Goal: Task Accomplishment & Management: Complete application form

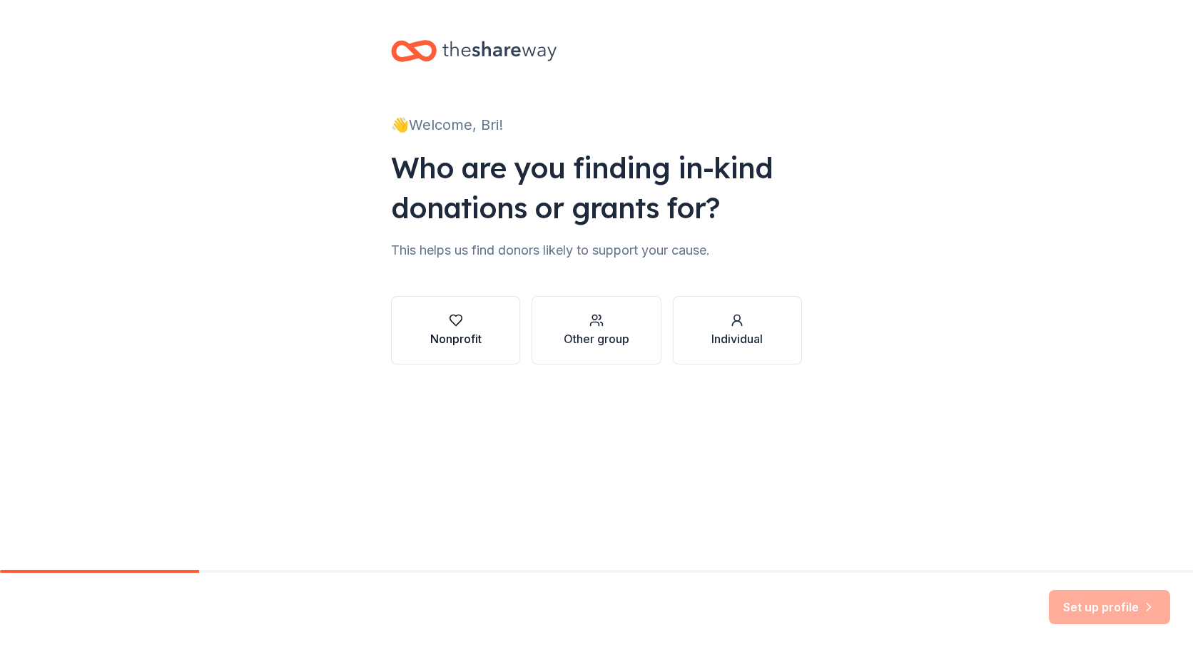
click at [473, 332] on div "Nonprofit" at bounding box center [455, 338] width 51 height 17
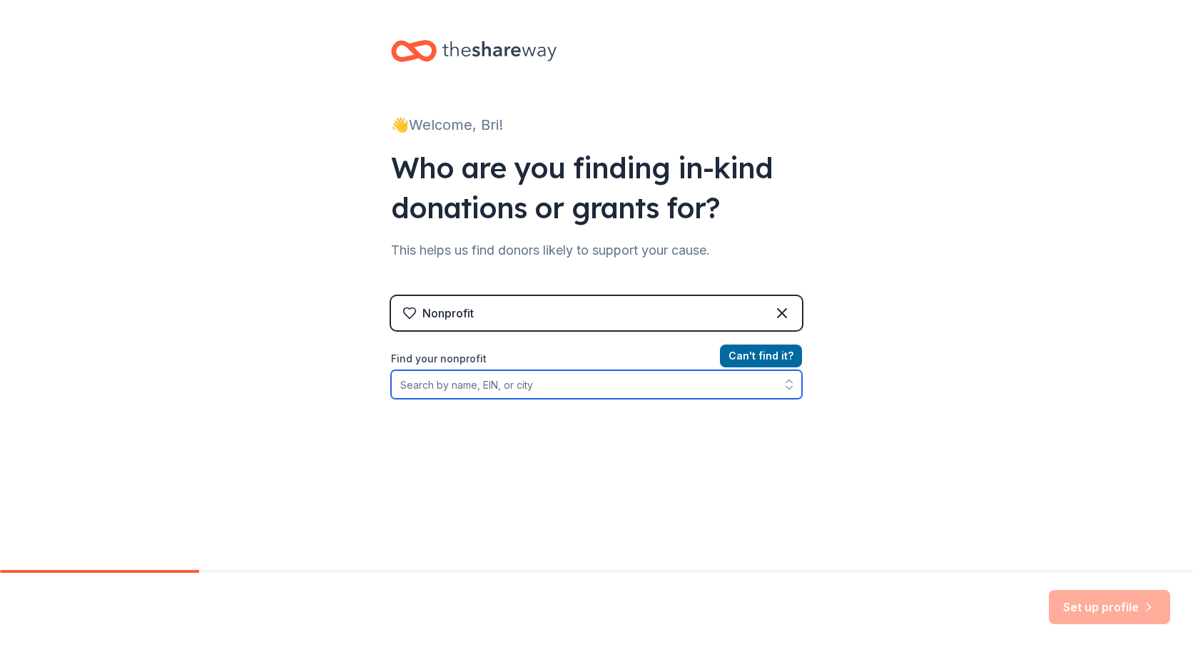
click at [472, 385] on input "Find your nonprofit" at bounding box center [596, 384] width 411 height 29
type input "36-4643961"
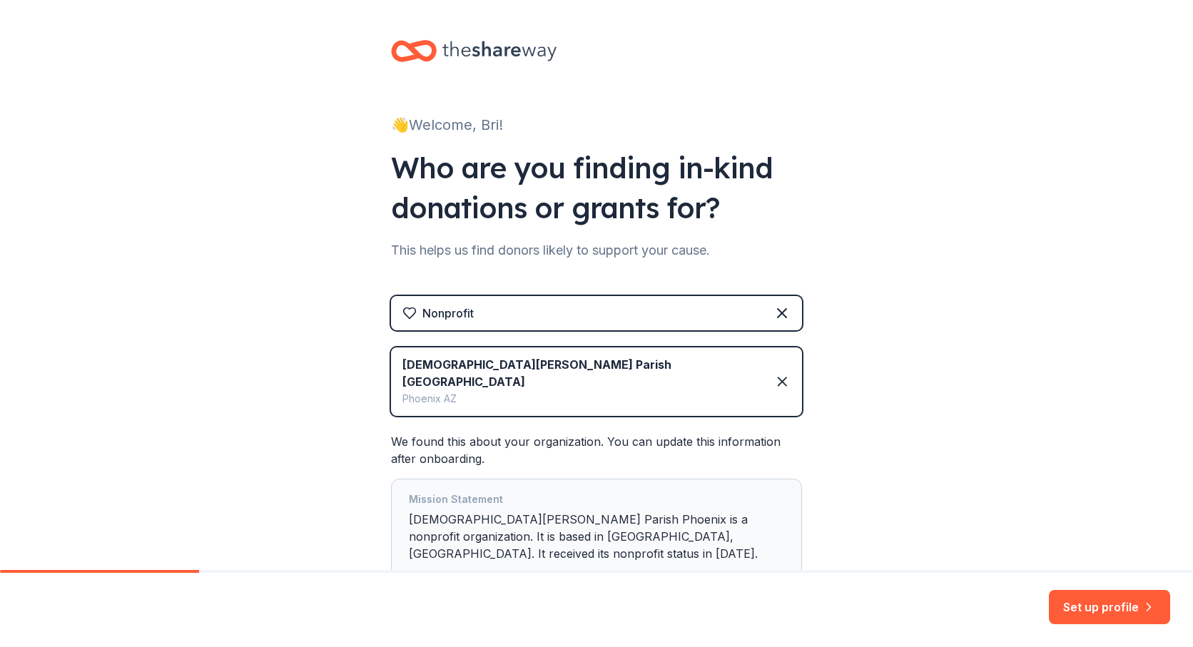
scroll to position [90, 0]
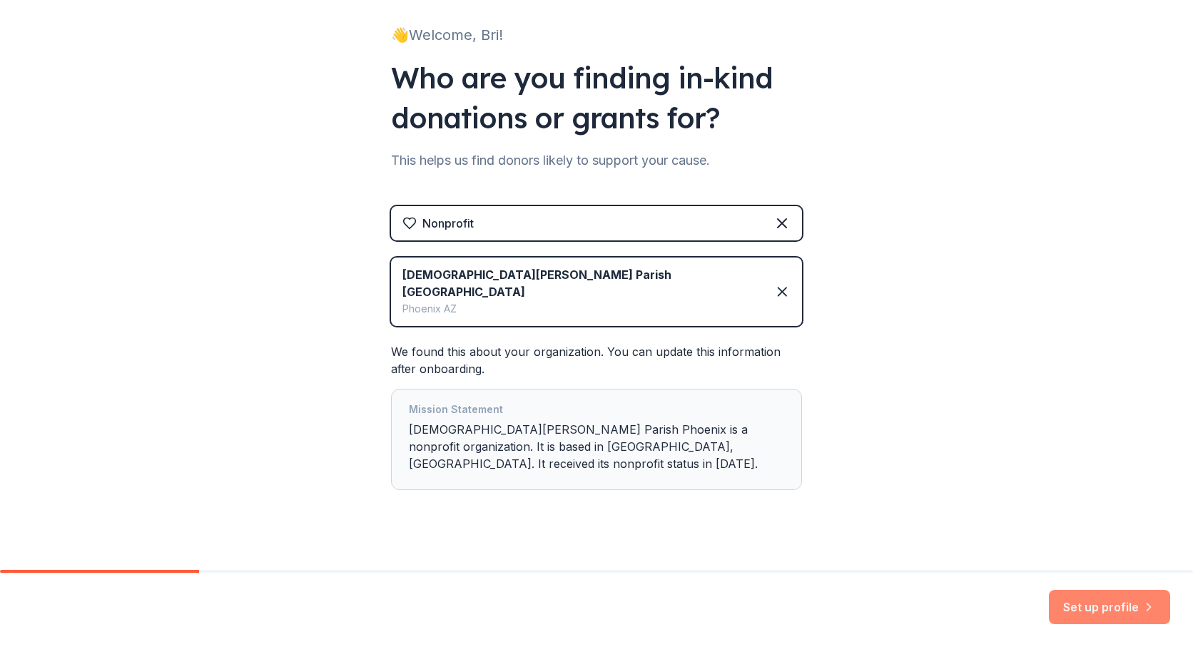
click at [1102, 609] on button "Set up profile" at bounding box center [1109, 607] width 121 height 34
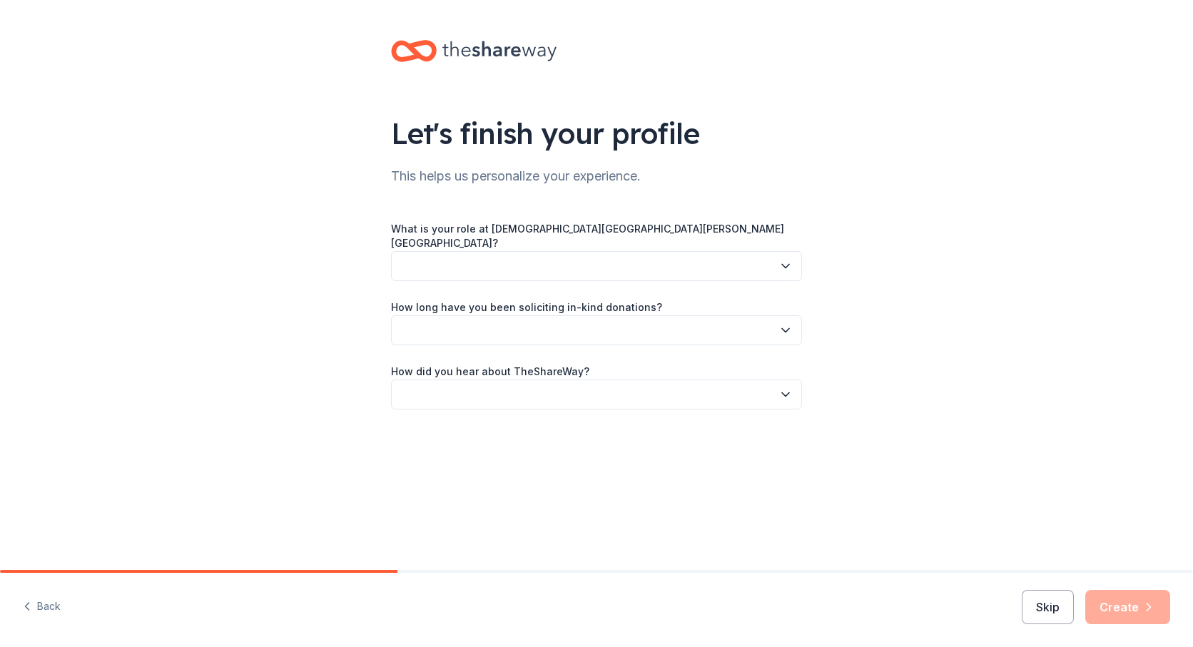
click at [634, 251] on button "button" at bounding box center [596, 266] width 411 height 30
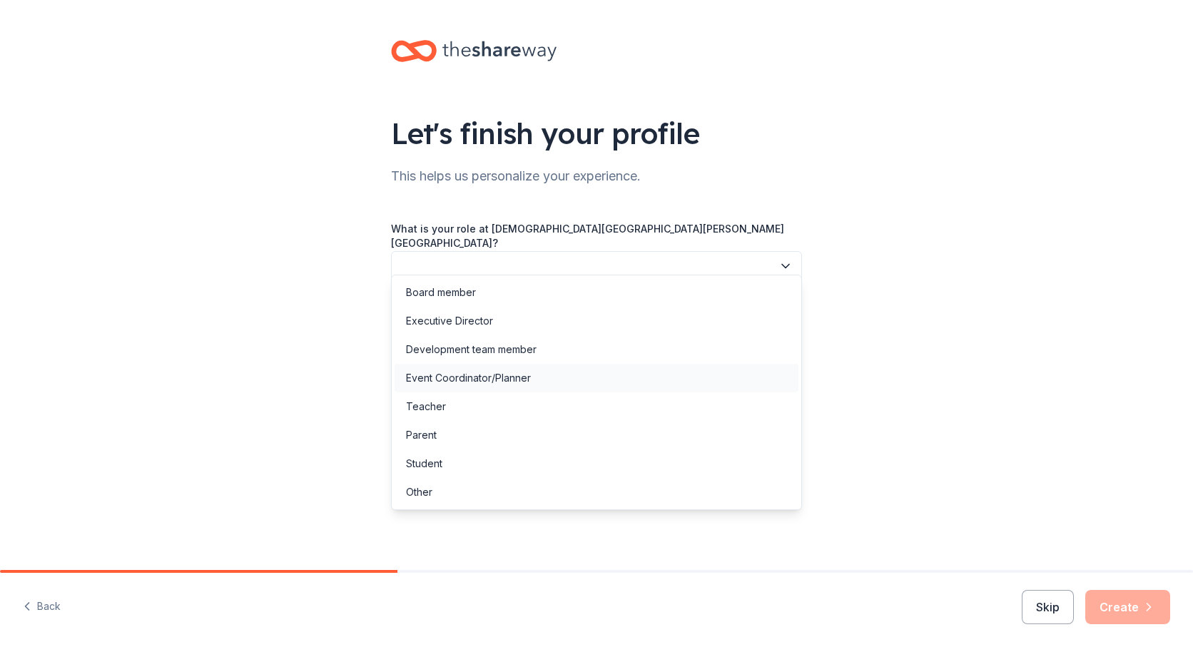
click at [472, 375] on div "Event Coordinator/Planner" at bounding box center [468, 378] width 125 height 17
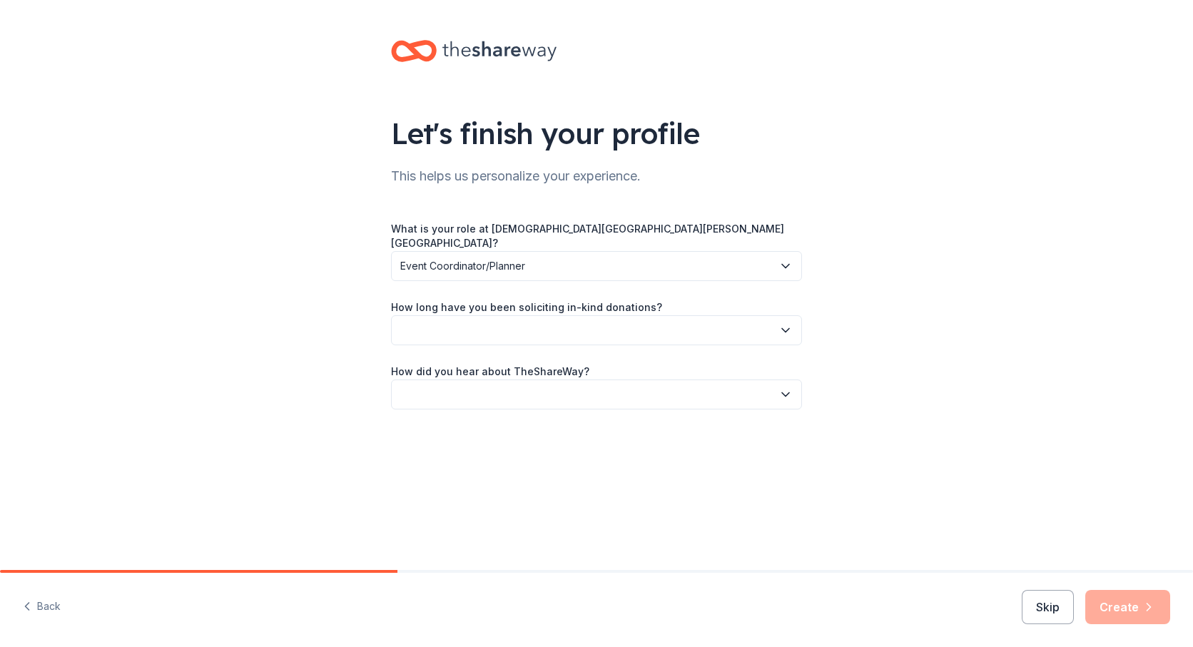
click at [502, 315] on button "button" at bounding box center [596, 330] width 411 height 30
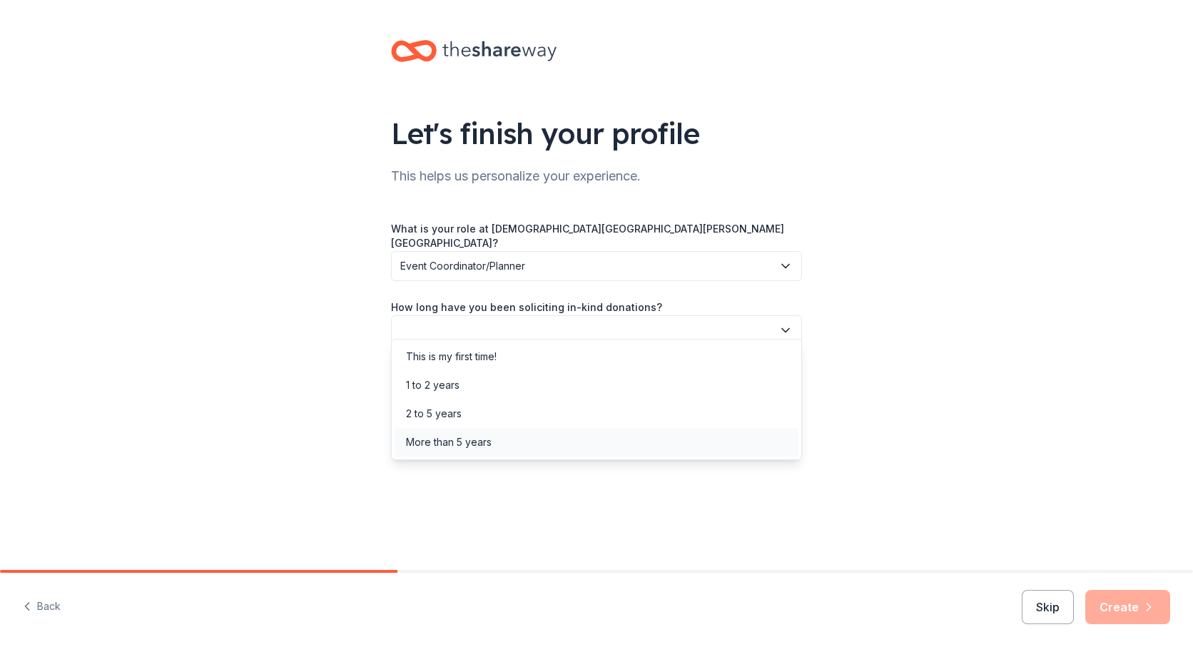
click at [449, 445] on div "More than 5 years" at bounding box center [449, 442] width 86 height 17
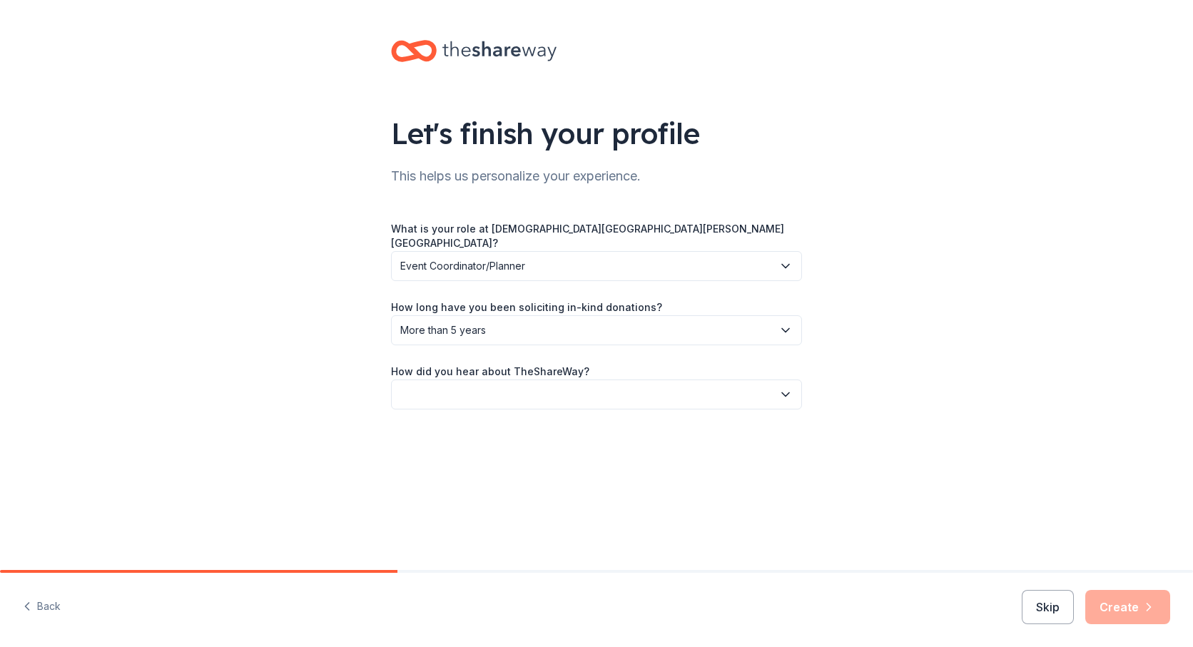
click at [494, 386] on button "button" at bounding box center [596, 395] width 411 height 30
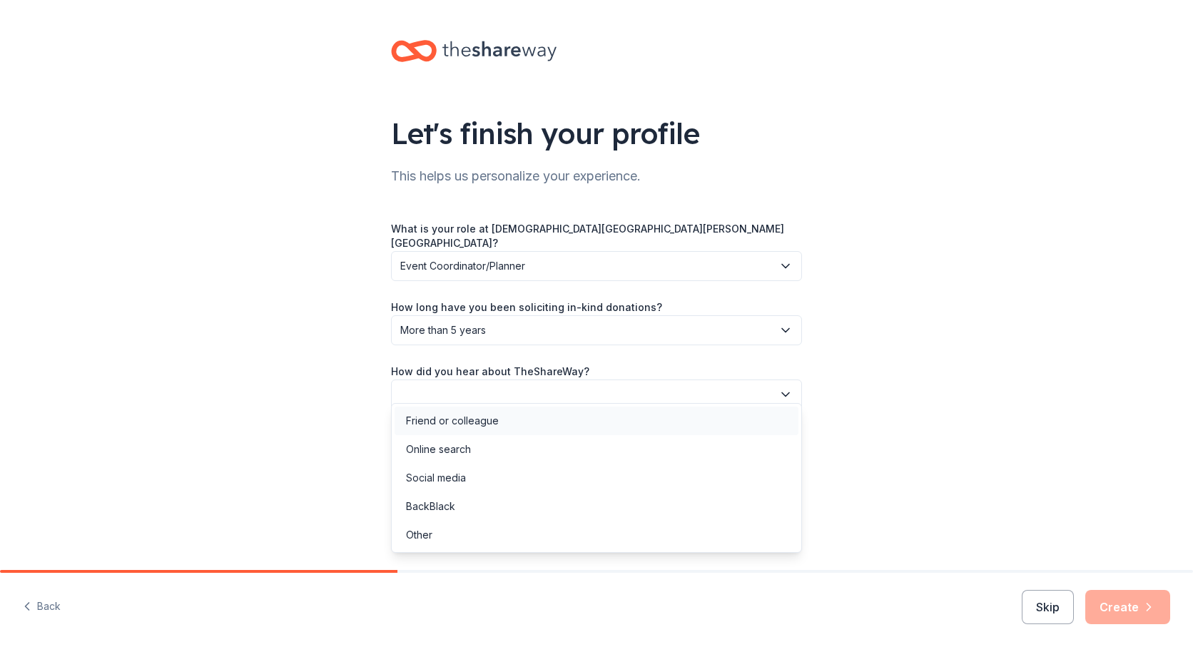
click at [481, 424] on div "Friend or colleague" at bounding box center [452, 420] width 93 height 17
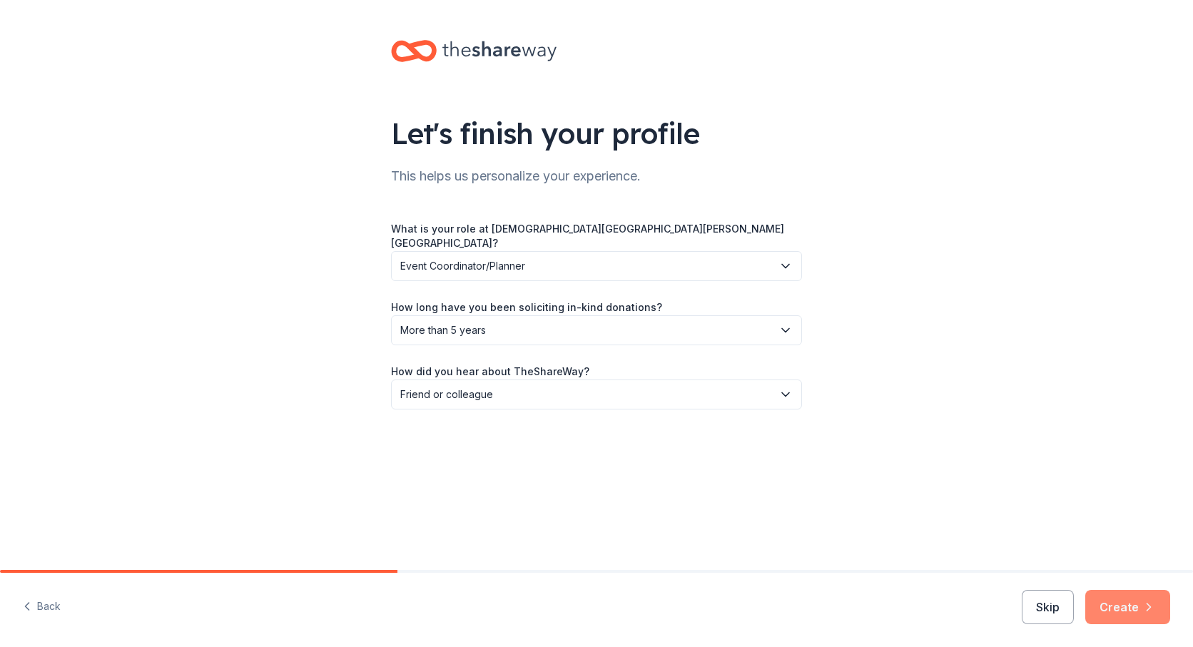
click at [1111, 599] on button "Create" at bounding box center [1127, 607] width 85 height 34
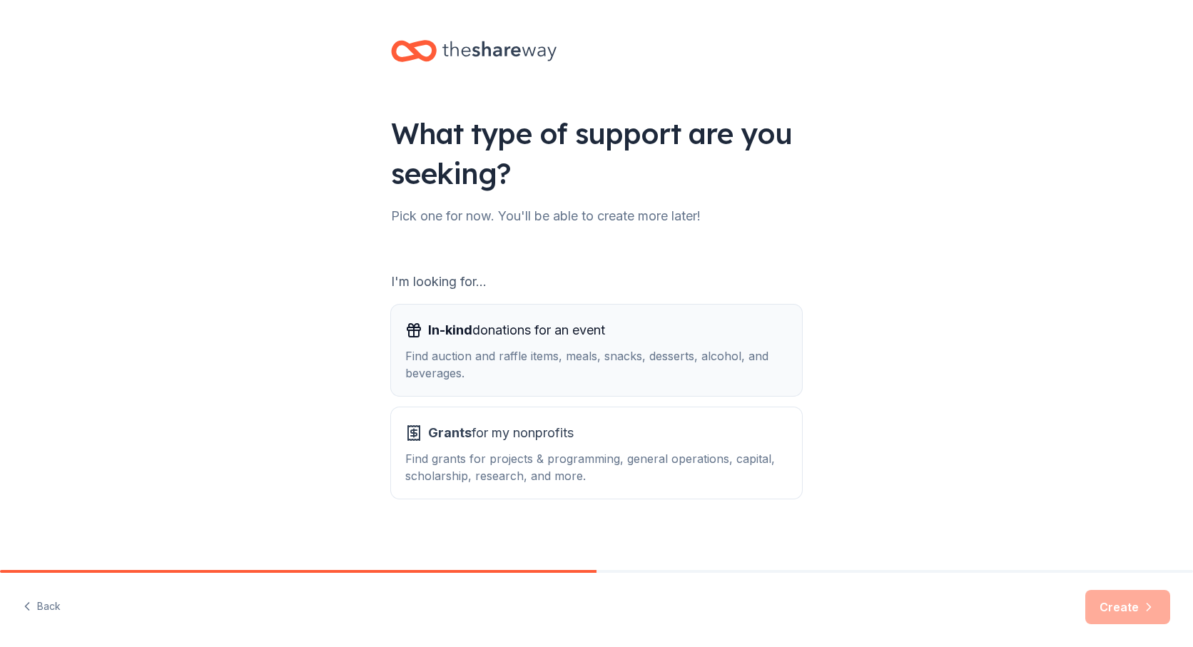
click at [504, 345] on div "In-kind donations for an event Find auction and raffle items, meals, snacks, de…" at bounding box center [596, 350] width 382 height 63
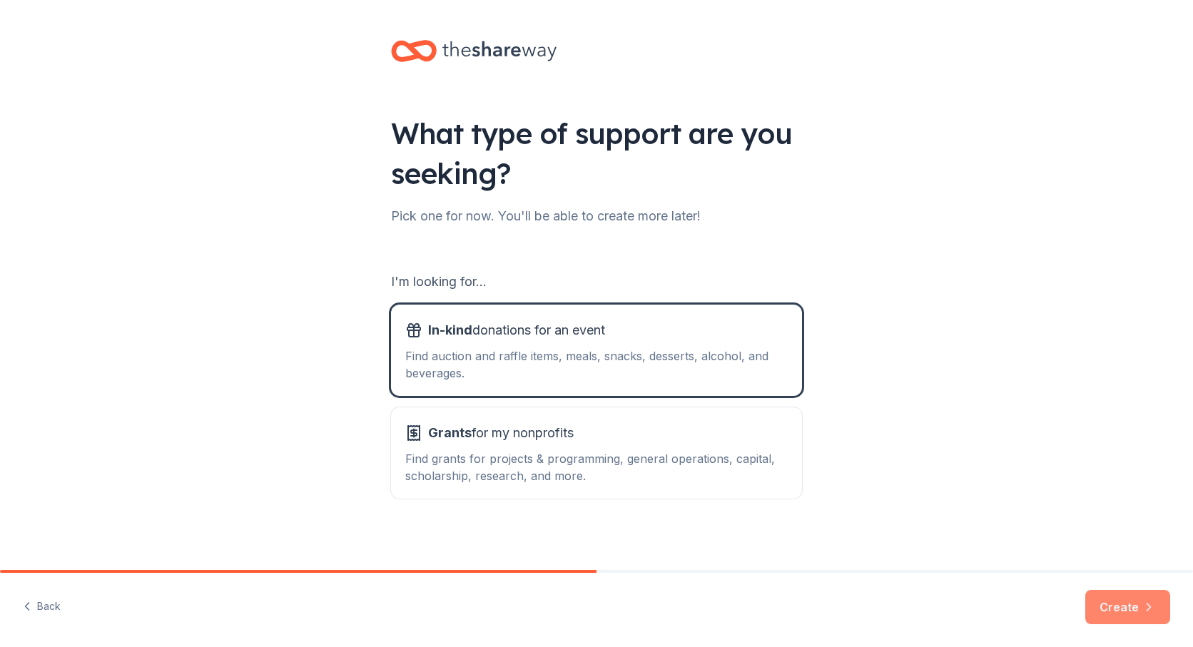
click at [1125, 604] on button "Create" at bounding box center [1127, 607] width 85 height 34
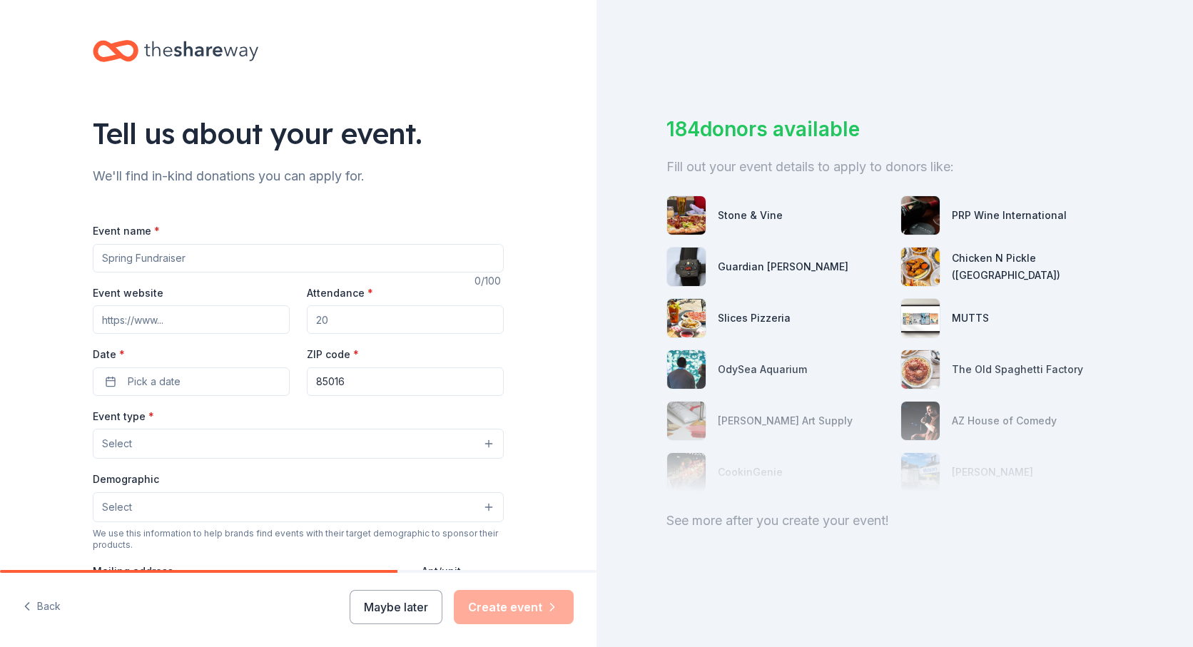
click at [240, 256] on input "Event name *" at bounding box center [298, 258] width 411 height 29
type input "Auction 2026"
click at [154, 316] on input "Event website" at bounding box center [191, 319] width 197 height 29
type input "https://STA2026AUCTION.givesmart.com"
drag, startPoint x: 353, startPoint y: 318, endPoint x: 292, endPoint y: 301, distance: 62.8
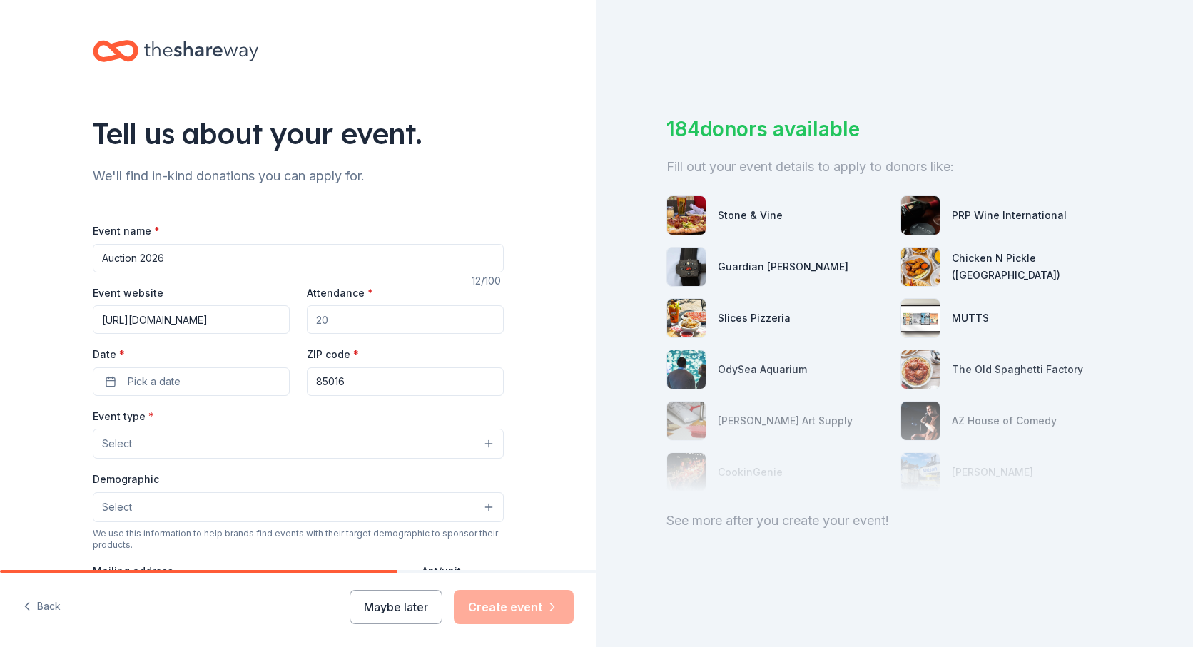
click at [292, 301] on div "Event website https://STA2026AUCTION.givesmart.com Attendance * Date * Pick a d…" at bounding box center [298, 340] width 411 height 112
type input "400"
click at [198, 386] on button "Pick a date" at bounding box center [191, 381] width 197 height 29
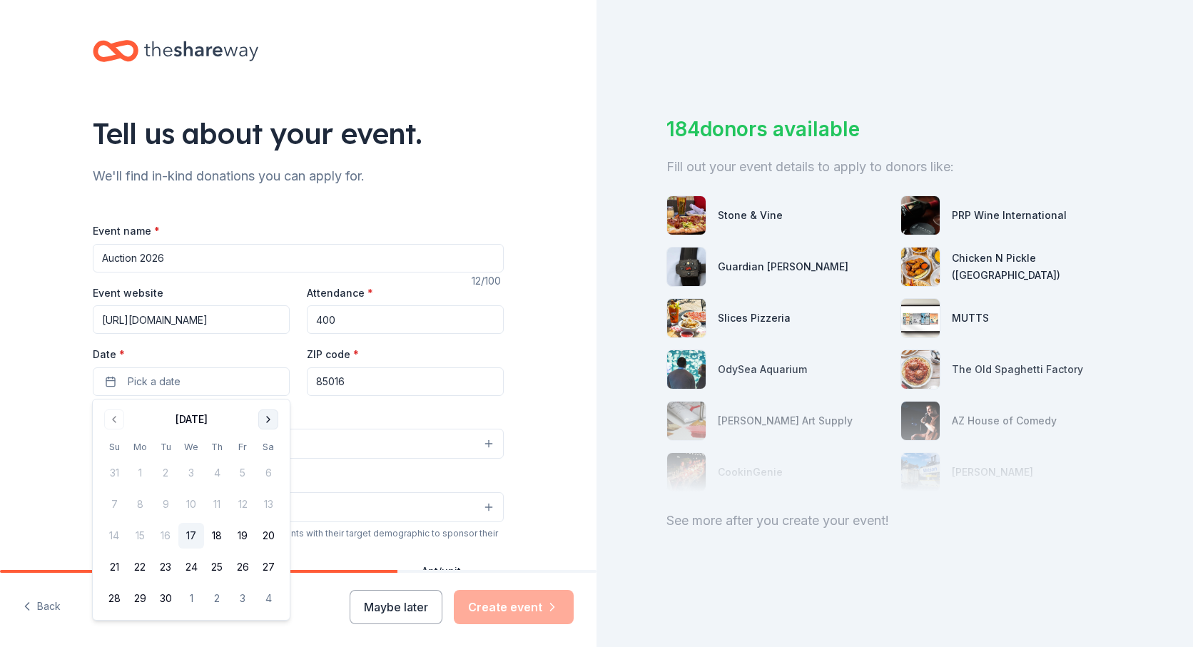
click at [270, 422] on button "Go to next month" at bounding box center [268, 420] width 20 height 20
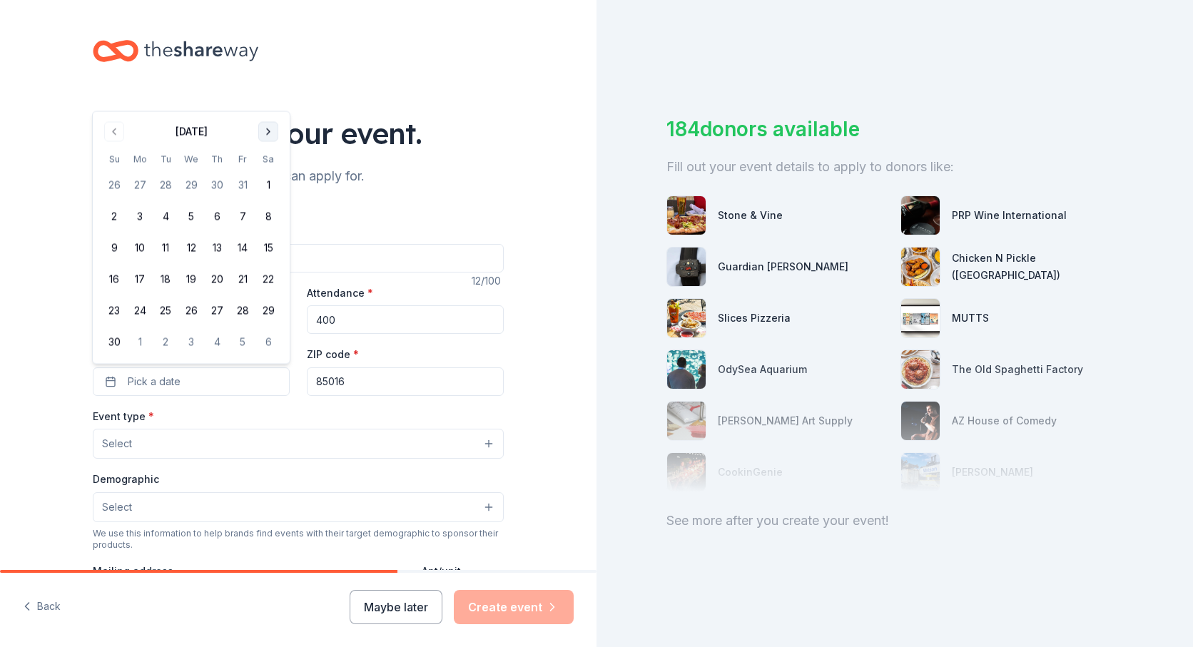
click at [268, 131] on button "Go to next month" at bounding box center [268, 132] width 20 height 20
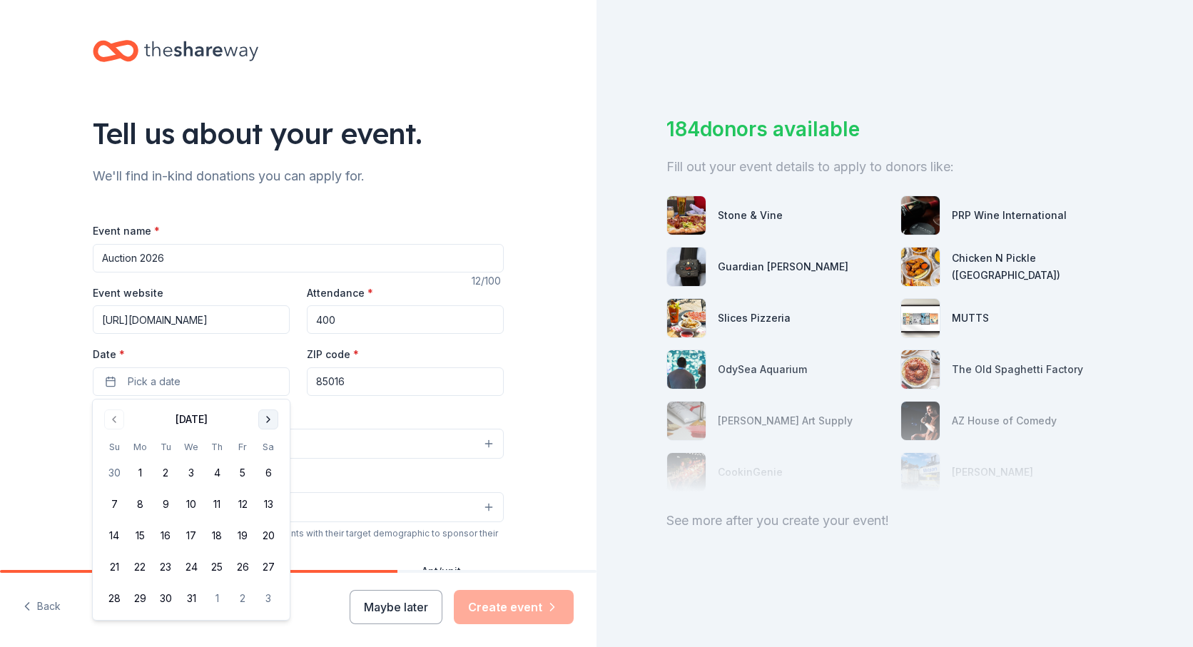
click at [267, 420] on button "Go to next month" at bounding box center [268, 420] width 20 height 20
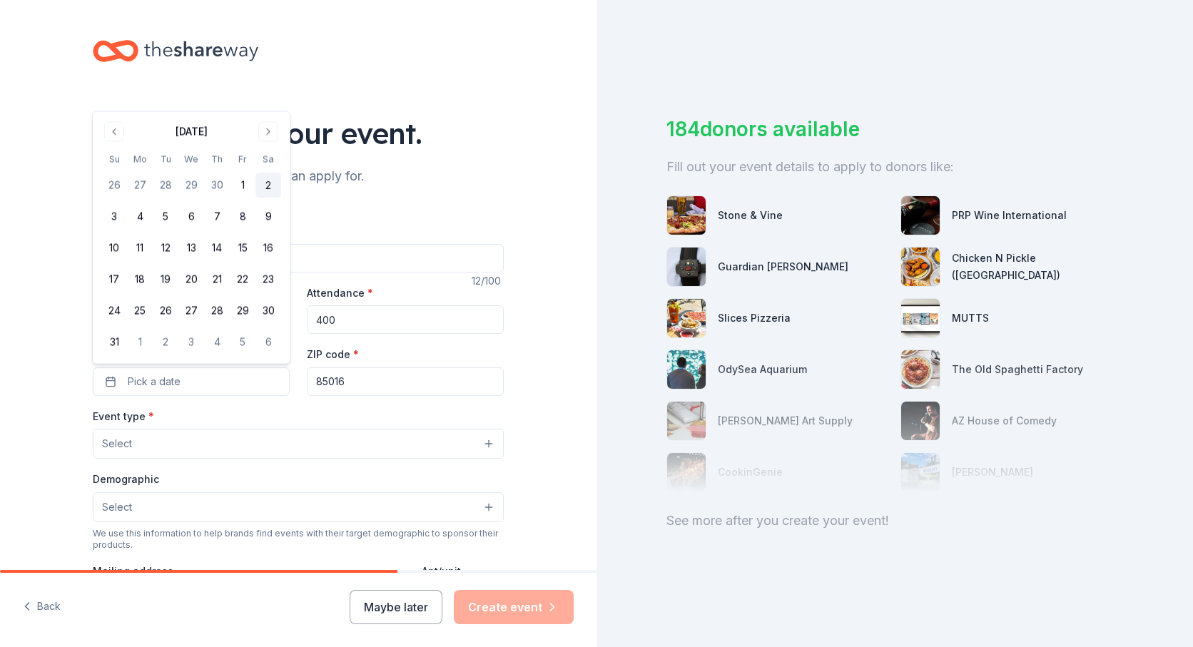
click at [267, 182] on button "2" at bounding box center [268, 186] width 26 height 26
click at [360, 375] on input "85016" at bounding box center [405, 381] width 197 height 29
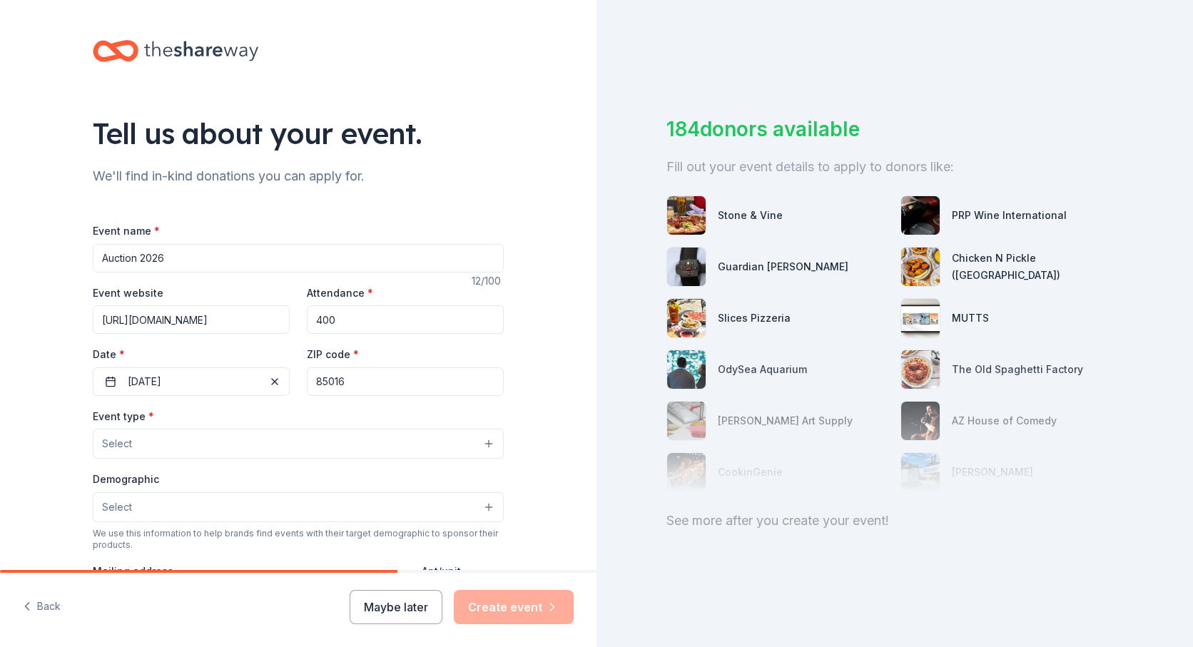
drag, startPoint x: 389, startPoint y: 379, endPoint x: 290, endPoint y: 379, distance: 98.5
click at [290, 379] on div "Event website https://STA2026AUCTION.givesmart.com Attendance * 400 Date * 05/0…" at bounding box center [298, 340] width 411 height 112
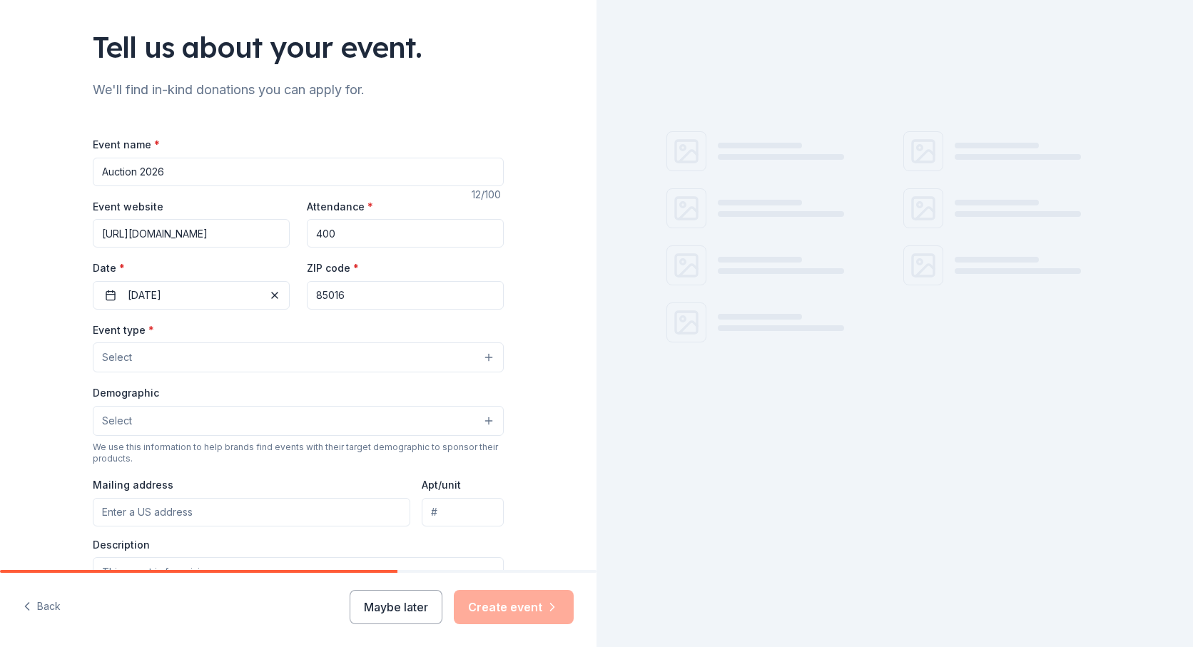
scroll to position [106, 0]
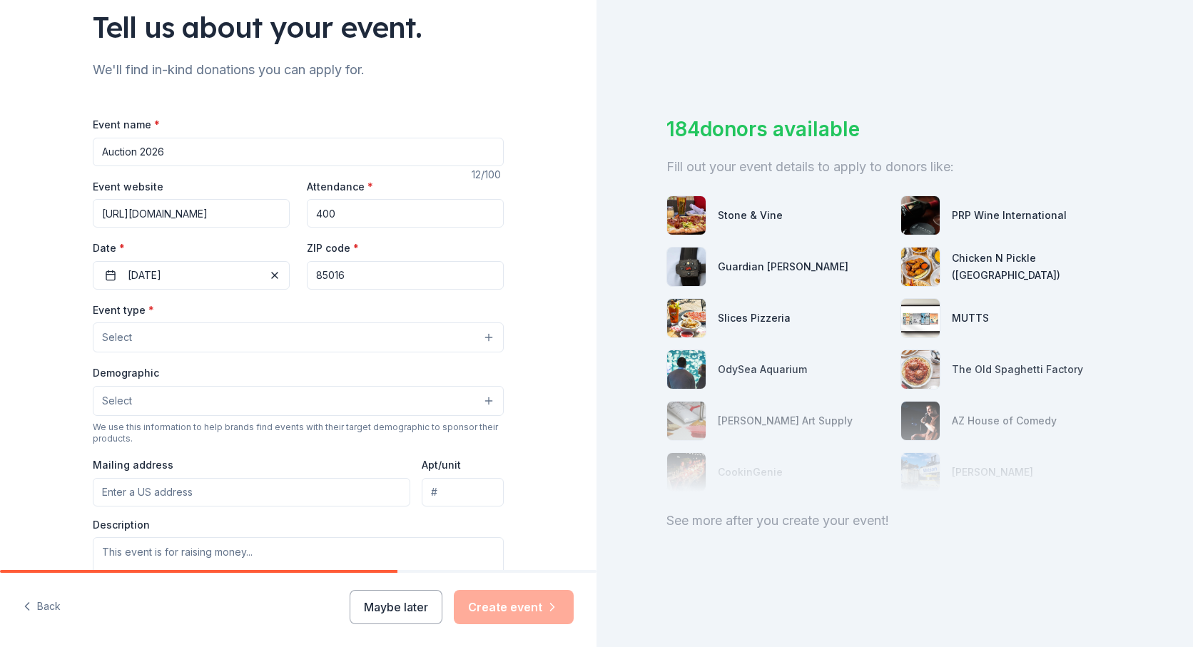
click at [181, 338] on button "Select" at bounding box center [298, 338] width 411 height 30
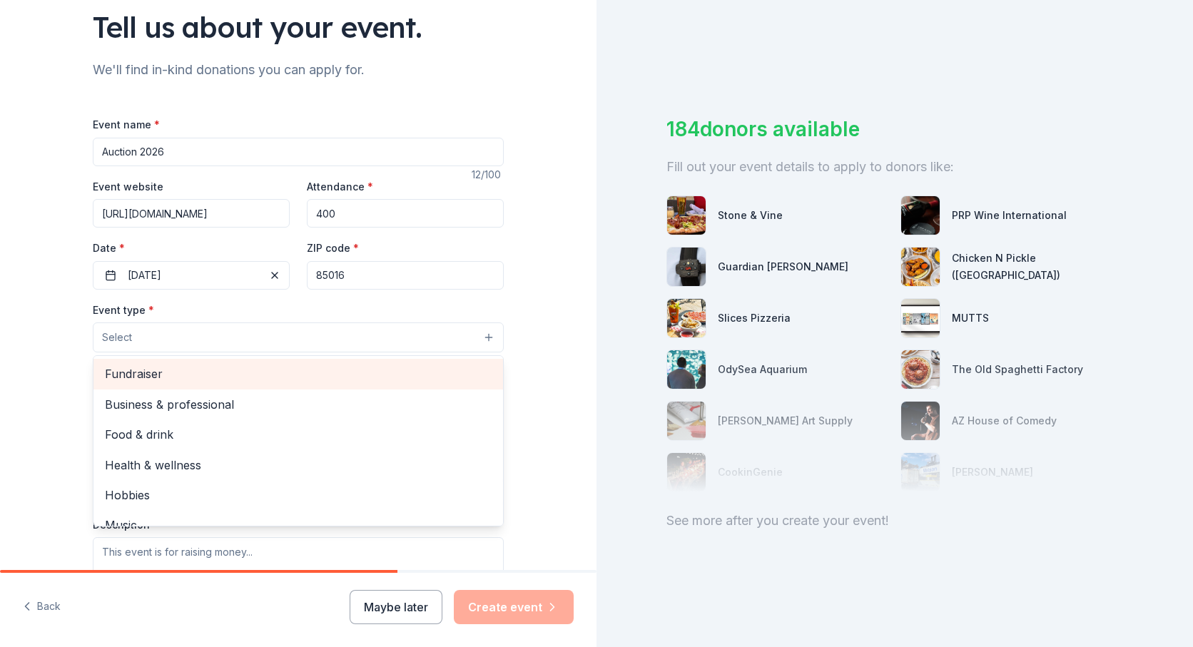
click at [171, 369] on span "Fundraiser" at bounding box center [298, 374] width 387 height 19
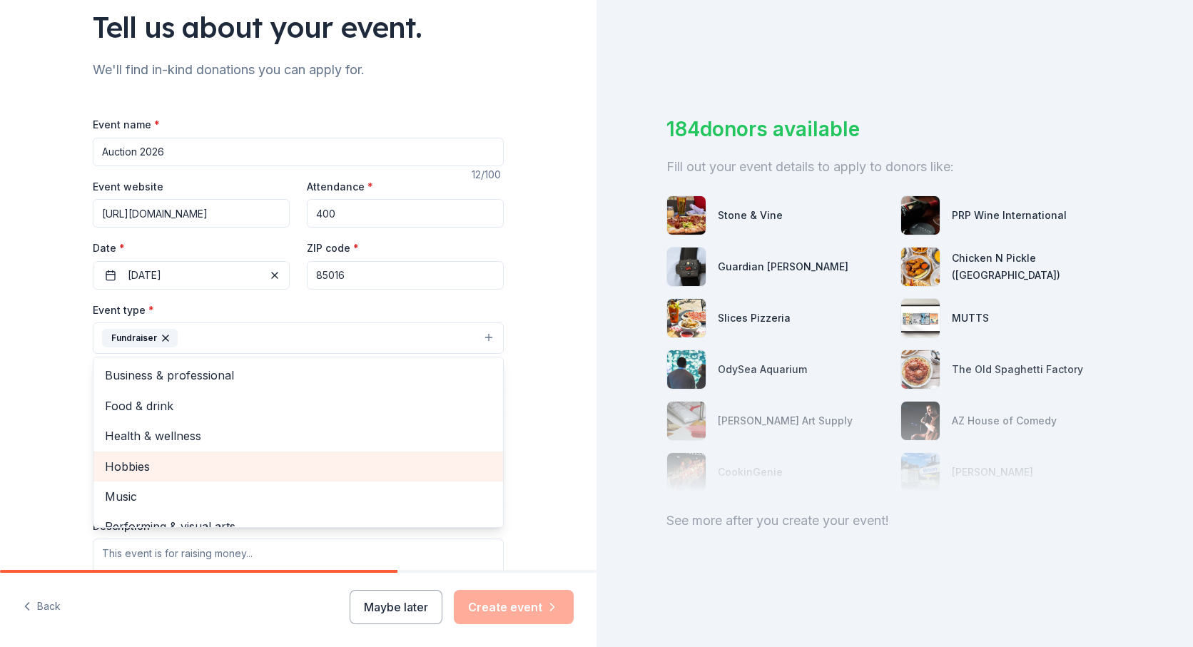
scroll to position [17, 0]
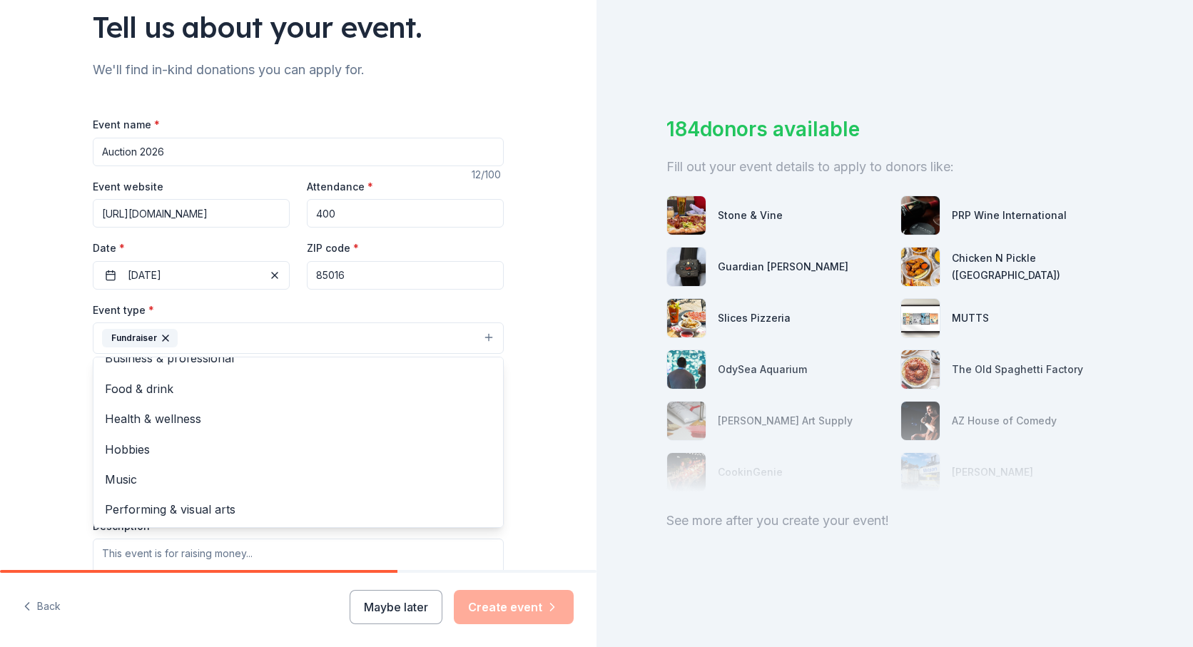
click at [31, 417] on div "Tell us about your event. We'll find in-kind donations you can apply for. Event…" at bounding box center [298, 369] width 597 height 951
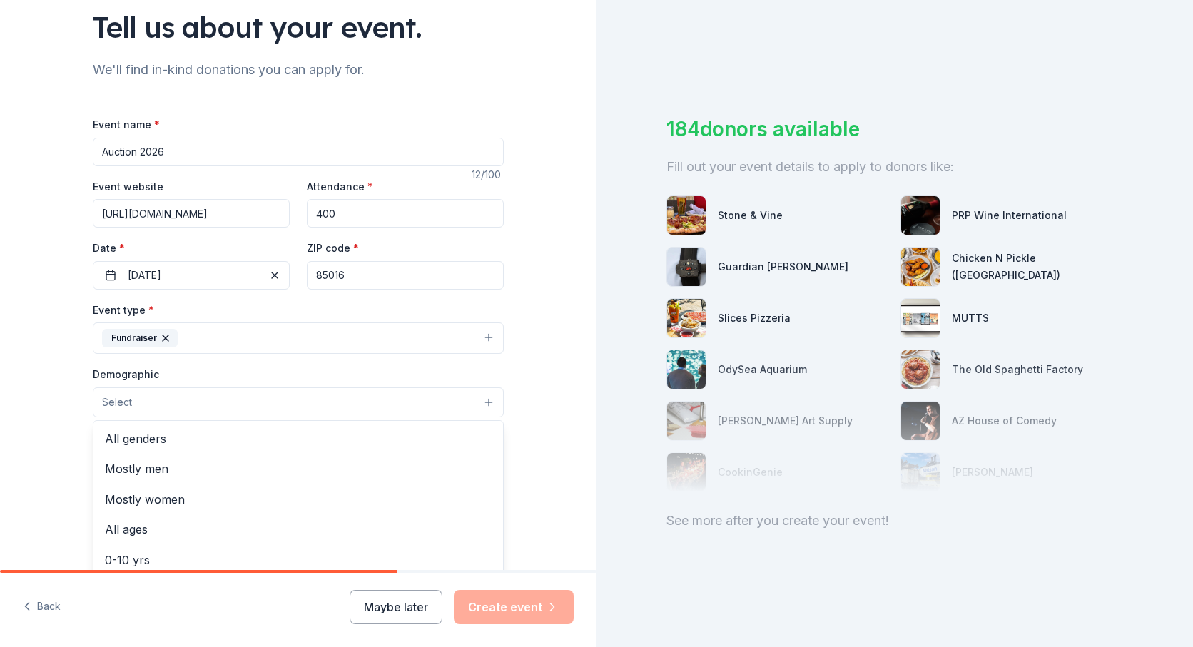
click at [183, 400] on button "Select" at bounding box center [298, 402] width 411 height 30
click at [161, 437] on span "All genders" at bounding box center [298, 439] width 387 height 19
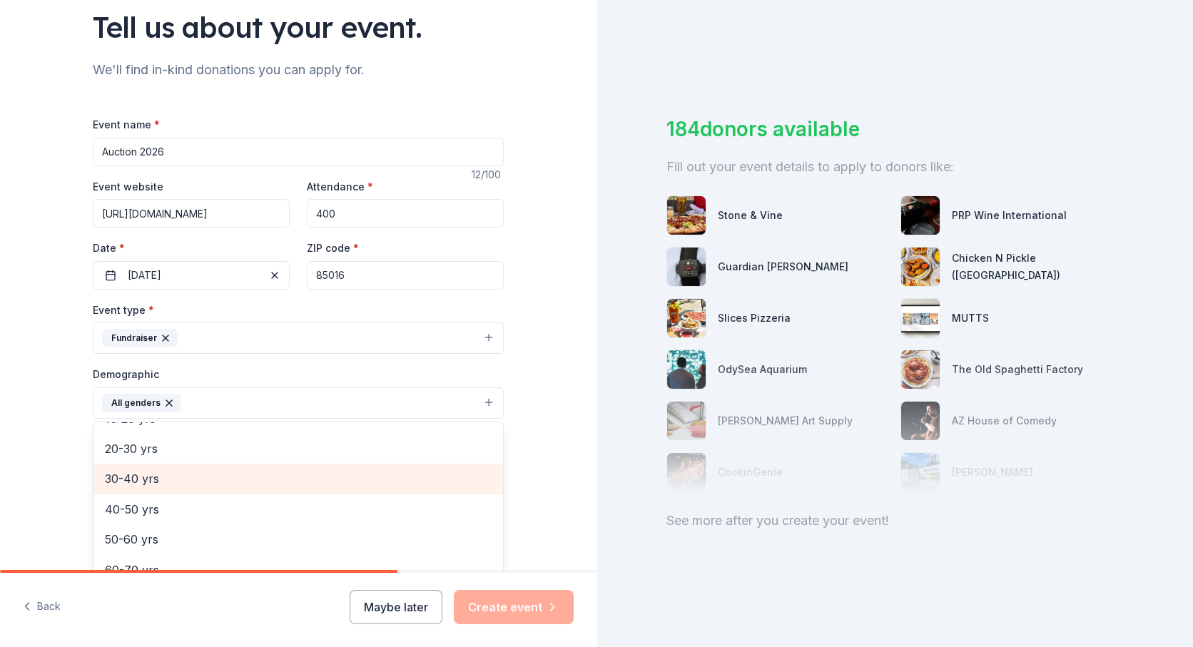
click at [150, 472] on span "30-40 yrs" at bounding box center [298, 479] width 387 height 19
click at [147, 477] on span "40-50 yrs" at bounding box center [298, 479] width 387 height 19
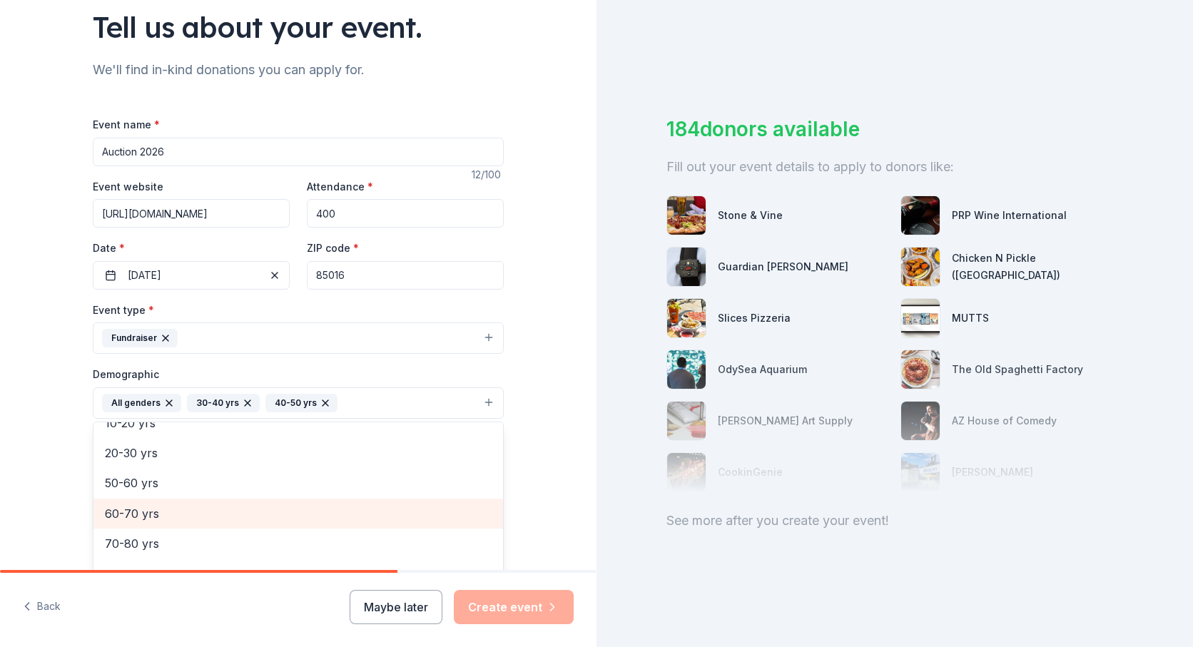
click at [140, 509] on span "60-70 yrs" at bounding box center [298, 513] width 387 height 19
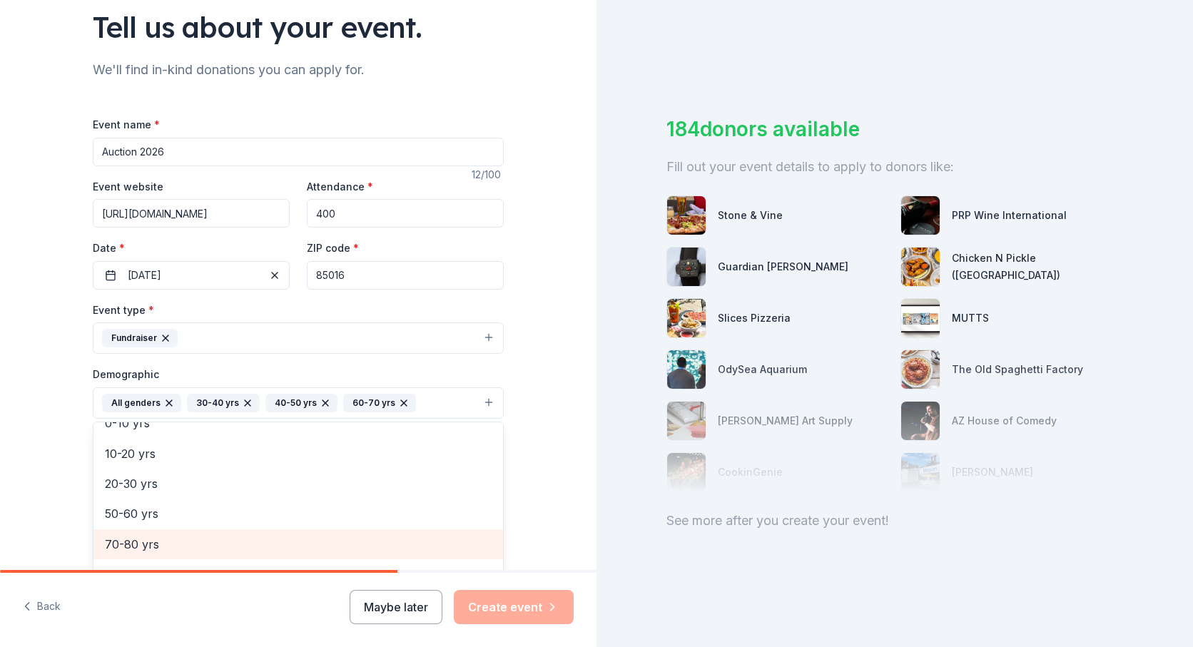
click at [128, 531] on div "70-80 yrs" at bounding box center [298, 544] width 410 height 30
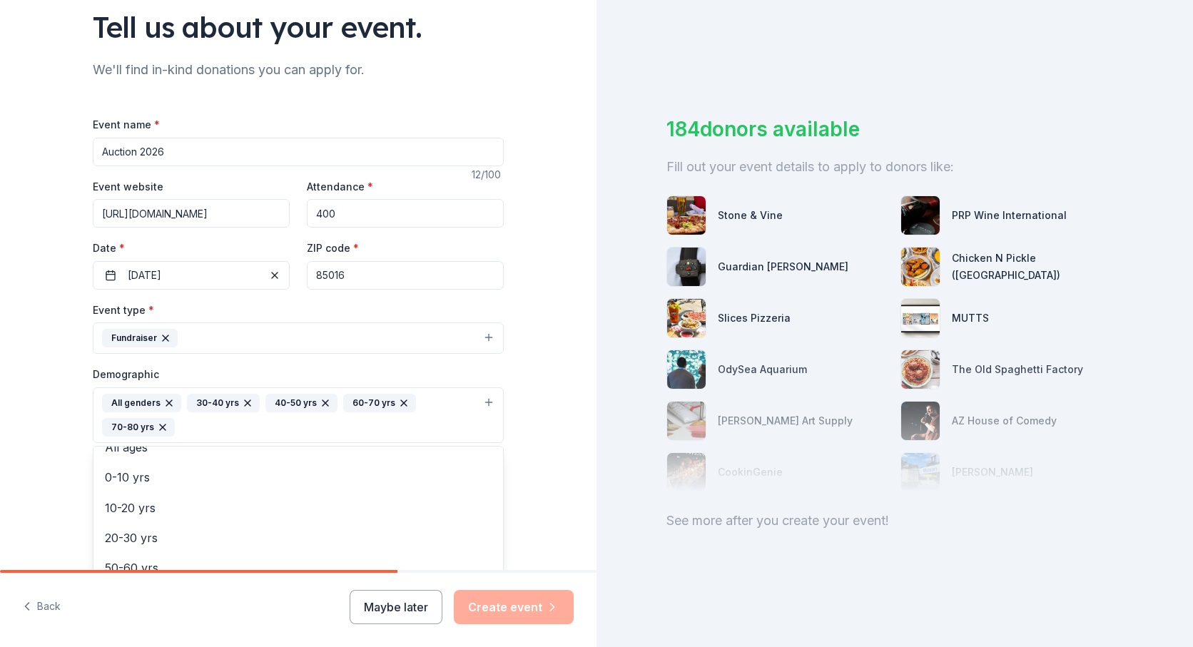
click at [57, 413] on div "Tell us about your event. We'll find in-kind donations you can apply for. Event…" at bounding box center [298, 382] width 597 height 977
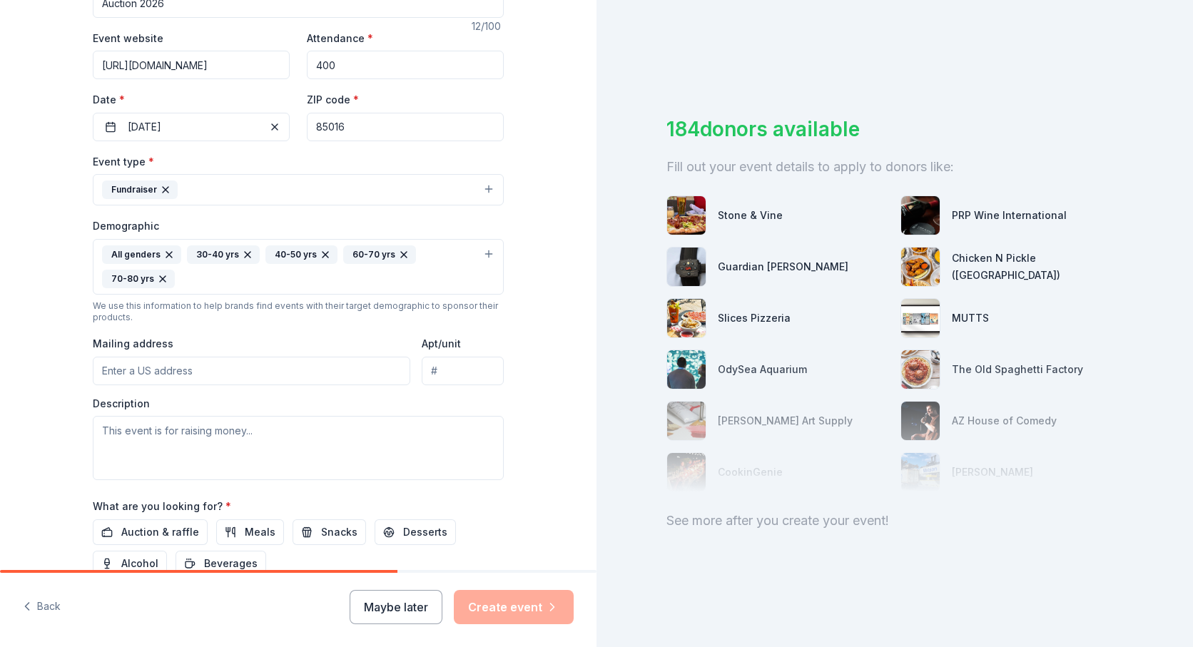
scroll to position [265, 0]
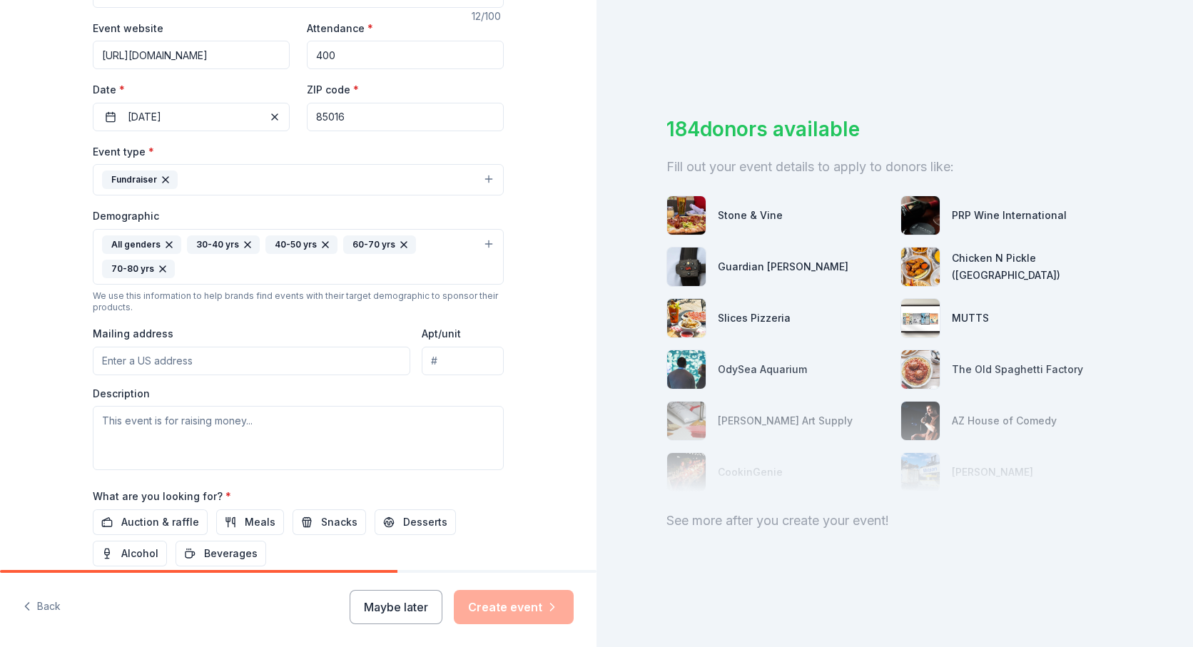
drag, startPoint x: 359, startPoint y: 116, endPoint x: 327, endPoint y: 117, distance: 32.1
click at [327, 117] on input "85016" at bounding box center [405, 117] width 197 height 29
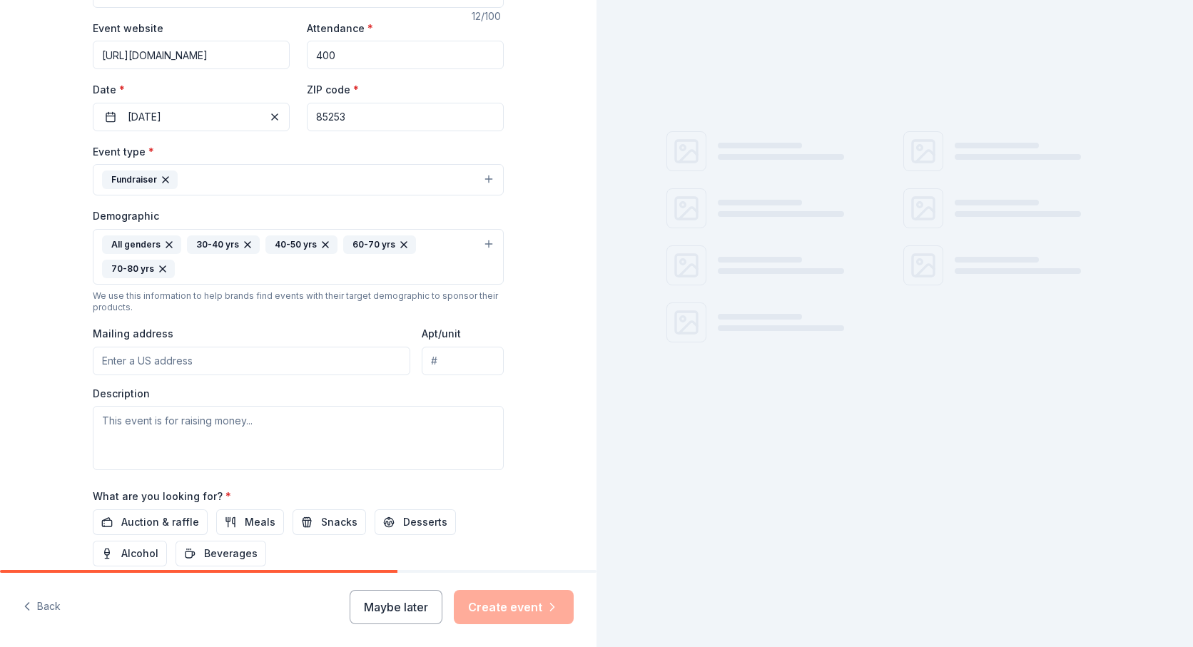
type input "85253"
click at [203, 362] on input "Mailing address" at bounding box center [252, 361] width 318 height 29
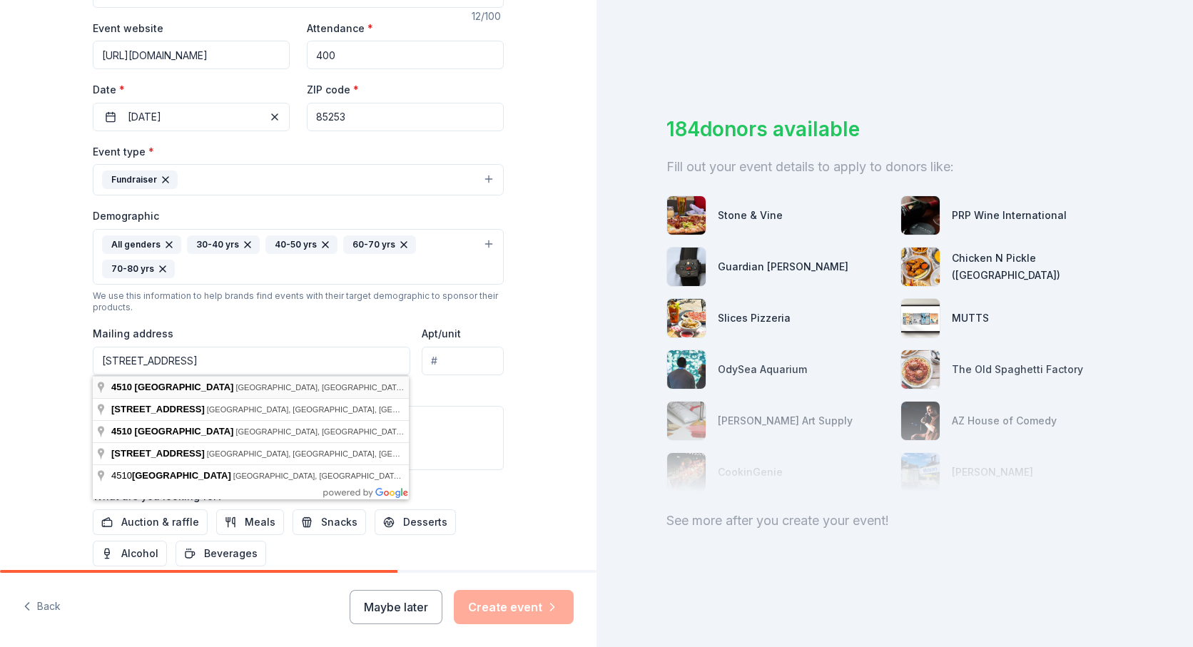
type input "4510 North 24th Street, Phoenix, AZ, 85016"
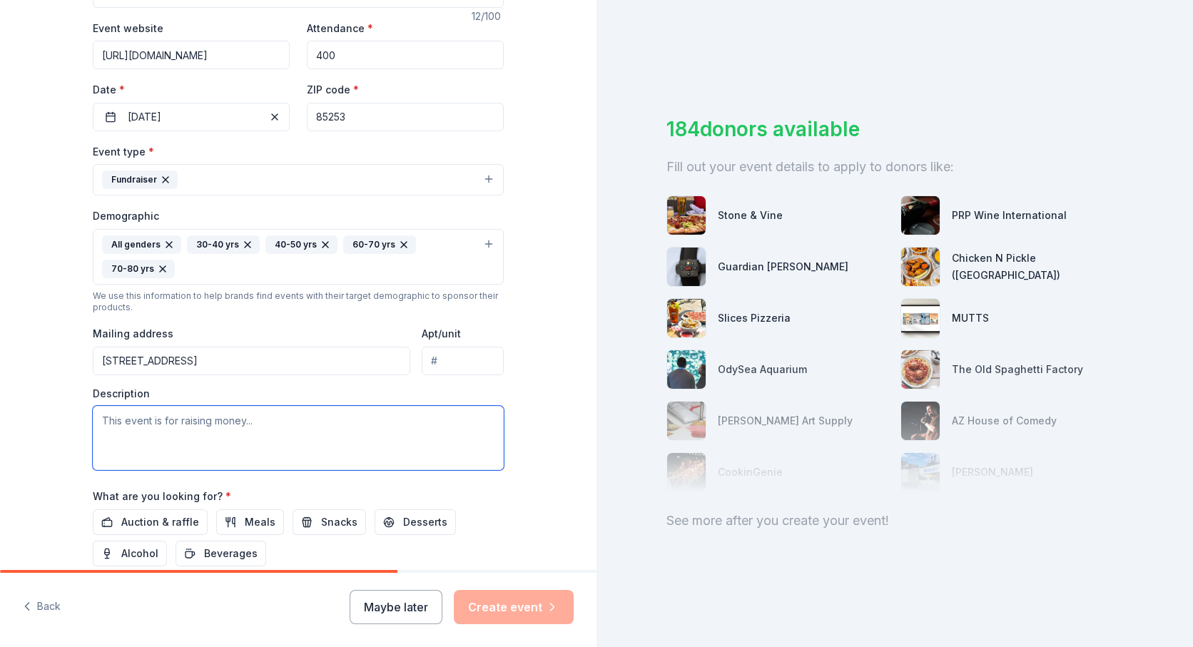
click at [183, 427] on textarea at bounding box center [298, 438] width 411 height 64
paste textarea "Thank you for supporting Saint Thomas the Apostle Catholic School! Auction is a…"
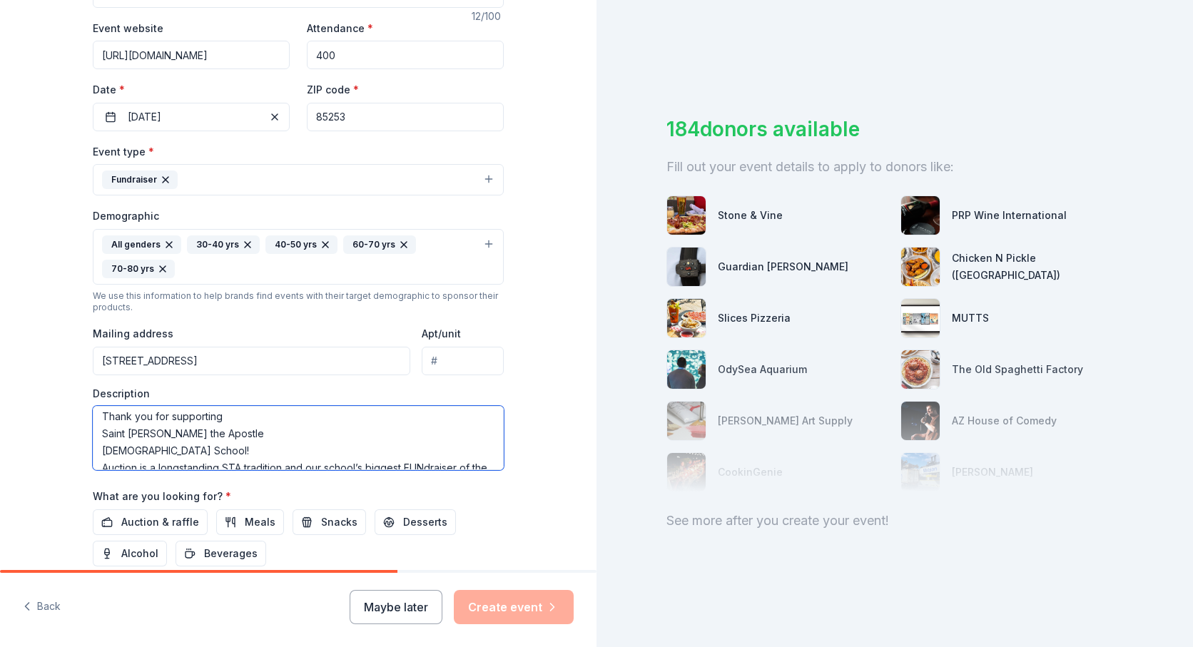
scroll to position [0, 0]
click at [101, 437] on textarea "Thank you for supporting Saint Thomas the Apostle Catholic School! Auction is a…" at bounding box center [298, 438] width 411 height 64
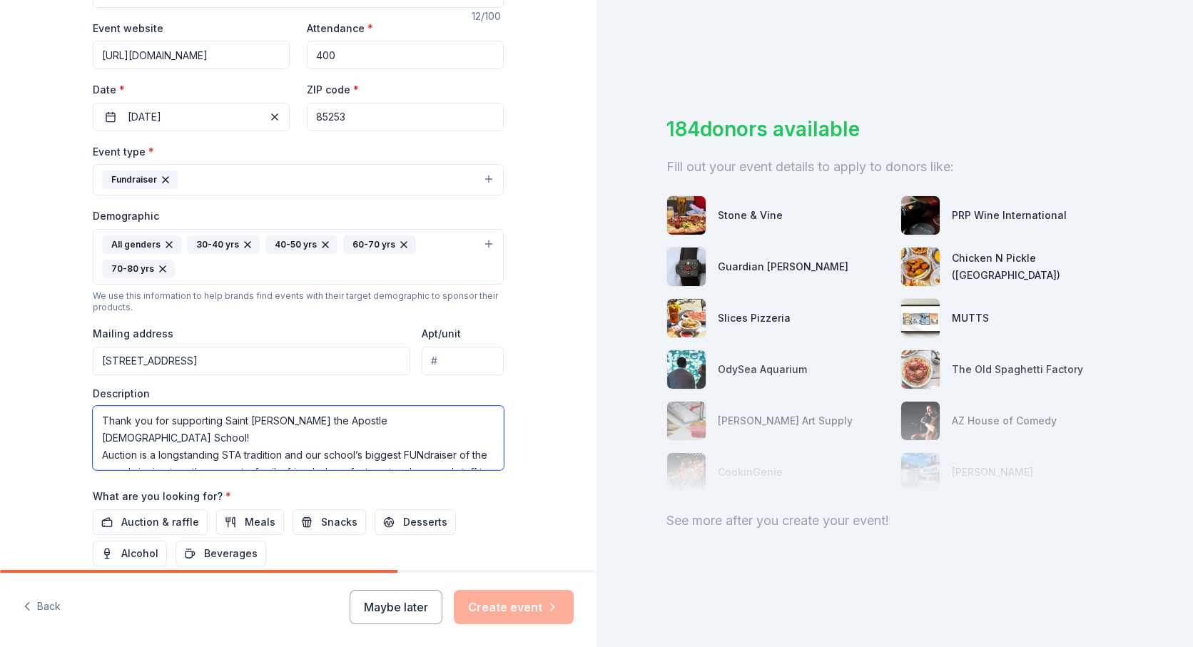
click at [102, 437] on textarea "Thank you for supporting Saint Thomas the Apostle Catholic School! Auction is a…" at bounding box center [298, 438] width 411 height 64
click at [99, 452] on textarea "Thank you for supporting Saint Thomas the Apostle Catholic School! Auction is a…" at bounding box center [298, 438] width 411 height 64
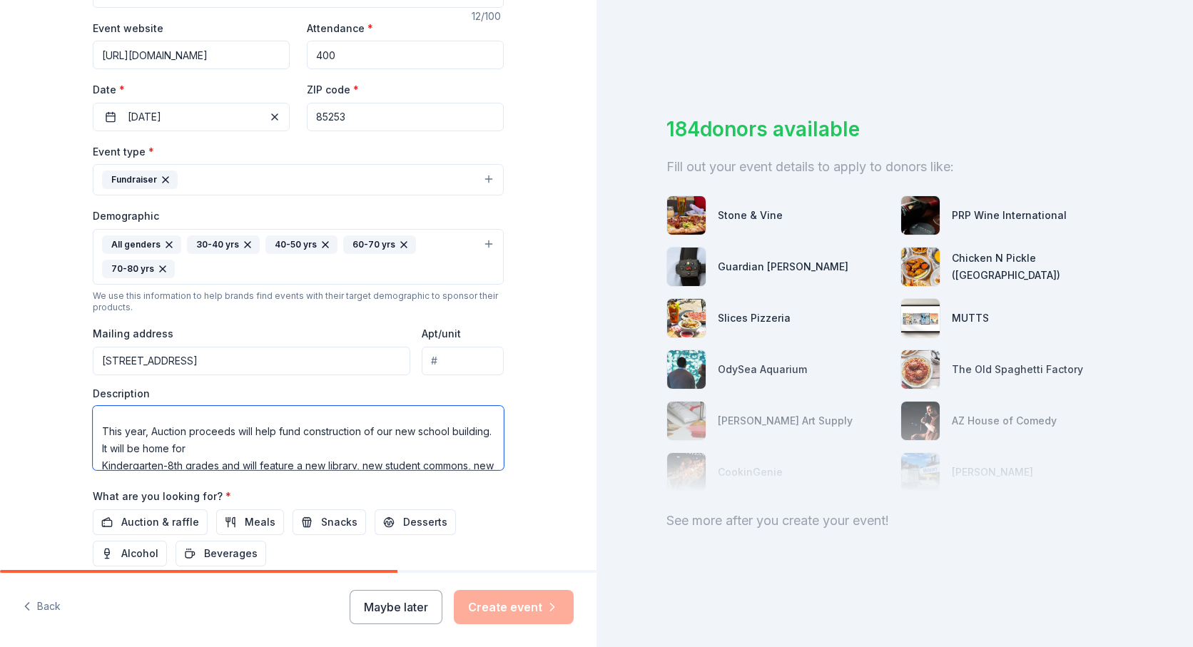
scroll to position [106, 0]
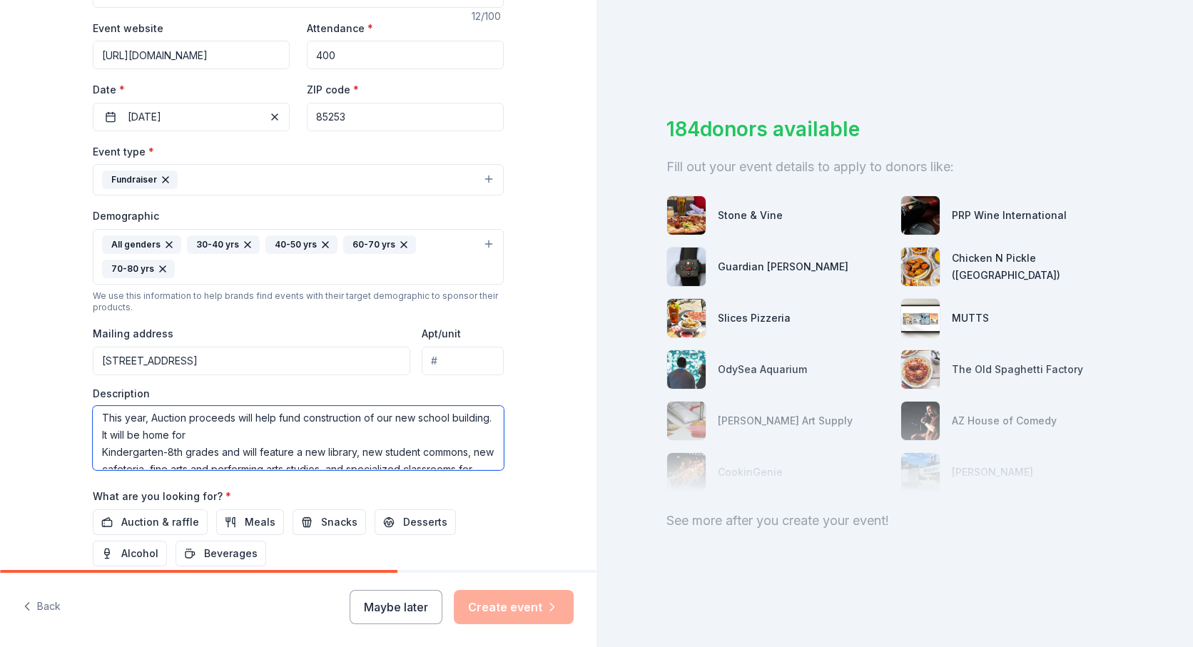
click at [101, 435] on textarea "Thank you for supporting Saint Thomas the Apostle Catholic School! Auction is a…" at bounding box center [298, 438] width 411 height 64
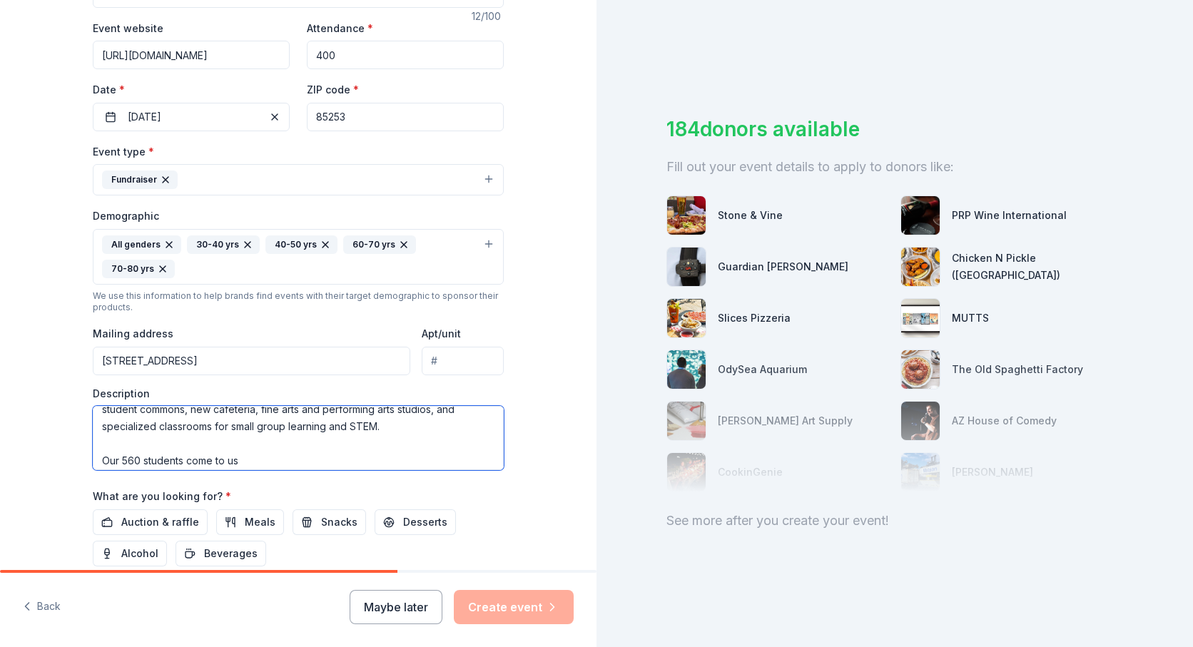
scroll to position [150, 0]
click at [101, 461] on textarea "Thank you for supporting Saint Thomas the Apostle Catholic School! Auction is a…" at bounding box center [298, 438] width 411 height 64
click at [101, 459] on textarea "Thank you for supporting Saint Thomas the Apostle Catholic School! Auction is a…" at bounding box center [298, 438] width 411 height 64
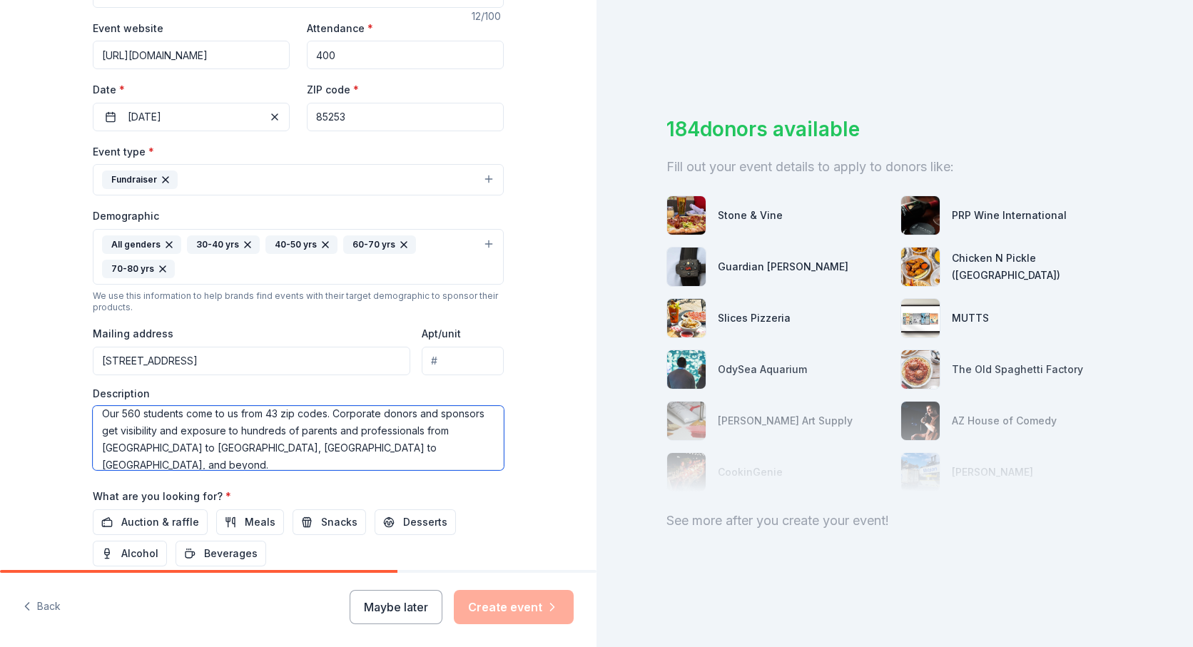
scroll to position [197, 0]
click at [103, 447] on textarea "Thank you for supporting Saint Thomas the Apostle Catholic School! Auction is a…" at bounding box center [298, 438] width 411 height 64
click at [100, 455] on textarea "Thank you for supporting Saint Thomas the Apostle Catholic School! Auction is a…" at bounding box center [298, 438] width 411 height 64
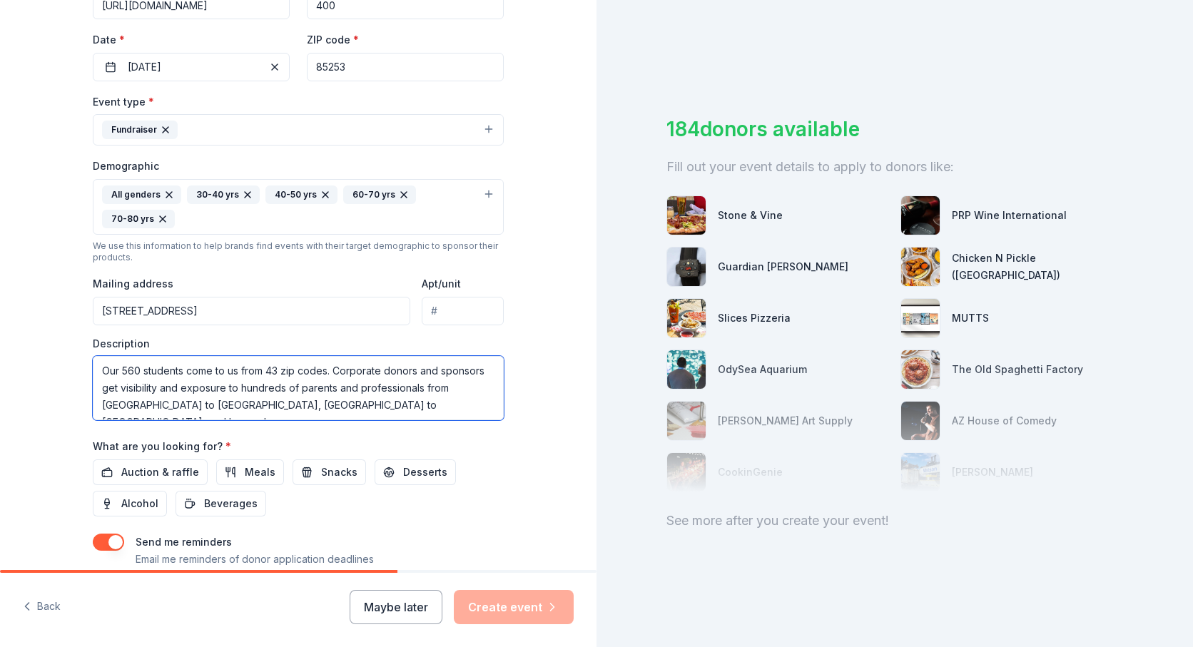
scroll to position [315, 0]
type textarea "Thank you for supporting Saint Thomas the Apostle Catholic School! Auction is a…"
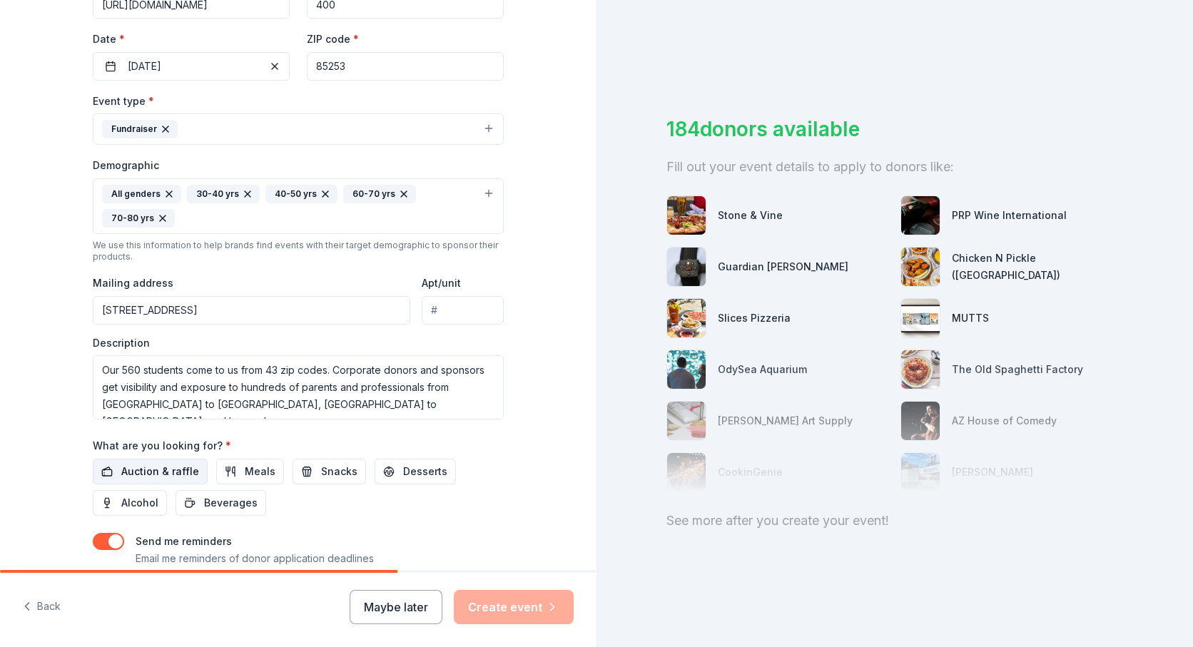
click at [126, 475] on span "Auction & raffle" at bounding box center [160, 471] width 78 height 17
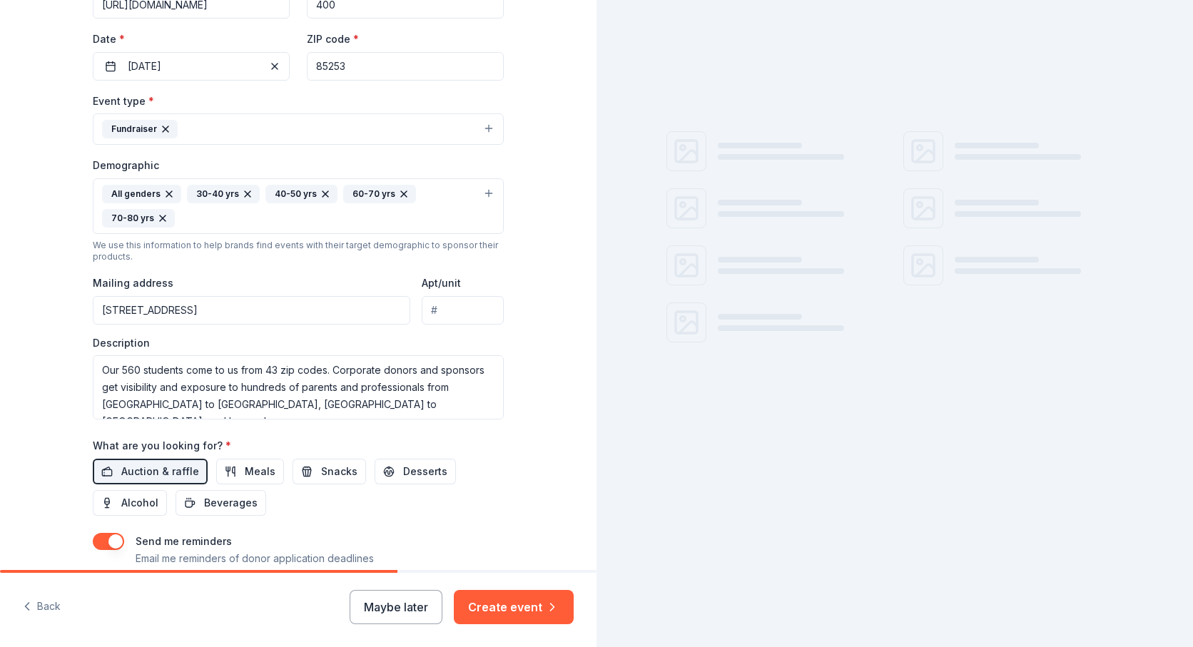
scroll to position [407, 0]
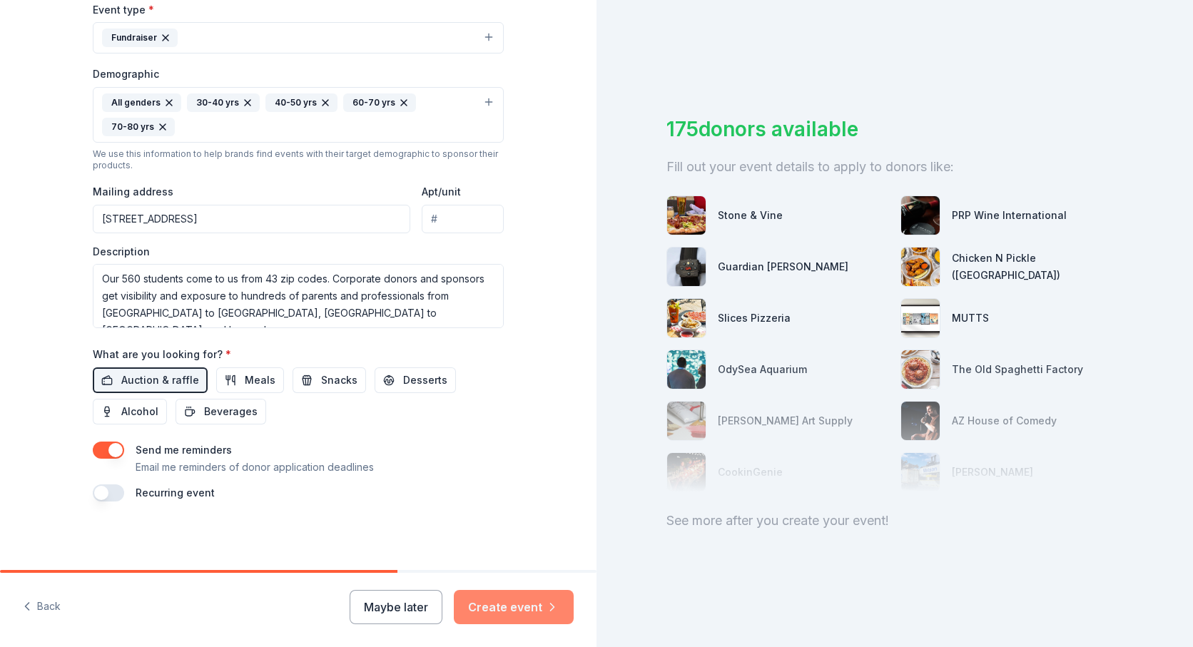
click at [504, 608] on button "Create event" at bounding box center [514, 607] width 120 height 34
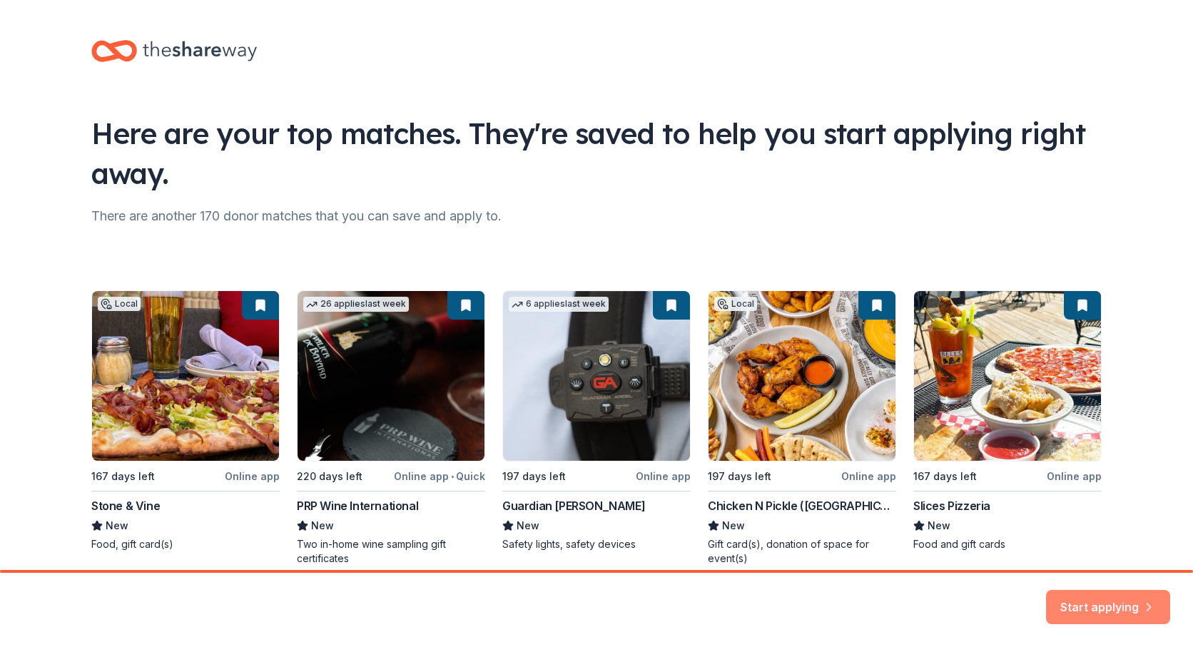
click at [1097, 604] on button "Start applying" at bounding box center [1108, 599] width 124 height 34
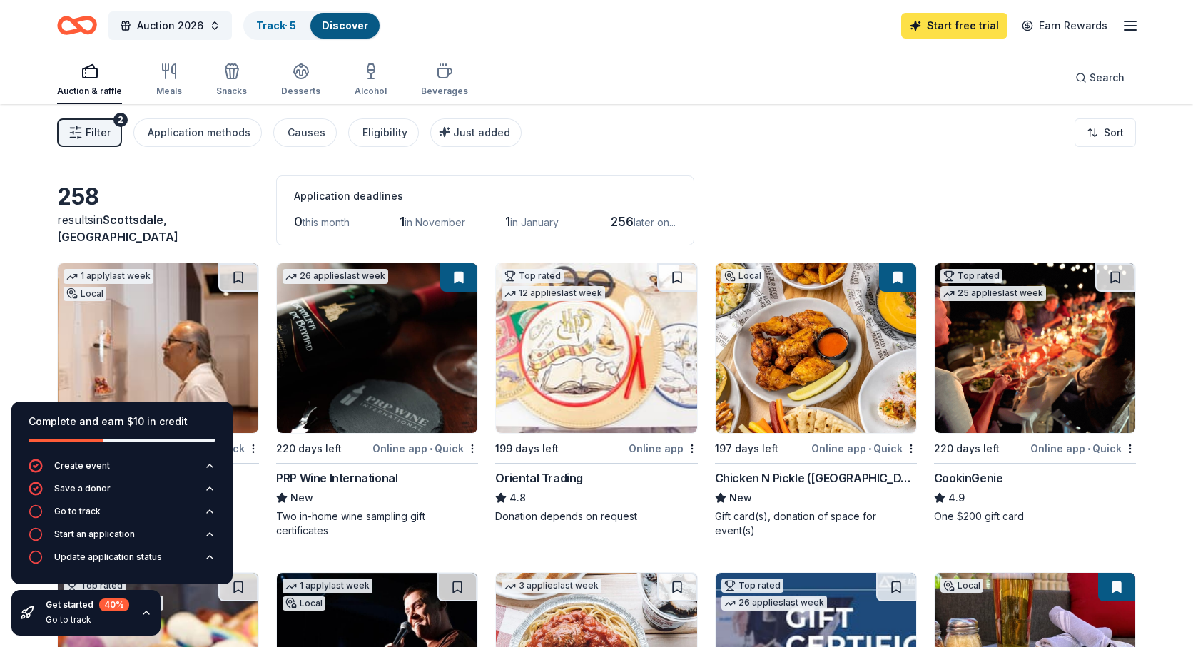
click at [978, 29] on link "Start free trial" at bounding box center [954, 26] width 106 height 26
click at [141, 613] on icon "button" at bounding box center [146, 612] width 11 height 11
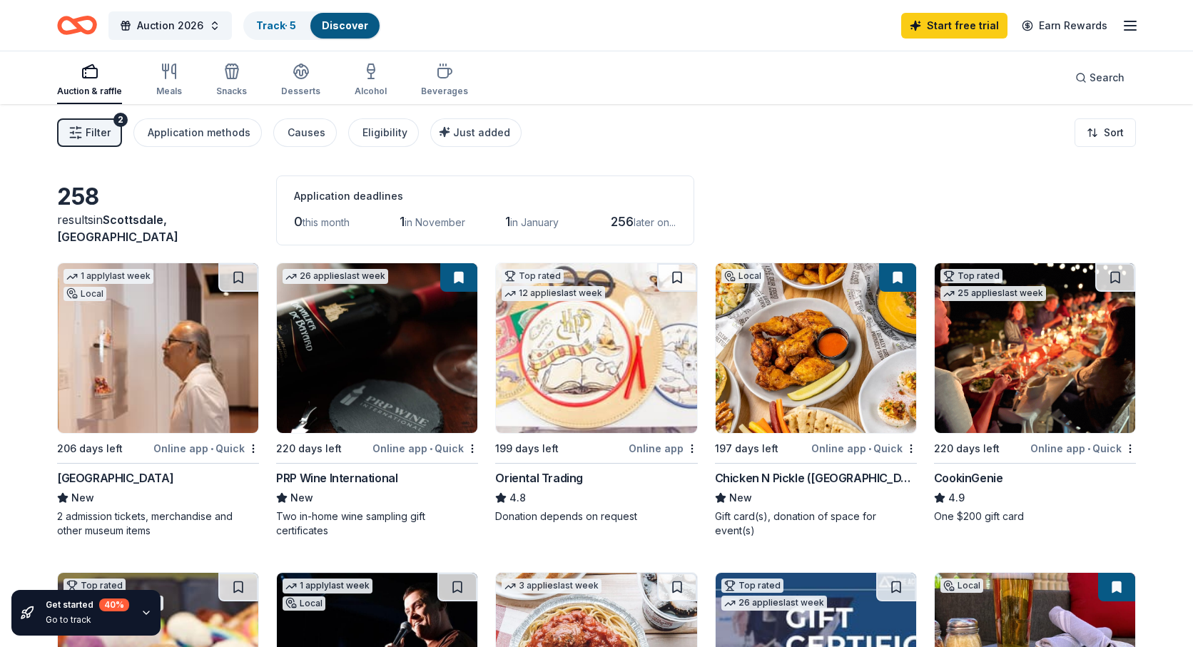
click at [141, 613] on icon "button" at bounding box center [146, 612] width 11 height 11
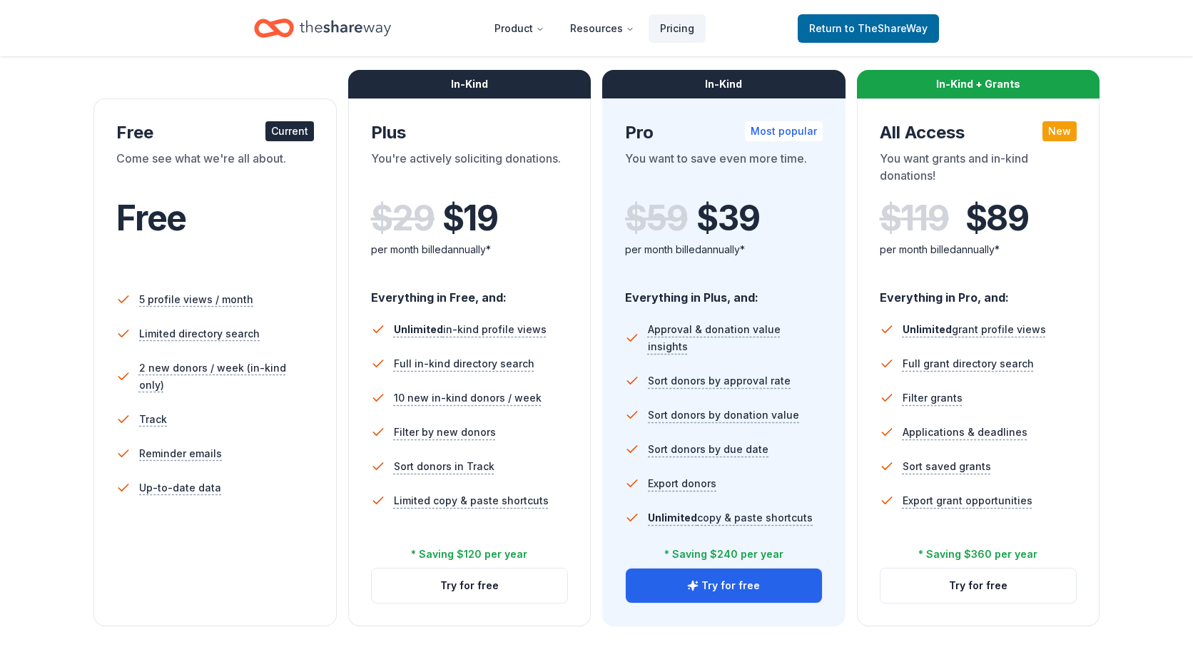
scroll to position [230, 0]
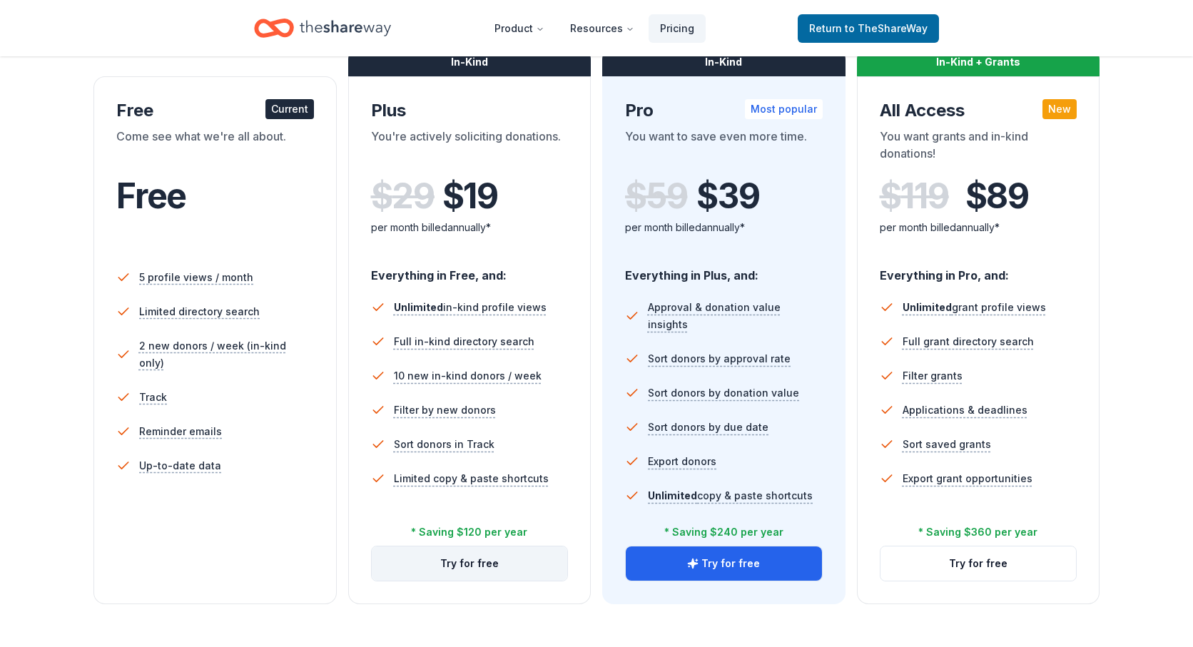
click at [479, 570] on button "Try for free" at bounding box center [470, 564] width 196 height 34
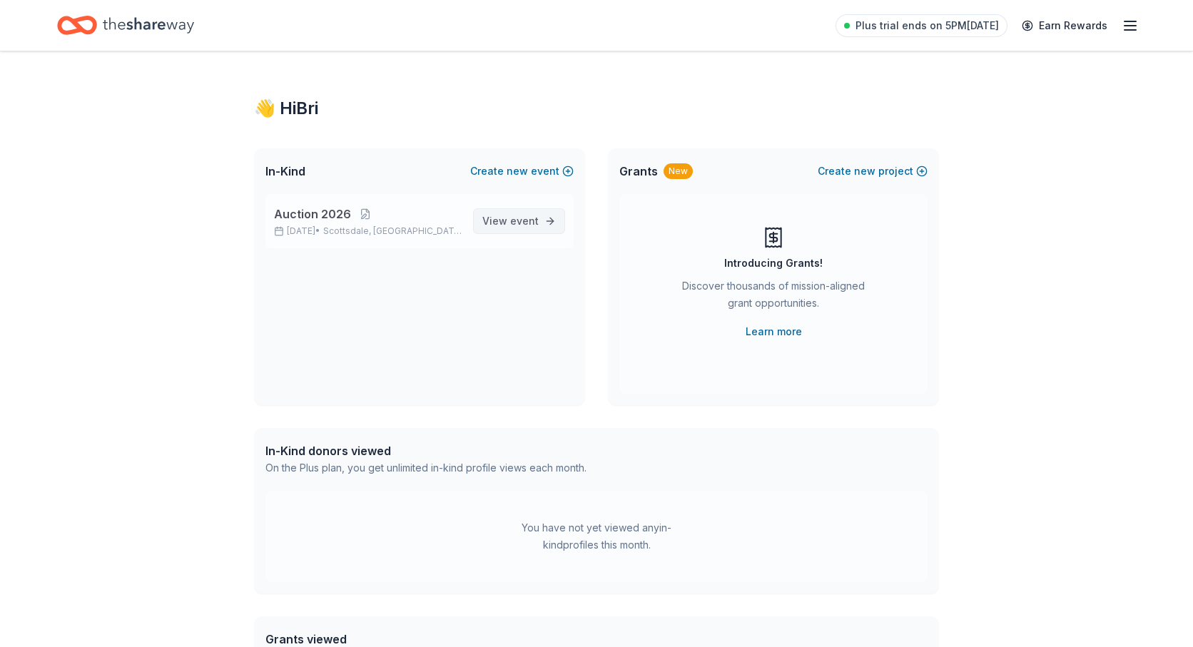
click at [521, 220] on span "event" at bounding box center [524, 221] width 29 height 12
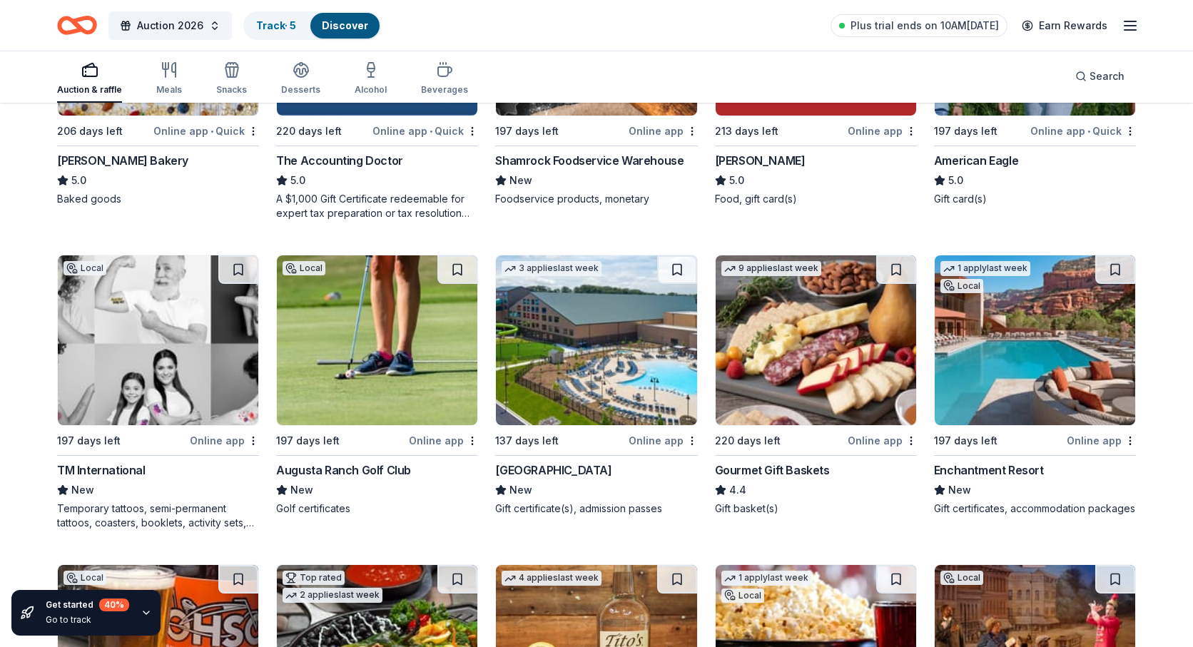
scroll to position [1798, 0]
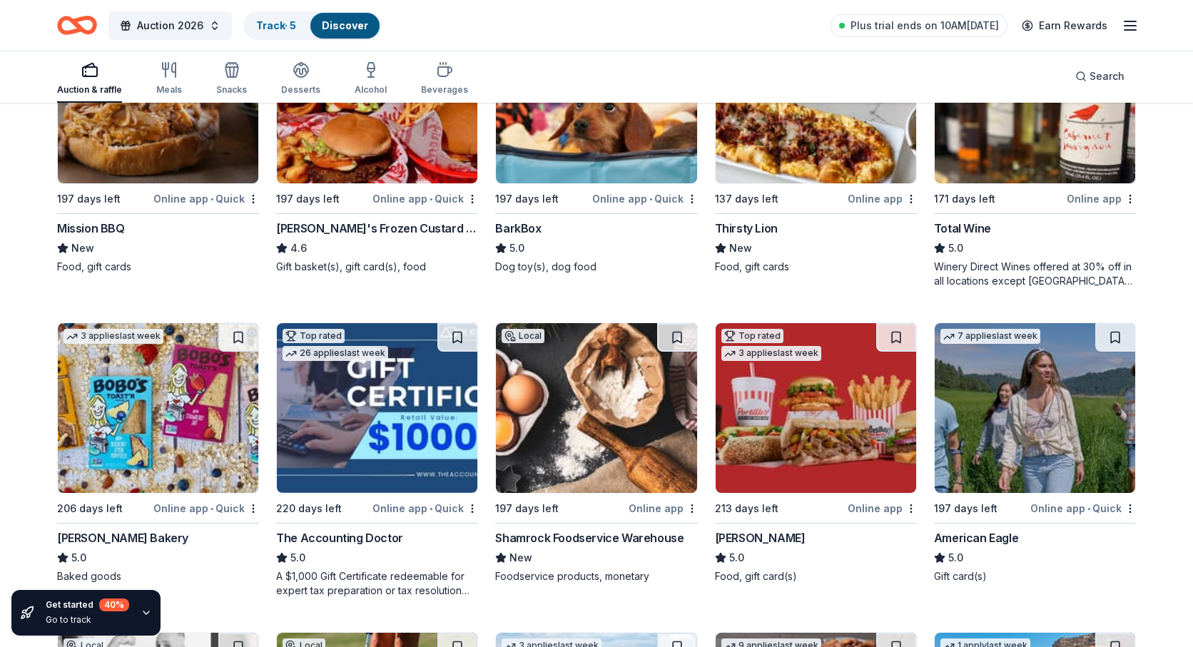
drag, startPoint x: 514, startPoint y: 361, endPoint x: 518, endPoint y: 391, distance: 30.3
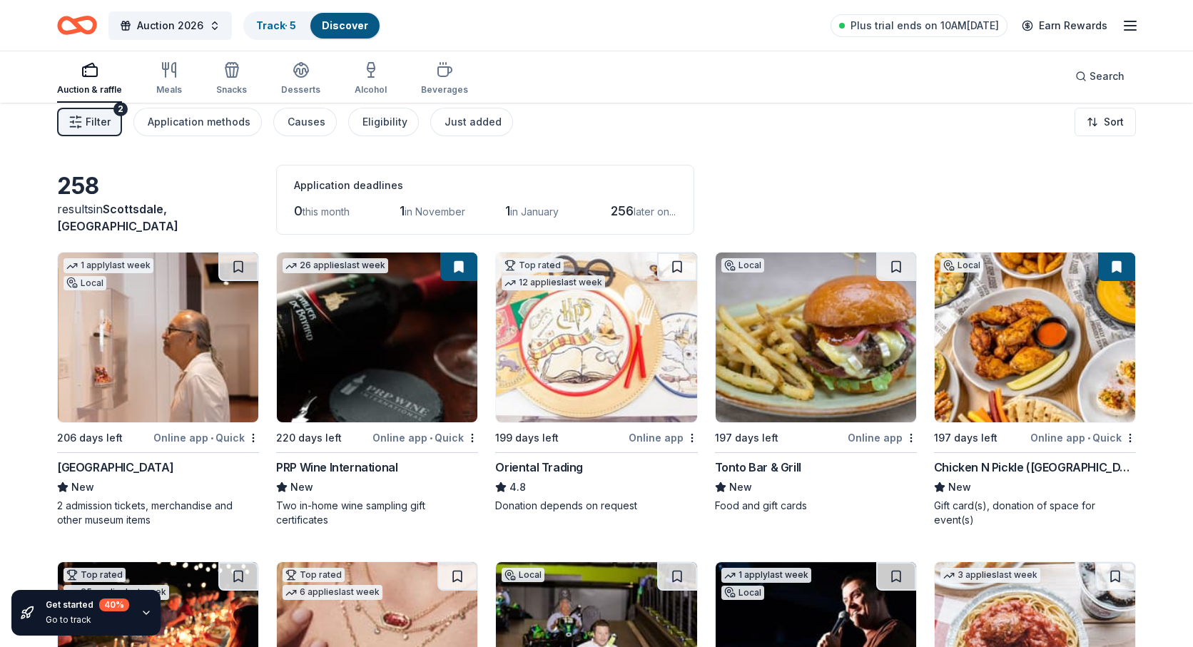
scroll to position [0, 0]
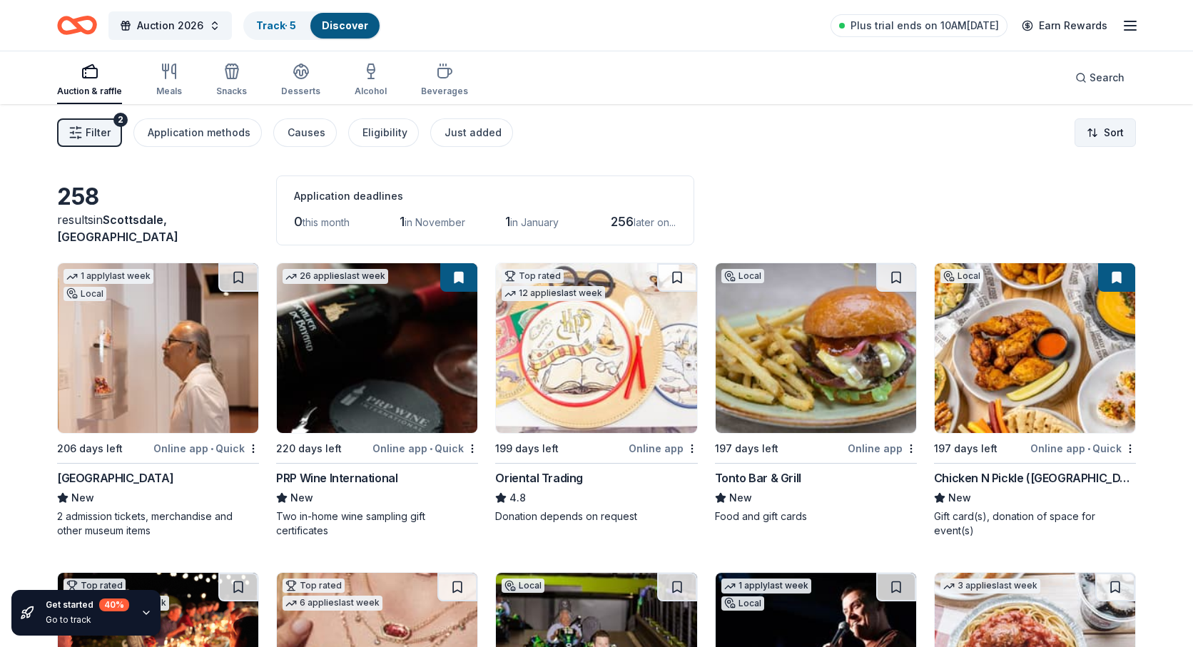
click at [1110, 140] on html "Auction 2026 Track · 5 Discover Plus trial ends on 10AM, 9/24 Earn Rewards Auct…" at bounding box center [596, 323] width 1193 height 647
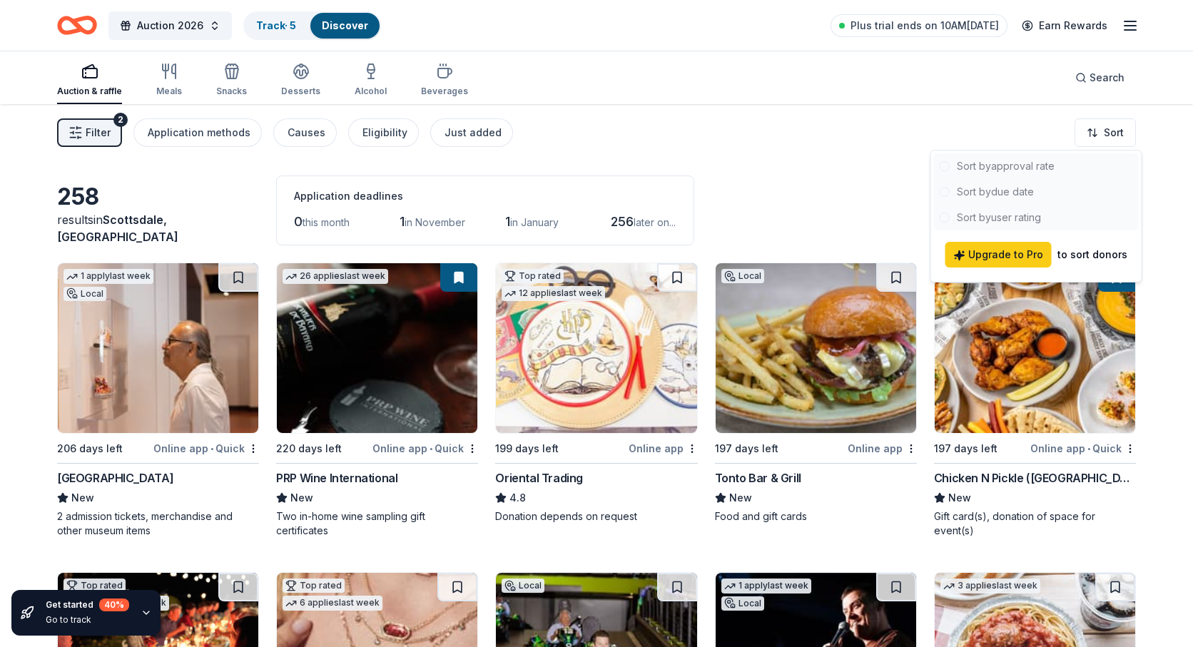
click at [93, 130] on html "Auction 2026 Track · 5 Discover Plus trial ends on 10AM, 9/24 Earn Rewards Auct…" at bounding box center [596, 323] width 1193 height 647
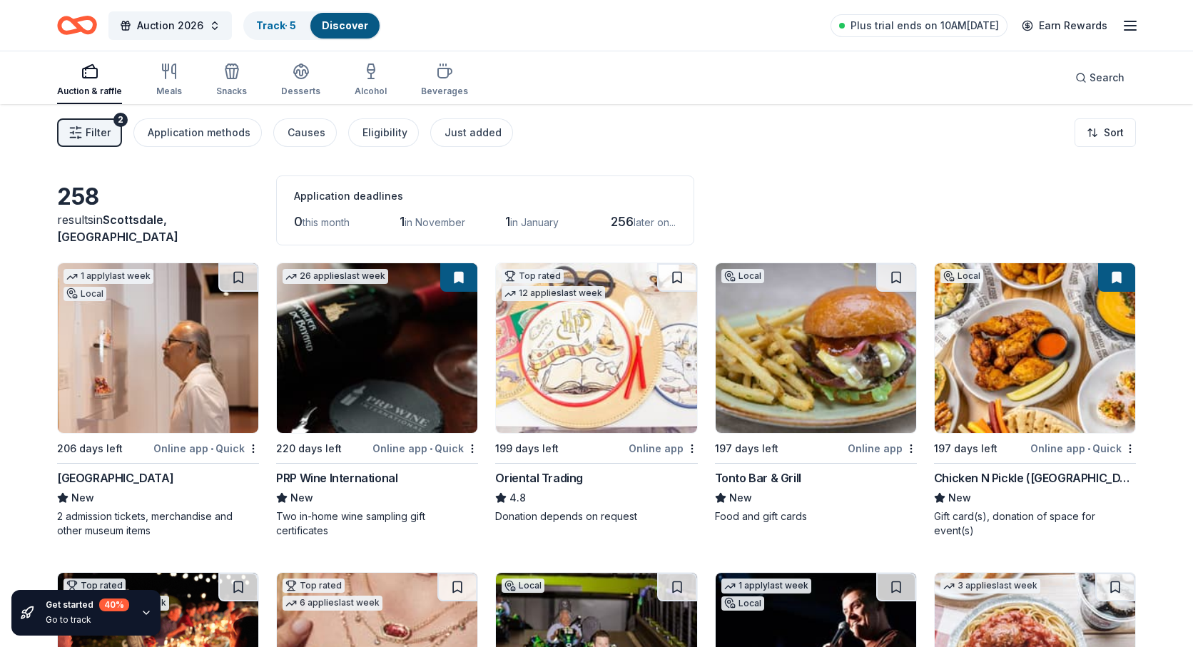
click at [93, 130] on span "Filter" at bounding box center [98, 132] width 25 height 17
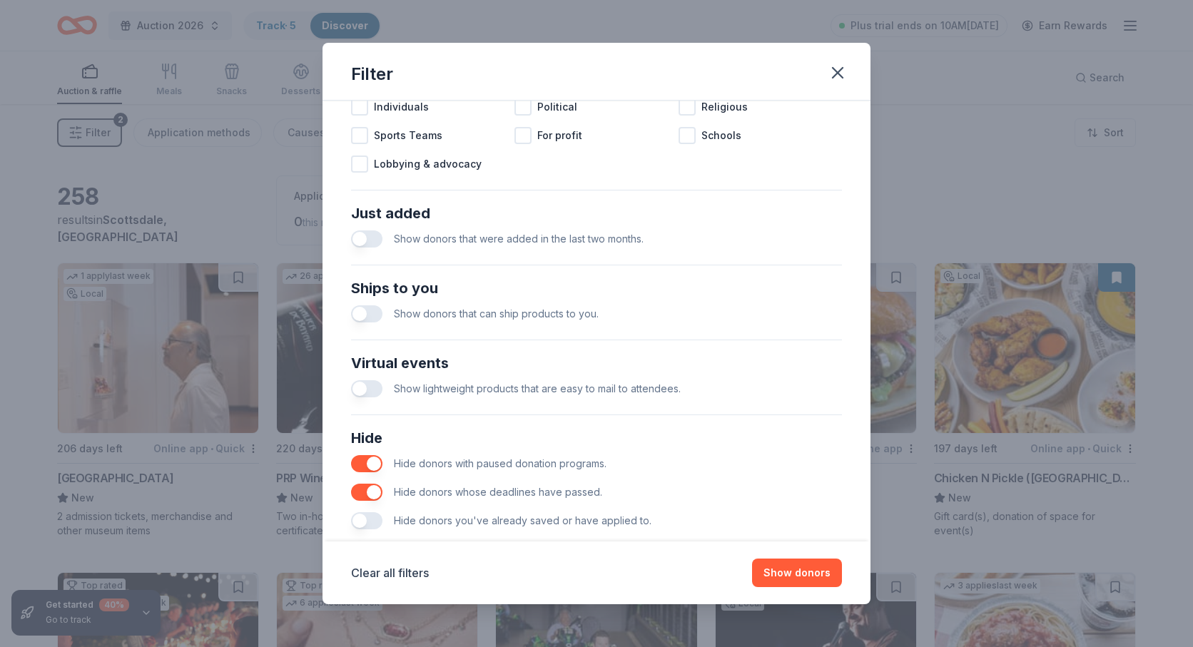
scroll to position [499, 0]
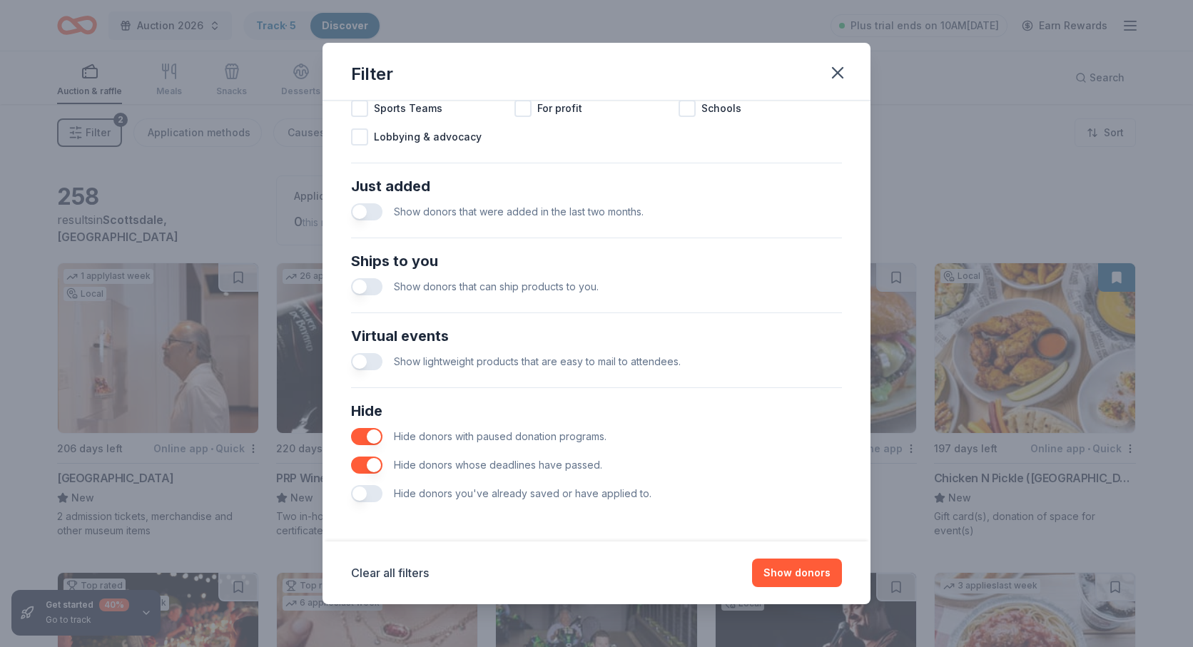
click at [362, 492] on button "button" at bounding box center [366, 493] width 31 height 17
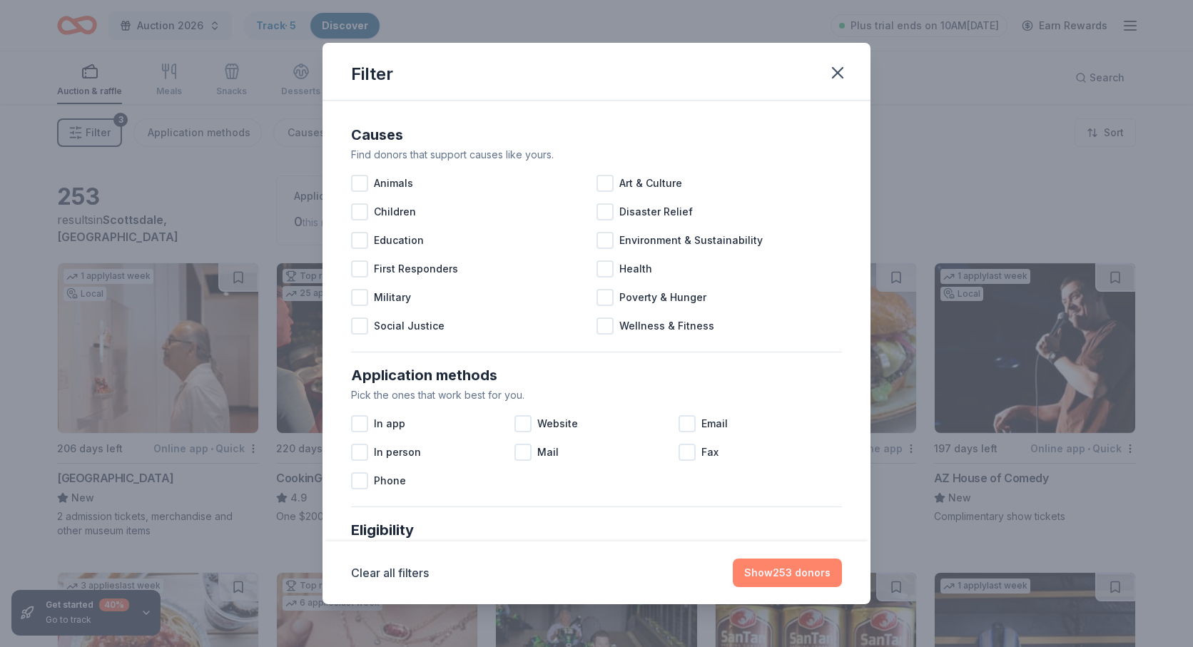
click at [789, 574] on button "Show 253 donors" at bounding box center [787, 573] width 109 height 29
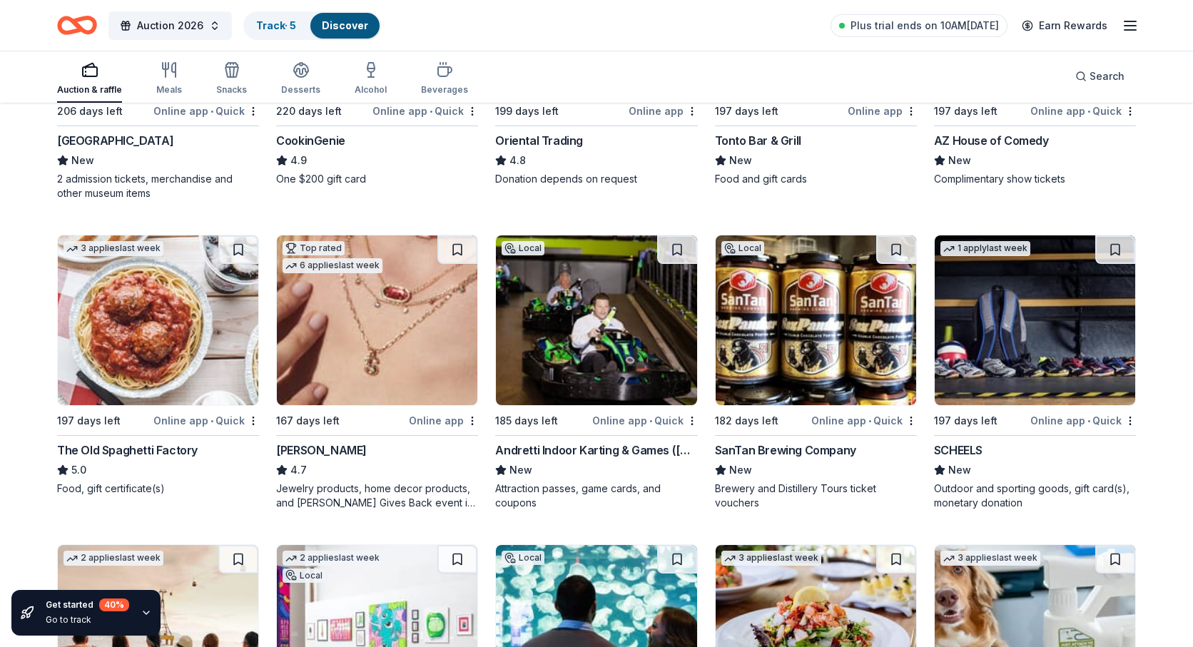
scroll to position [339, 0]
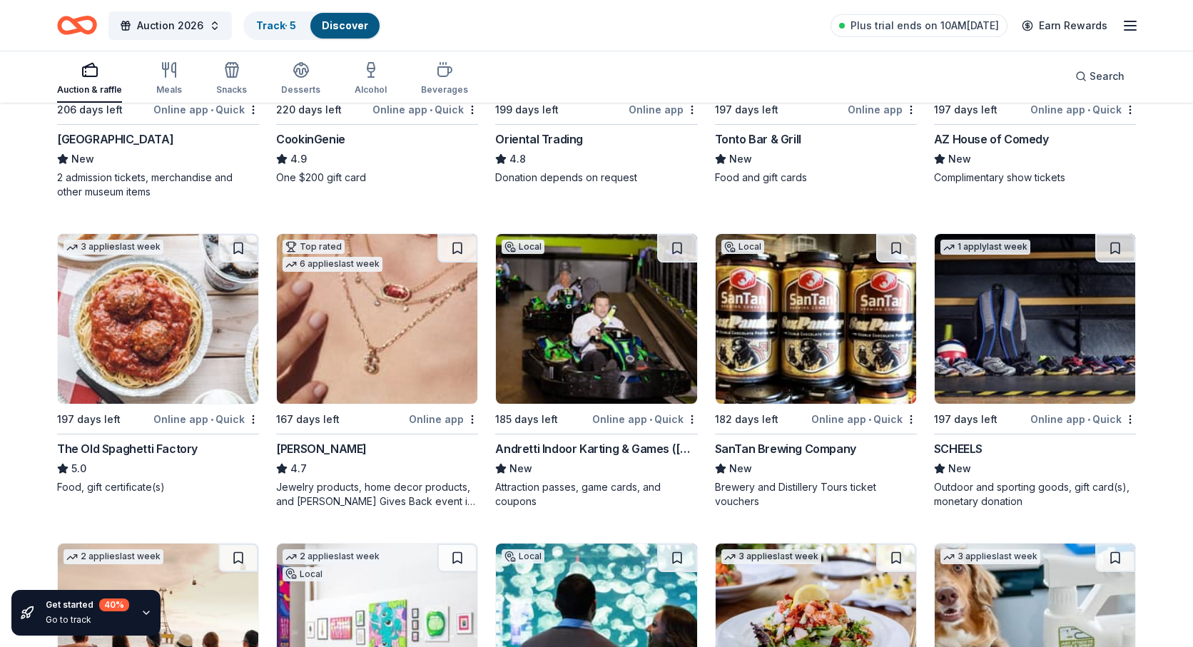
click at [380, 313] on img at bounding box center [377, 319] width 201 height 170
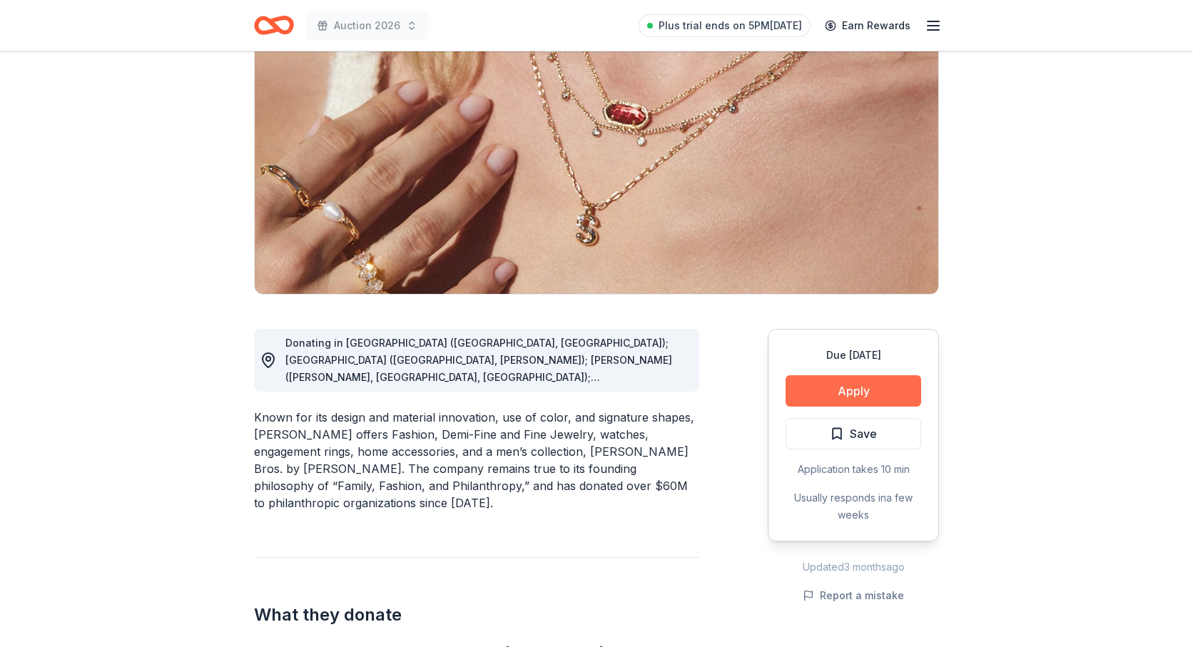
scroll to position [148, 0]
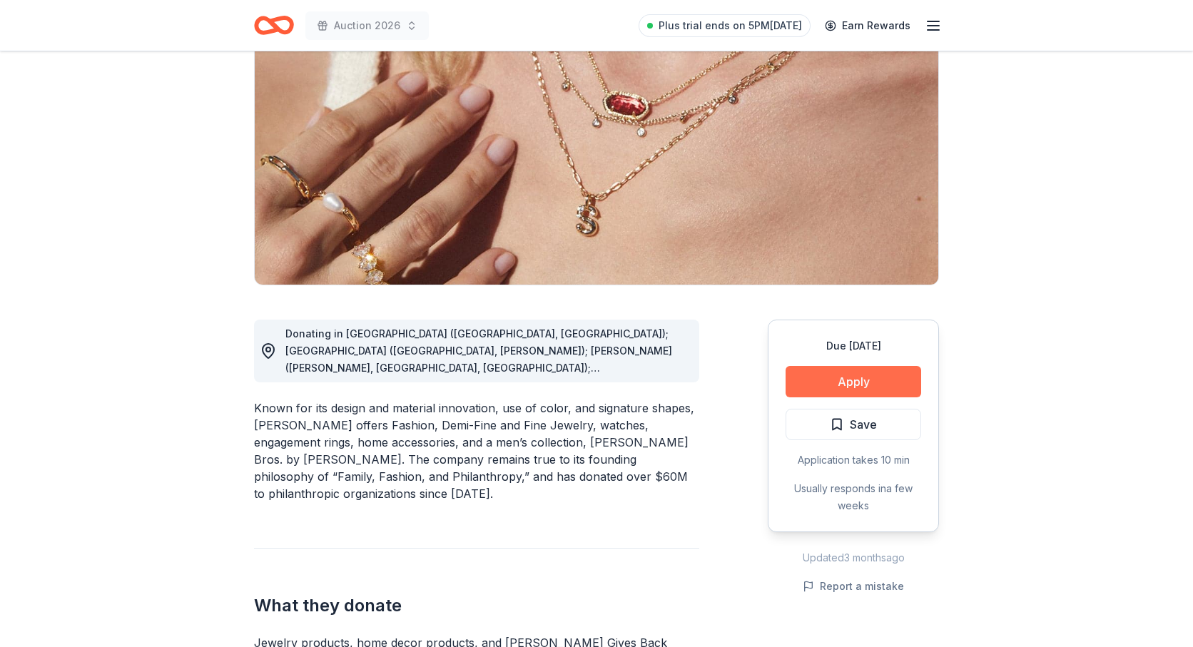
click at [856, 375] on button "Apply" at bounding box center [854, 381] width 136 height 31
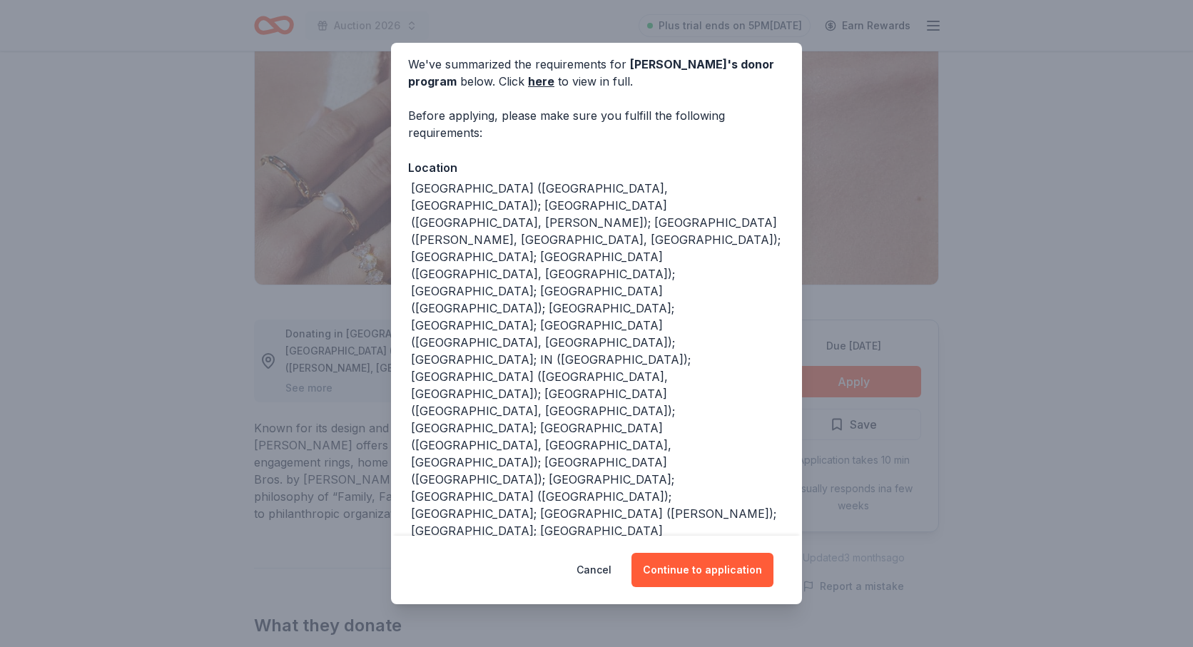
scroll to position [62, 0]
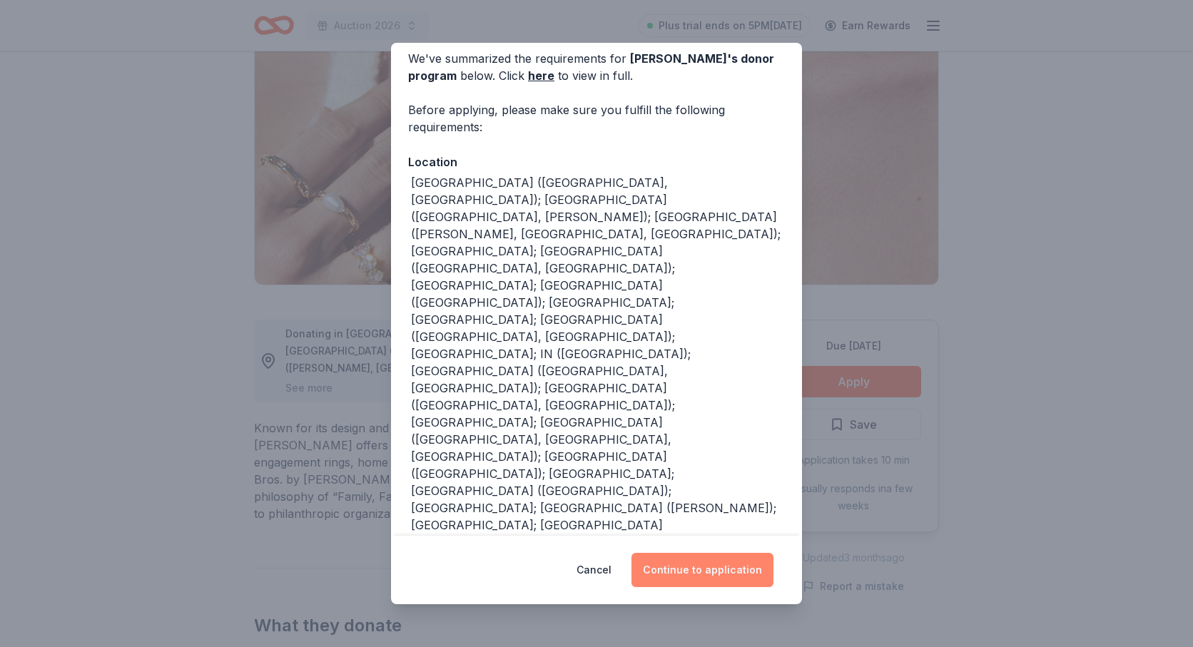
click at [701, 577] on button "Continue to application" at bounding box center [703, 570] width 142 height 34
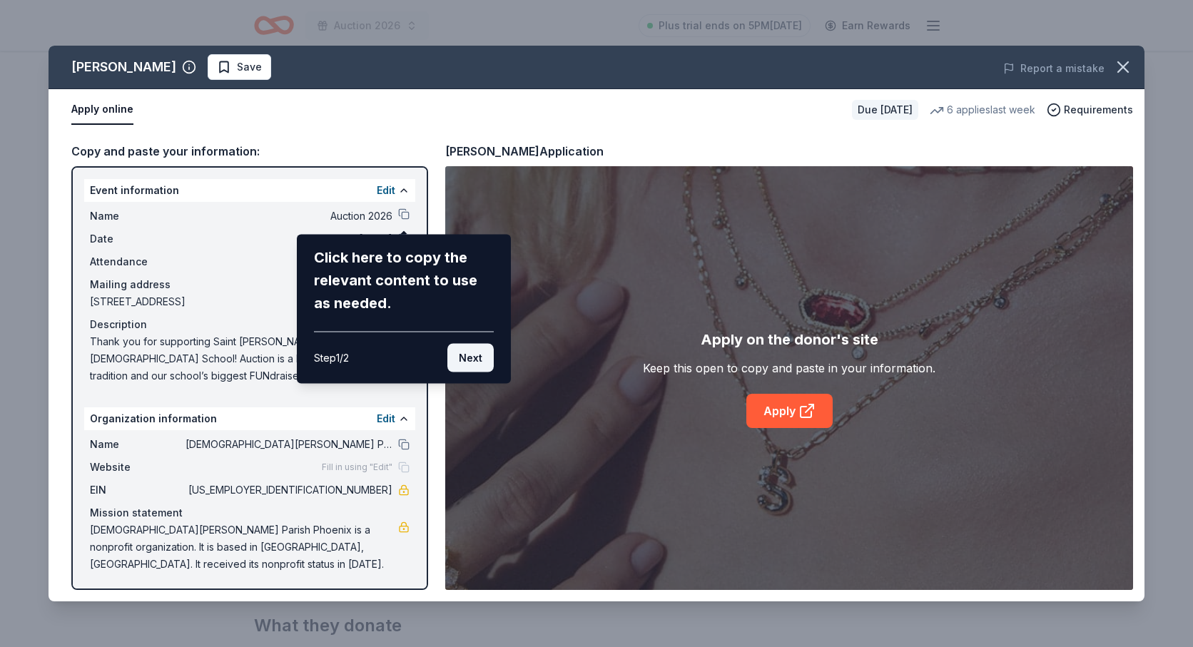
click at [467, 357] on button "Next" at bounding box center [470, 358] width 46 height 29
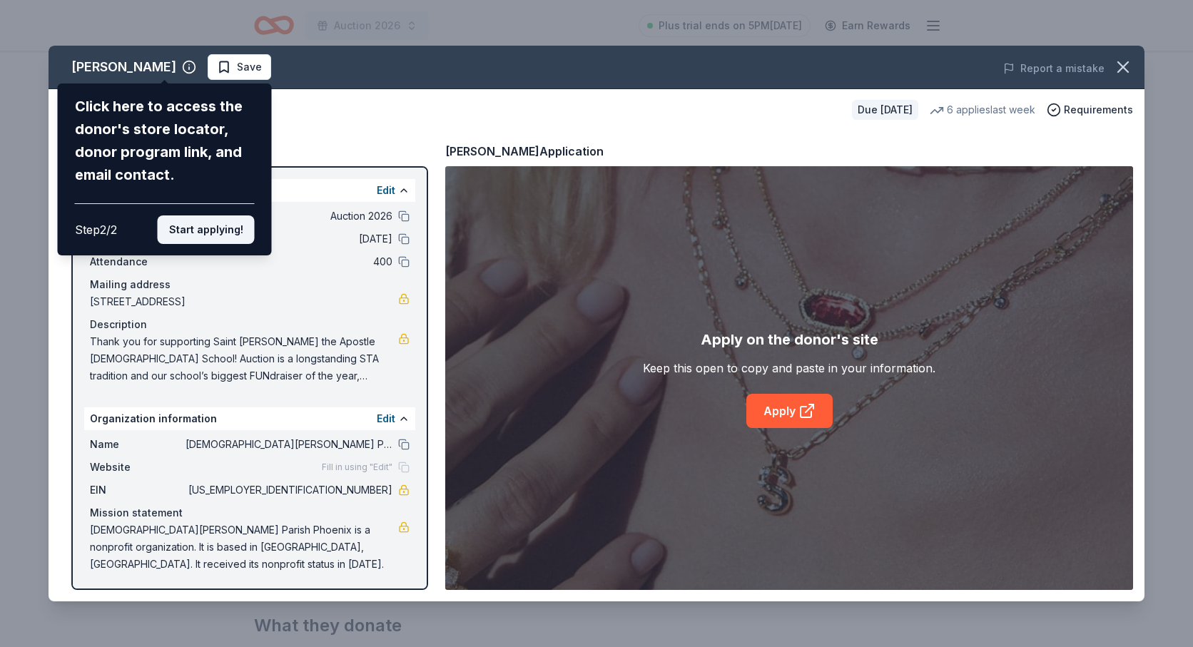
click at [195, 233] on button "Start applying!" at bounding box center [206, 229] width 97 height 29
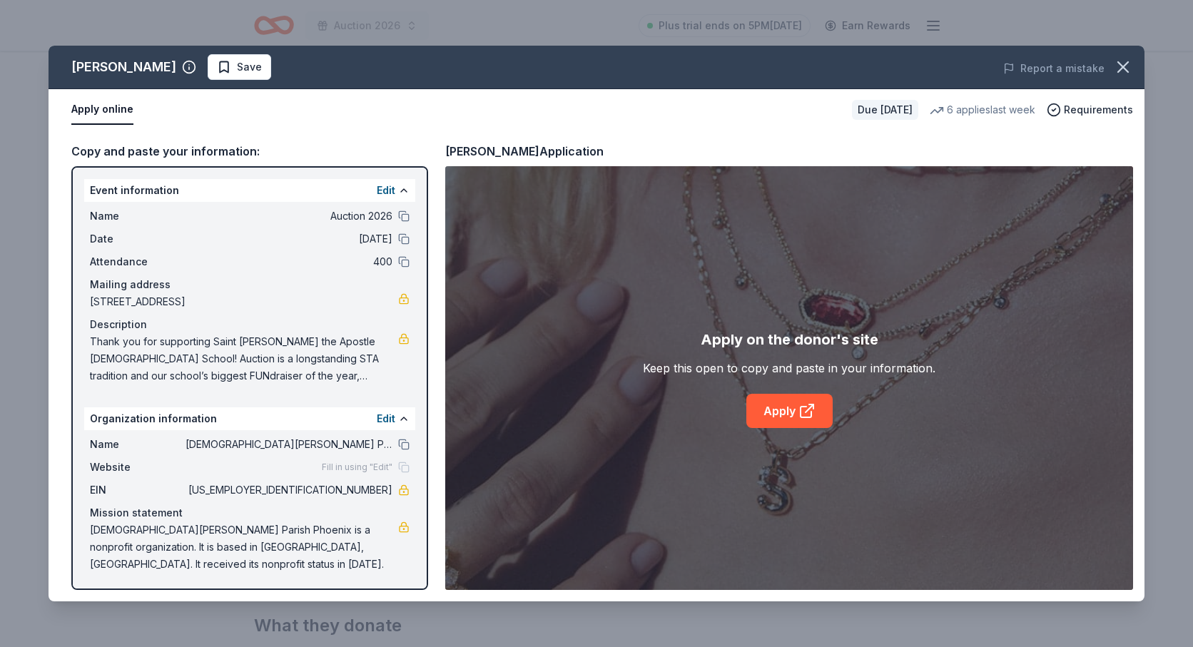
click at [394, 191] on div "Kendra Scott Save Report a mistake Apply online Due in 167 days 6 applies last …" at bounding box center [597, 324] width 1096 height 556
click at [406, 443] on button at bounding box center [403, 444] width 11 height 11
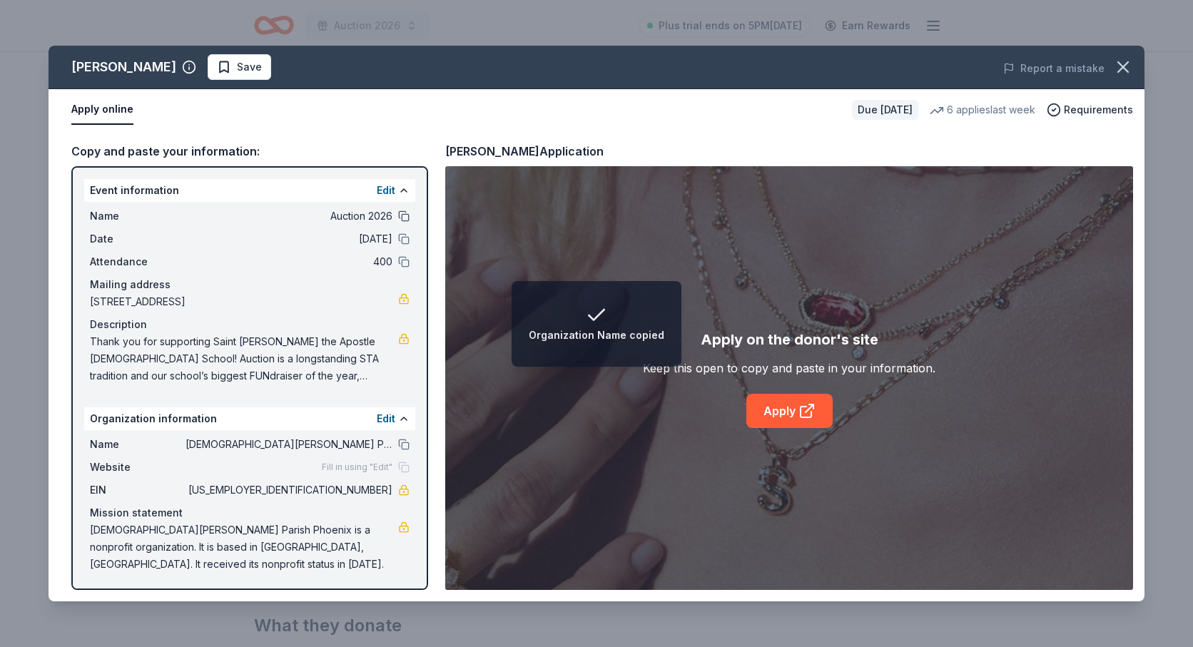
click at [402, 216] on button at bounding box center [403, 216] width 11 height 11
click at [402, 238] on button at bounding box center [403, 238] width 11 height 11
click at [402, 264] on button at bounding box center [403, 261] width 11 height 11
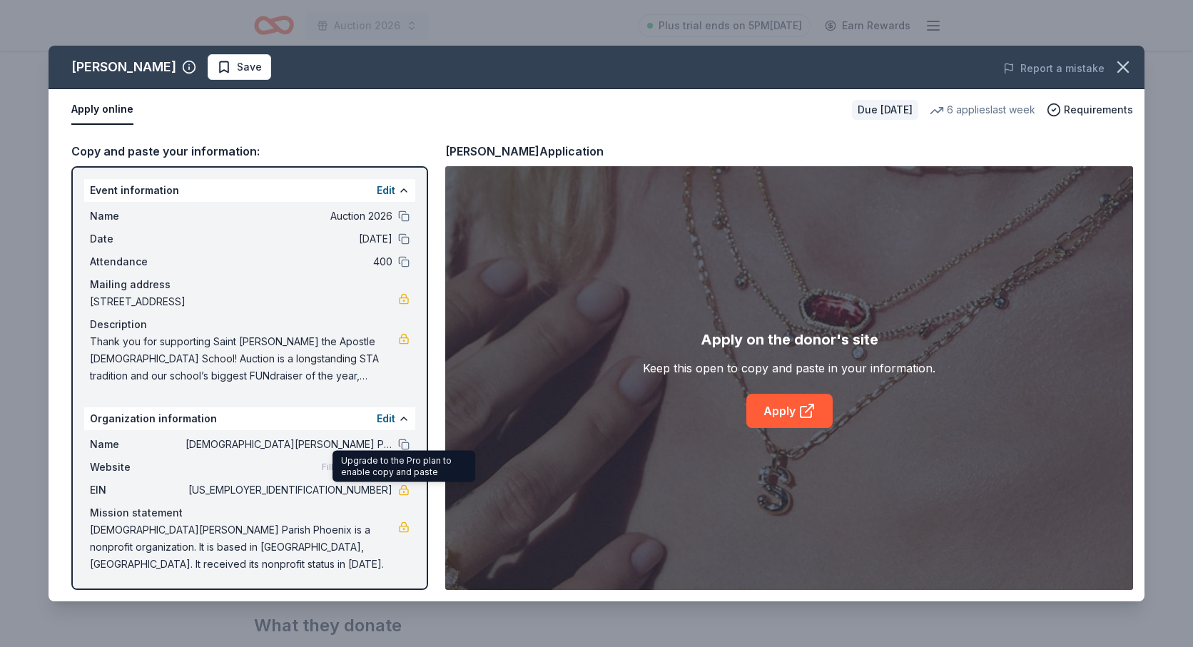
click at [406, 463] on div "Upgrade to the Pro plan to enable copy and paste Upgrade to the Pro plan to ena…" at bounding box center [404, 466] width 143 height 31
click at [1115, 71] on icon "button" at bounding box center [1123, 67] width 20 height 20
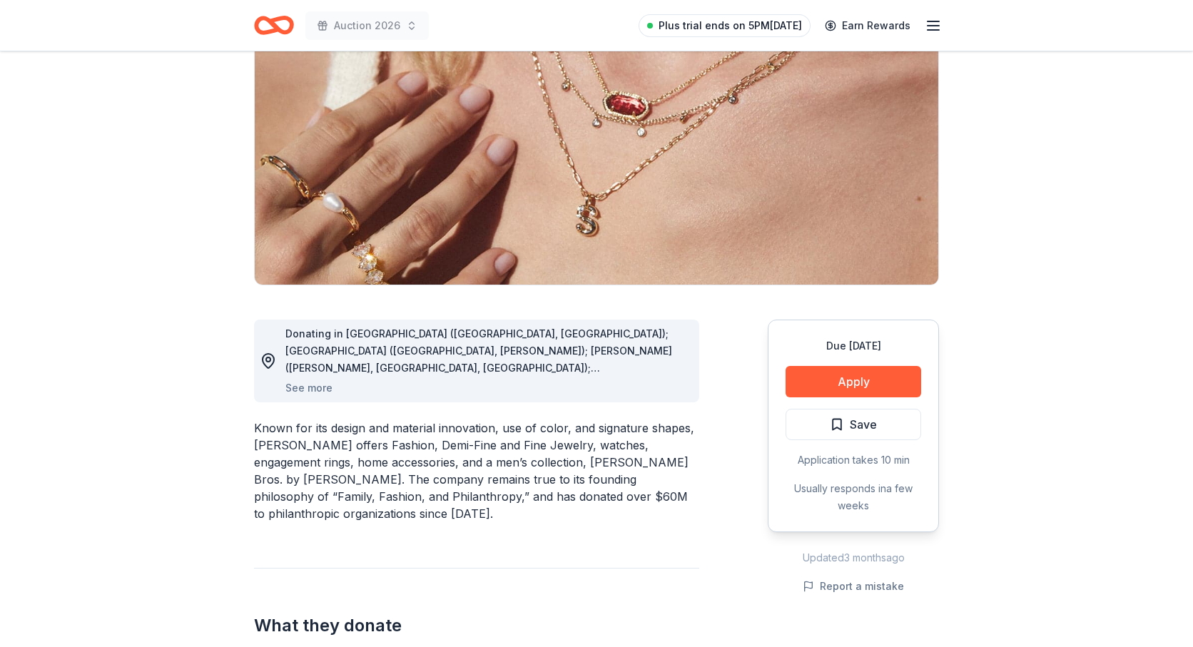
click at [718, 28] on span "Plus trial ends on 5PM[DATE]" at bounding box center [730, 25] width 143 height 17
click at [667, 18] on link "Plus trial ends on 5PM[DATE]" at bounding box center [725, 25] width 172 height 23
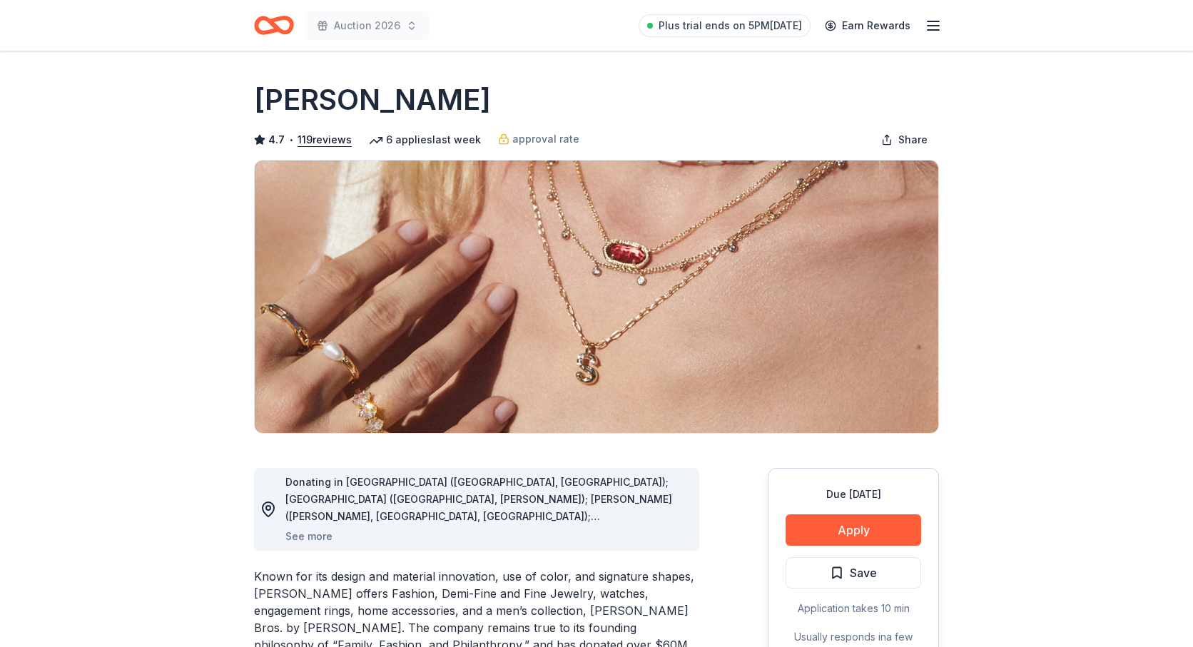
click at [938, 26] on line "button" at bounding box center [933, 26] width 11 height 0
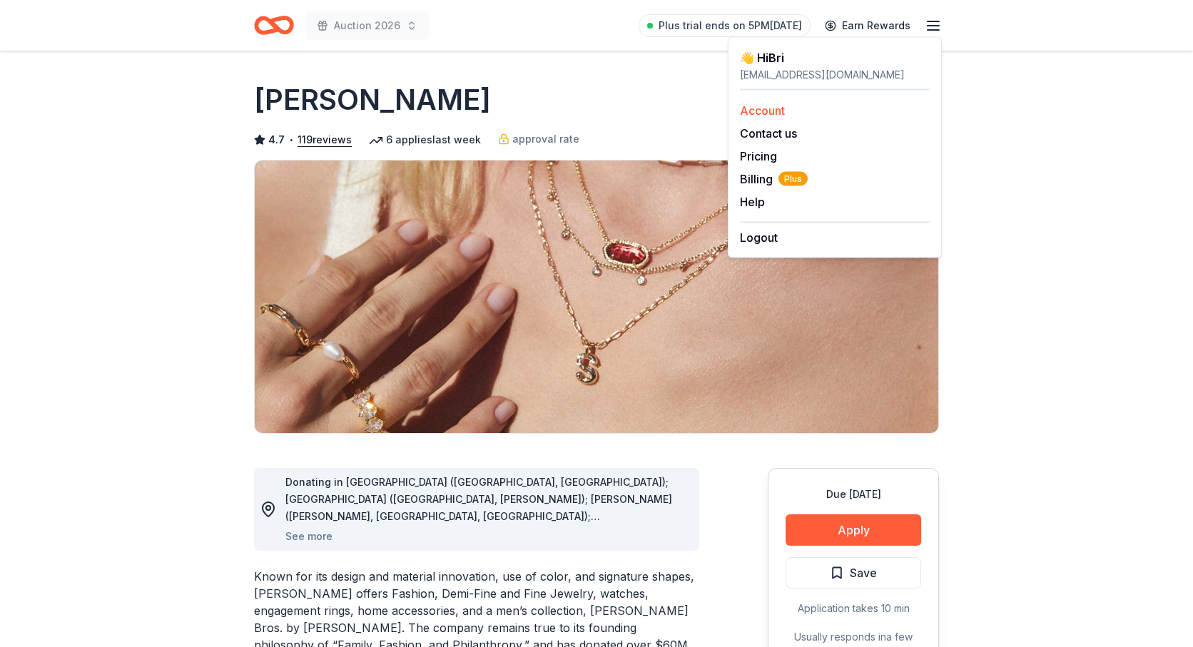
click at [781, 106] on link "Account" at bounding box center [762, 110] width 45 height 14
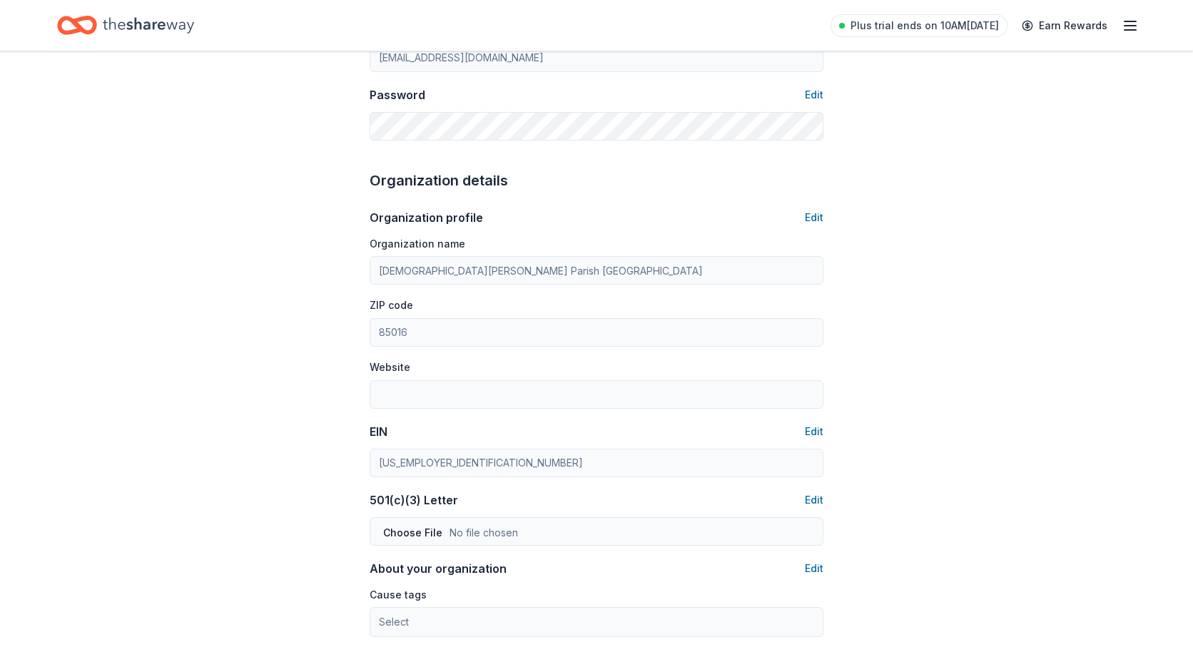
scroll to position [353, 0]
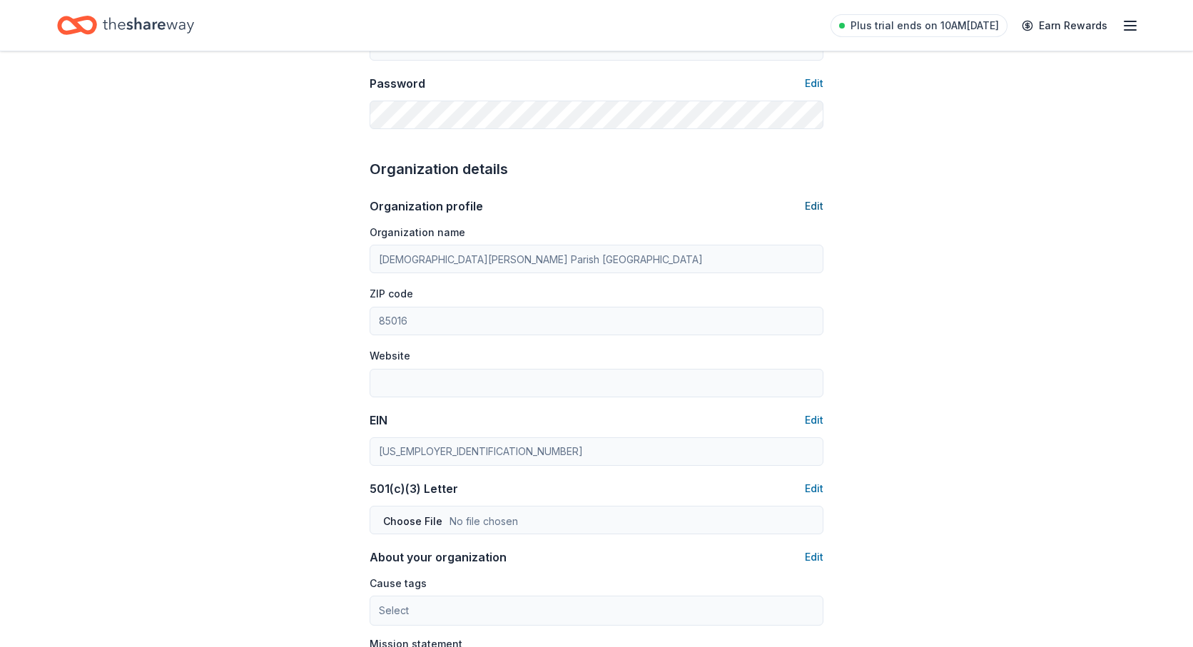
click at [813, 202] on button "Edit" at bounding box center [814, 206] width 19 height 17
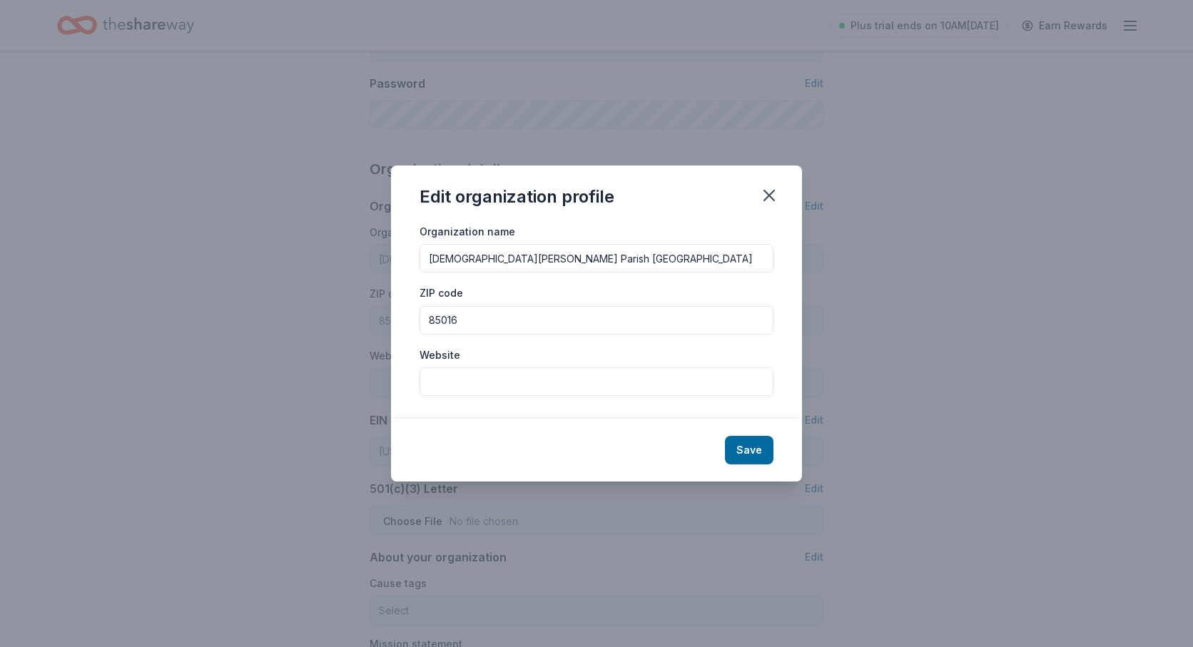
drag, startPoint x: 696, startPoint y: 261, endPoint x: 620, endPoint y: 262, distance: 76.4
click at [620, 262] on input "St Thomas The Apostle Roman Catholic Parish Phoenix" at bounding box center [597, 258] width 354 height 29
type input "St Thomas The Apostle Roman Catholic School"
click at [482, 382] on input "Website" at bounding box center [597, 381] width 354 height 29
paste input "https://www.staphxschool.org/"
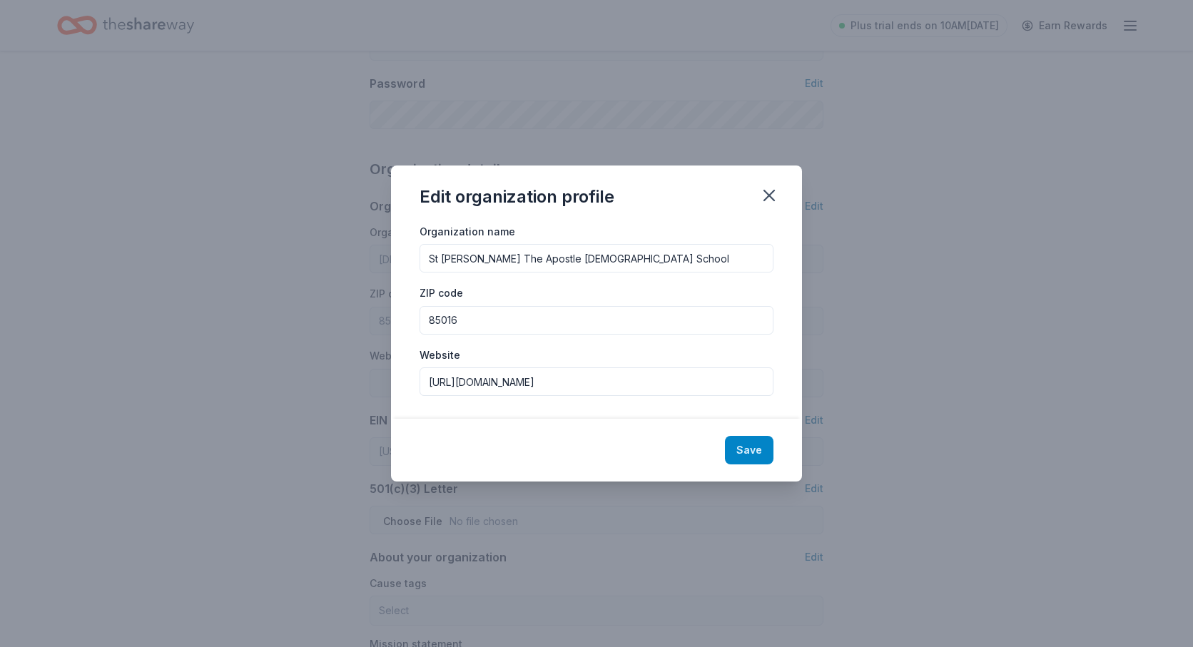
type input "https://www.staphxschool.org/"
click at [761, 452] on button "Save" at bounding box center [749, 450] width 49 height 29
type input "St Thomas The Apostle Roman Catholic School"
type input "https://www.staphxschool.org/"
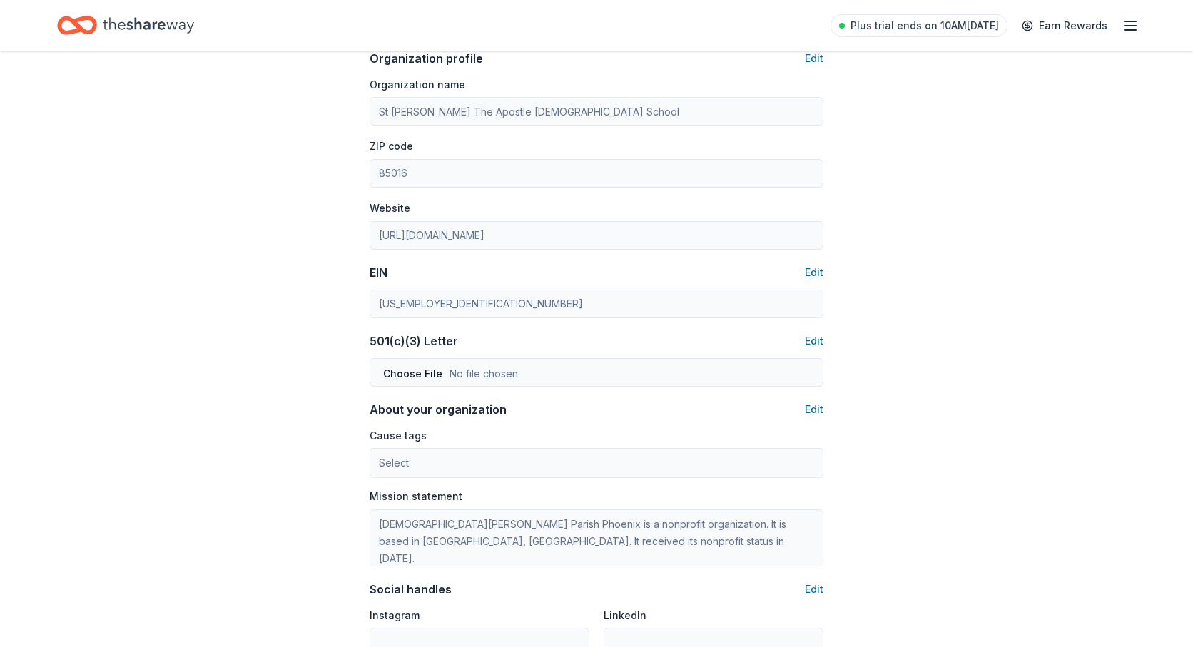
scroll to position [514, 0]
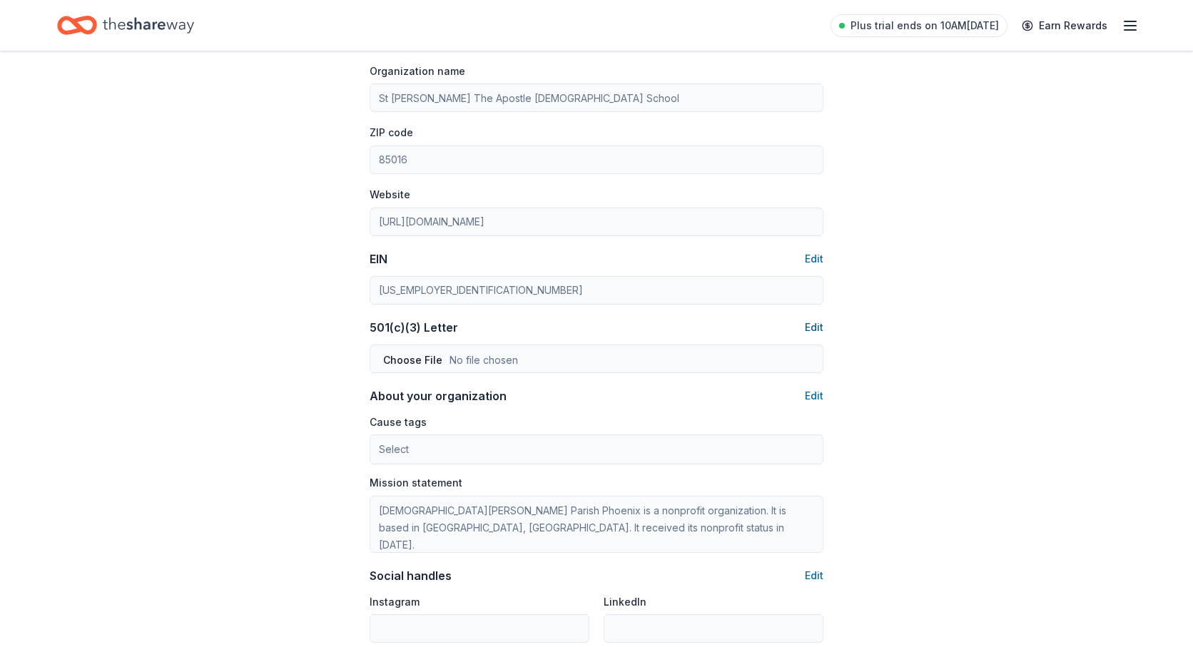
click at [808, 328] on button "Edit" at bounding box center [814, 327] width 19 height 17
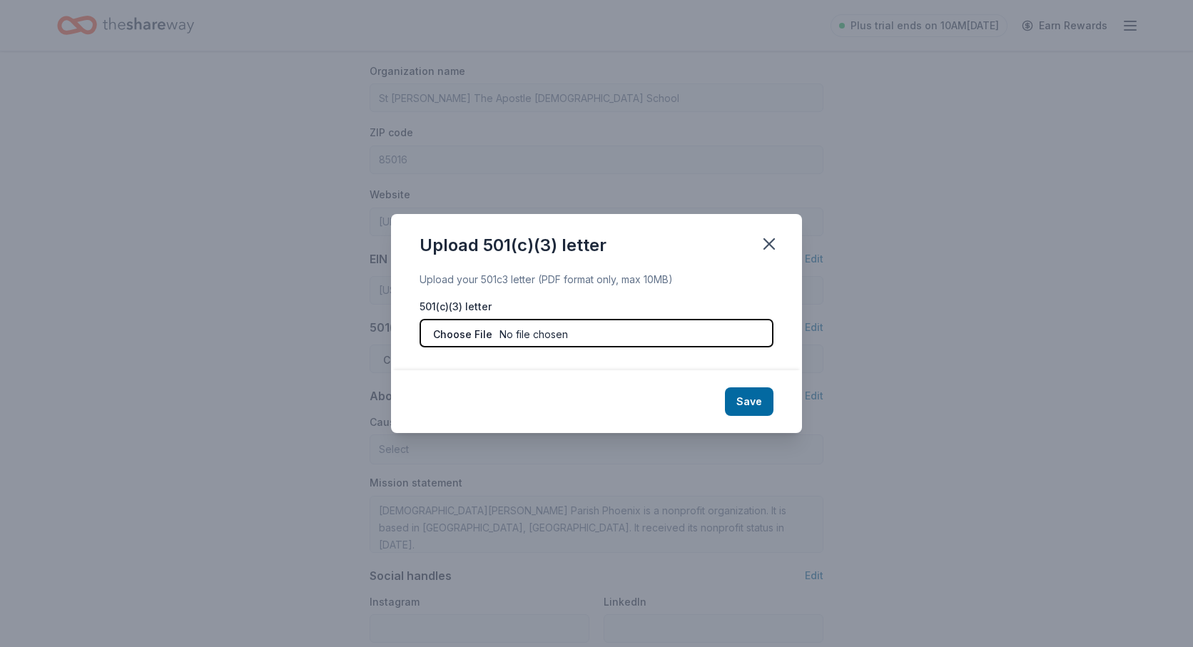
click at [604, 325] on input "file" at bounding box center [597, 333] width 354 height 29
type input "C:\fakepath\StThomasTheApostleSchool_501c3docs.pdf"
click at [744, 410] on button "Save" at bounding box center [749, 401] width 49 height 29
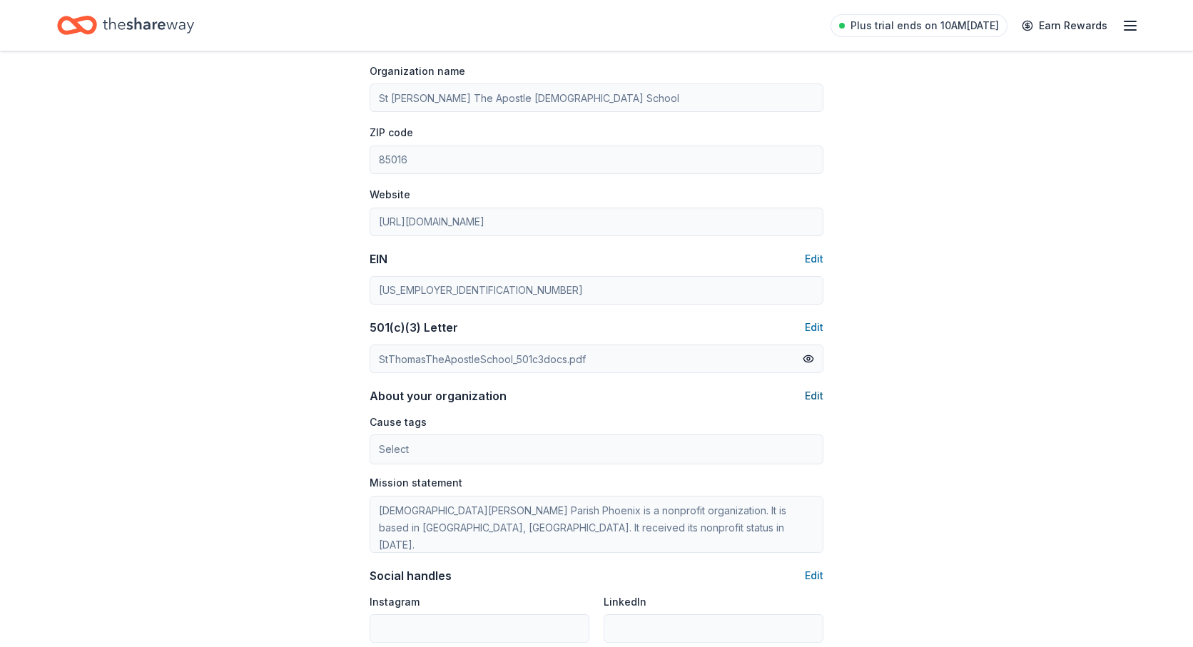
click at [809, 390] on button "Edit" at bounding box center [814, 395] width 19 height 17
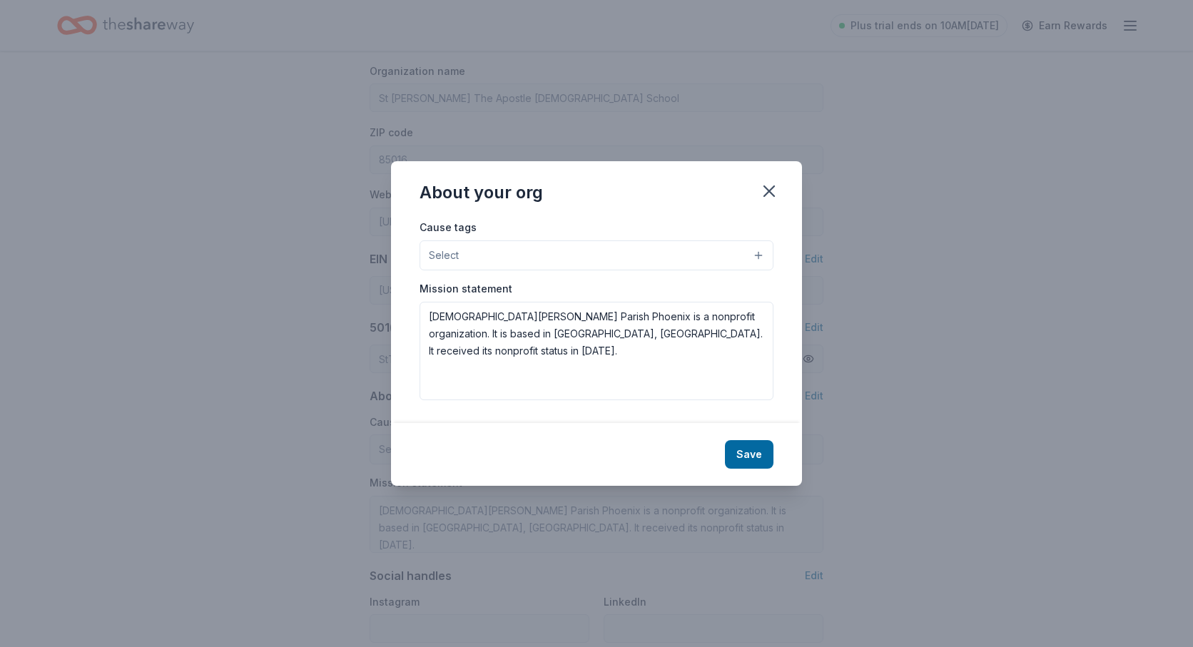
click at [754, 248] on button "Select" at bounding box center [597, 255] width 354 height 30
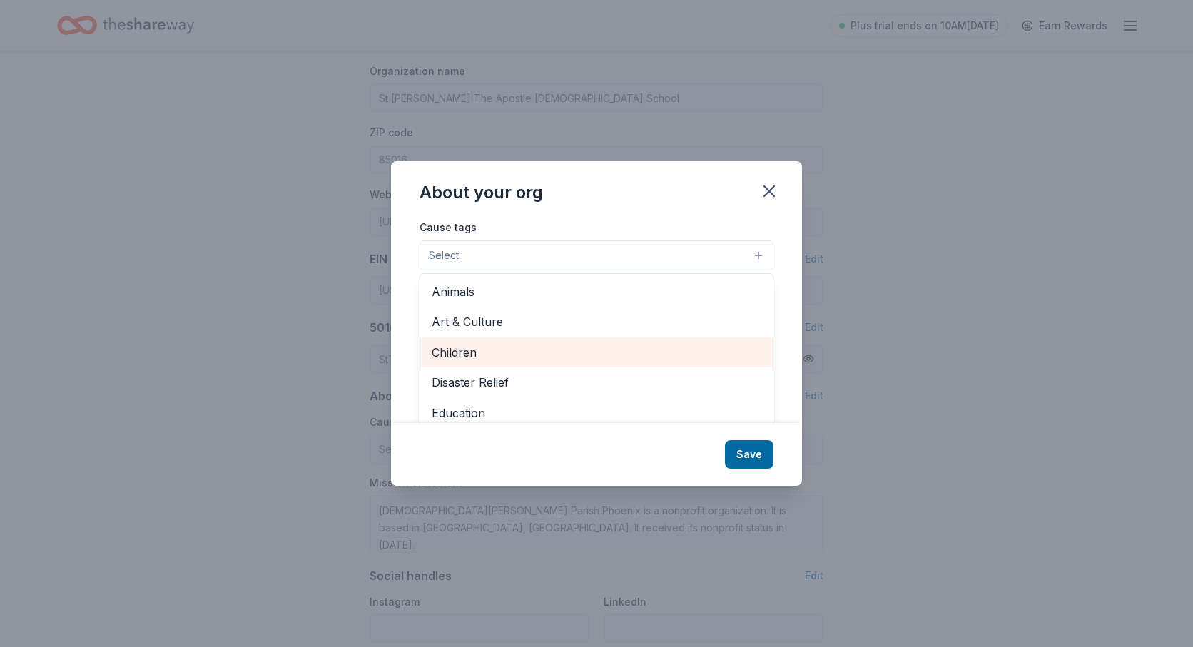
scroll to position [38, 0]
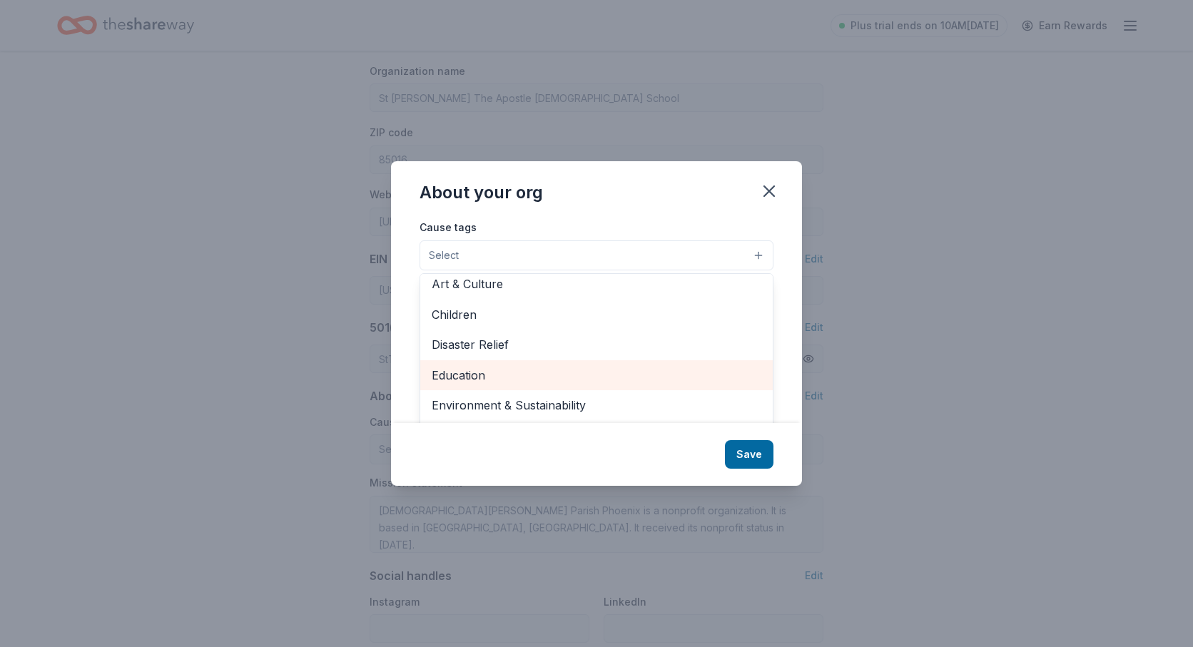
click at [467, 371] on span "Education" at bounding box center [597, 375] width 330 height 19
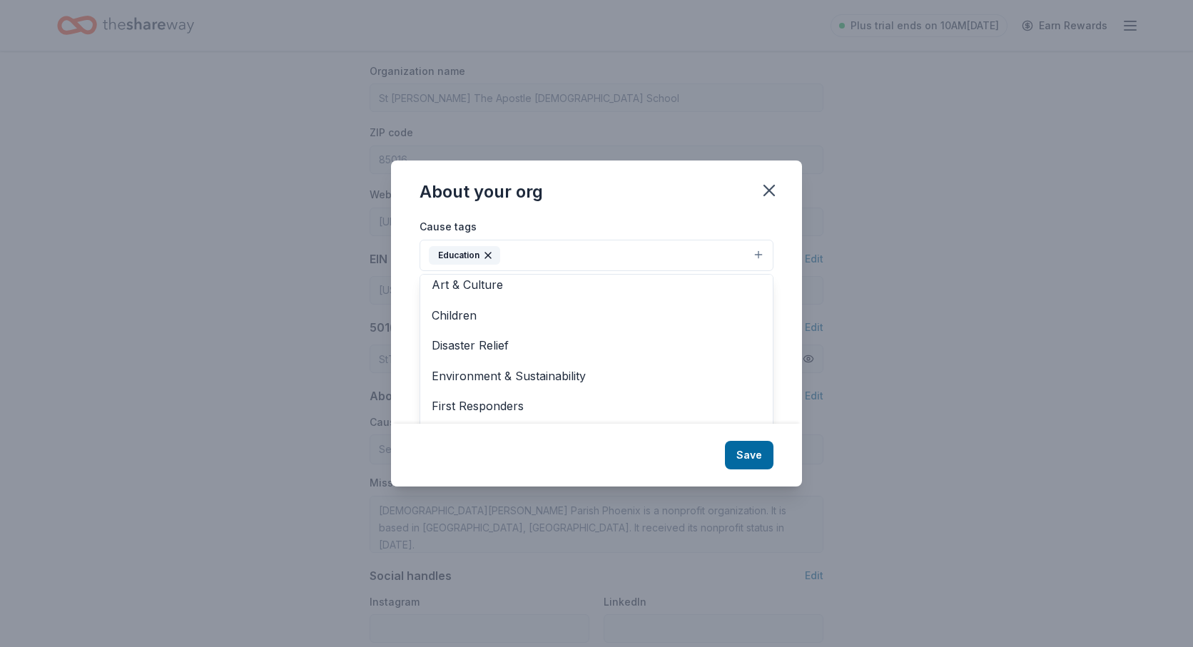
click at [752, 453] on div "About your org Cause tags Education Animals Art & Culture Children Disaster Rel…" at bounding box center [596, 323] width 411 height 325
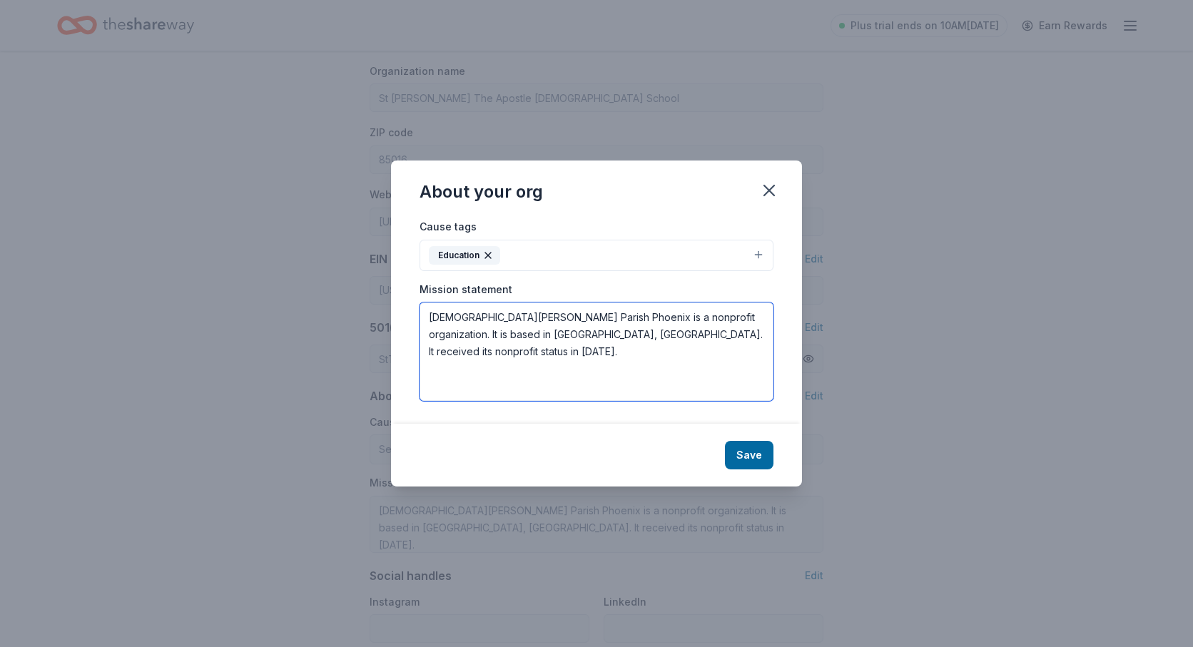
drag, startPoint x: 485, startPoint y: 357, endPoint x: 419, endPoint y: 313, distance: 79.8
click at [419, 313] on div "Cause tags Education Mission statement St Thomas The Apostle Roman Catholic Par…" at bounding box center [596, 321] width 411 height 206
type textarea "St. Thomas the Apostle Roman Catholic School's mission is to teach the life and…"
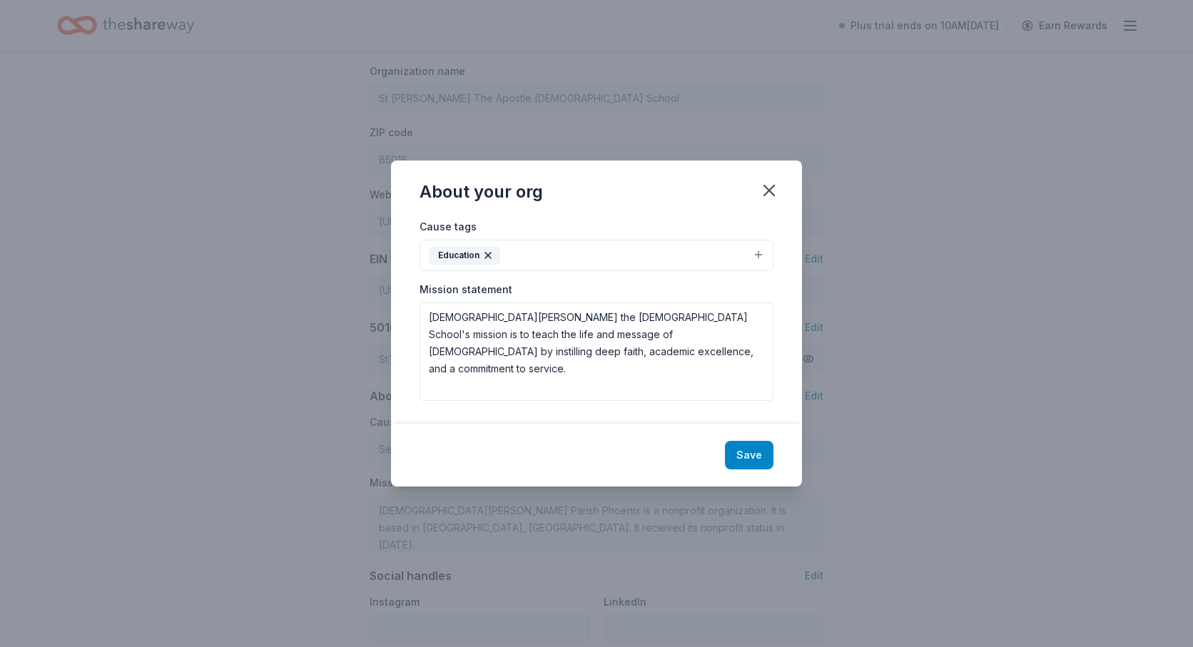
click at [749, 449] on button "Save" at bounding box center [749, 455] width 49 height 29
type textarea "St. Thomas the Apostle Roman Catholic School's mission is to teach the life and…"
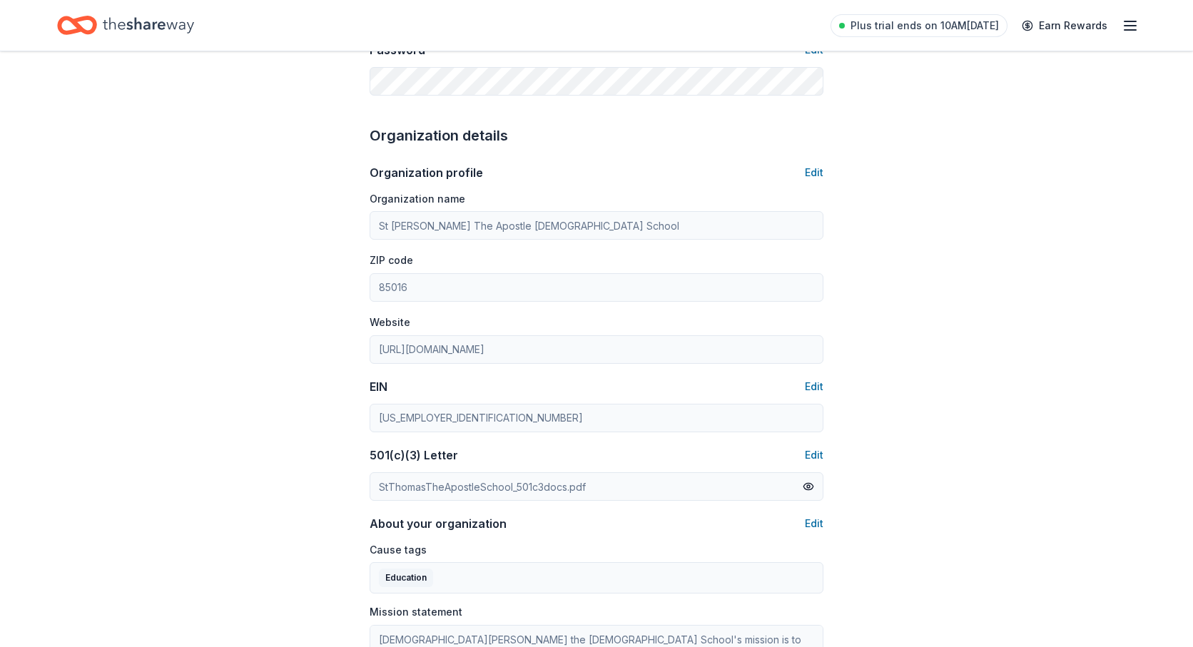
scroll to position [0, 0]
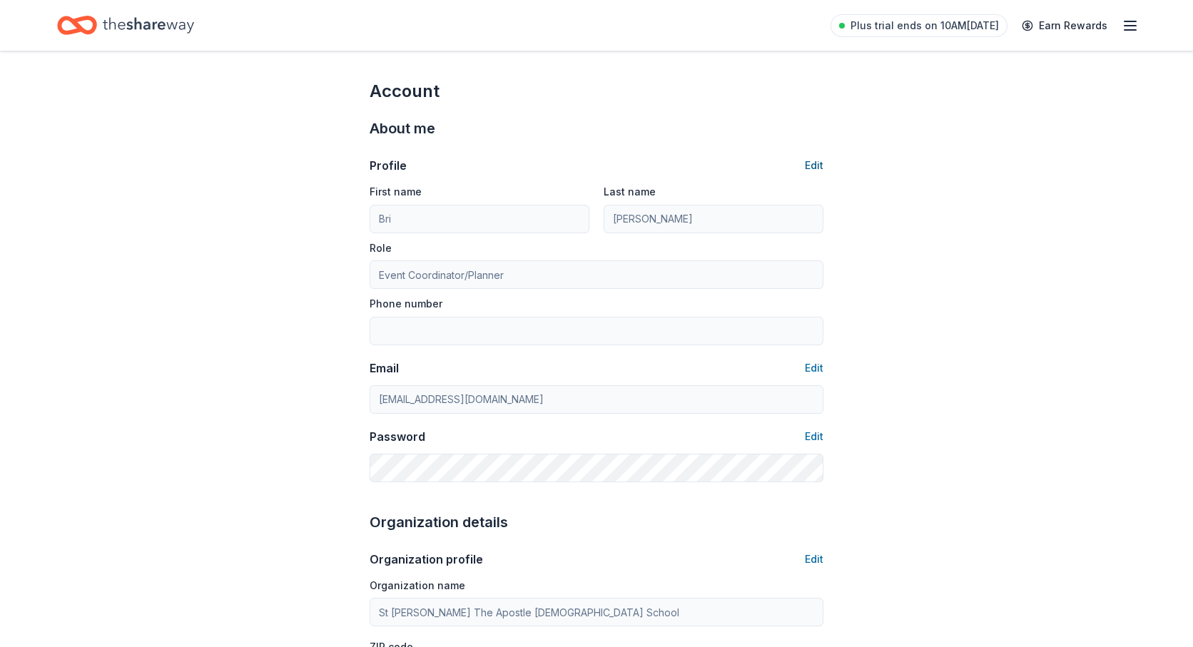
click at [817, 163] on button "Edit" at bounding box center [814, 165] width 19 height 17
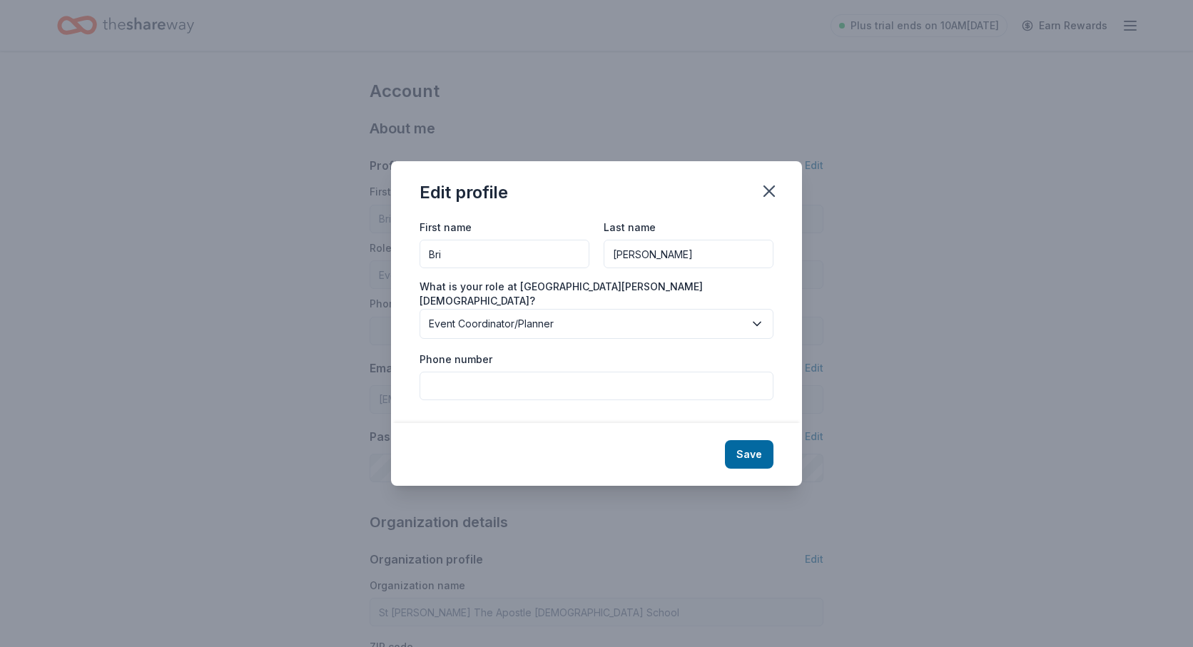
click at [755, 317] on icon "button" at bounding box center [757, 324] width 14 height 14
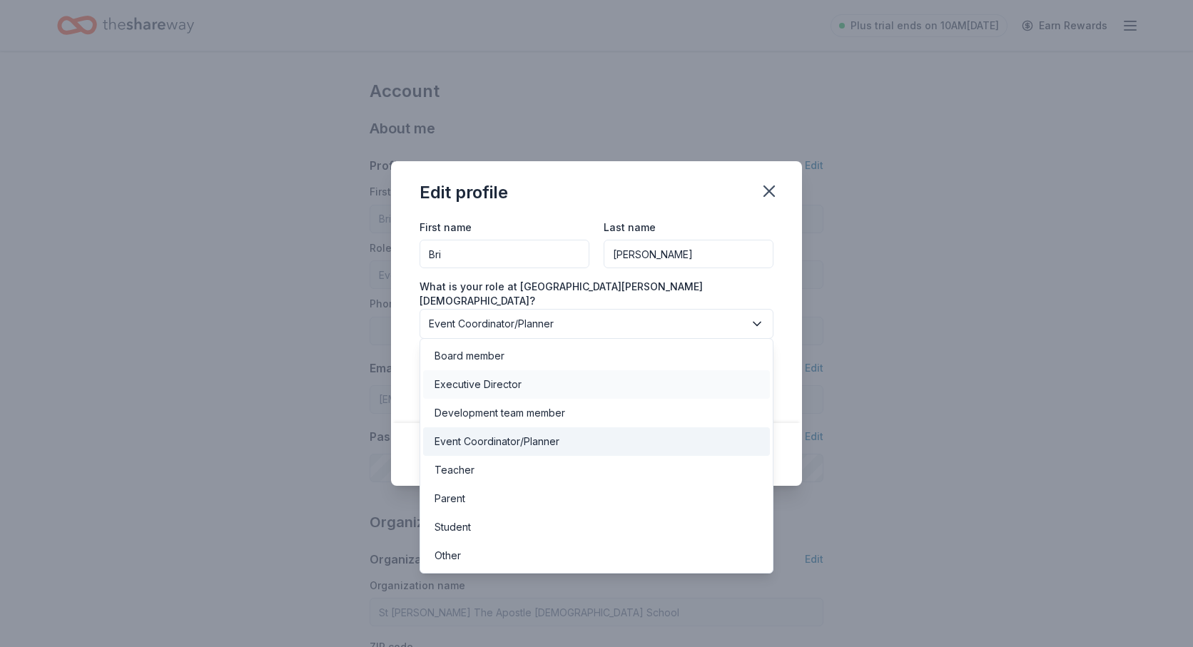
click at [504, 385] on div "Executive Director" at bounding box center [478, 384] width 87 height 17
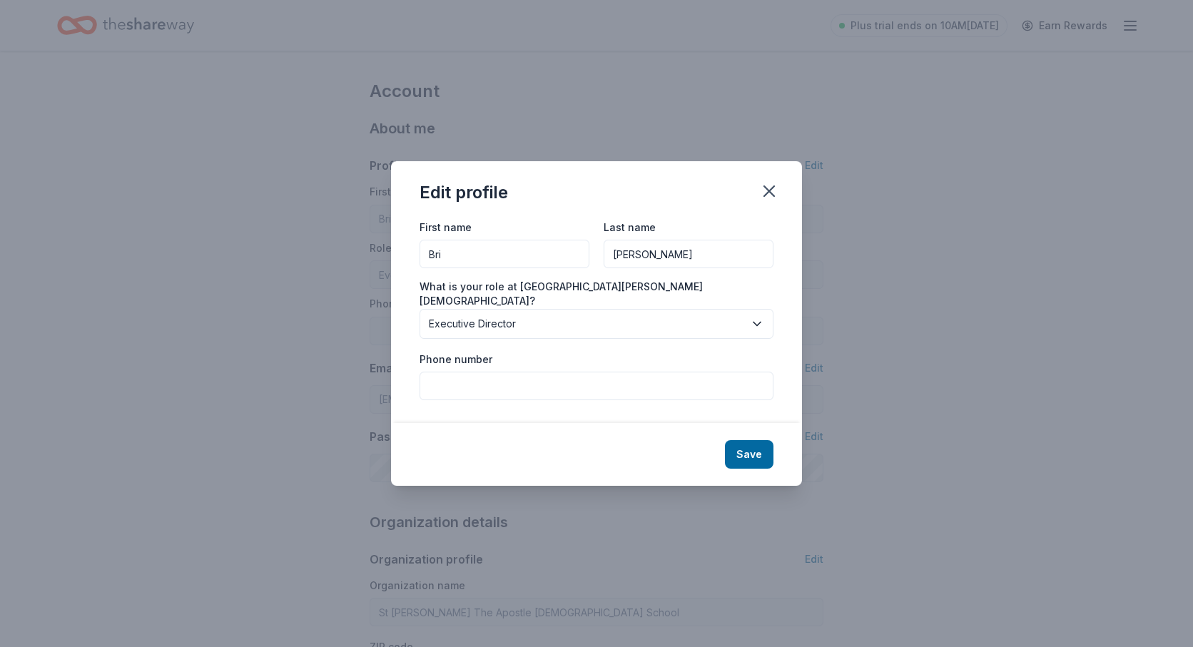
click at [502, 372] on input "Phone number" at bounding box center [597, 386] width 354 height 29
type input "(480) 540-6002"
click at [753, 457] on button "Save" at bounding box center [749, 454] width 49 height 29
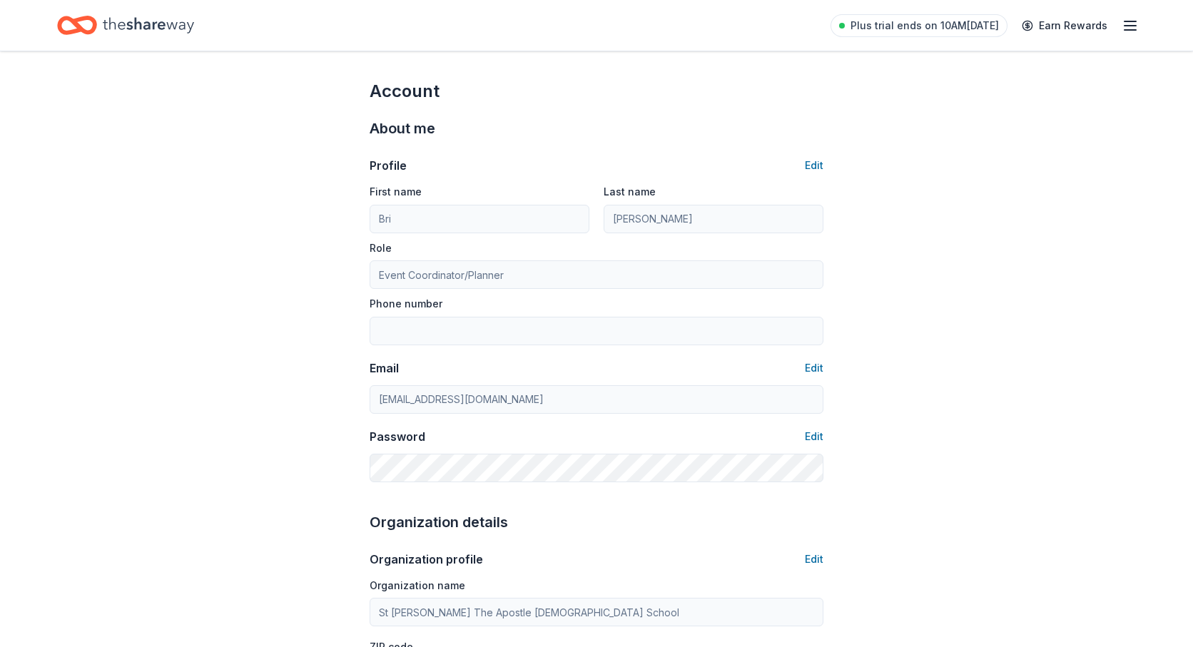
type input "Executive Director"
type input "(480) 540-6002"
click at [1128, 27] on icon "button" at bounding box center [1130, 25] width 17 height 17
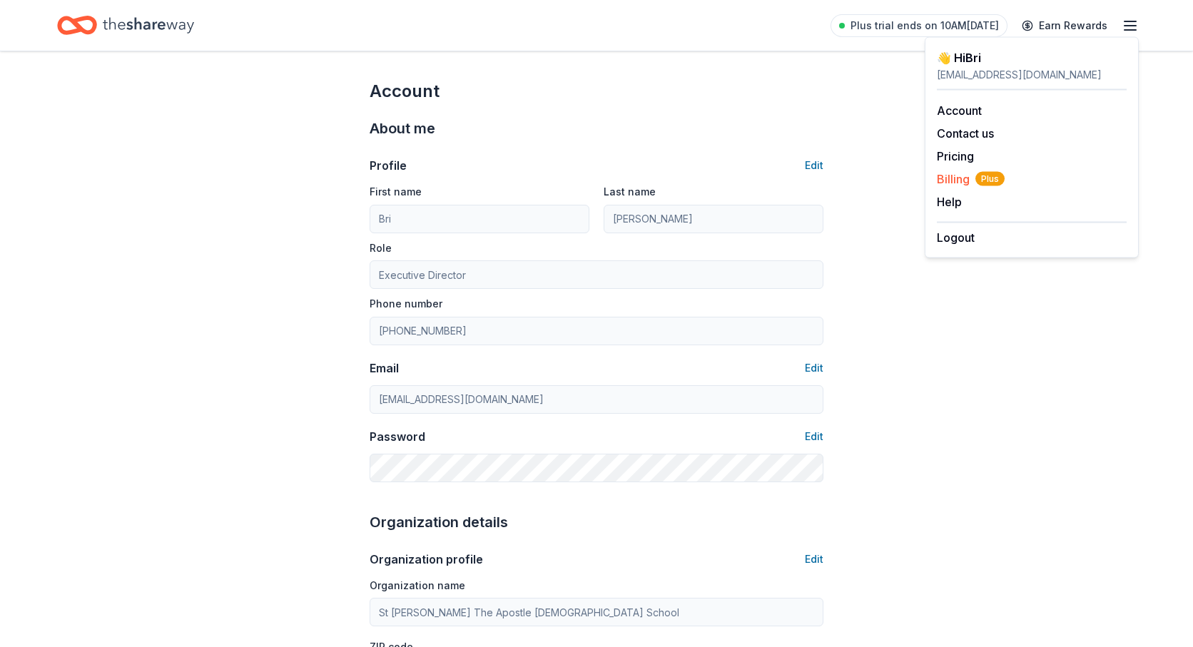
click at [958, 176] on span "Billing Plus" at bounding box center [971, 179] width 68 height 17
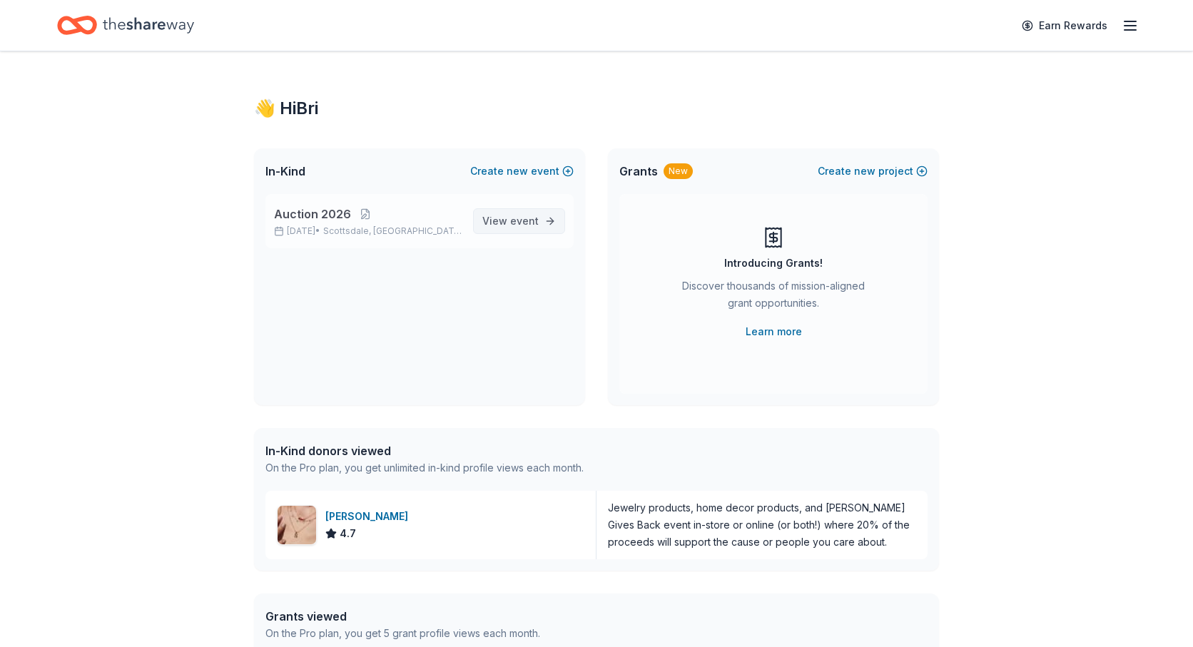
click at [522, 218] on span "event" at bounding box center [524, 221] width 29 height 12
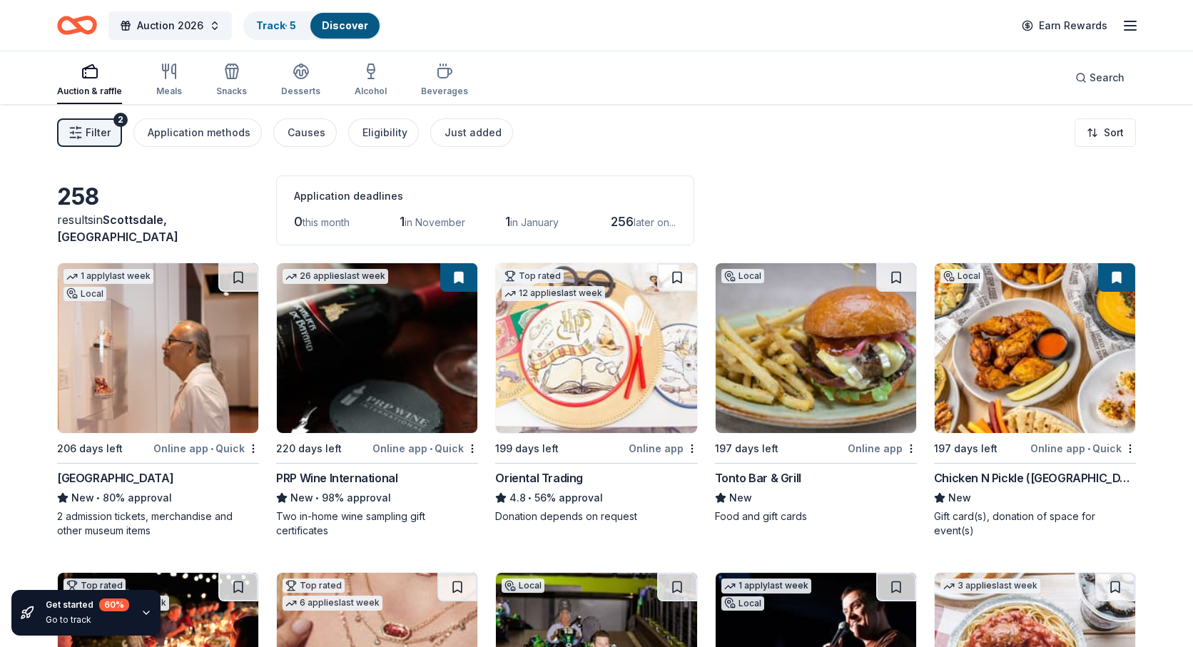
click at [103, 131] on span "Filter" at bounding box center [98, 132] width 25 height 17
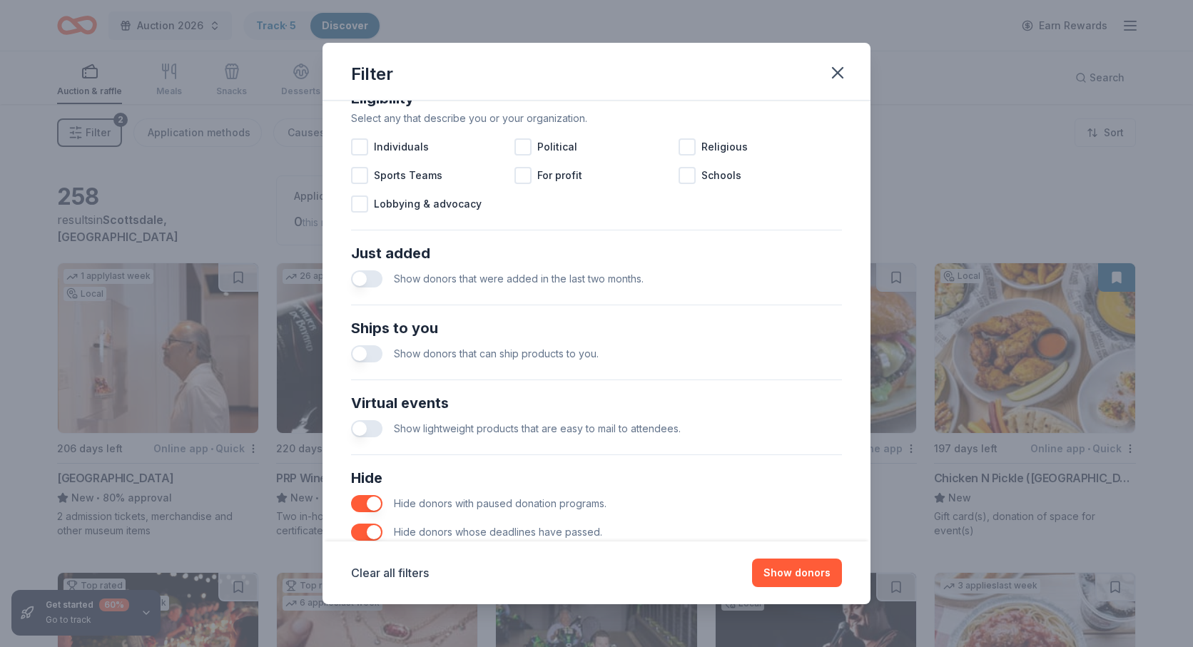
scroll to position [499, 0]
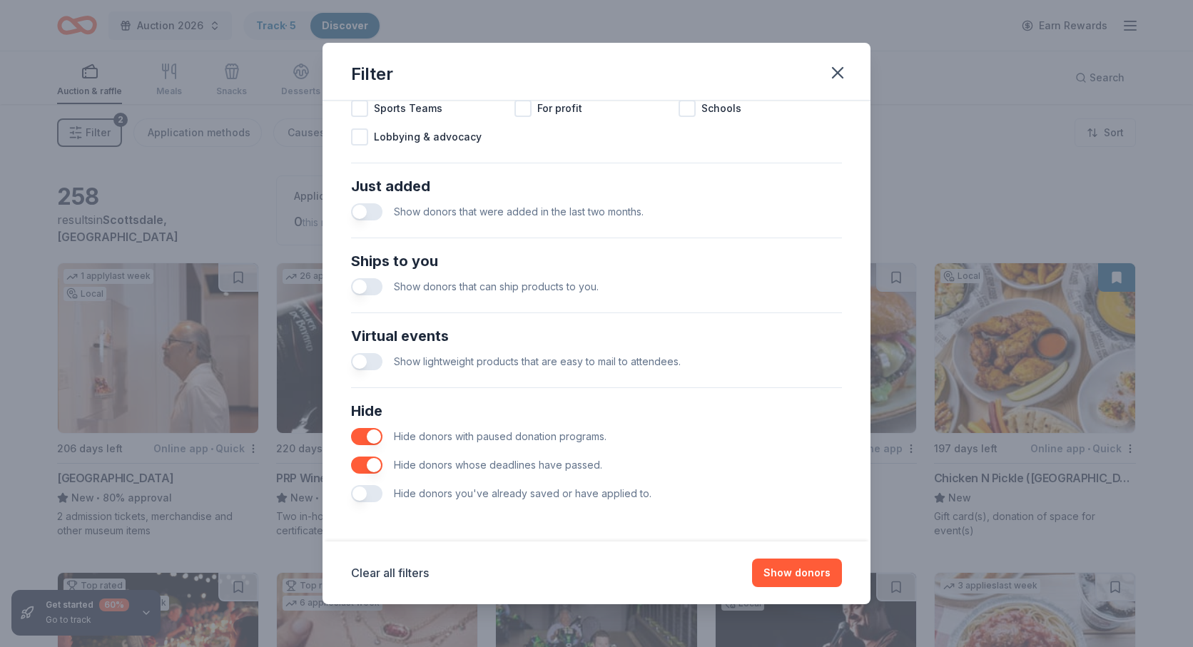
click at [359, 494] on button "button" at bounding box center [366, 493] width 31 height 17
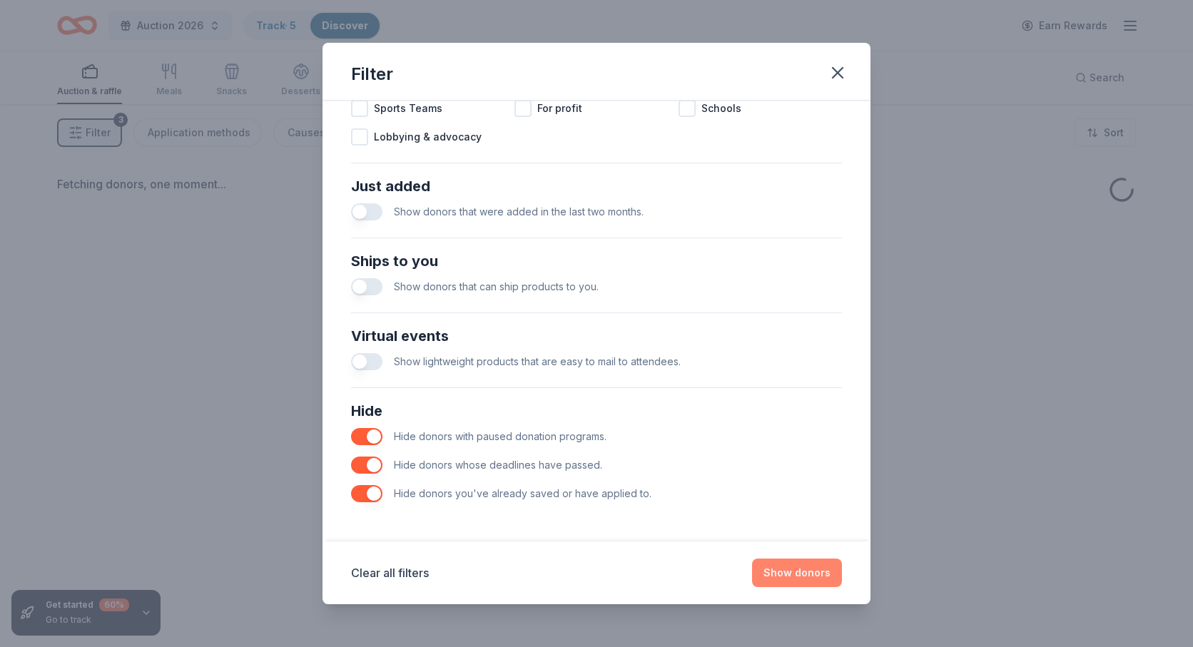
click at [811, 574] on button "Show donors" at bounding box center [797, 573] width 90 height 29
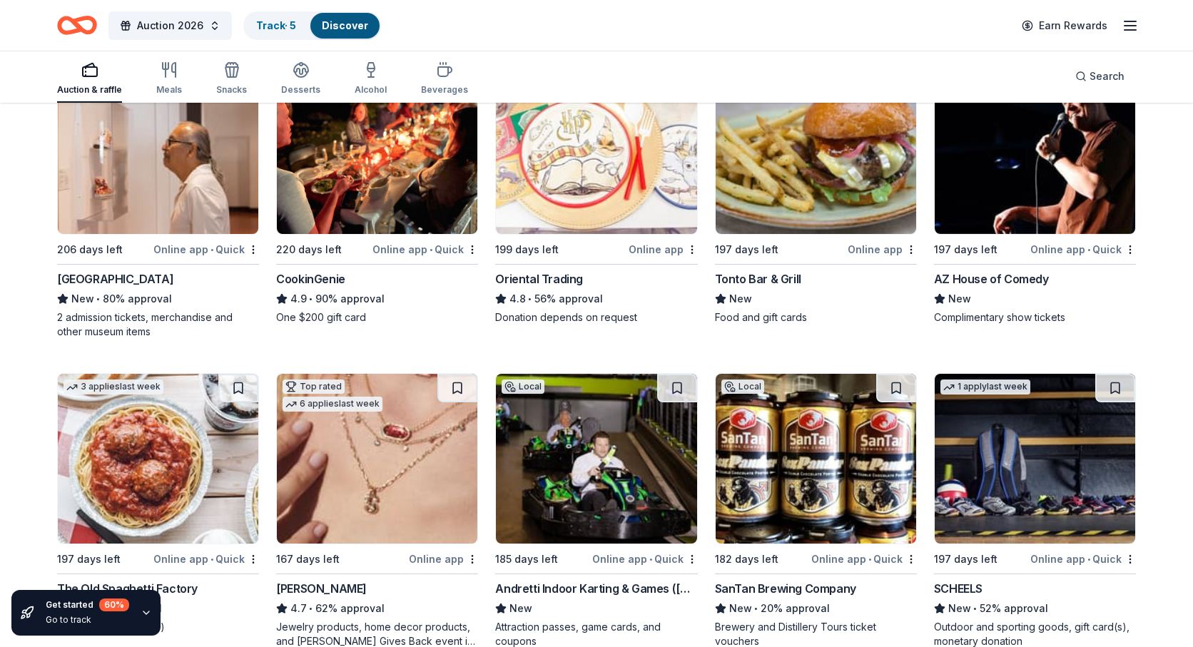
scroll to position [220, 0]
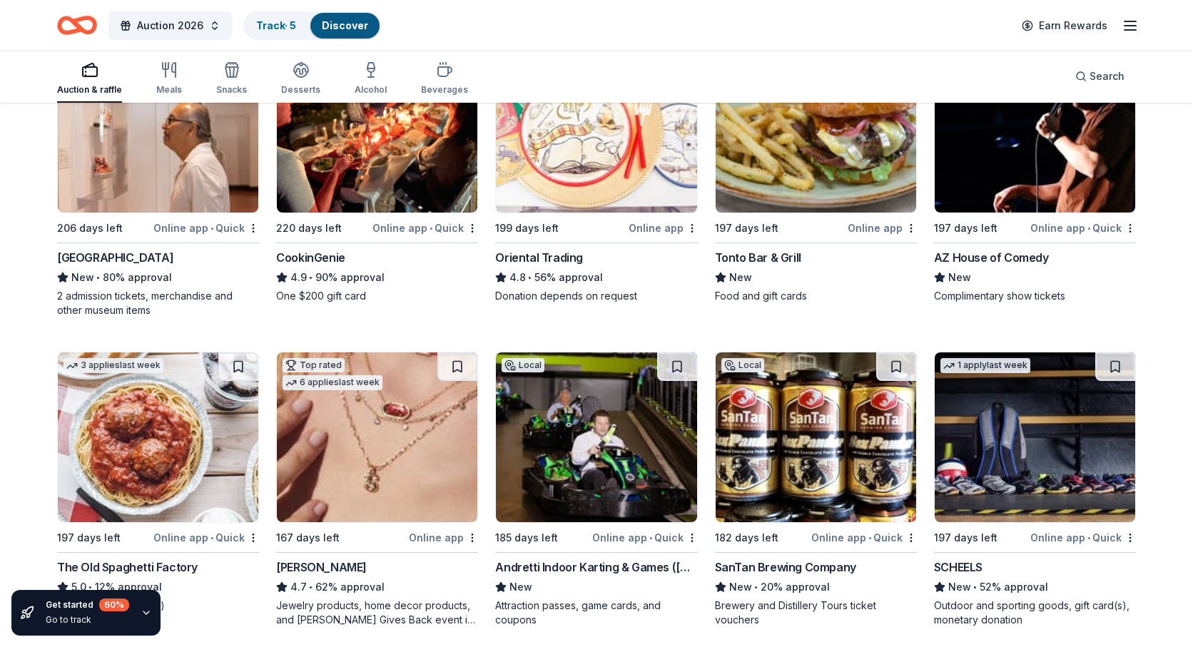
click at [355, 445] on img at bounding box center [377, 438] width 201 height 170
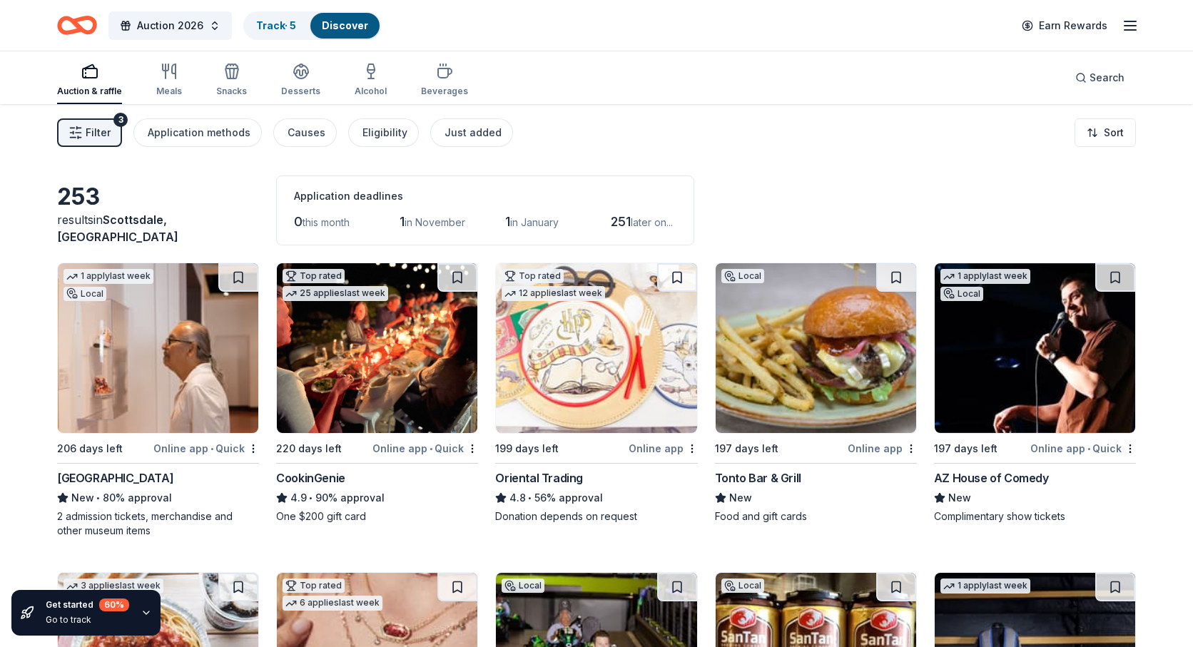
click at [96, 132] on span "Filter" at bounding box center [98, 132] width 25 height 17
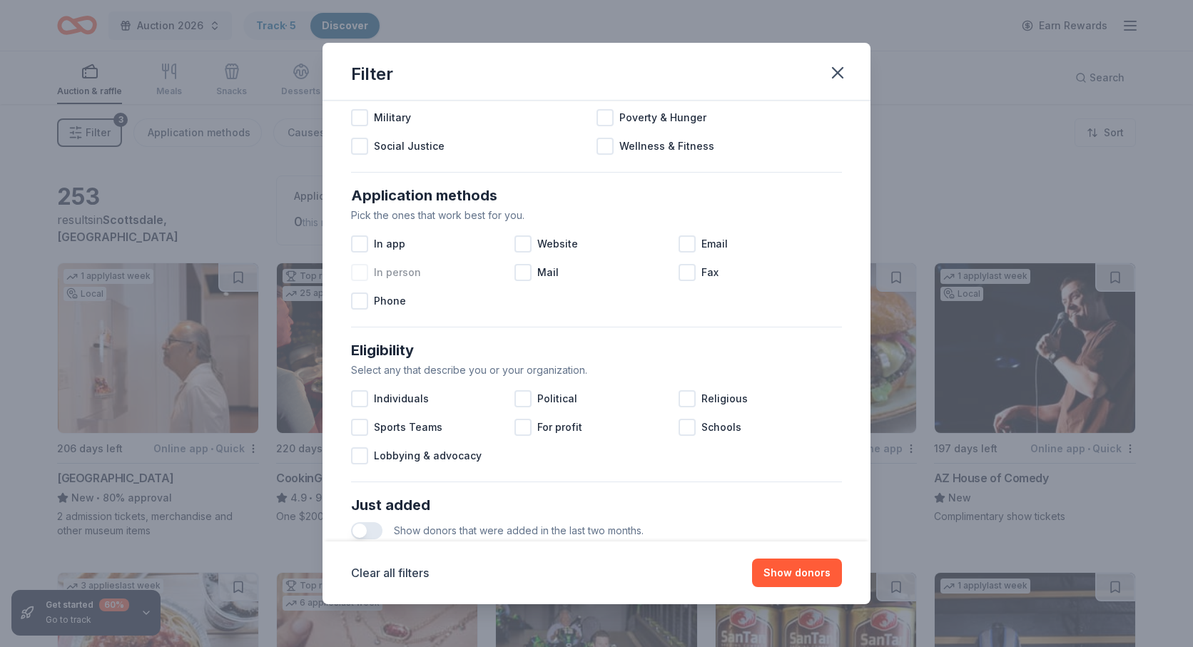
scroll to position [499, 0]
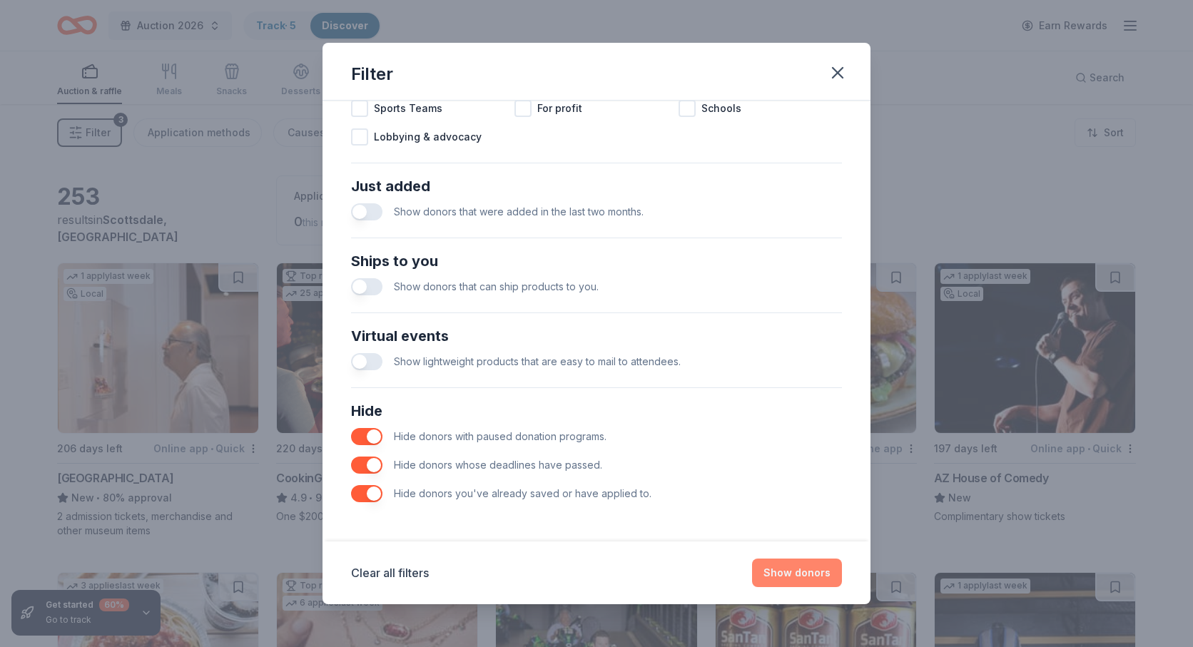
click at [809, 575] on button "Show donors" at bounding box center [797, 573] width 90 height 29
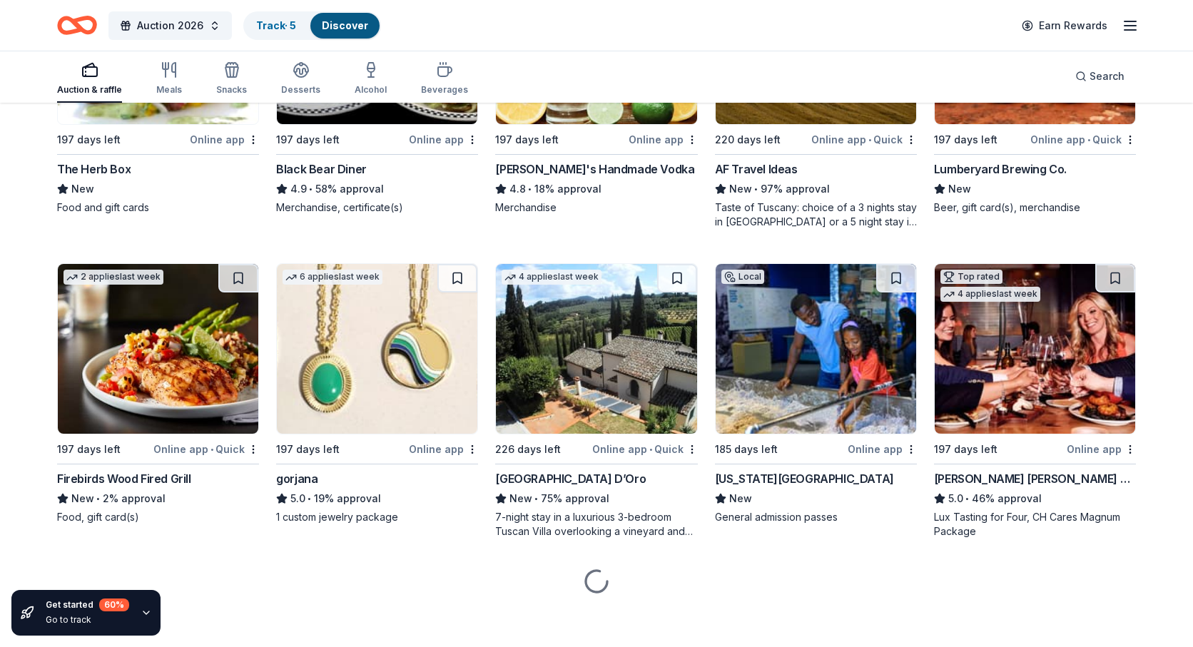
scroll to position [2789, 0]
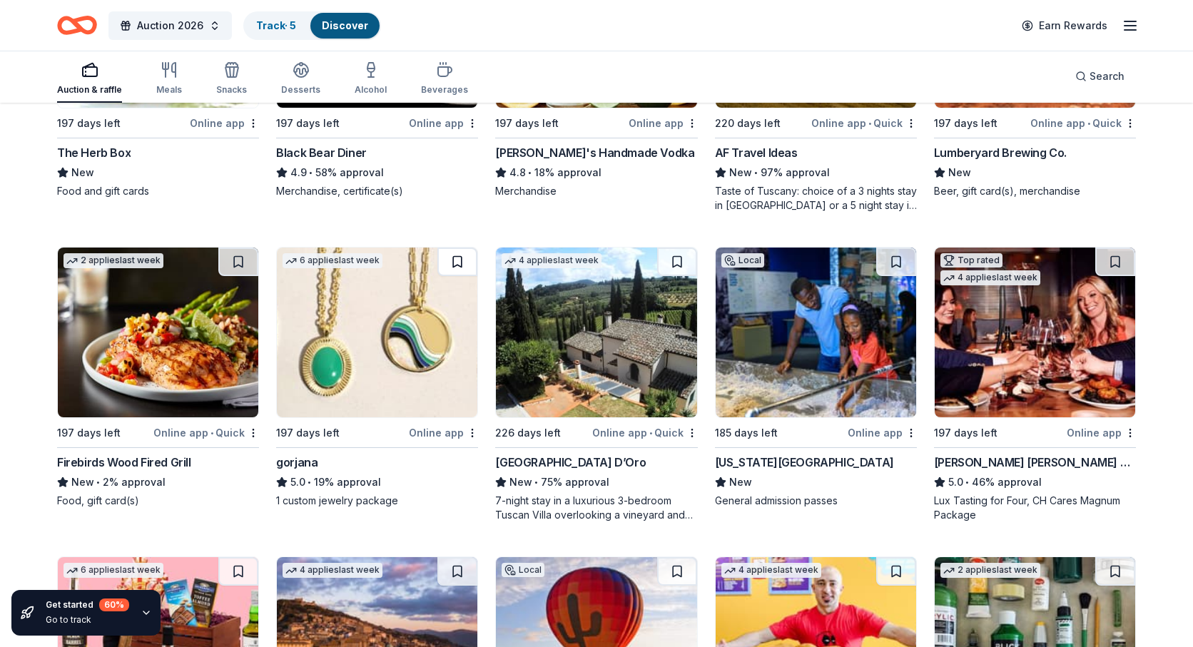
click at [456, 275] on button at bounding box center [457, 262] width 40 height 29
click at [272, 27] on link "Track · 6" at bounding box center [276, 25] width 41 height 12
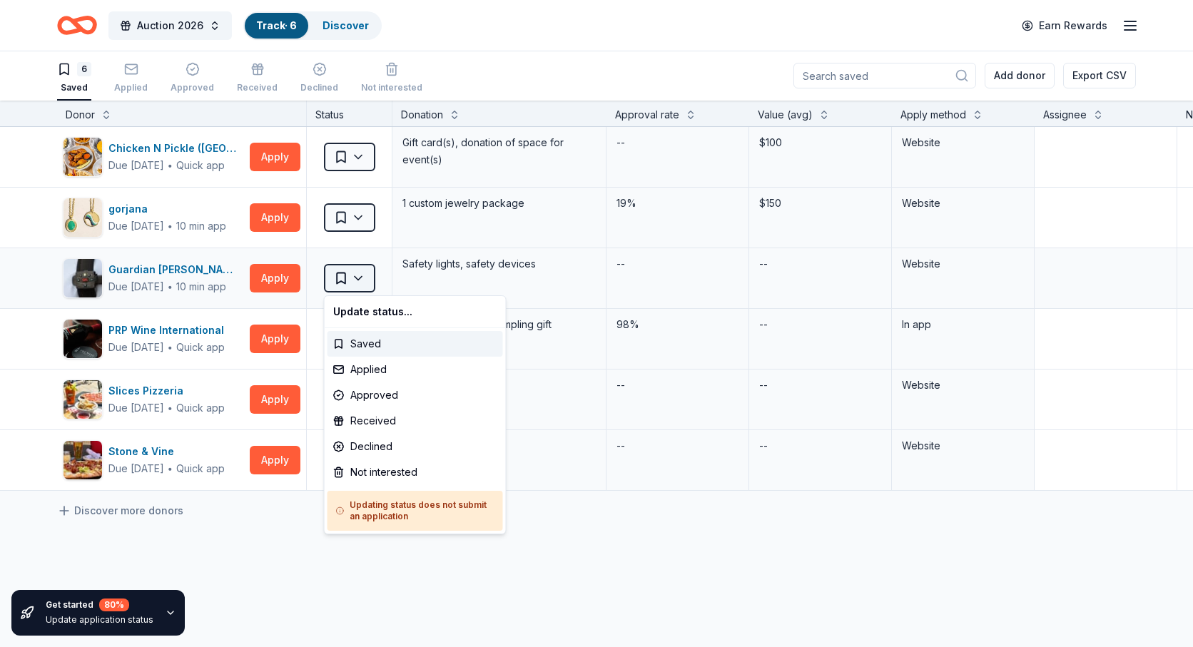
click at [364, 279] on html "Auction 2026 Track · 6 Discover Earn Rewards 6 Saved Applied Approved Received …" at bounding box center [596, 322] width 1193 height 647
click at [376, 475] on div "Not interested" at bounding box center [416, 473] width 176 height 26
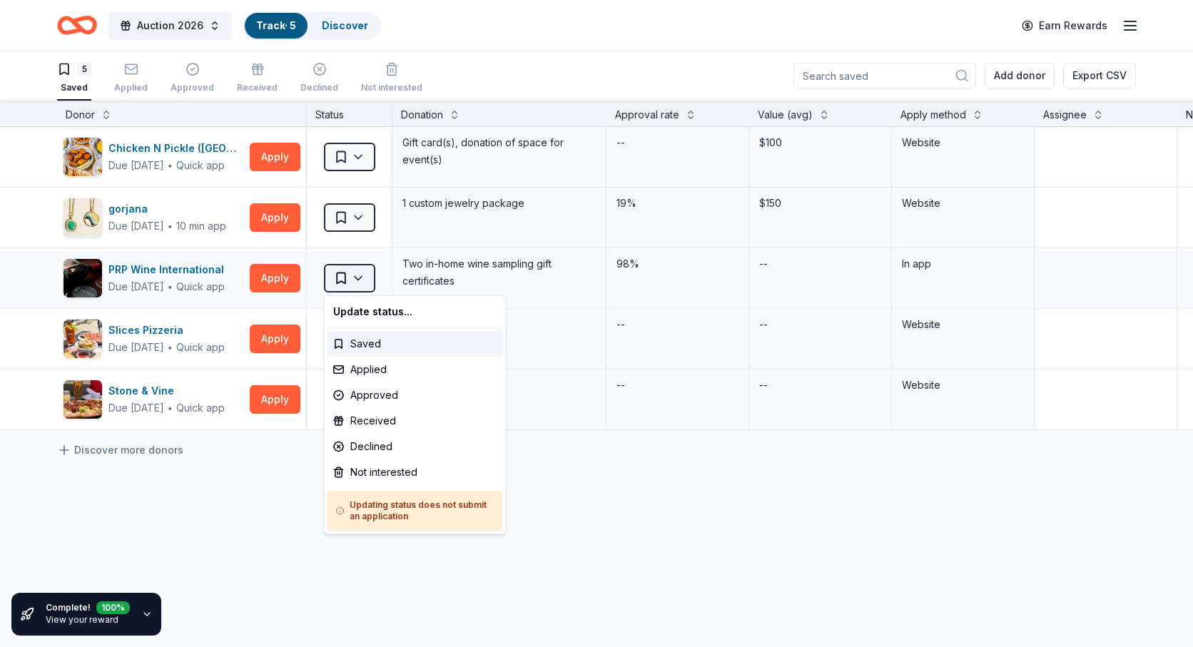
click at [362, 280] on html "Auction 2026 Track · 5 Discover Earn Rewards 5 Saved Applied Approved Received …" at bounding box center [596, 322] width 1193 height 647
click at [364, 467] on div "Not interested" at bounding box center [416, 473] width 176 height 26
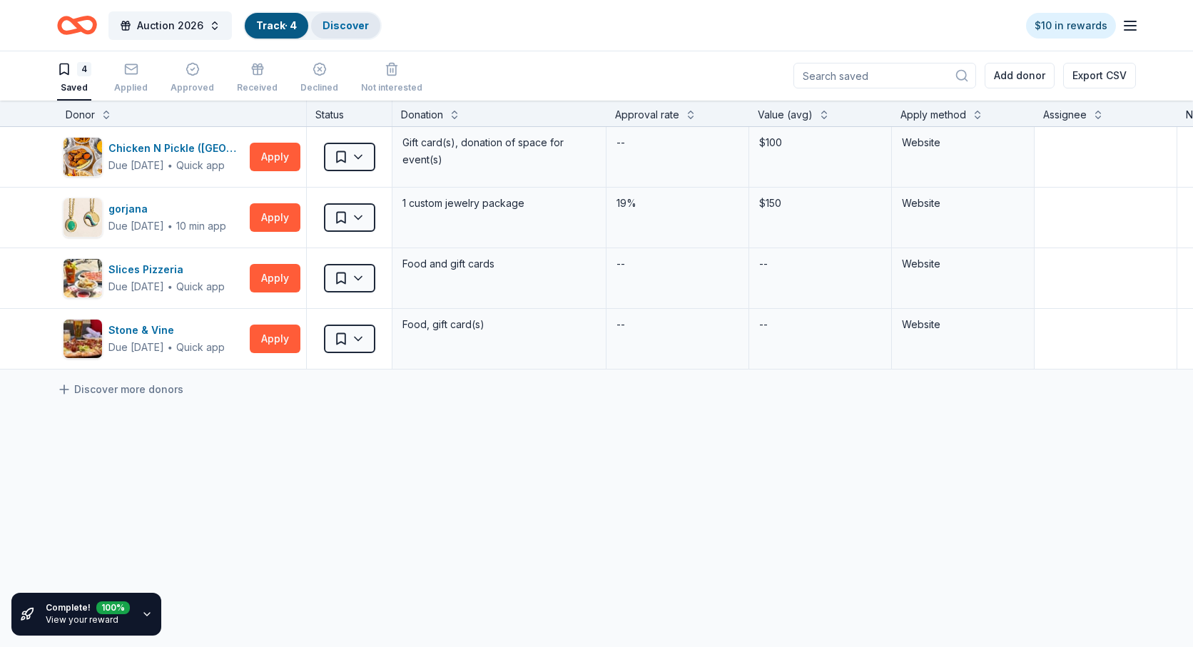
click at [355, 29] on link "Discover" at bounding box center [346, 25] width 46 height 12
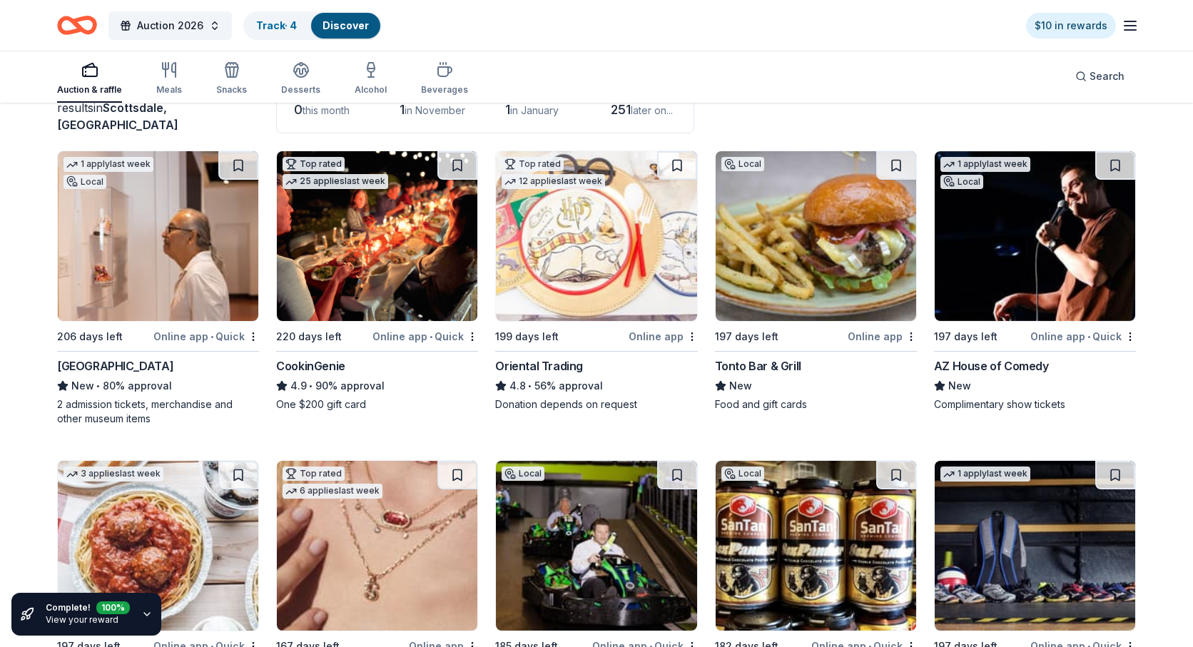
scroll to position [118, 0]
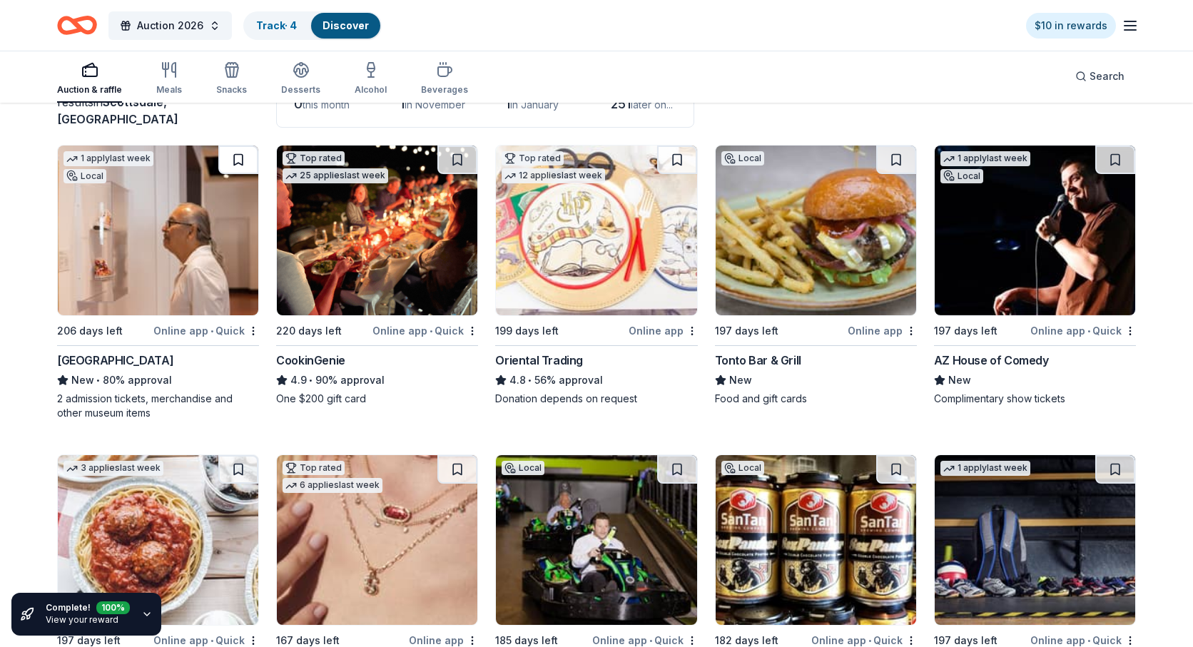
click at [237, 158] on button at bounding box center [238, 160] width 40 height 29
click at [1115, 158] on button at bounding box center [1115, 160] width 40 height 29
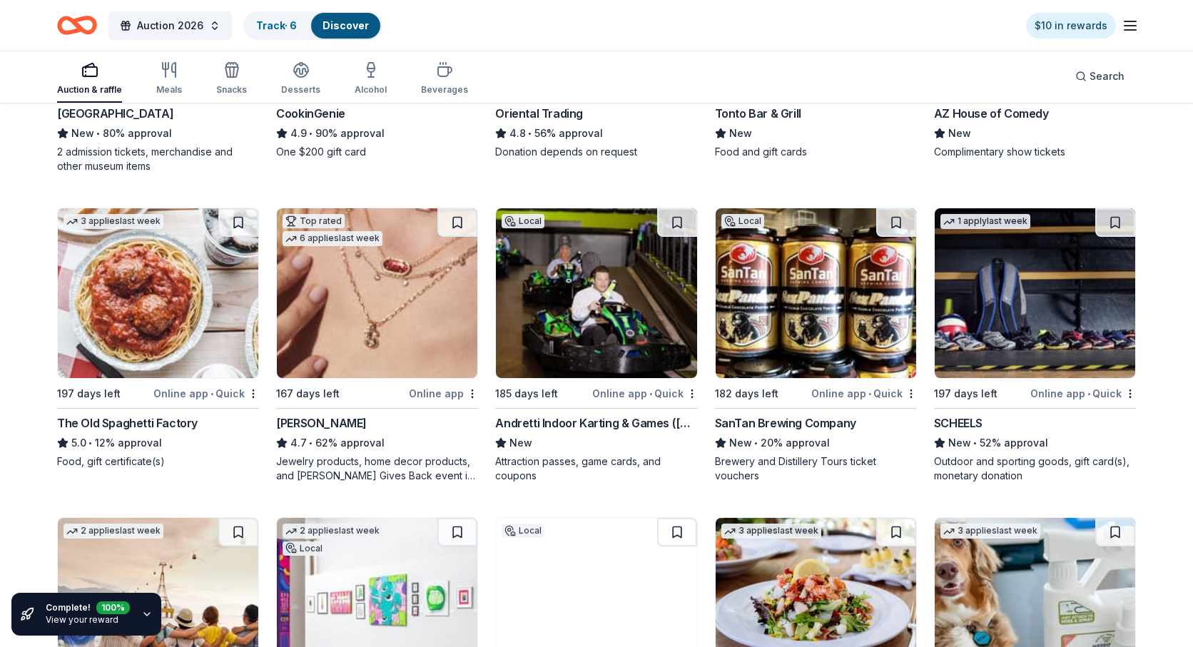
scroll to position [370, 0]
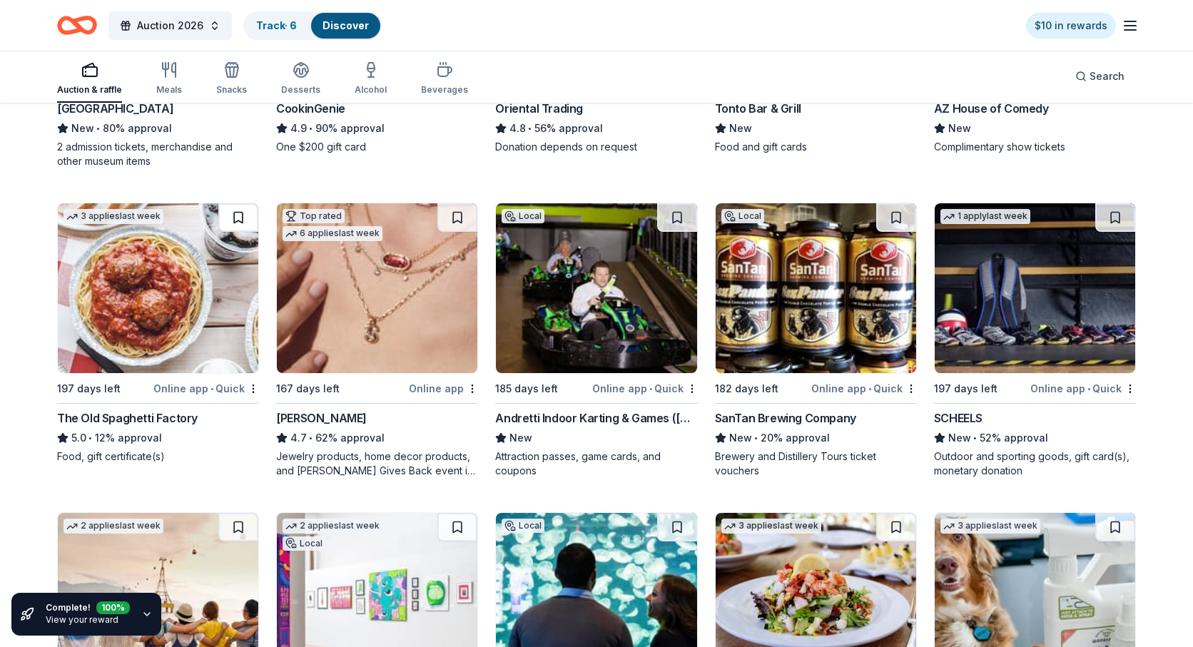
click at [239, 218] on button at bounding box center [238, 217] width 40 height 29
click at [461, 213] on button at bounding box center [457, 217] width 40 height 29
click at [677, 213] on button at bounding box center [677, 217] width 40 height 29
click at [898, 213] on button at bounding box center [896, 217] width 40 height 29
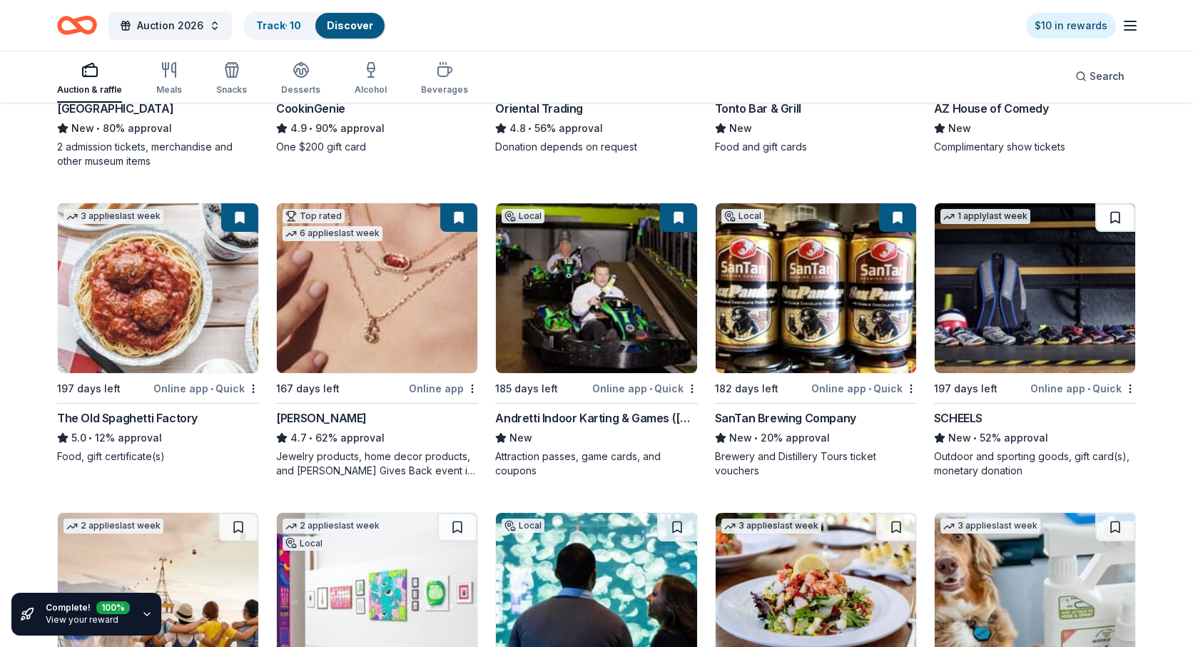
click at [1115, 215] on button at bounding box center [1115, 217] width 40 height 29
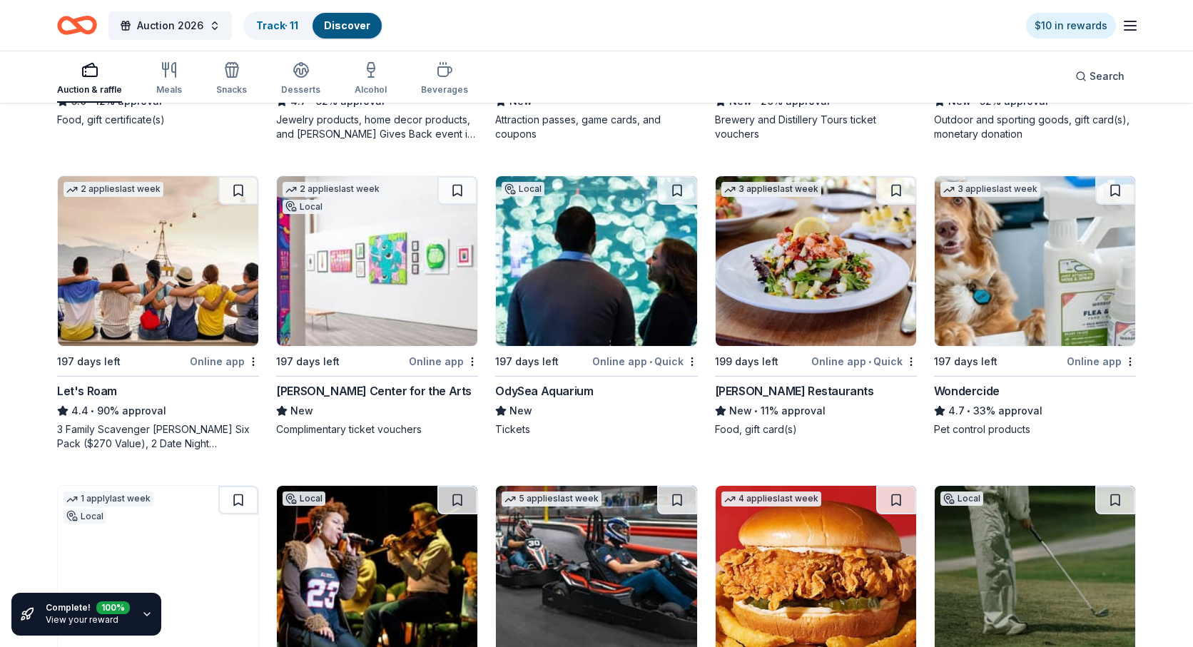
scroll to position [711, 0]
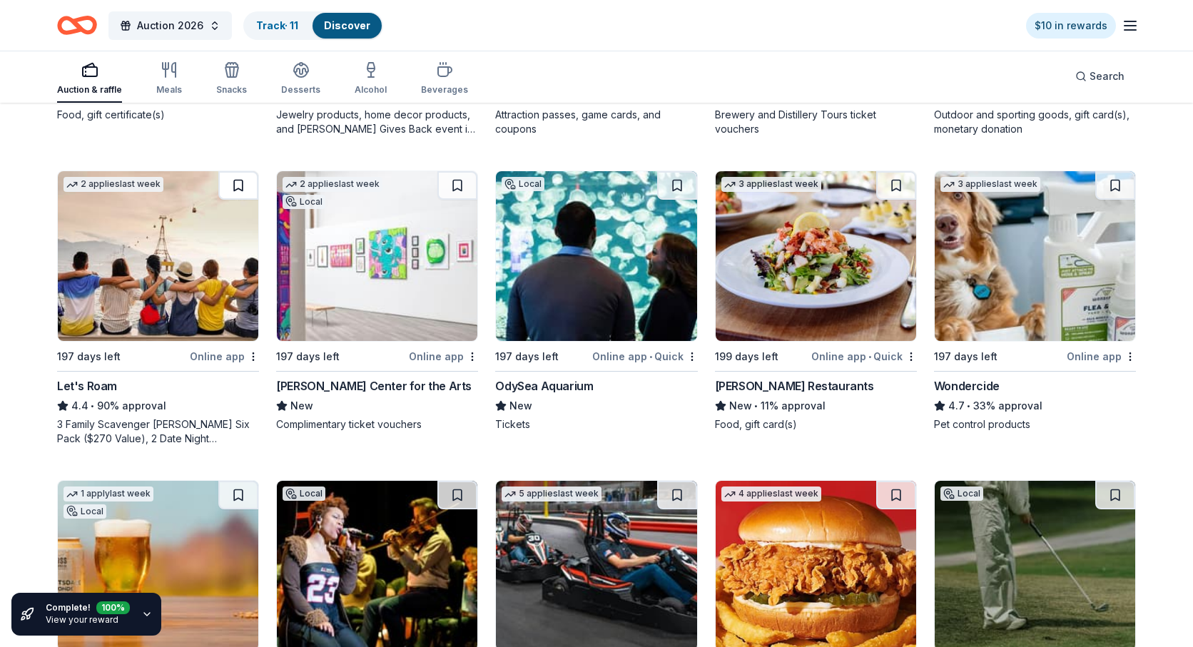
click at [239, 185] on button at bounding box center [238, 185] width 40 height 29
click at [460, 183] on button at bounding box center [457, 185] width 40 height 29
click at [674, 186] on button at bounding box center [677, 185] width 40 height 29
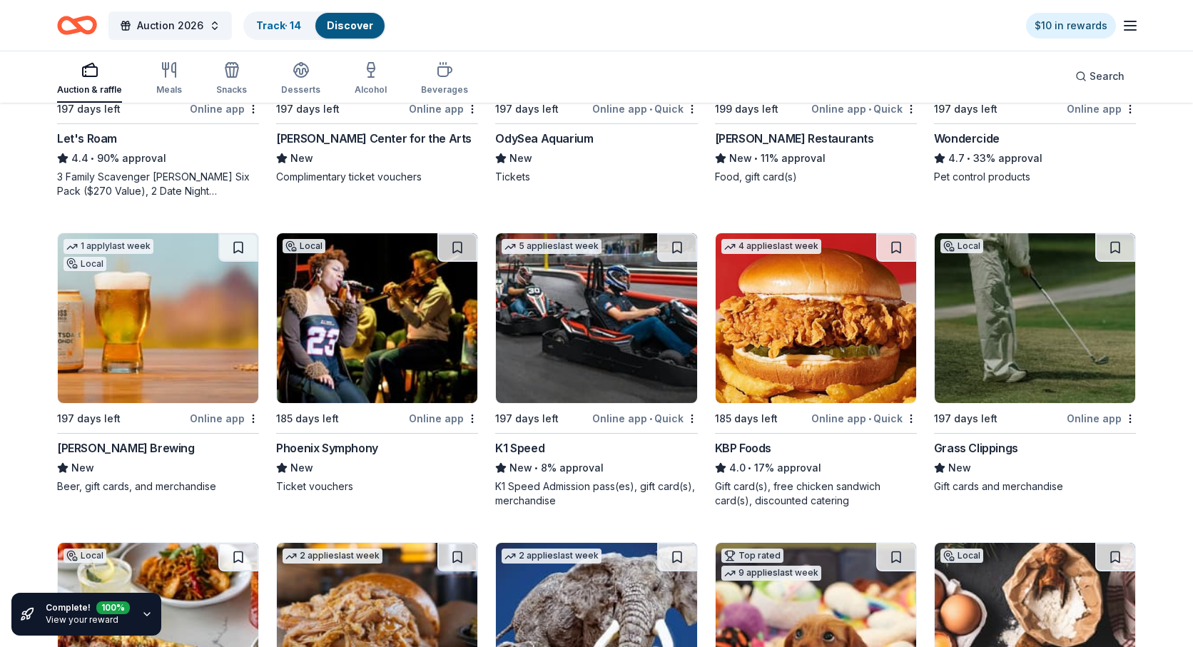
scroll to position [960, 0]
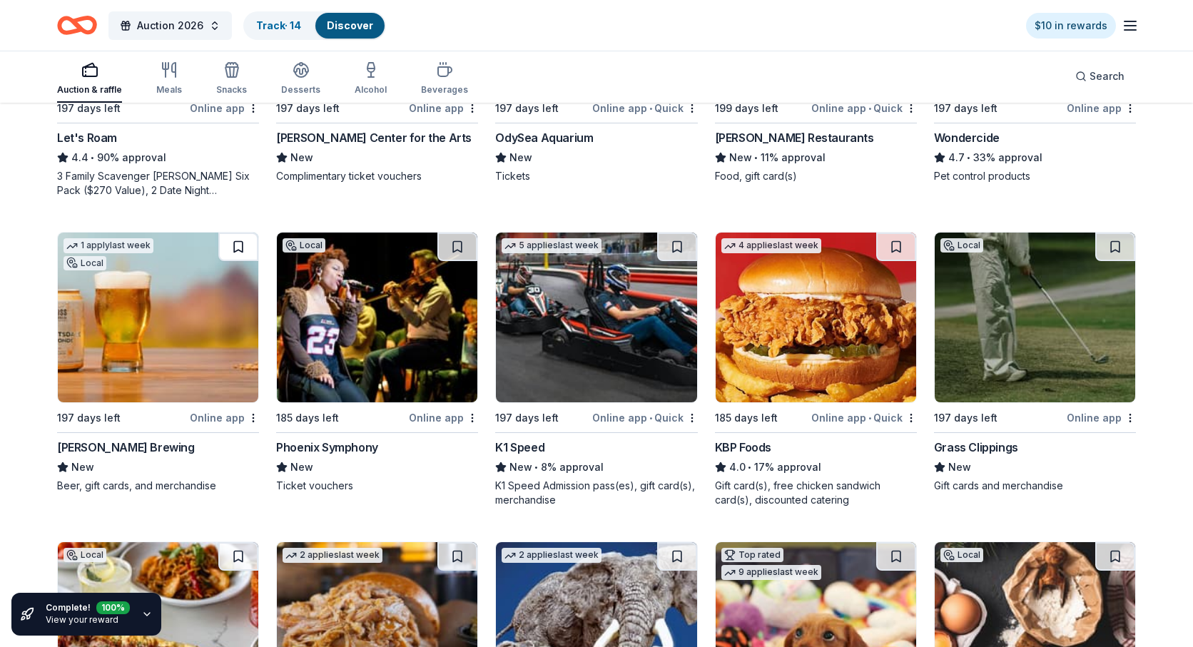
click at [237, 246] on button at bounding box center [238, 247] width 40 height 29
click at [457, 248] on button at bounding box center [457, 247] width 40 height 29
click at [676, 244] on button at bounding box center [677, 247] width 40 height 29
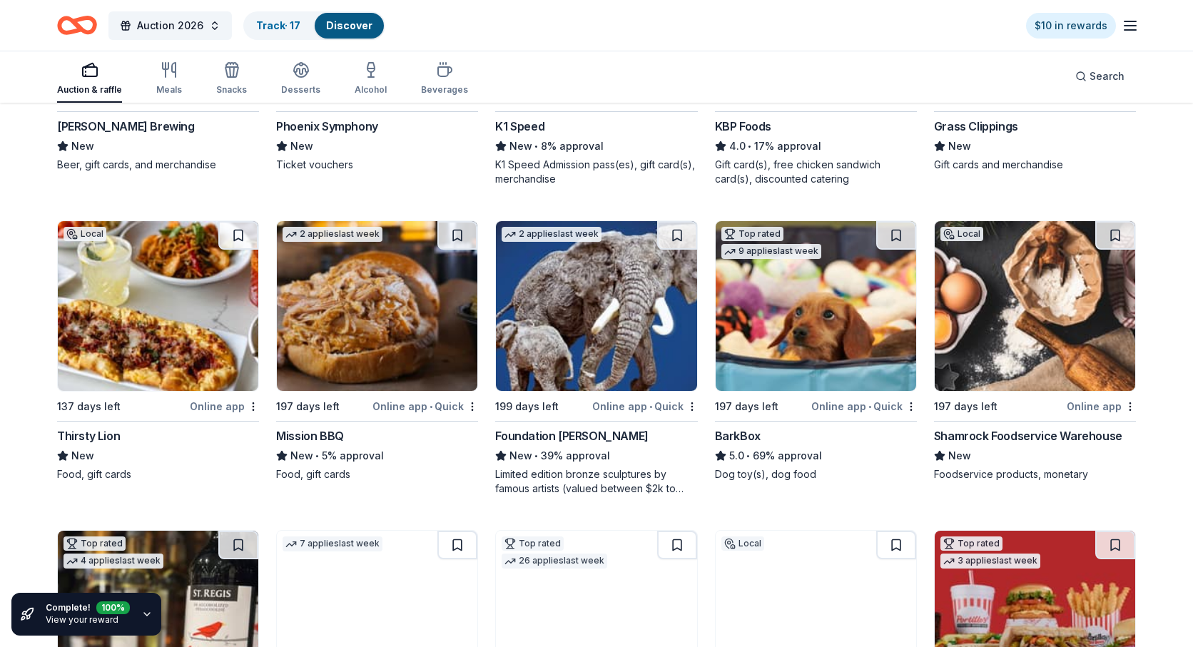
scroll to position [1302, 0]
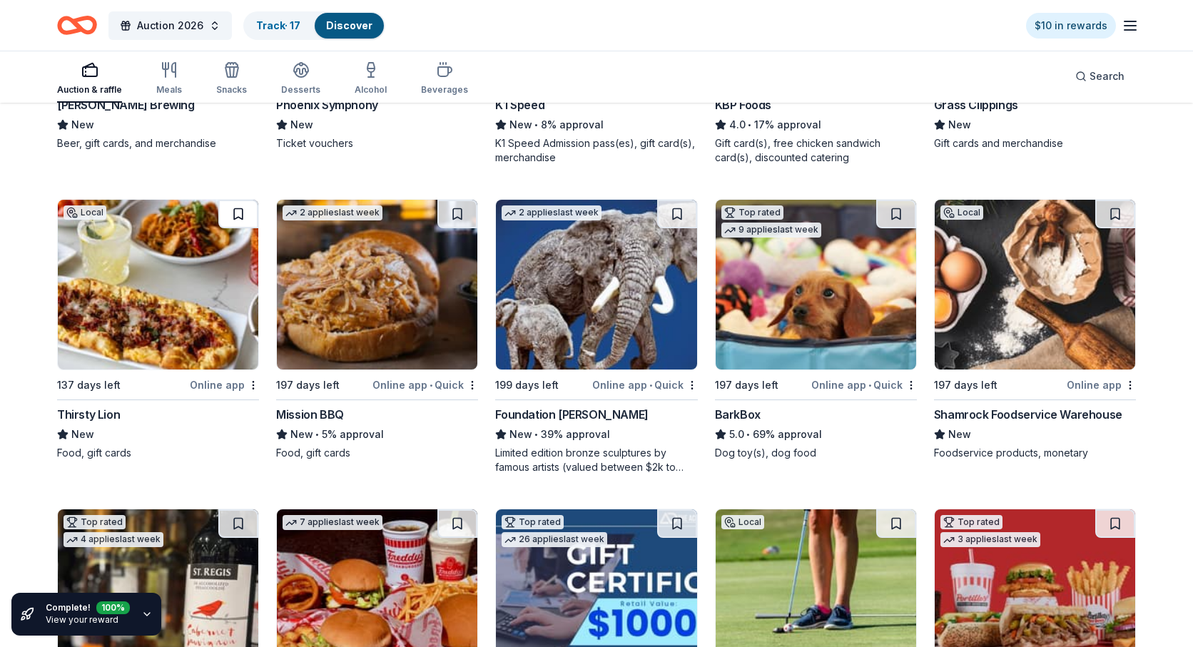
click at [238, 211] on button at bounding box center [238, 214] width 40 height 29
click at [896, 213] on button at bounding box center [896, 214] width 40 height 29
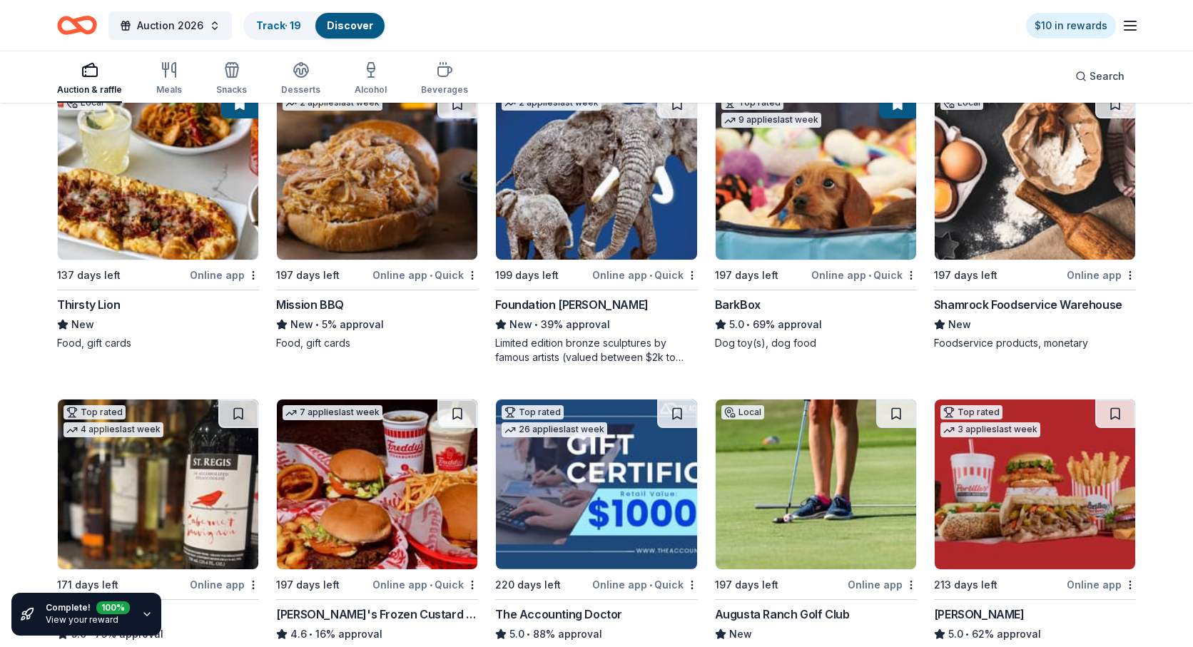
scroll to position [1381, 0]
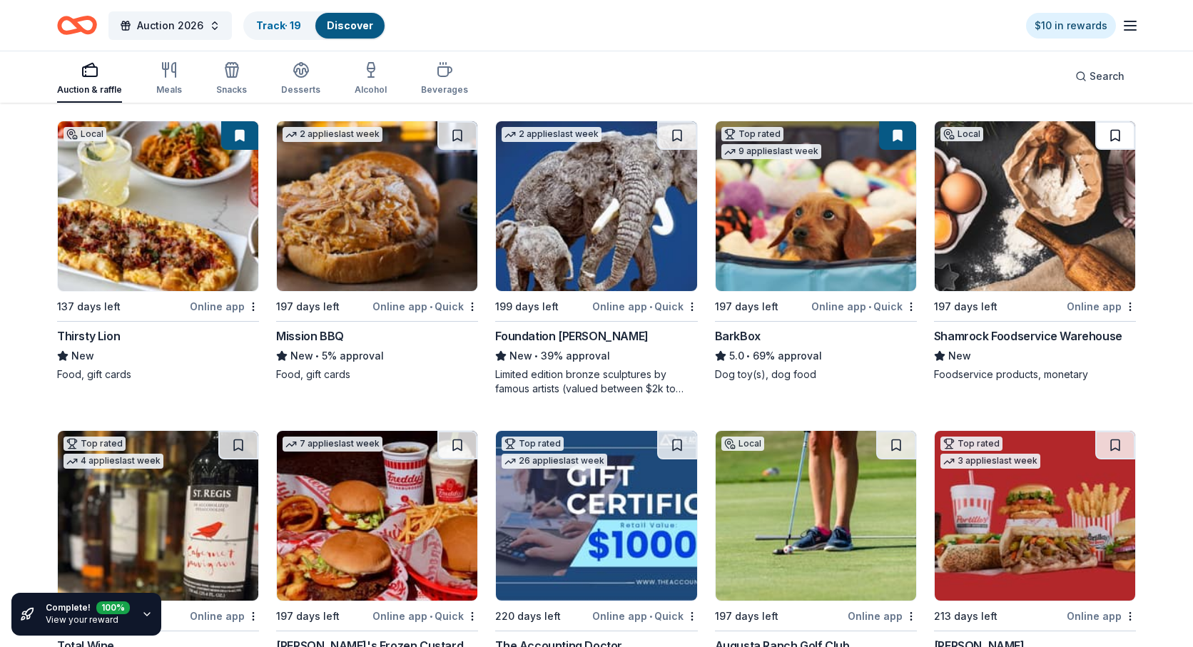
click at [1117, 133] on button at bounding box center [1115, 135] width 40 height 29
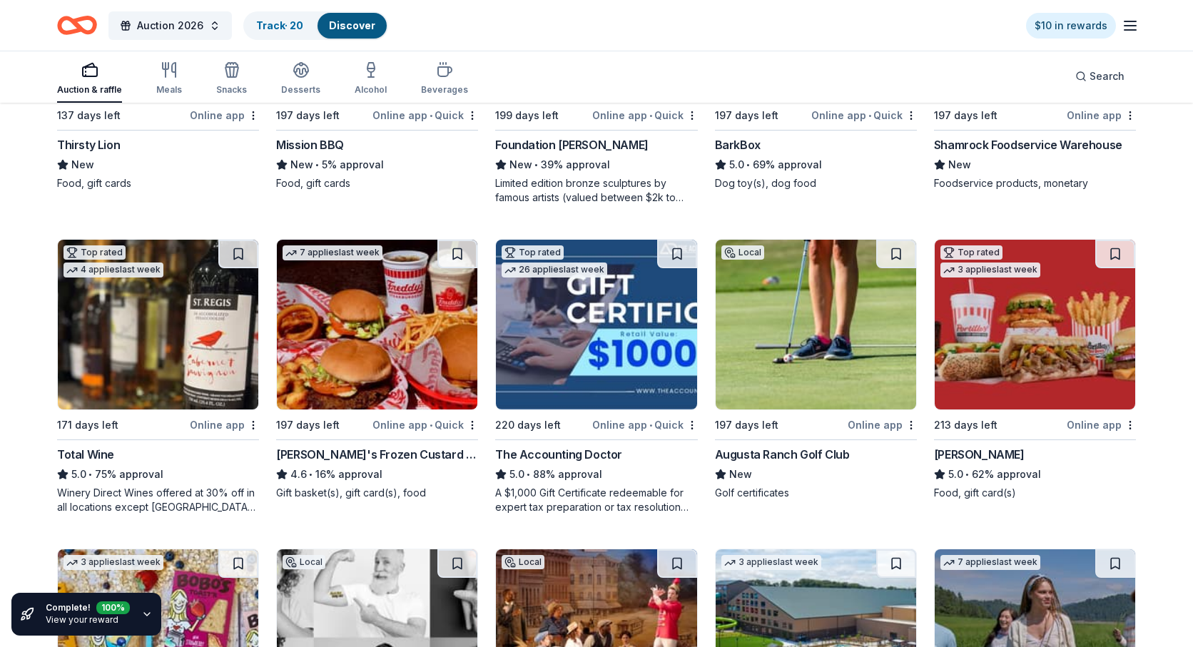
scroll to position [1573, 0]
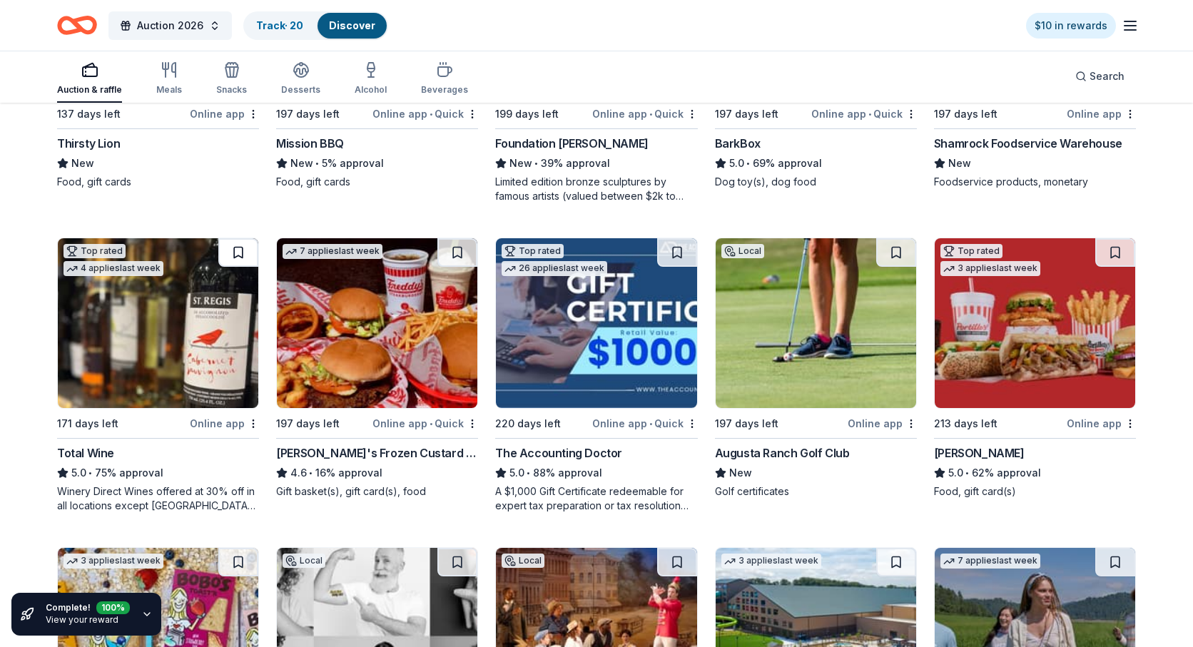
click at [239, 248] on button at bounding box center [238, 252] width 40 height 29
click at [895, 249] on button at bounding box center [896, 252] width 40 height 29
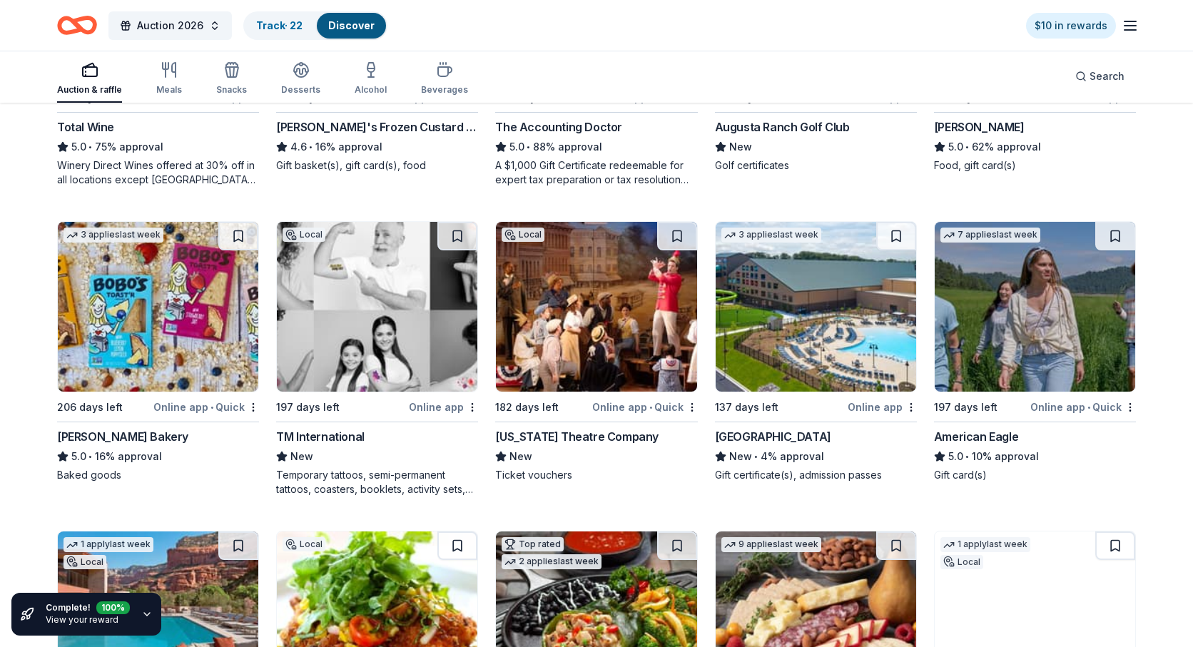
scroll to position [1908, 0]
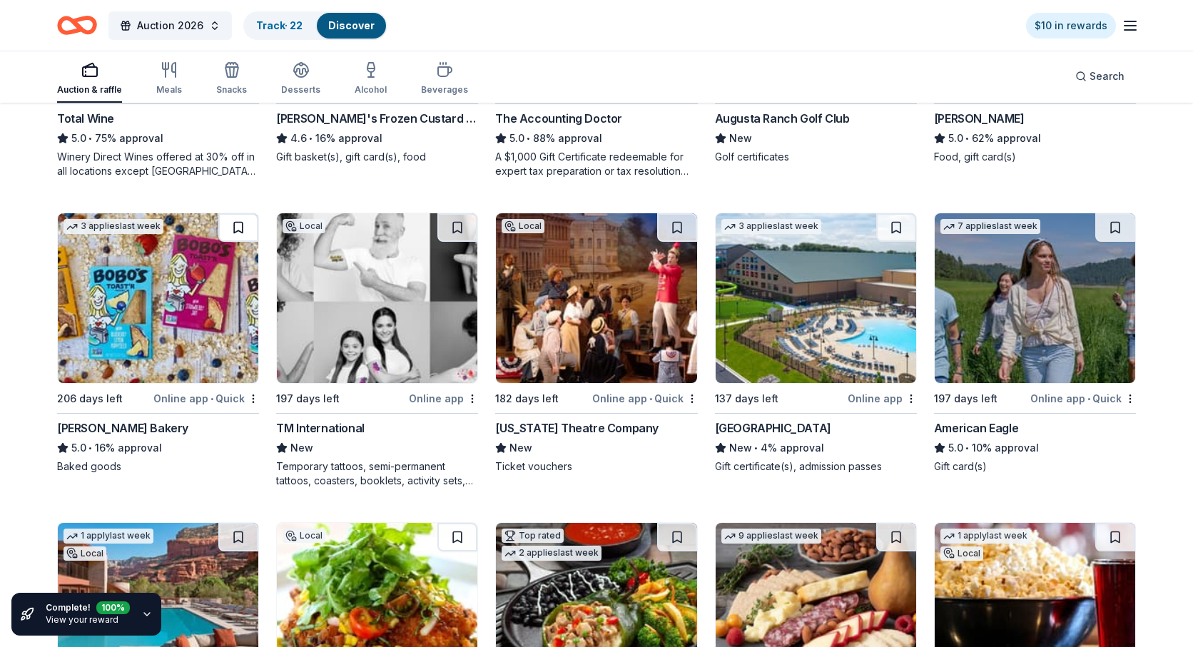
click at [236, 225] on button at bounding box center [238, 227] width 40 height 29
click at [675, 227] on button at bounding box center [677, 227] width 40 height 29
click at [898, 225] on button at bounding box center [896, 227] width 40 height 29
click at [1115, 225] on button at bounding box center [1115, 227] width 40 height 29
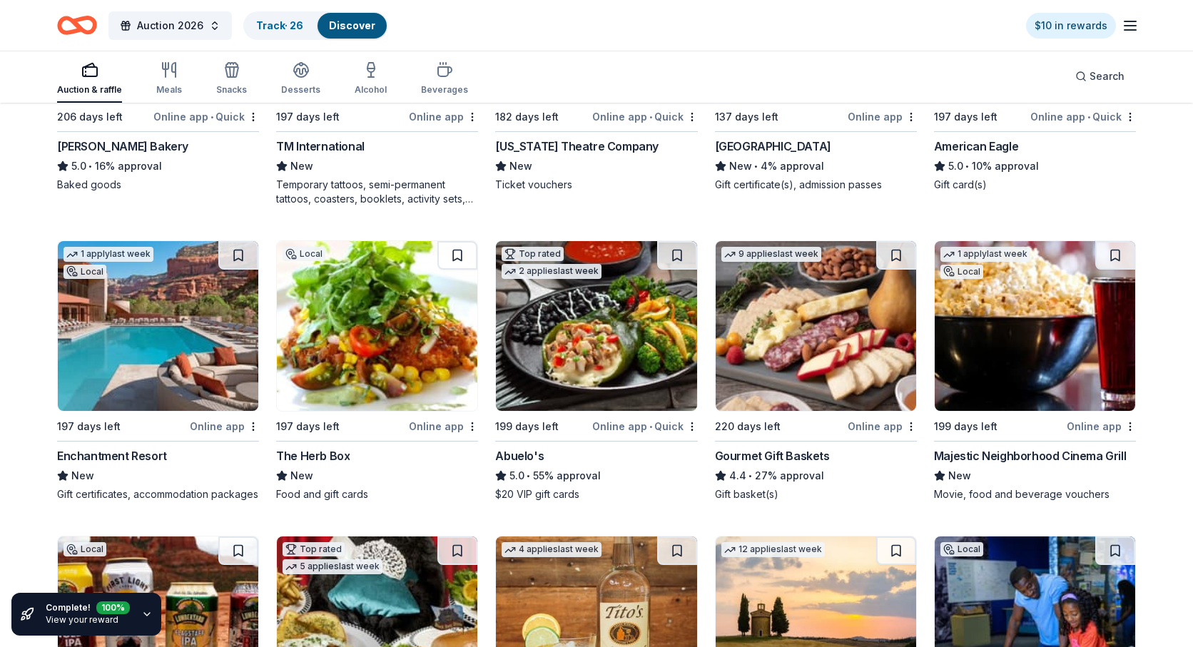
scroll to position [2218, 0]
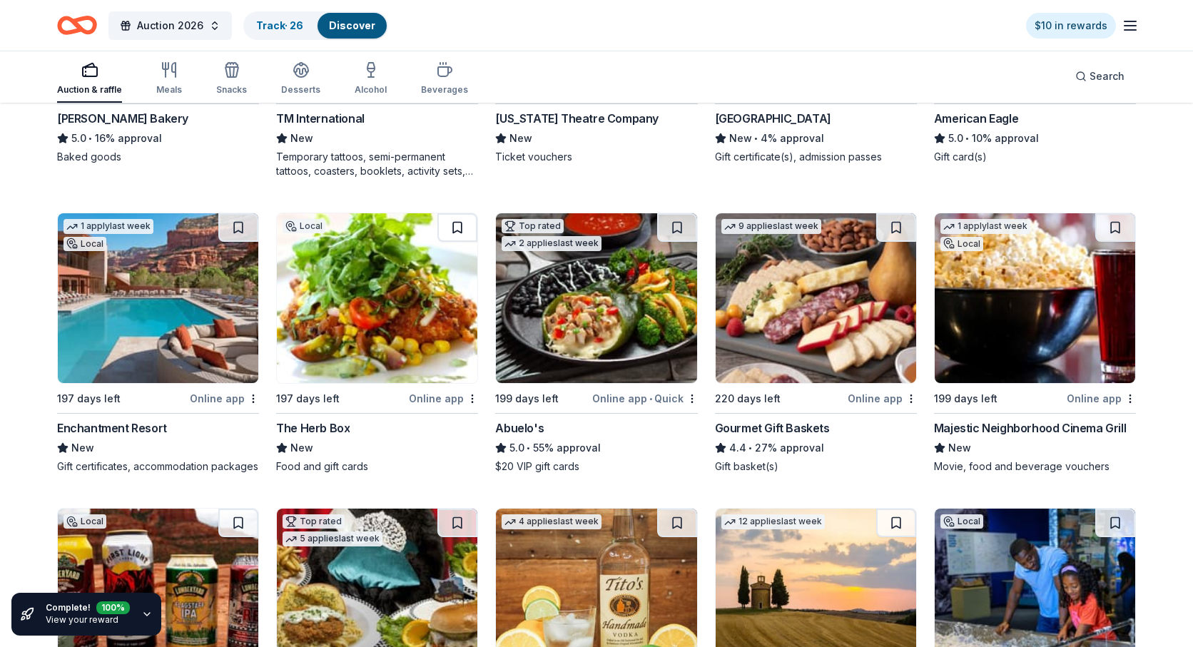
click at [458, 227] on button at bounding box center [457, 227] width 40 height 29
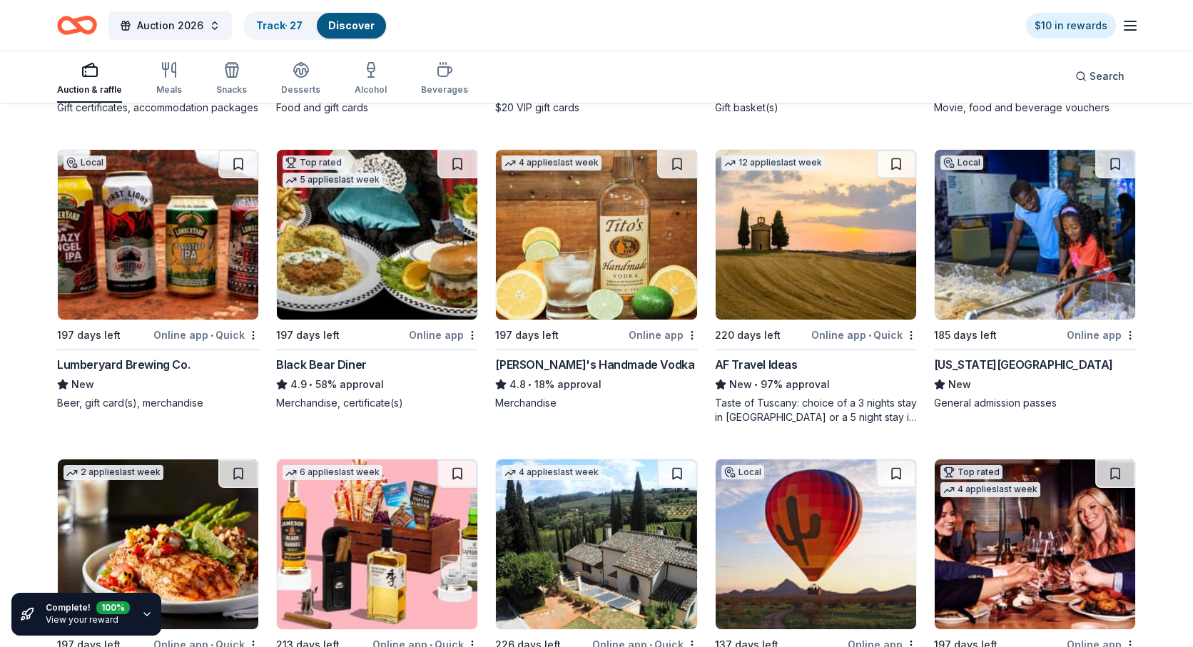
scroll to position [2625, 0]
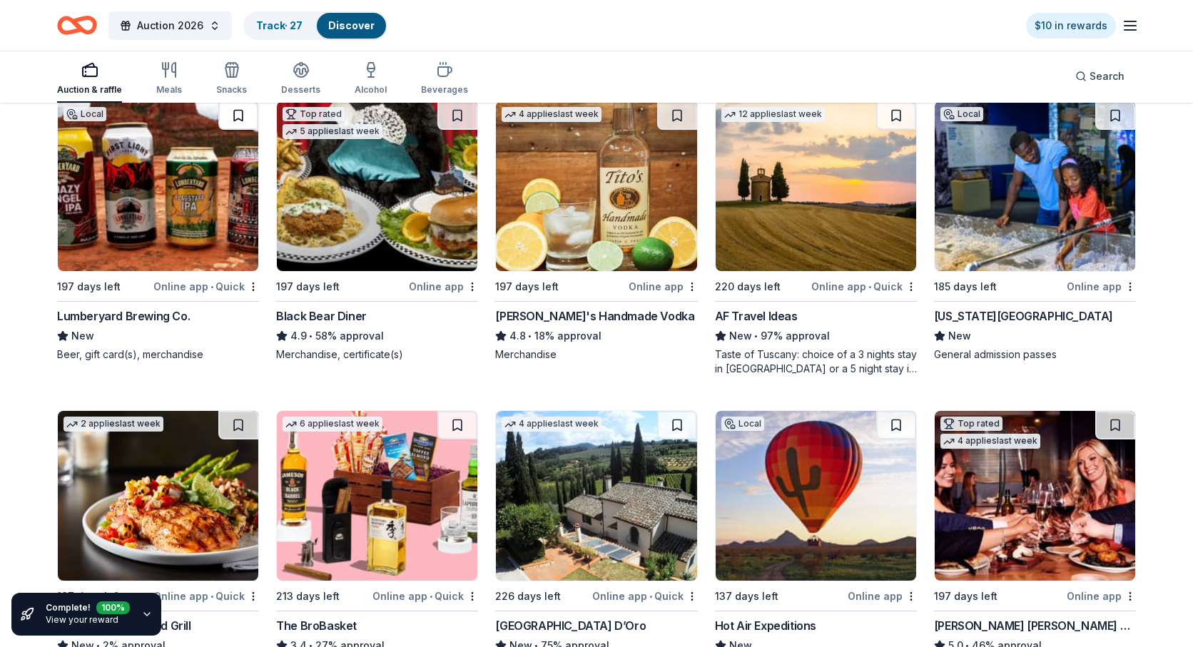
click at [238, 129] on button at bounding box center [238, 115] width 40 height 29
click at [673, 126] on button at bounding box center [677, 115] width 40 height 29
click at [1112, 128] on button at bounding box center [1115, 115] width 40 height 29
click at [898, 128] on button at bounding box center [896, 115] width 40 height 29
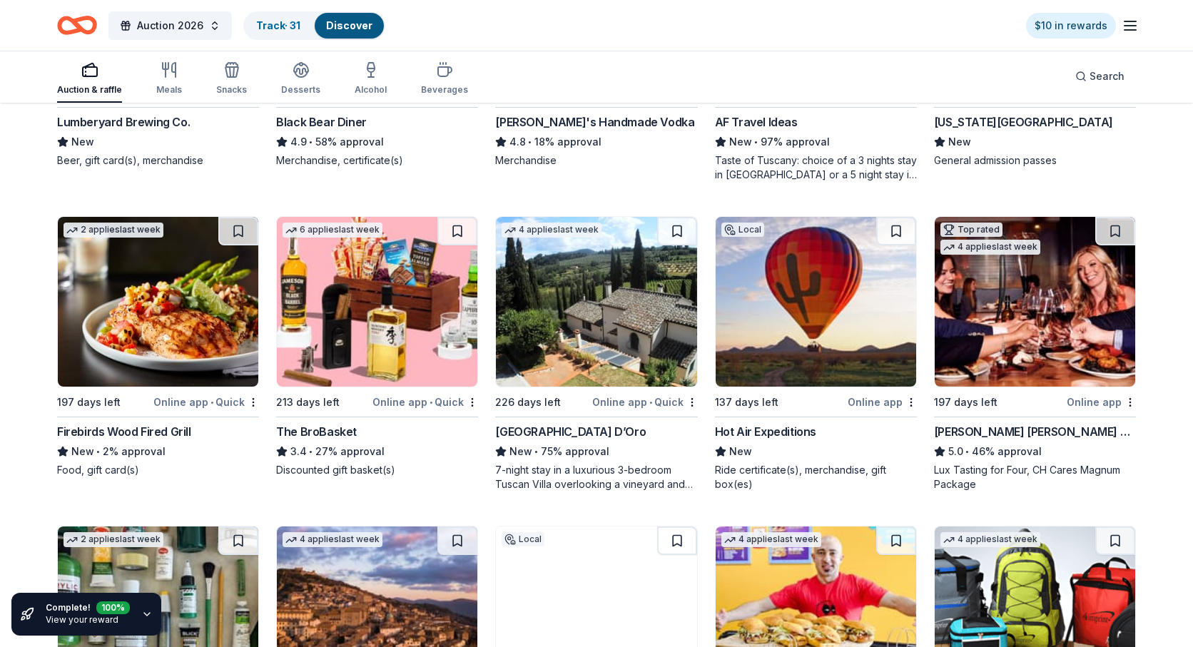
scroll to position [2824, 0]
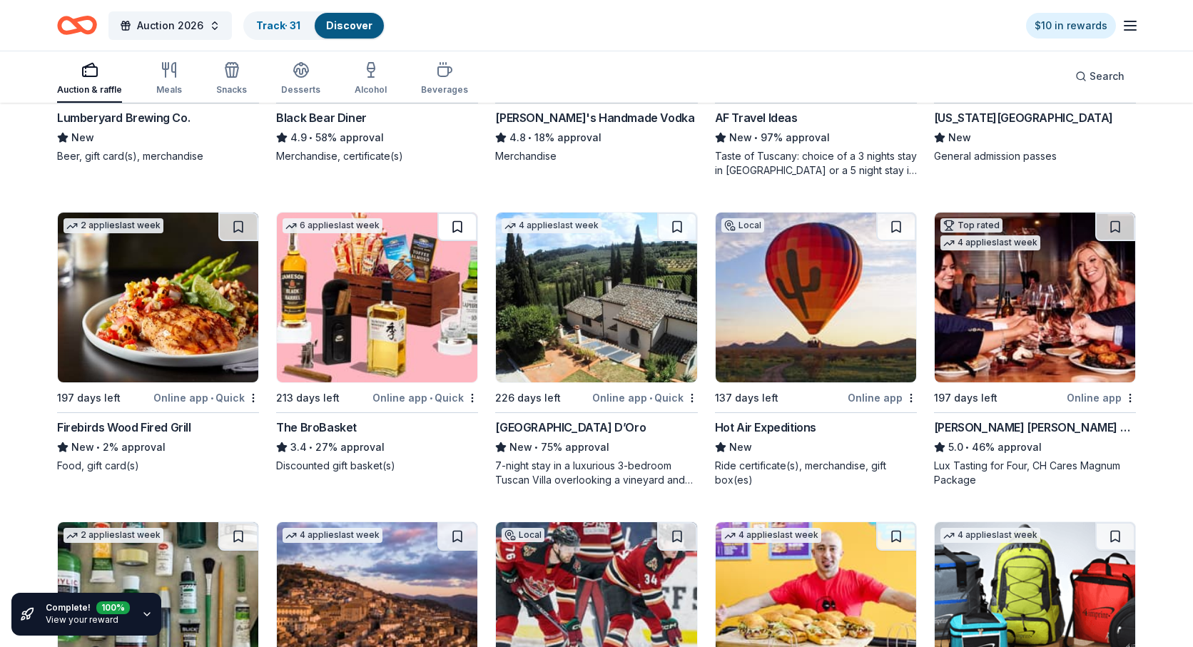
click at [459, 240] on button at bounding box center [457, 227] width 40 height 29
click at [674, 239] on button at bounding box center [677, 227] width 40 height 29
click at [895, 240] on button at bounding box center [896, 227] width 40 height 29
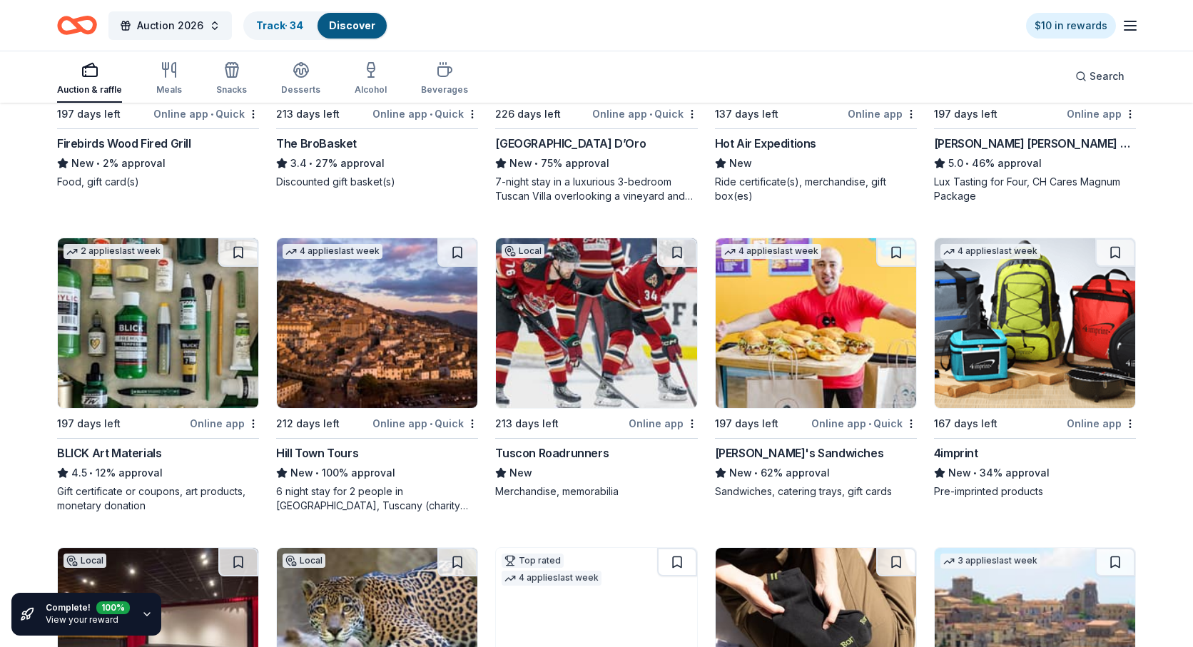
scroll to position [3138, 0]
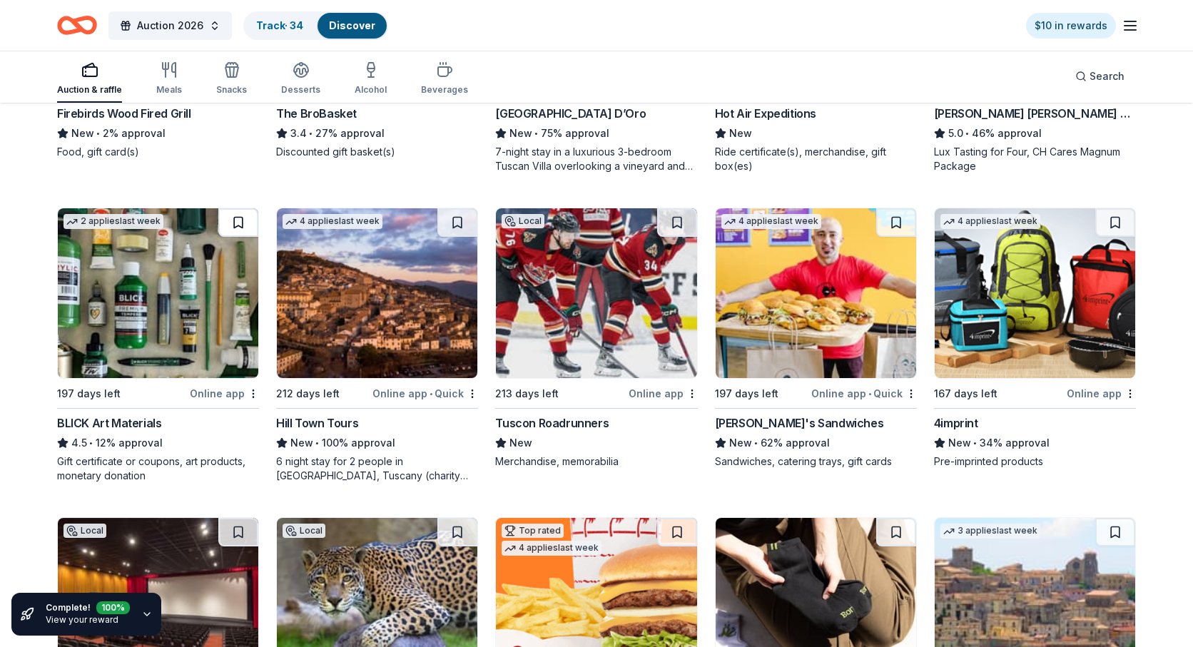
click at [240, 233] on button at bounding box center [238, 222] width 40 height 29
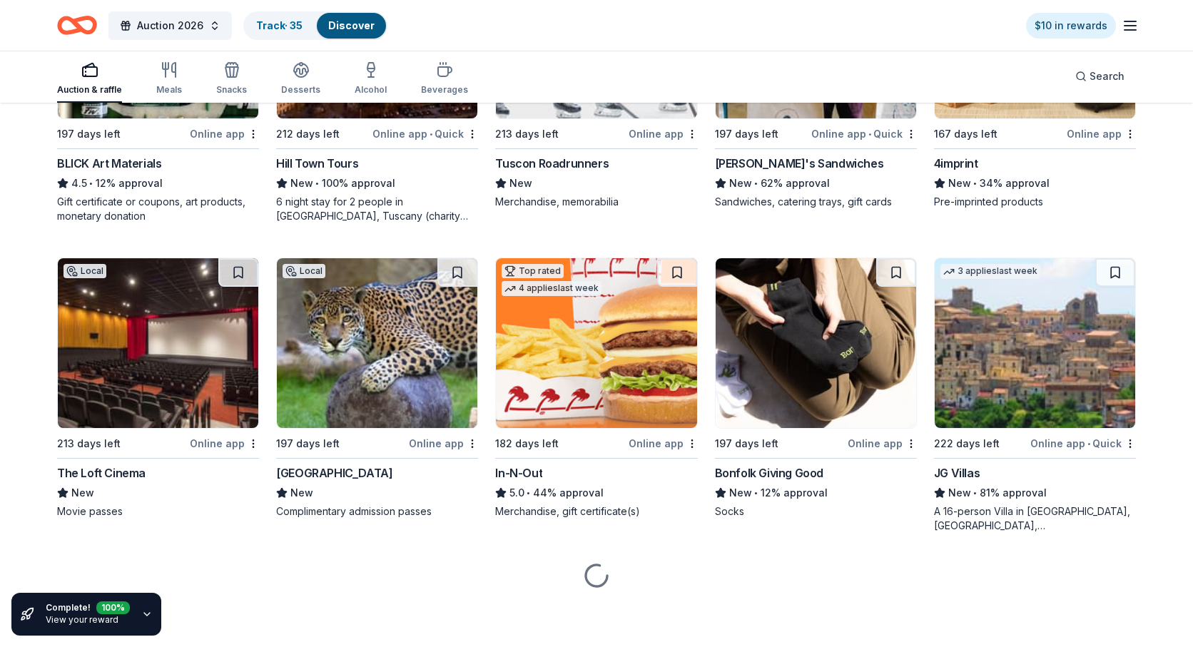
scroll to position [3415, 0]
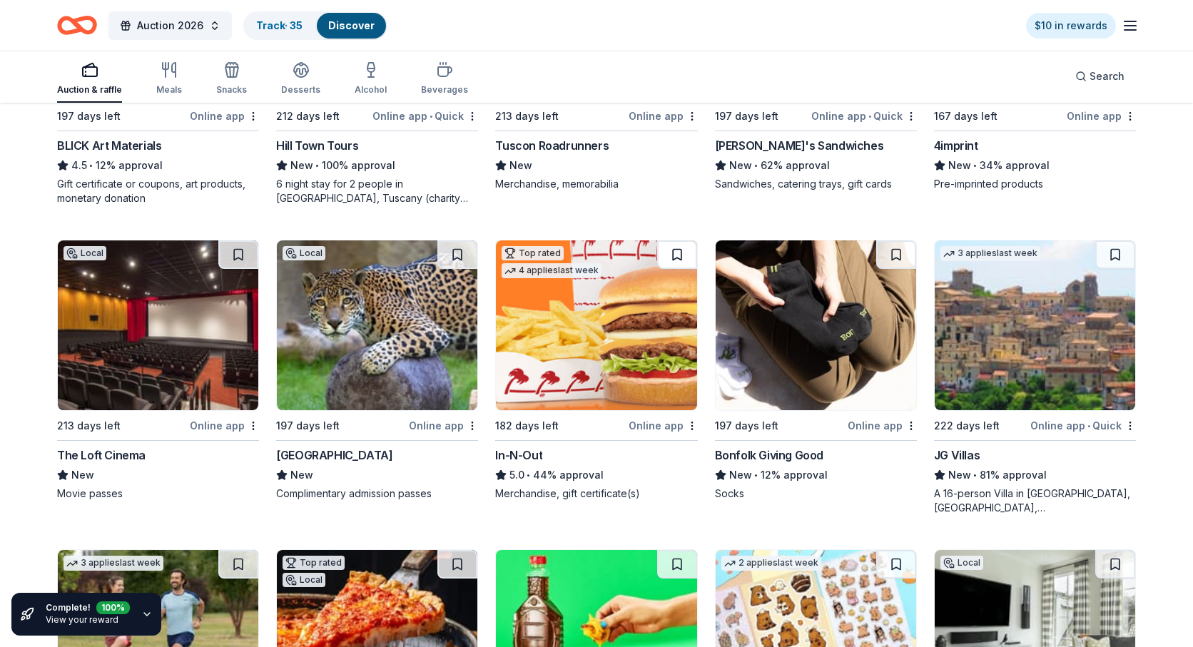
click at [674, 267] on button at bounding box center [677, 254] width 40 height 29
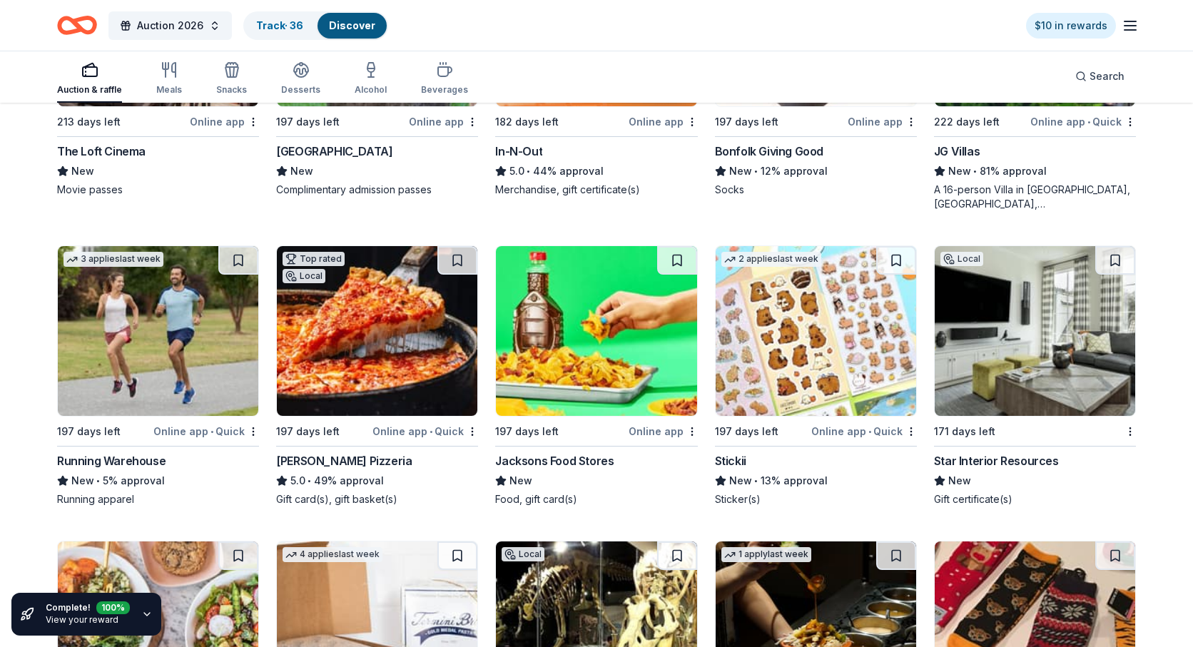
scroll to position [3722, 0]
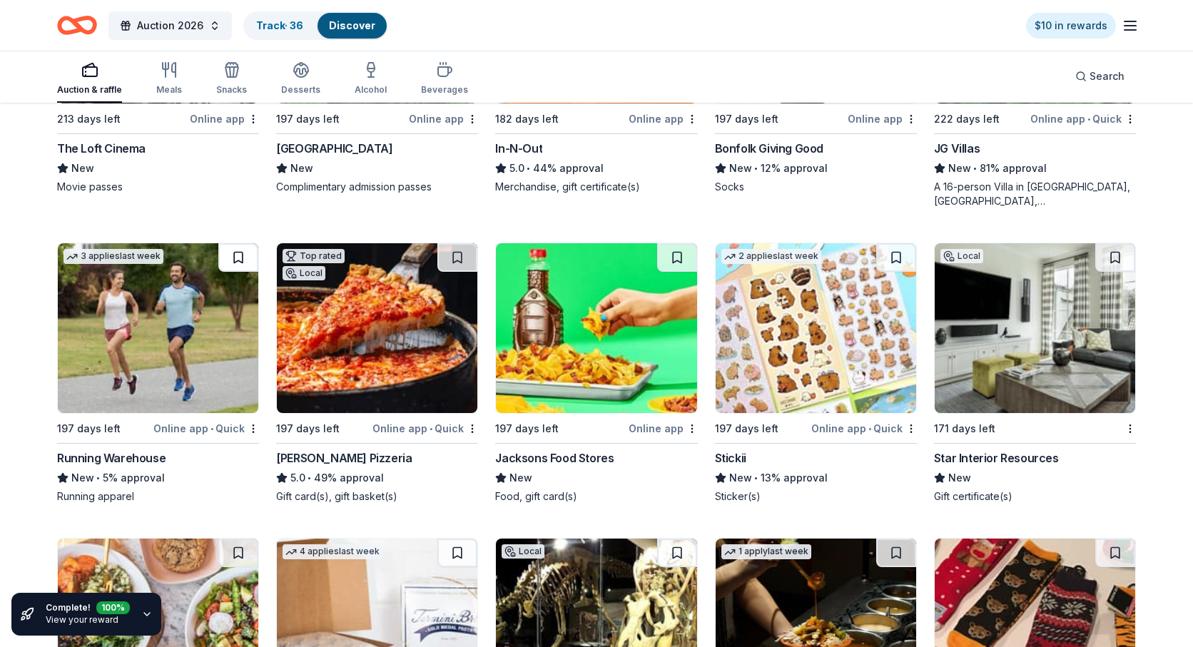
click at [239, 270] on button at bounding box center [238, 257] width 40 height 29
click at [460, 270] on button at bounding box center [457, 257] width 40 height 29
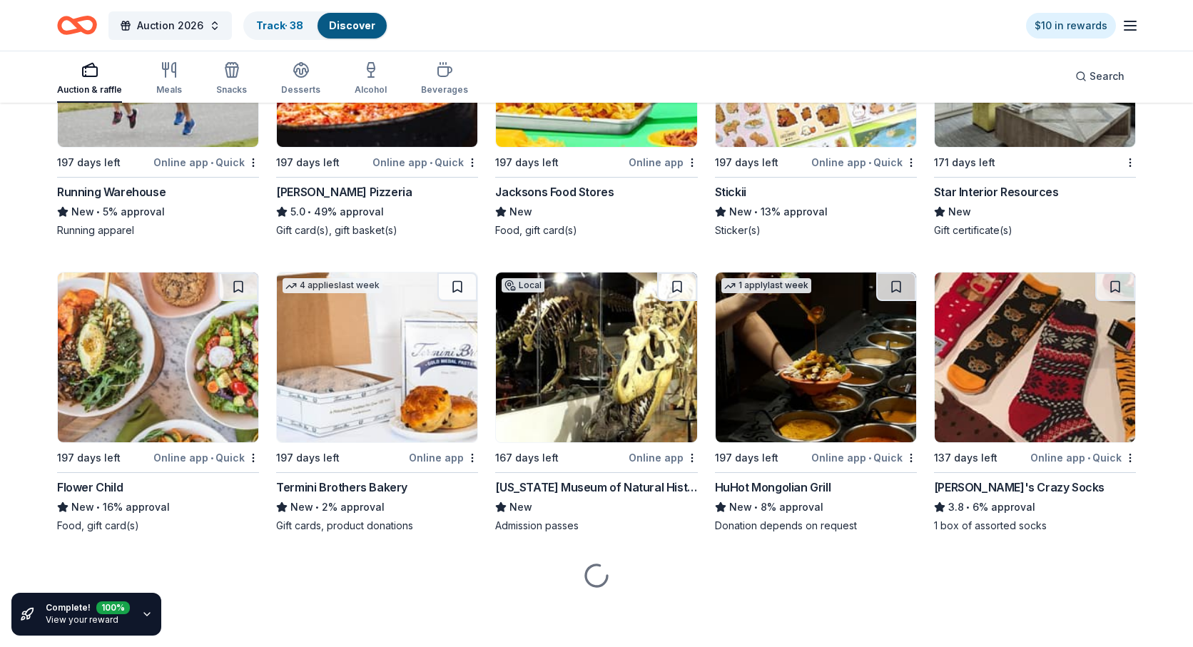
scroll to position [4015, 0]
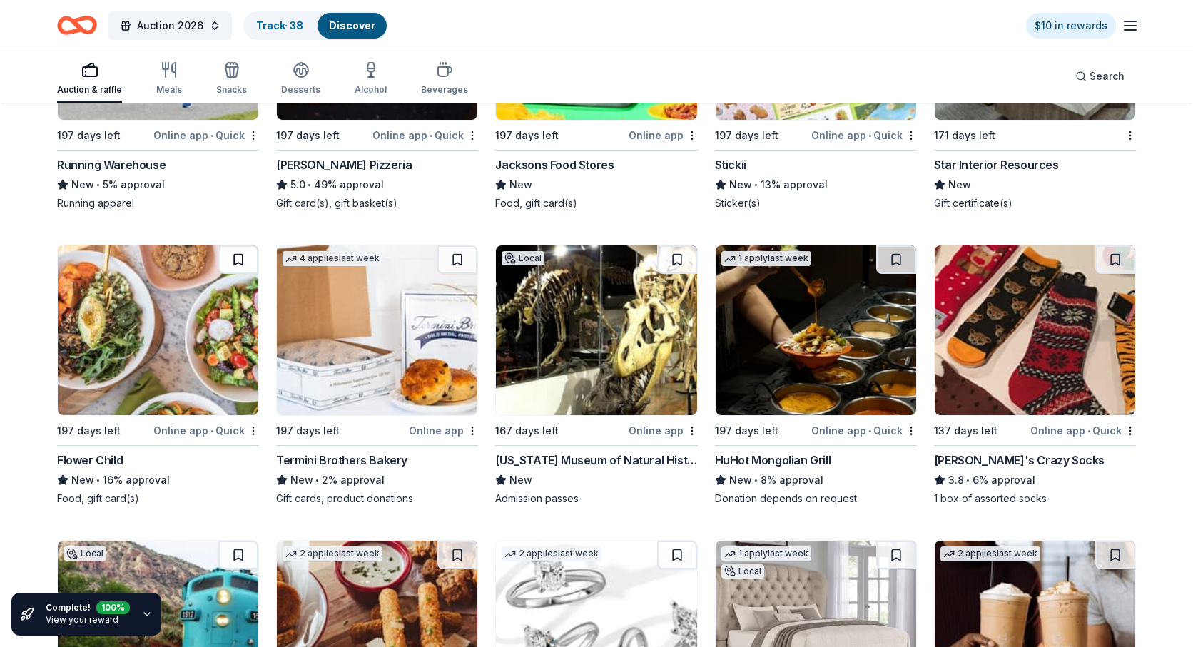
click at [238, 269] on button at bounding box center [238, 259] width 40 height 29
click at [676, 270] on button at bounding box center [677, 259] width 40 height 29
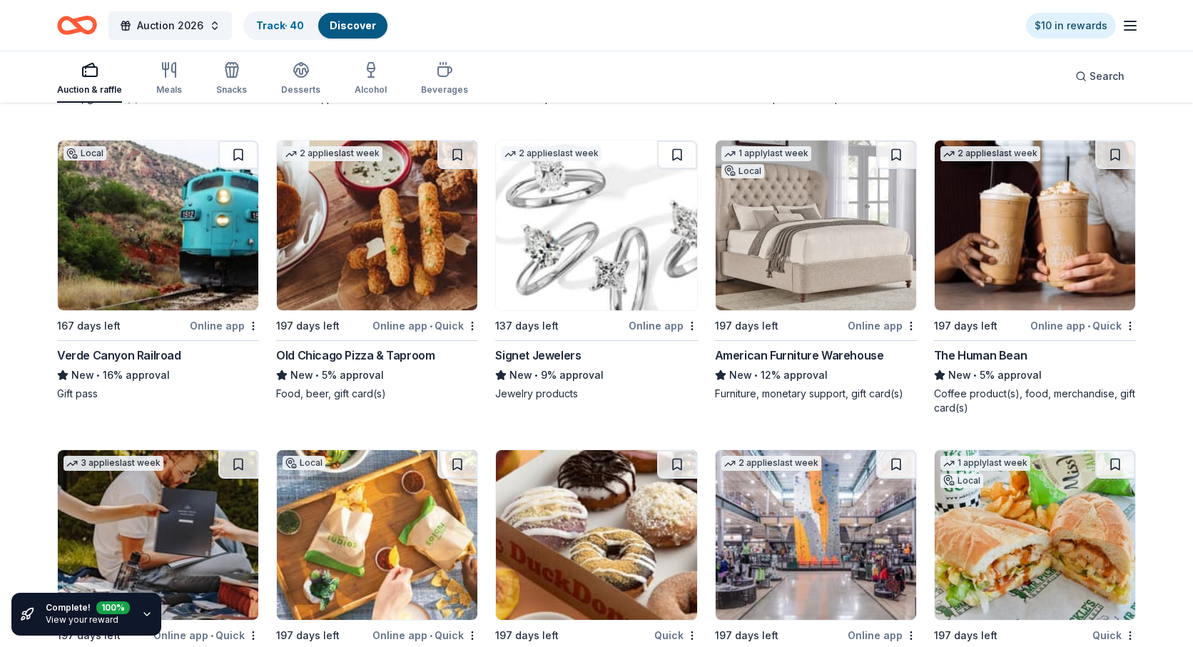
scroll to position [4421, 0]
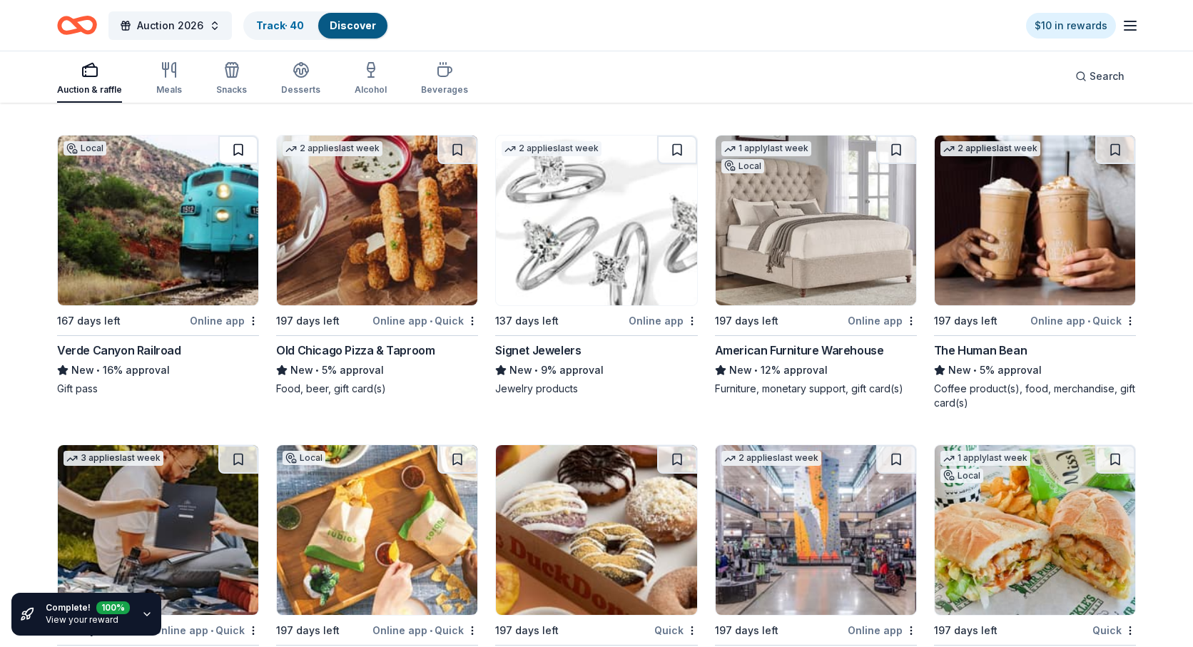
click at [238, 163] on button at bounding box center [238, 150] width 40 height 29
click at [1111, 162] on button at bounding box center [1115, 150] width 40 height 29
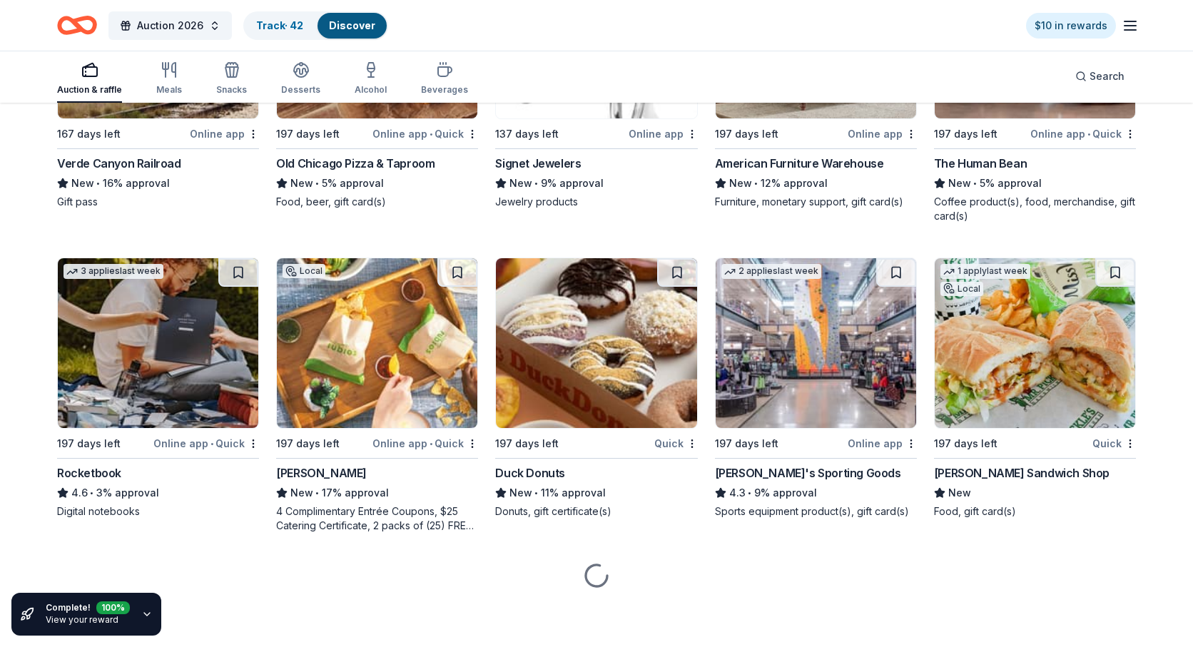
scroll to position [4622, 0]
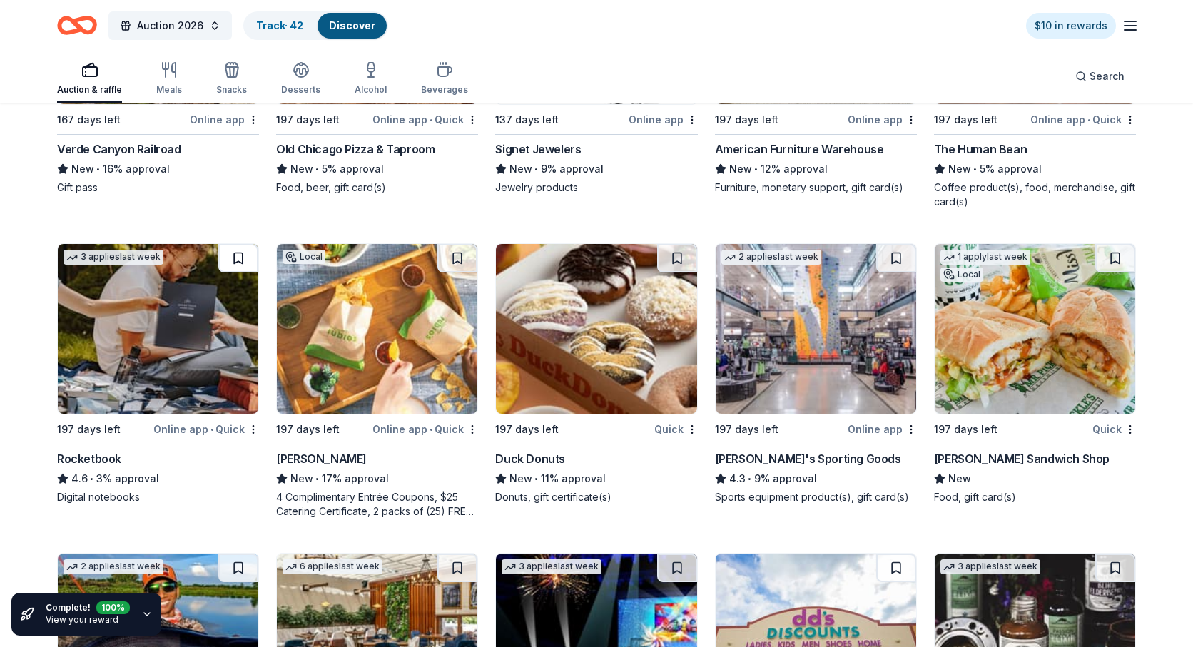
click at [238, 273] on button at bounding box center [238, 258] width 40 height 29
click at [894, 273] on button at bounding box center [896, 258] width 40 height 29
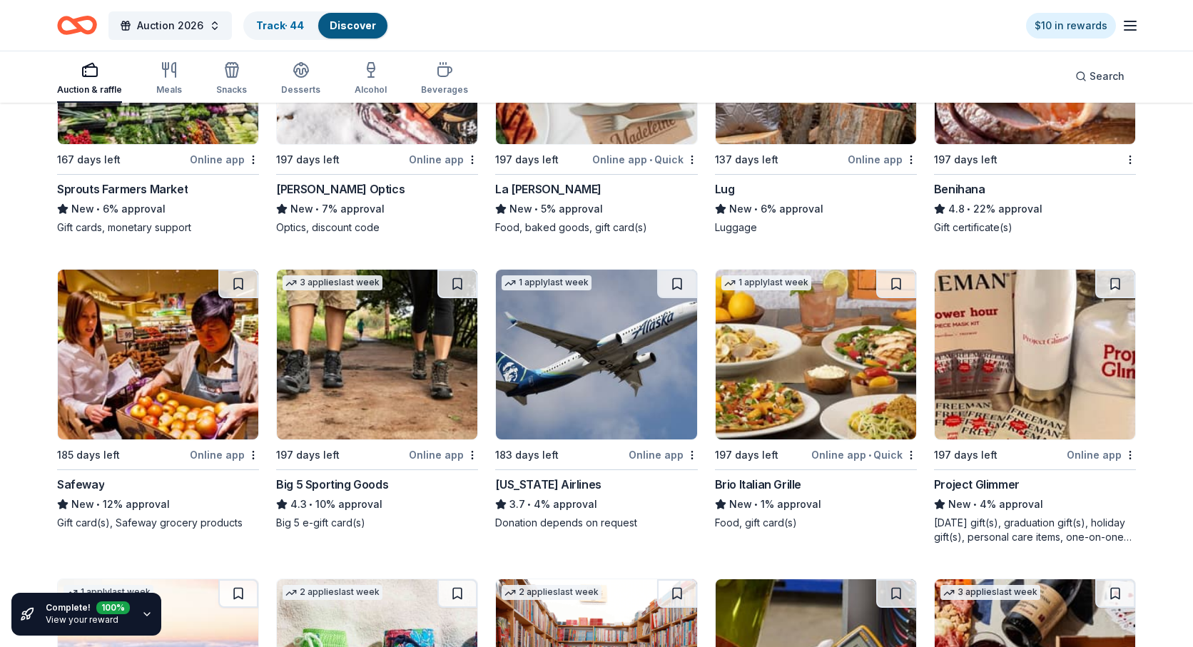
scroll to position [5529, 0]
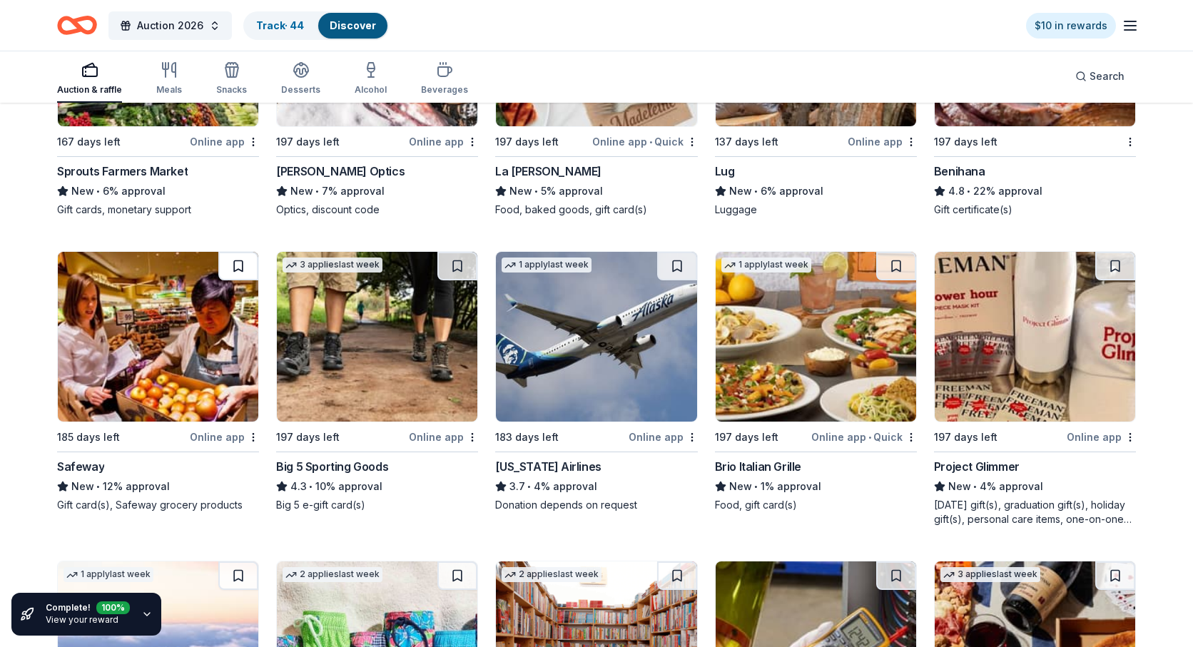
click at [235, 280] on button at bounding box center [238, 266] width 40 height 29
click at [458, 278] on button at bounding box center [457, 266] width 40 height 29
click at [677, 280] on button at bounding box center [677, 266] width 40 height 29
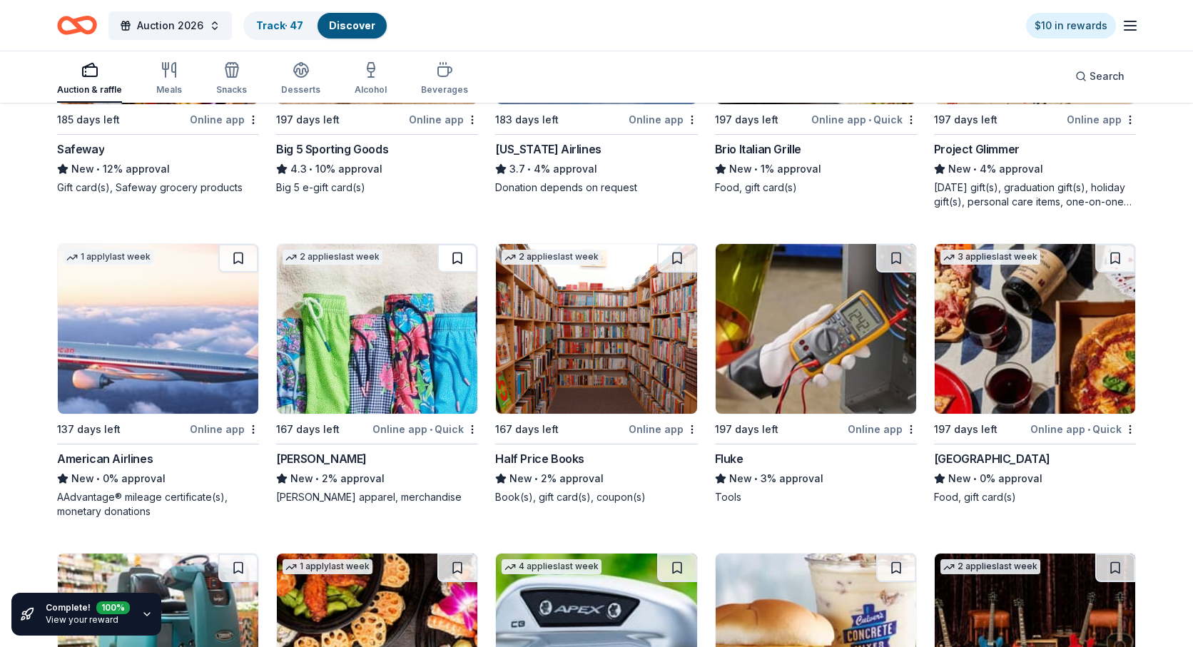
click at [457, 272] on button at bounding box center [457, 258] width 40 height 29
click at [1115, 270] on button at bounding box center [1115, 258] width 40 height 29
click at [241, 273] on button at bounding box center [238, 258] width 40 height 29
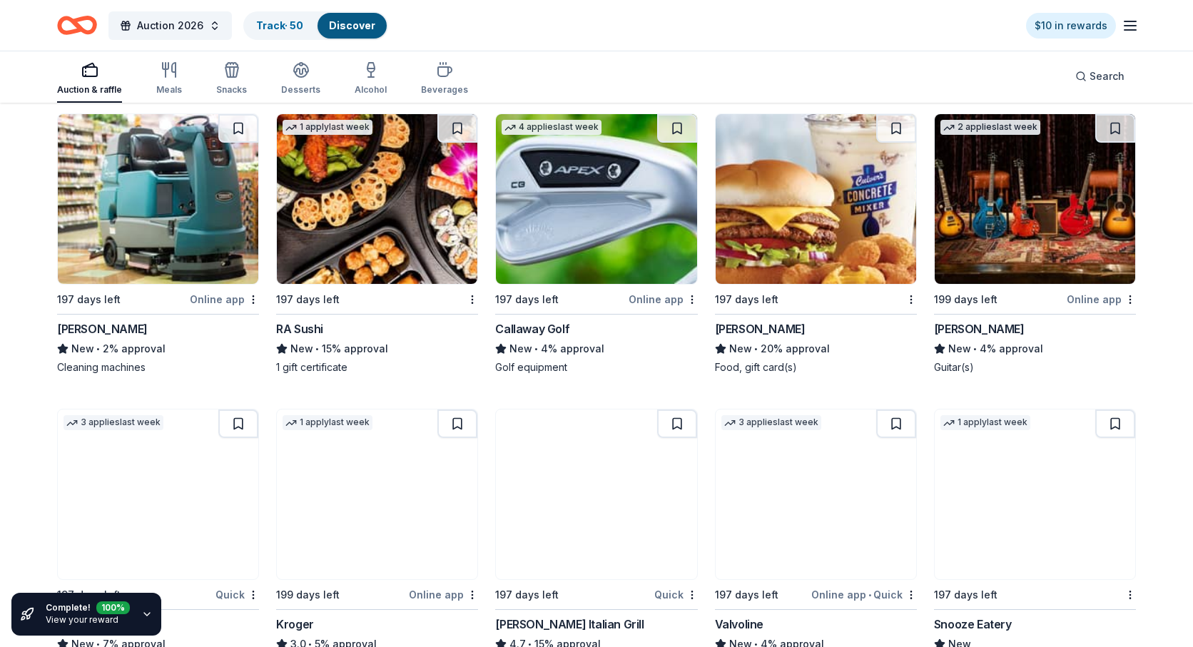
scroll to position [6301, 0]
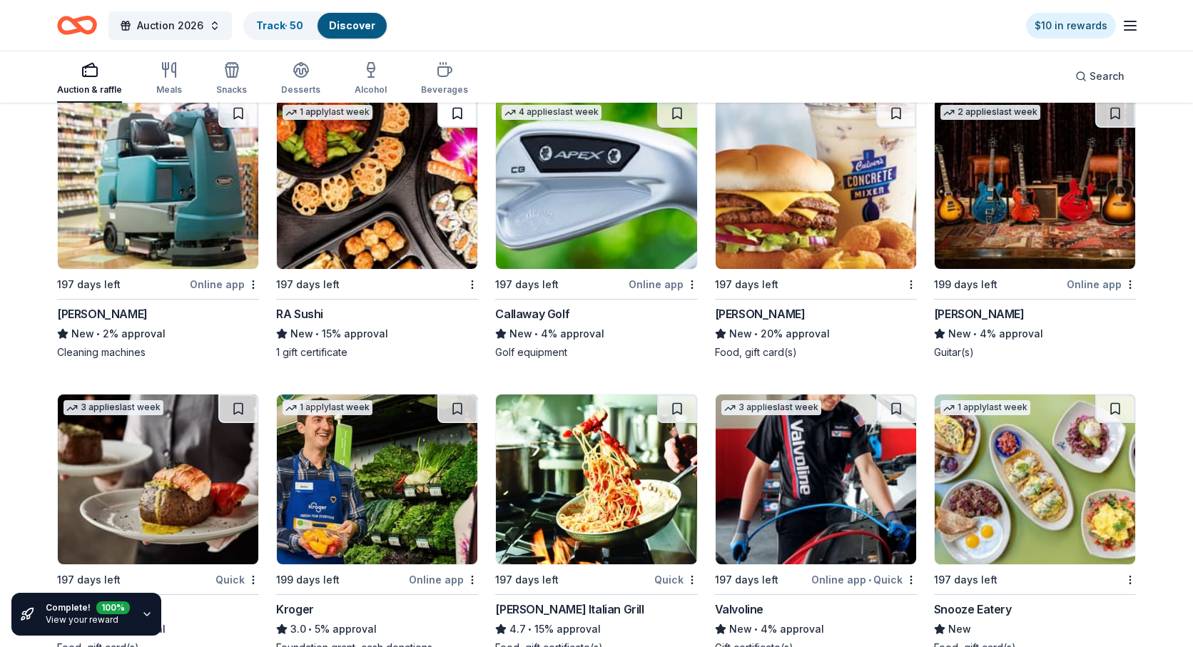
click at [459, 123] on button at bounding box center [457, 113] width 40 height 29
click at [896, 125] on button at bounding box center [896, 113] width 40 height 29
click at [1115, 128] on button at bounding box center [1115, 113] width 40 height 29
click at [676, 125] on button at bounding box center [677, 113] width 40 height 29
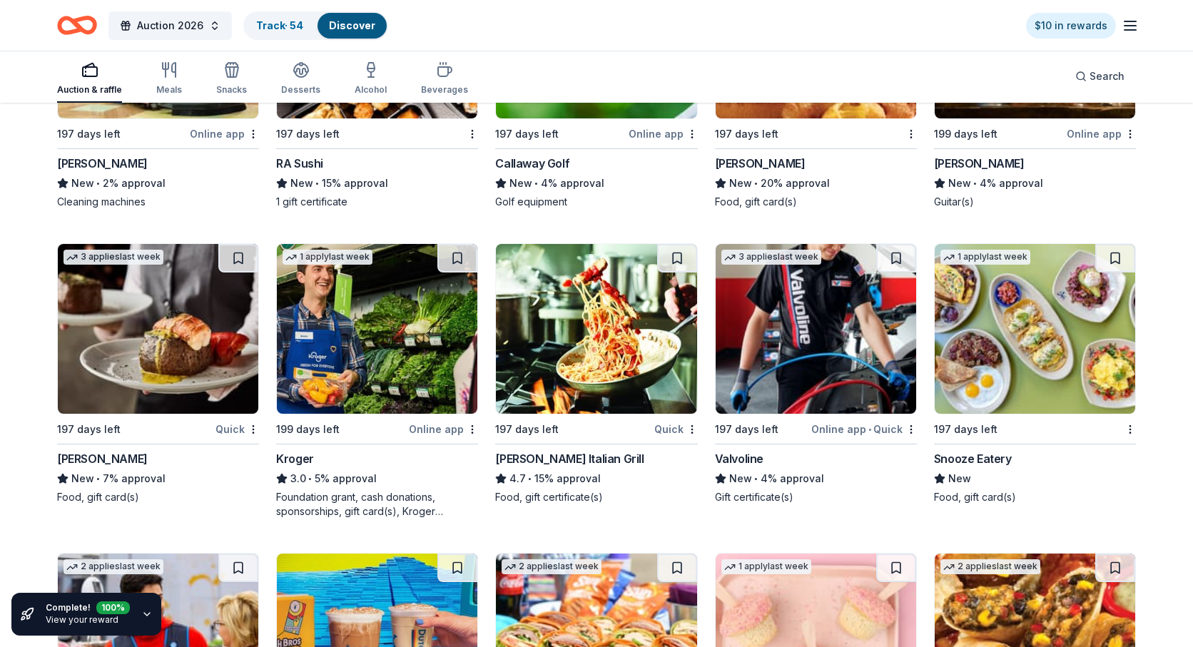
scroll to position [6457, 0]
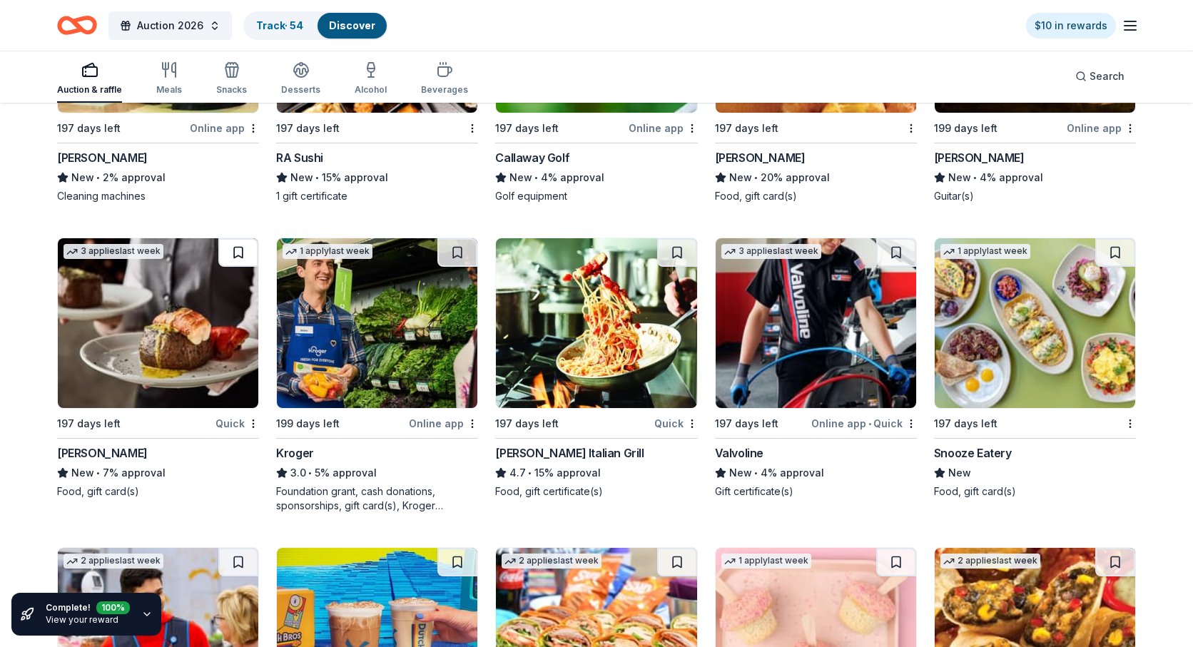
click at [235, 263] on button at bounding box center [238, 252] width 40 height 29
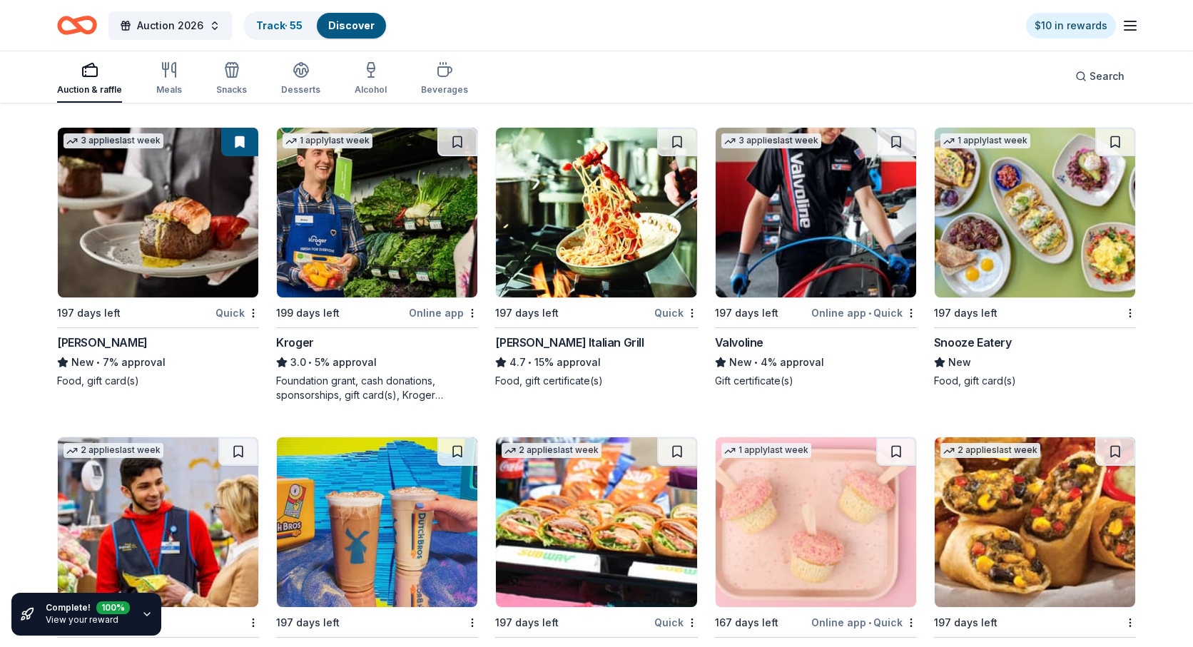
scroll to position [6570, 0]
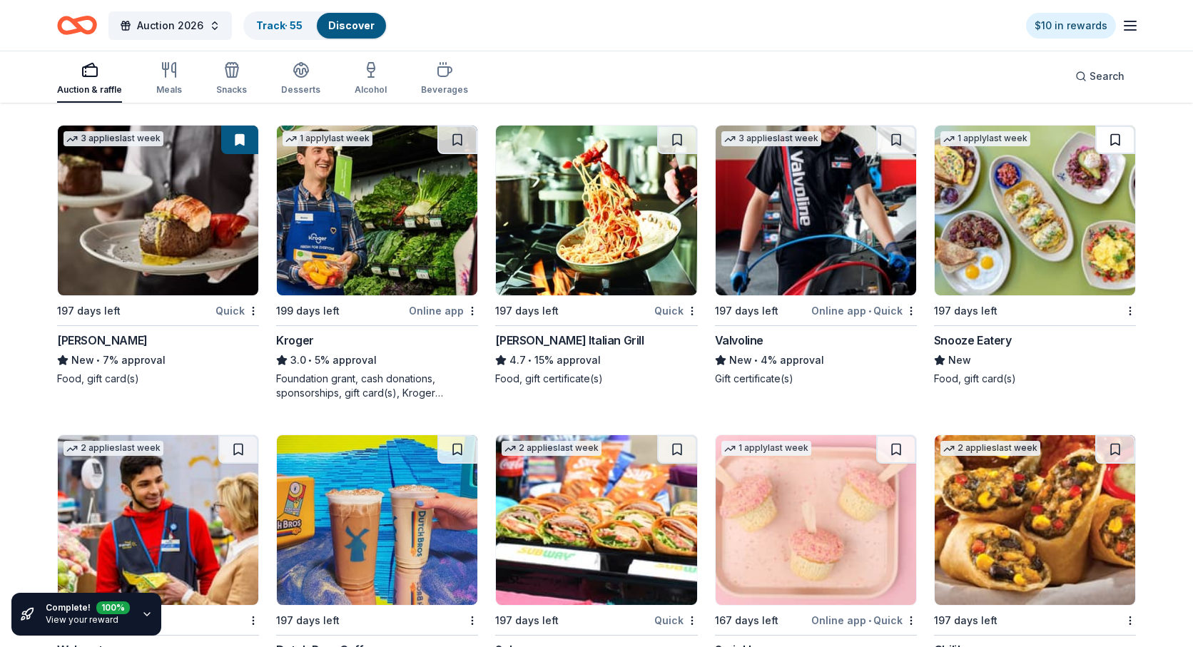
click at [1114, 149] on button at bounding box center [1115, 140] width 40 height 29
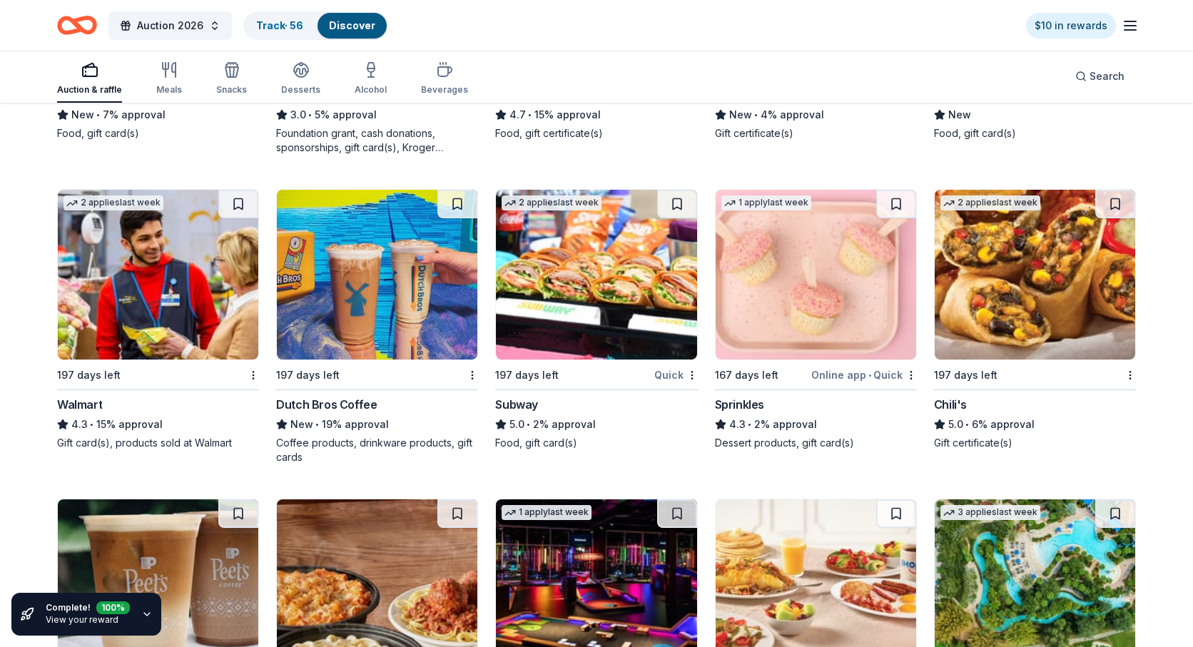
scroll to position [6824, 0]
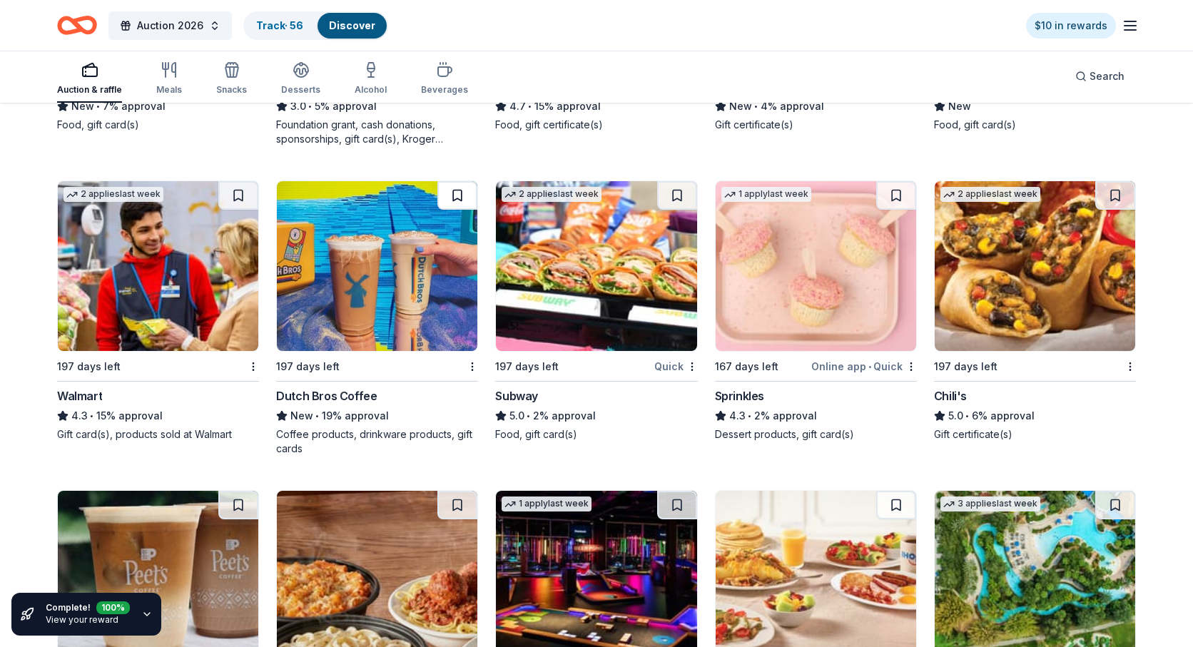
click at [455, 208] on button at bounding box center [457, 195] width 40 height 29
click at [675, 208] on button at bounding box center [677, 195] width 40 height 29
click at [896, 206] on button at bounding box center [896, 195] width 40 height 29
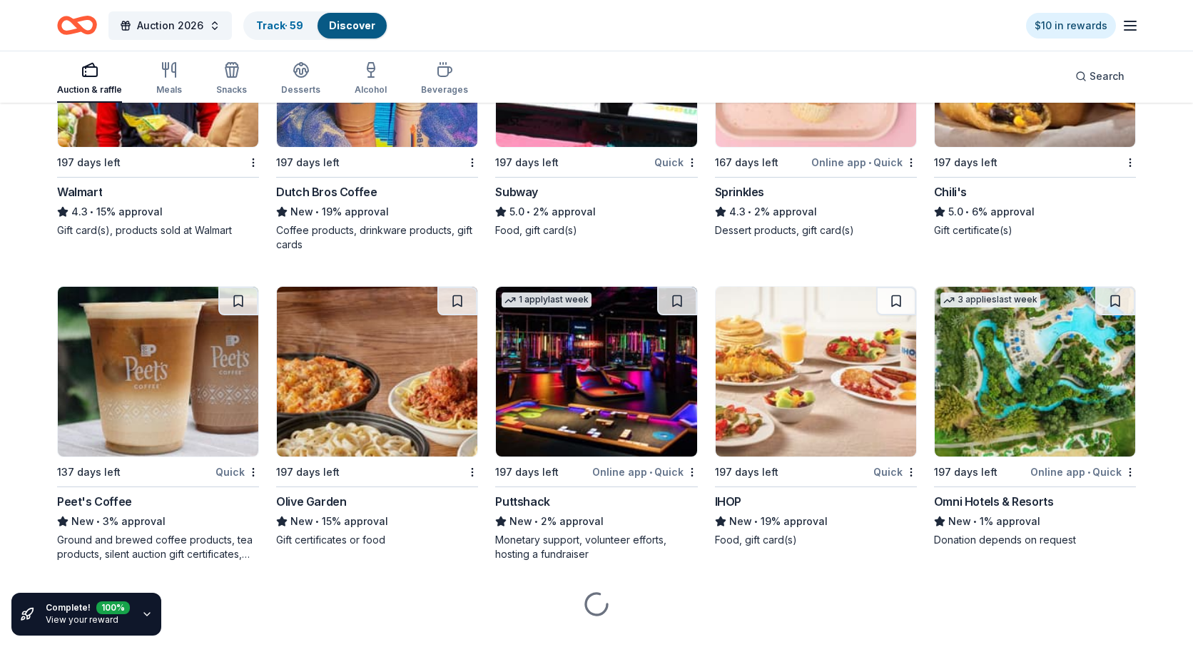
scroll to position [7040, 0]
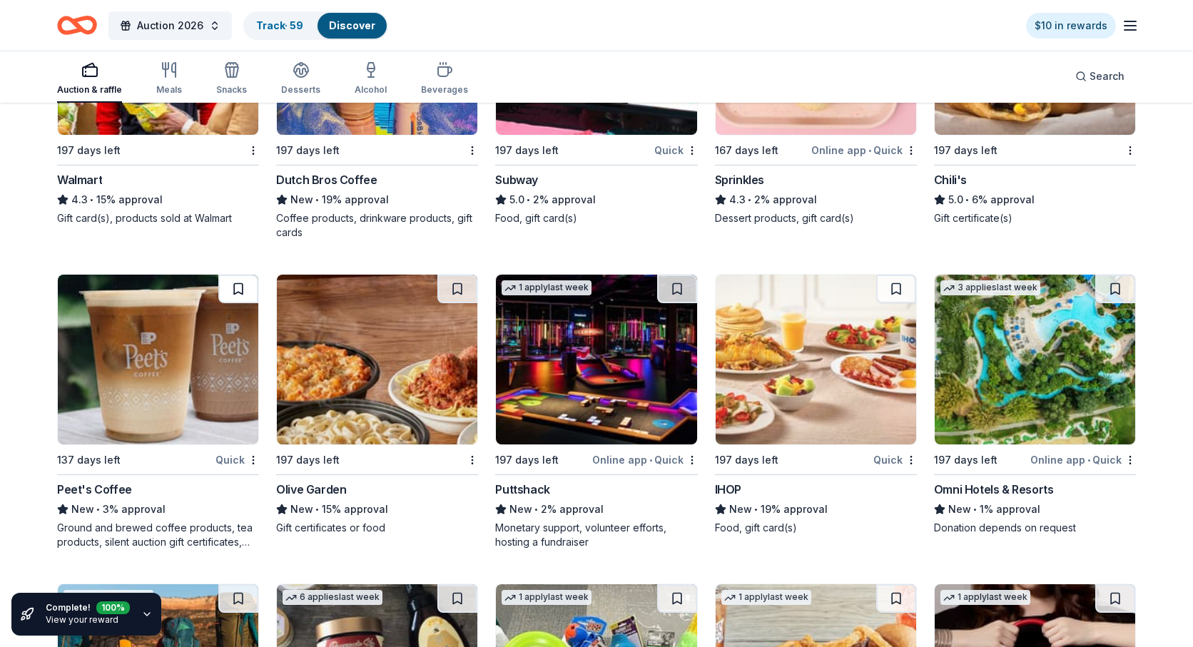
click at [238, 301] on button at bounding box center [238, 289] width 40 height 29
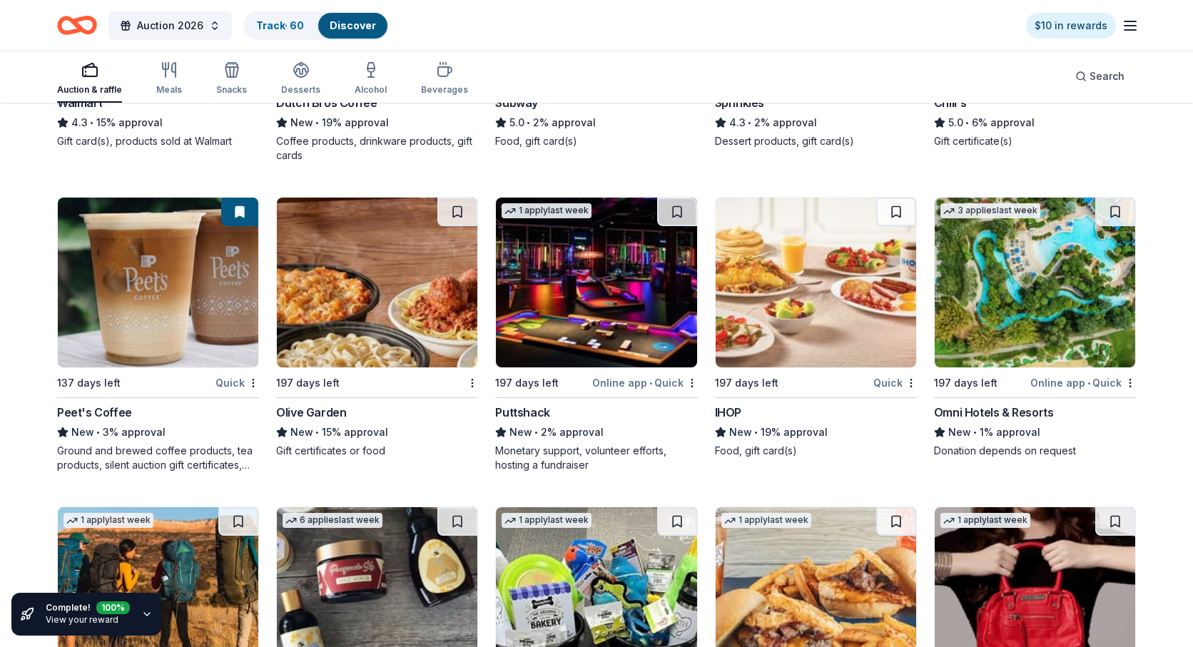
scroll to position [7131, 0]
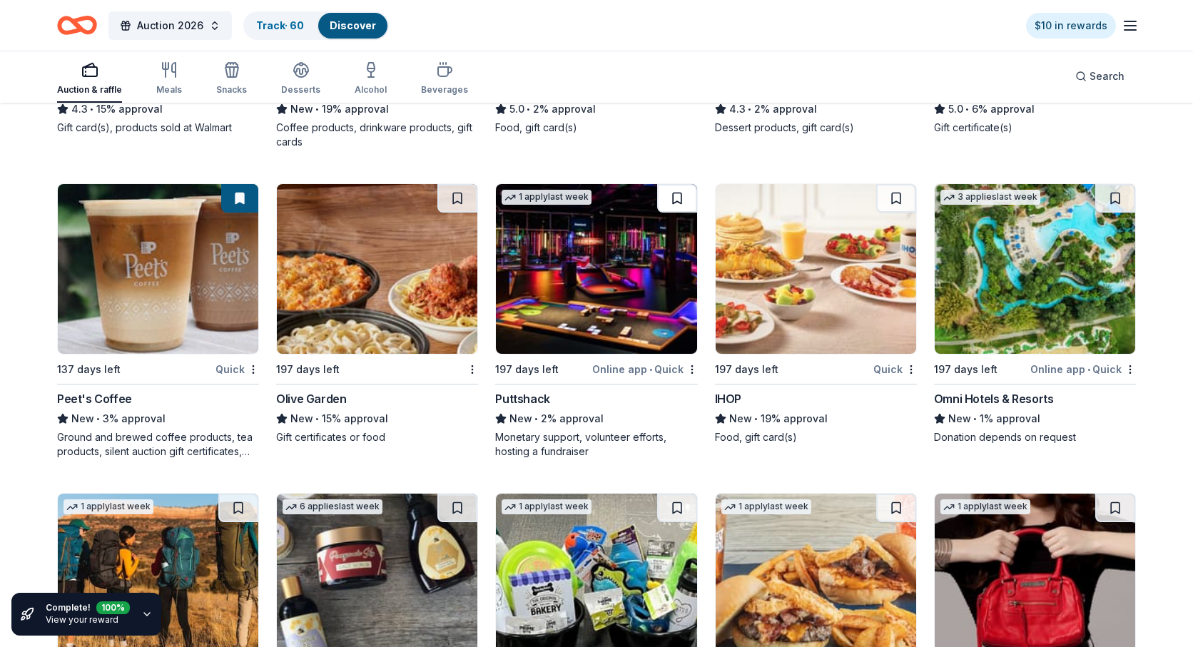
click at [675, 208] on button at bounding box center [677, 198] width 40 height 29
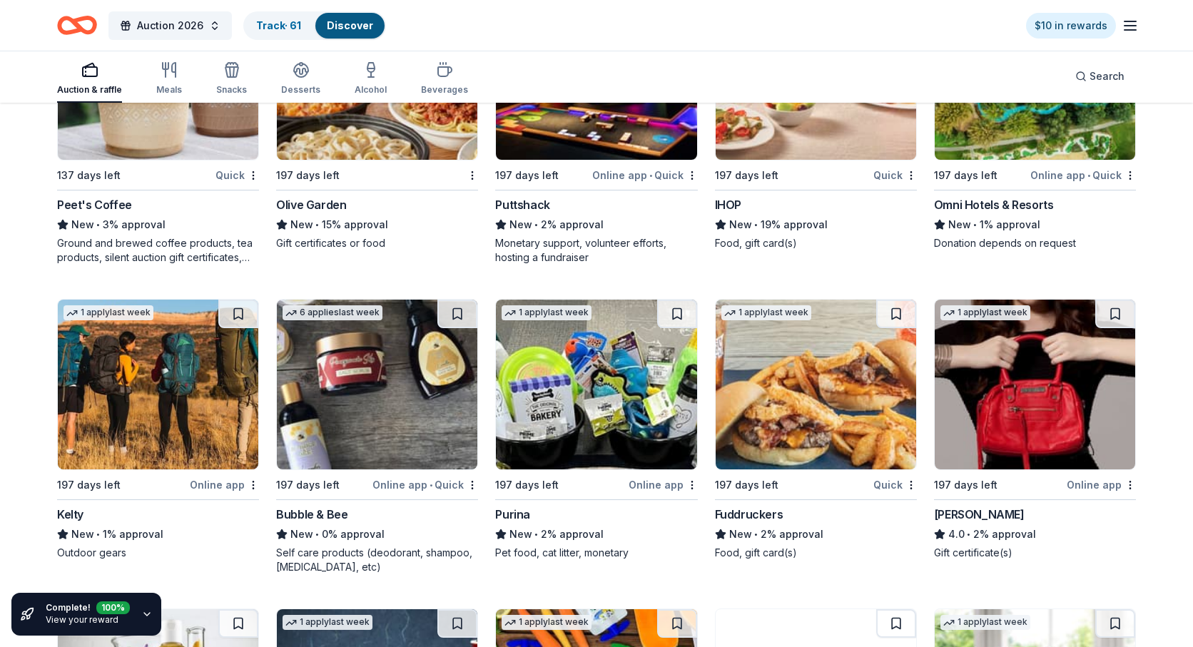
scroll to position [7347, 0]
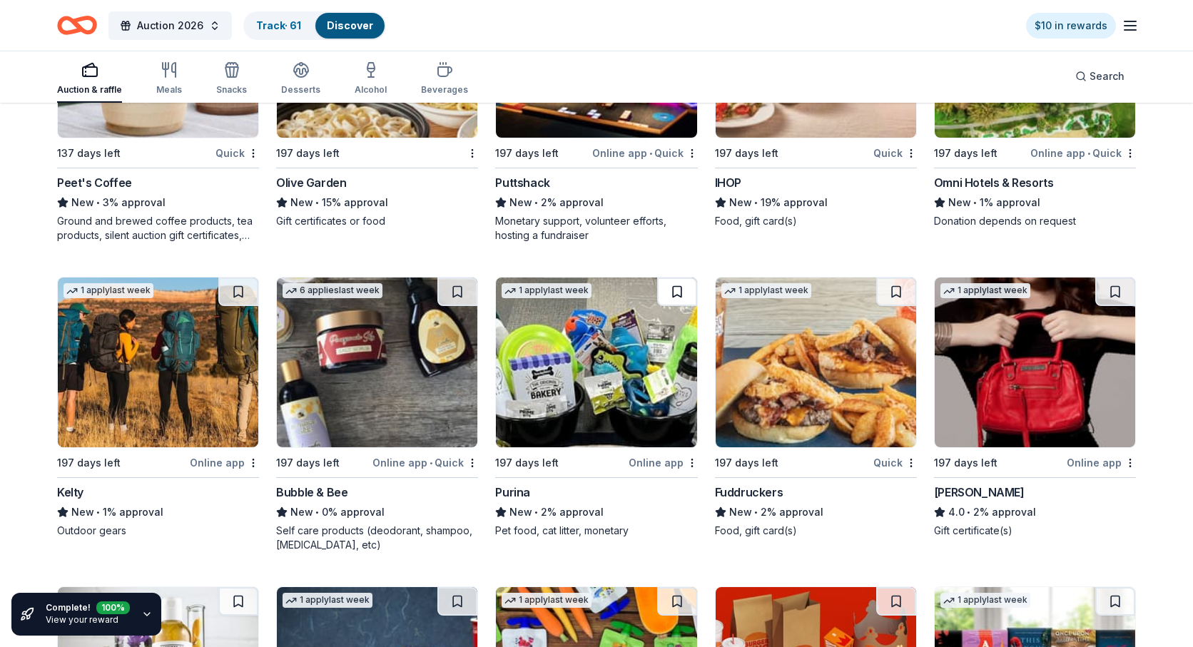
click at [675, 305] on button at bounding box center [677, 292] width 40 height 29
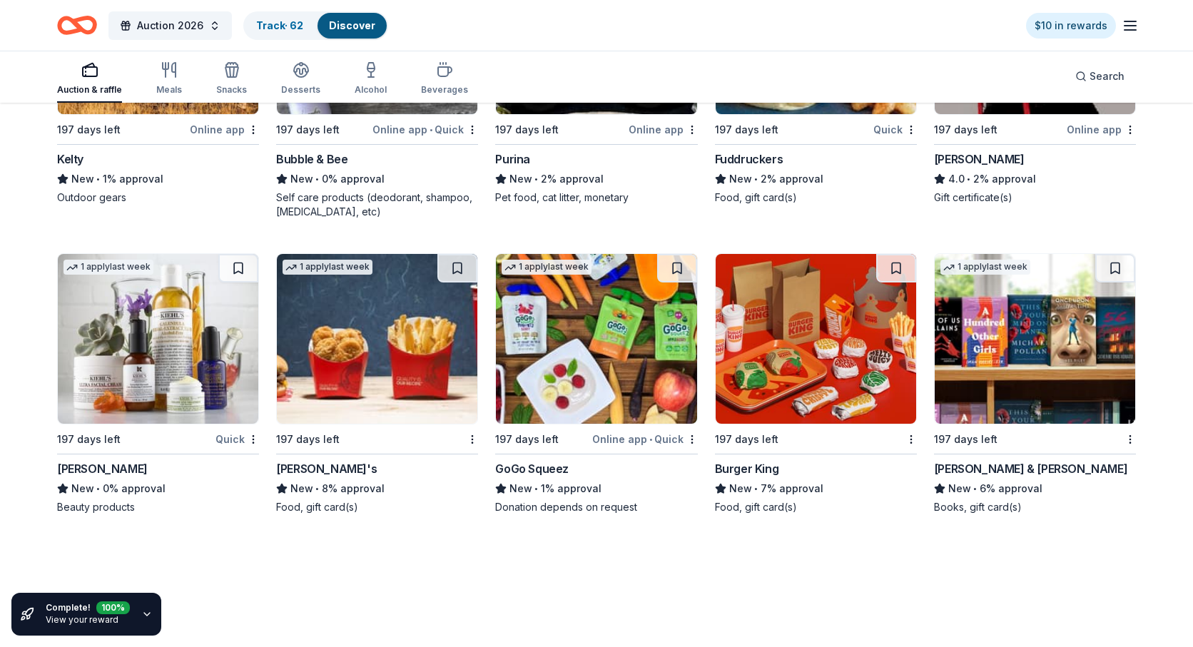
scroll to position [7682, 0]
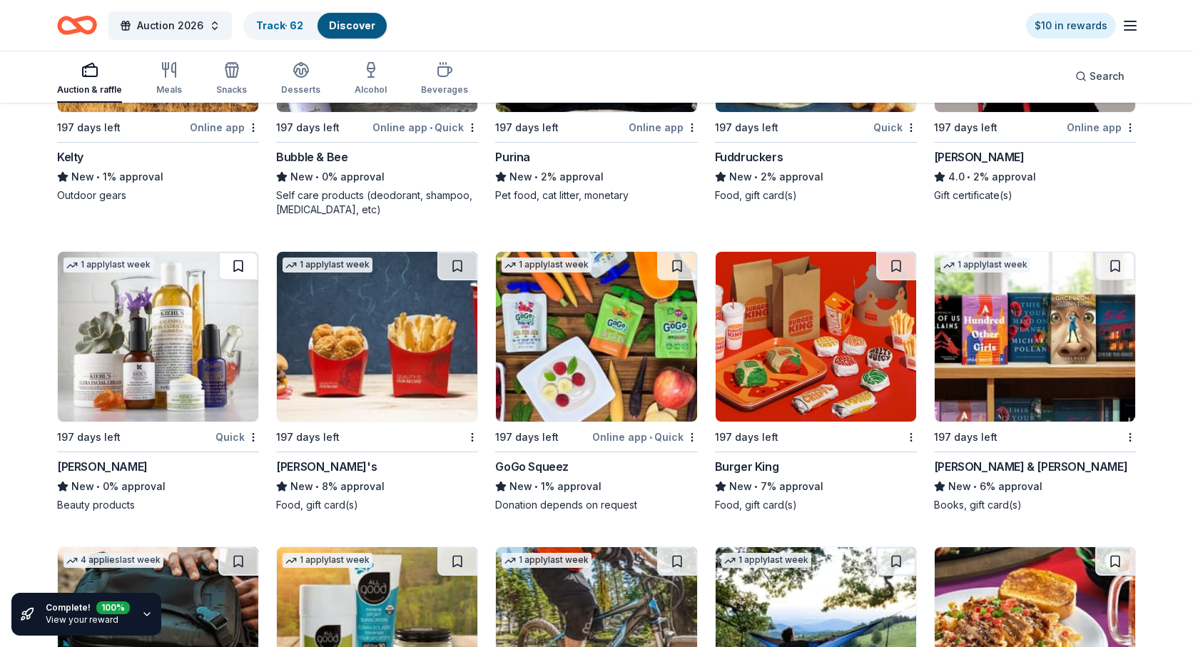
click at [239, 279] on button at bounding box center [238, 266] width 40 height 29
click at [676, 280] on button at bounding box center [677, 266] width 40 height 29
click at [1112, 278] on button at bounding box center [1115, 266] width 40 height 29
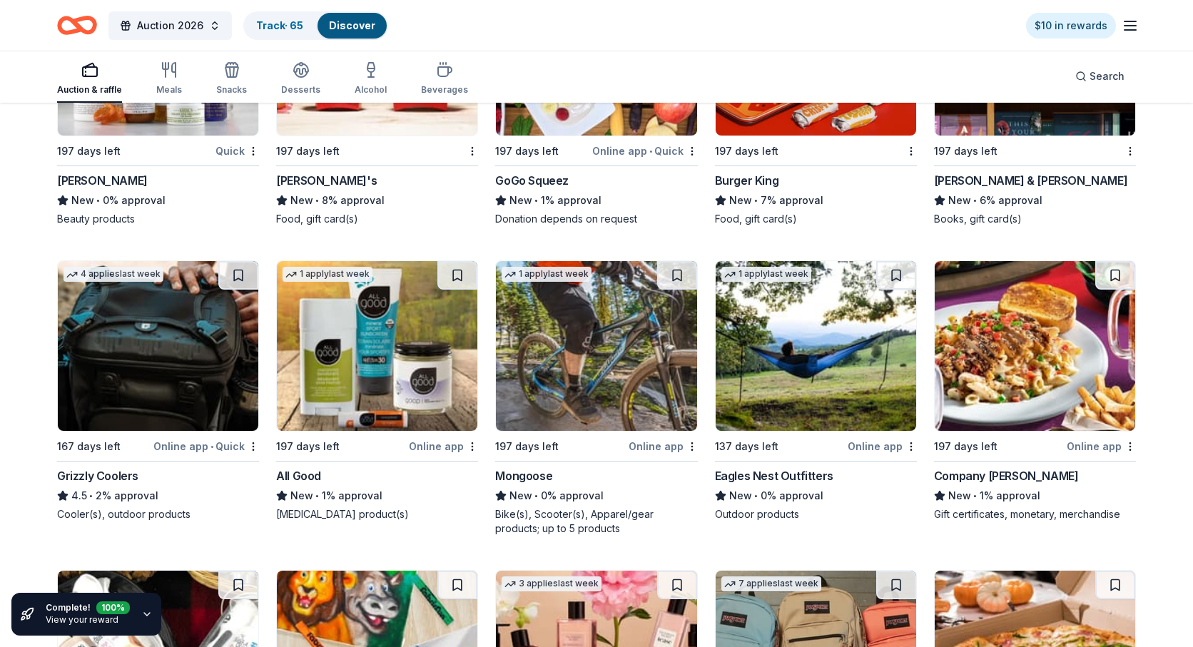
scroll to position [7989, 0]
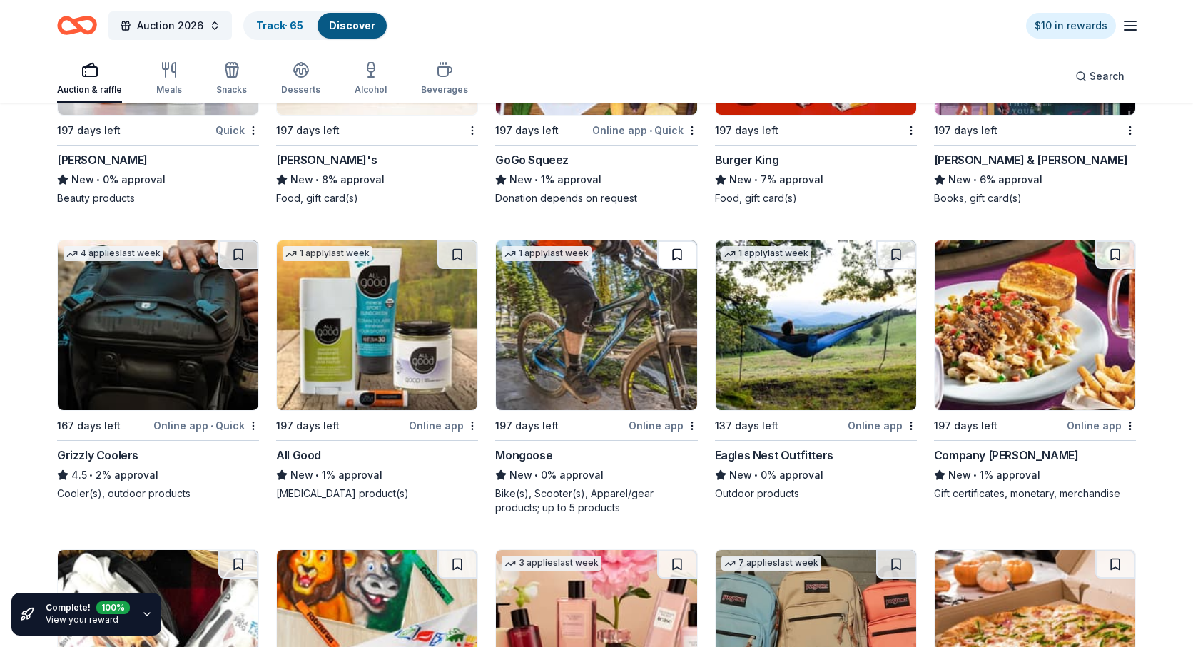
click at [674, 269] on button at bounding box center [677, 254] width 40 height 29
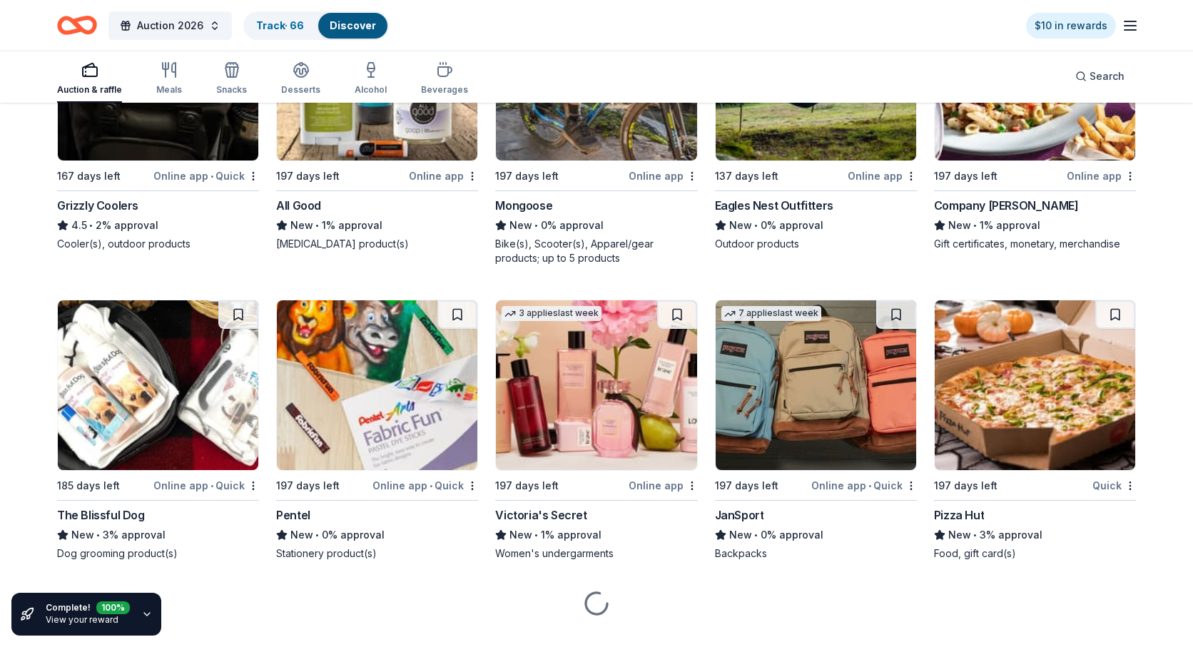
scroll to position [8244, 0]
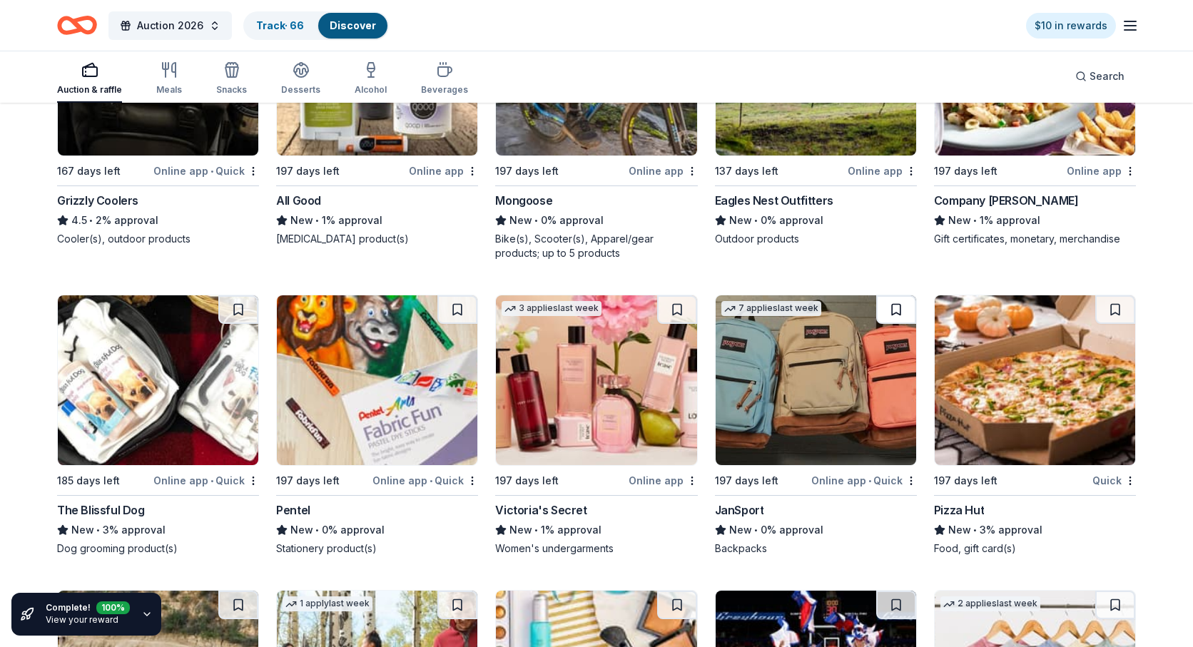
click at [898, 322] on button at bounding box center [896, 309] width 40 height 29
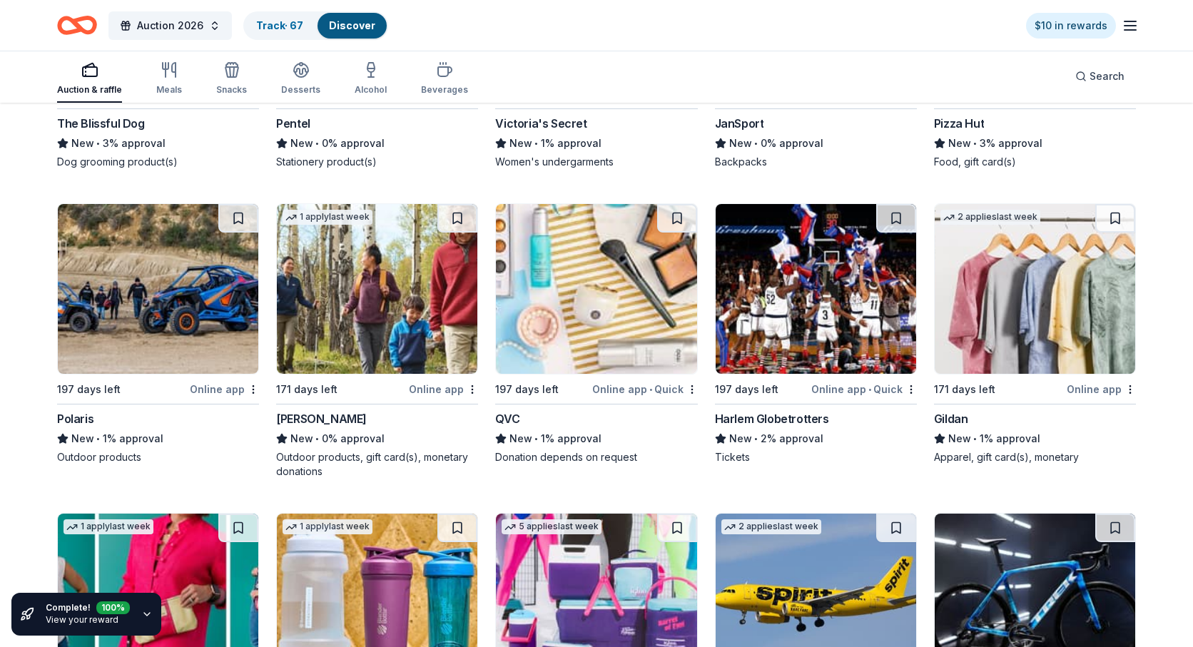
scroll to position [8632, 0]
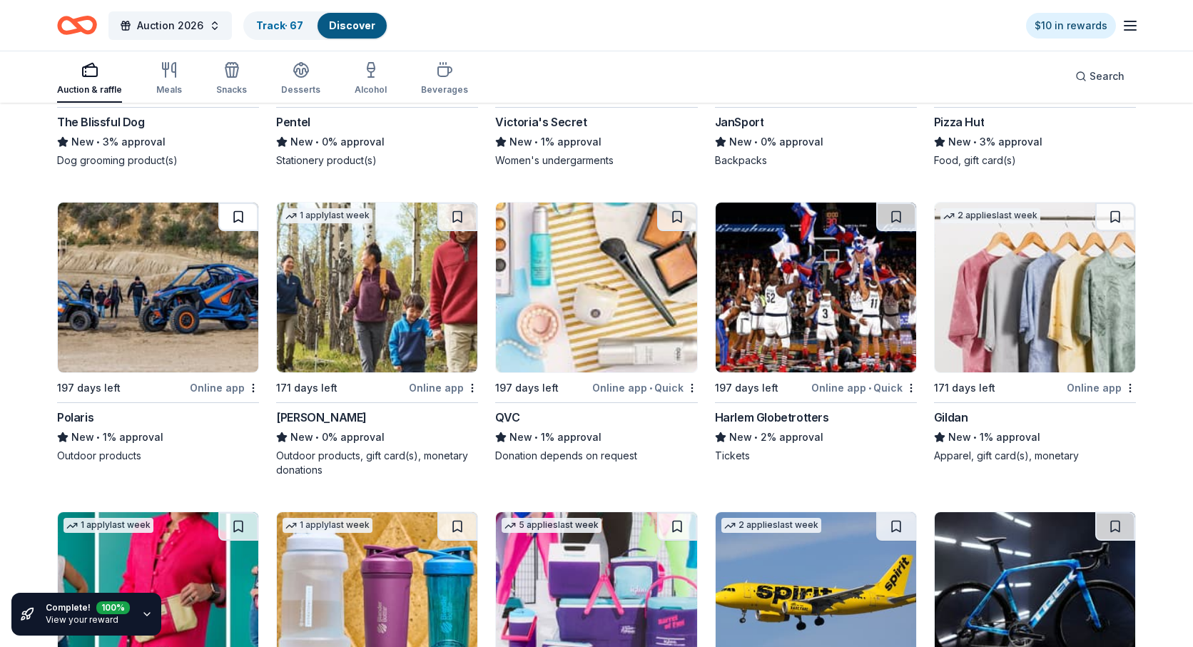
click at [240, 230] on button at bounding box center [238, 217] width 40 height 29
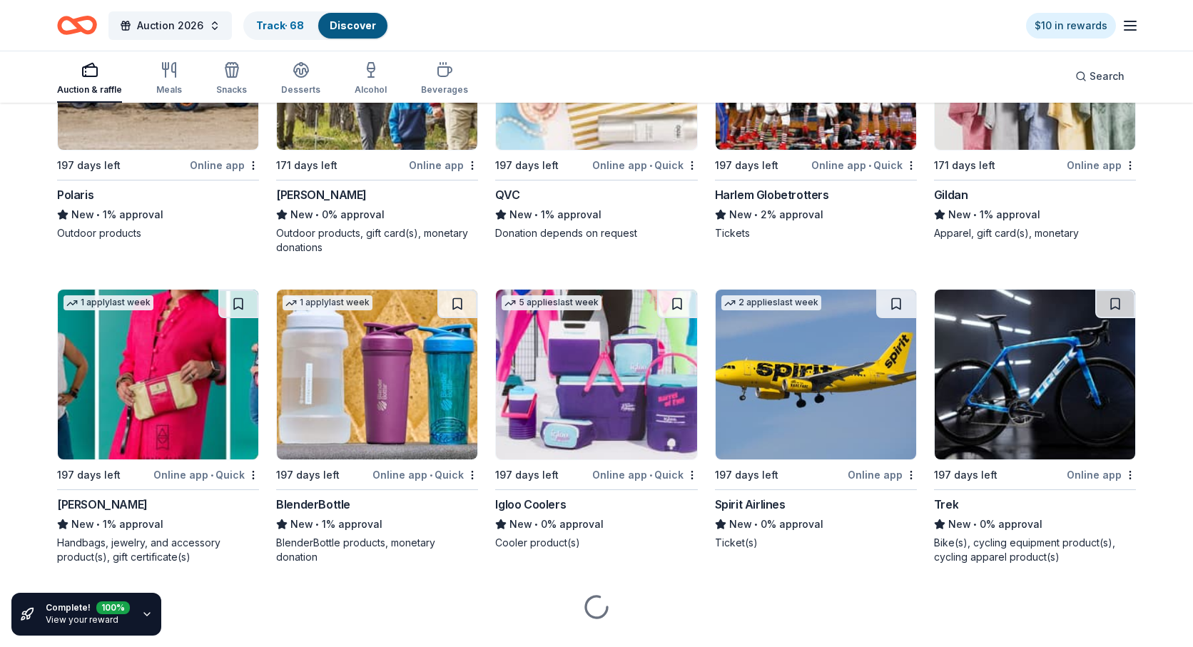
scroll to position [8866, 0]
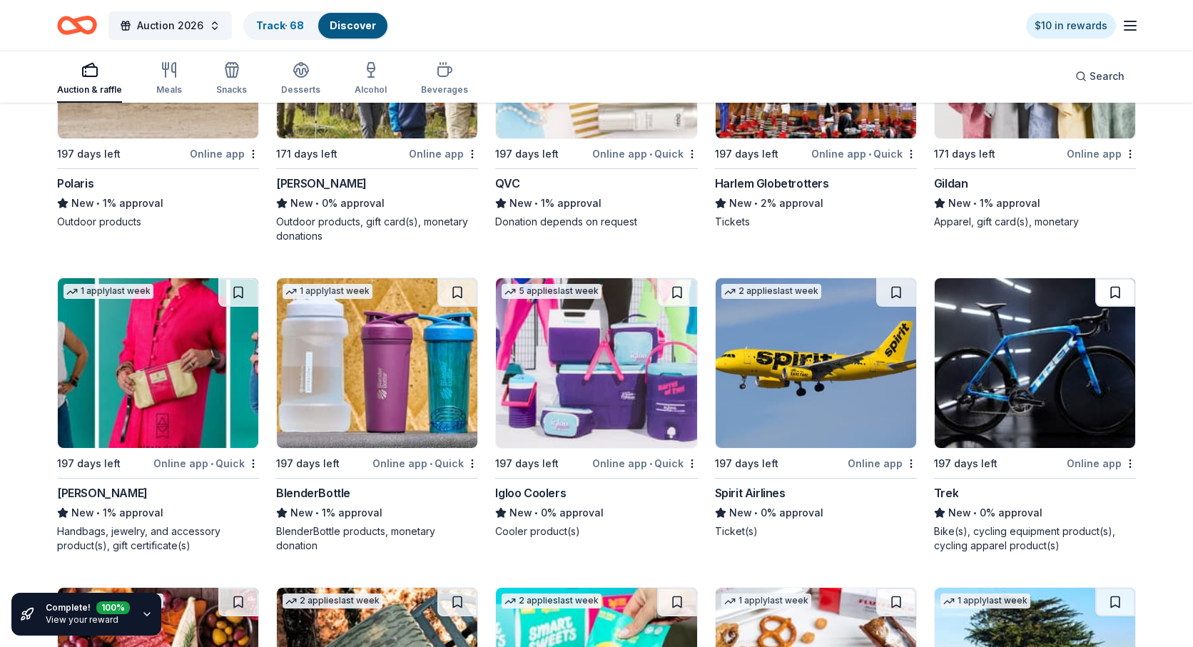
click at [1115, 305] on button at bounding box center [1115, 292] width 40 height 29
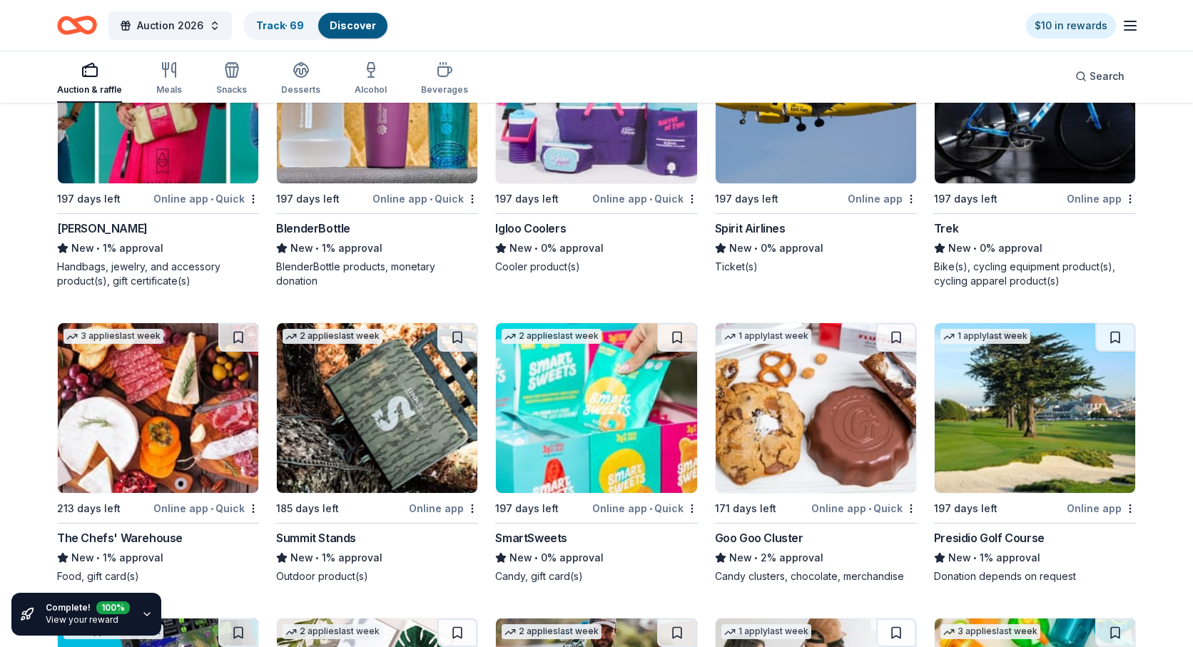
scroll to position [9147, 0]
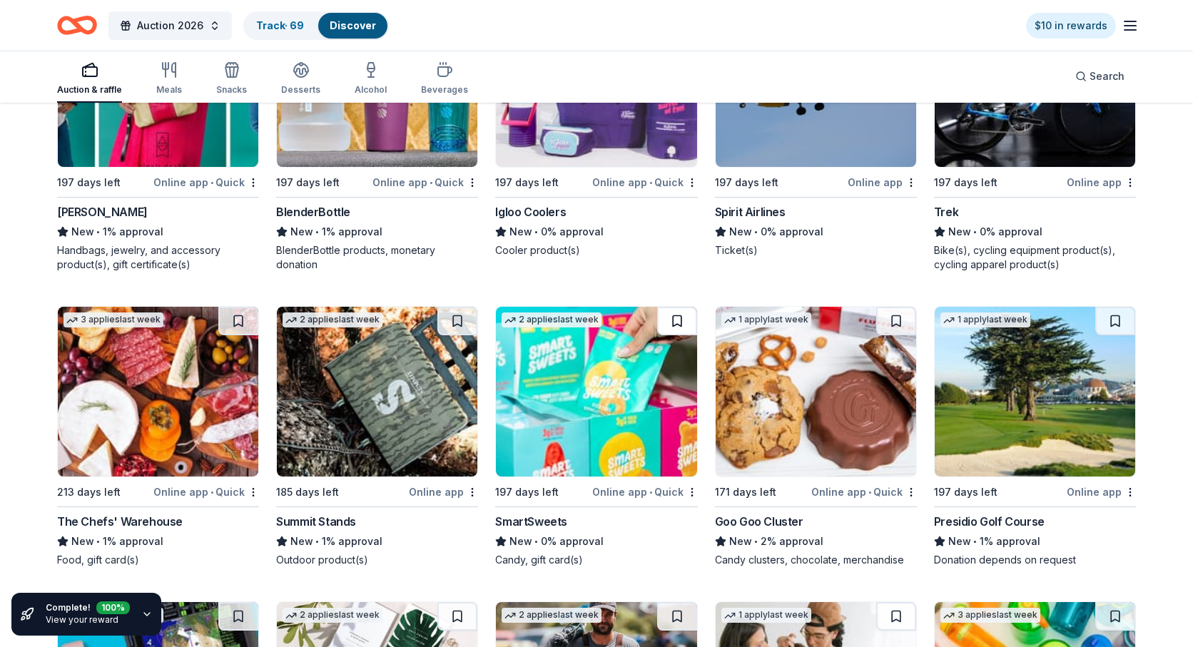
click at [679, 335] on button at bounding box center [677, 321] width 40 height 29
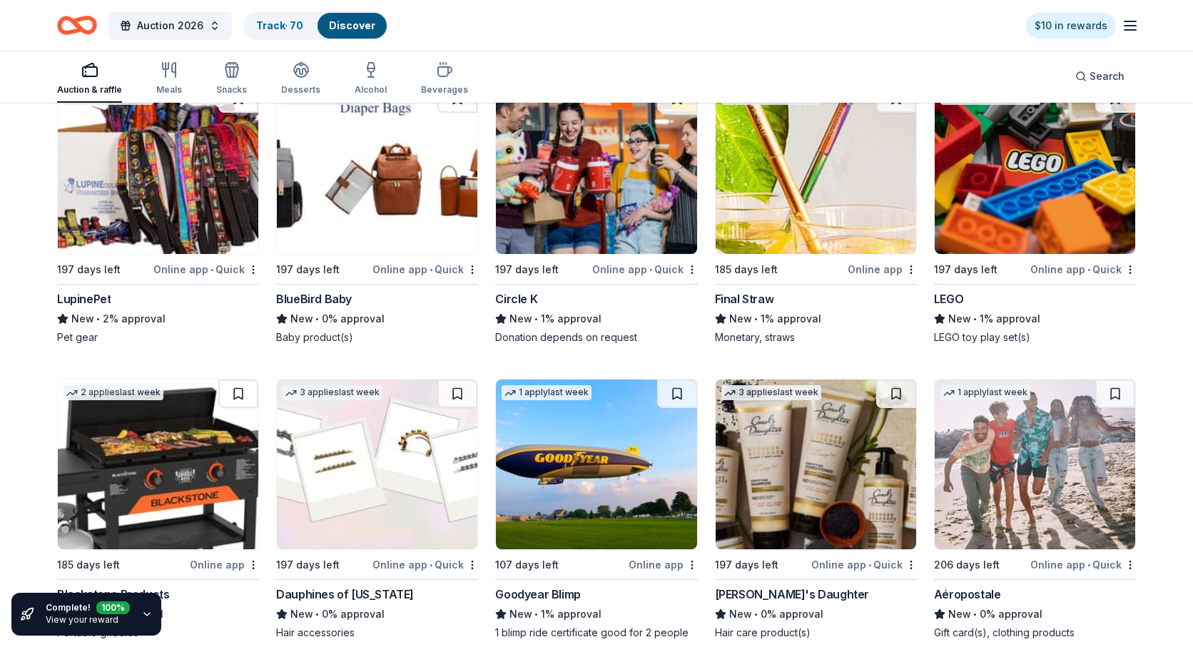
scroll to position [9976, 0]
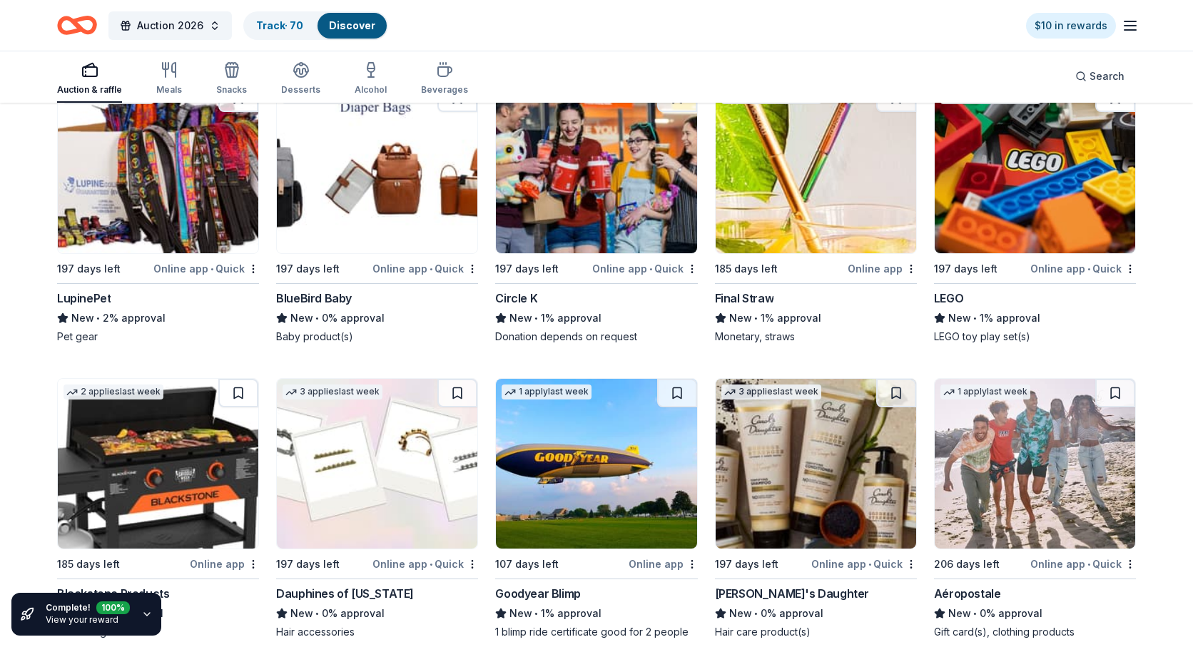
click at [1112, 112] on button at bounding box center [1115, 97] width 40 height 29
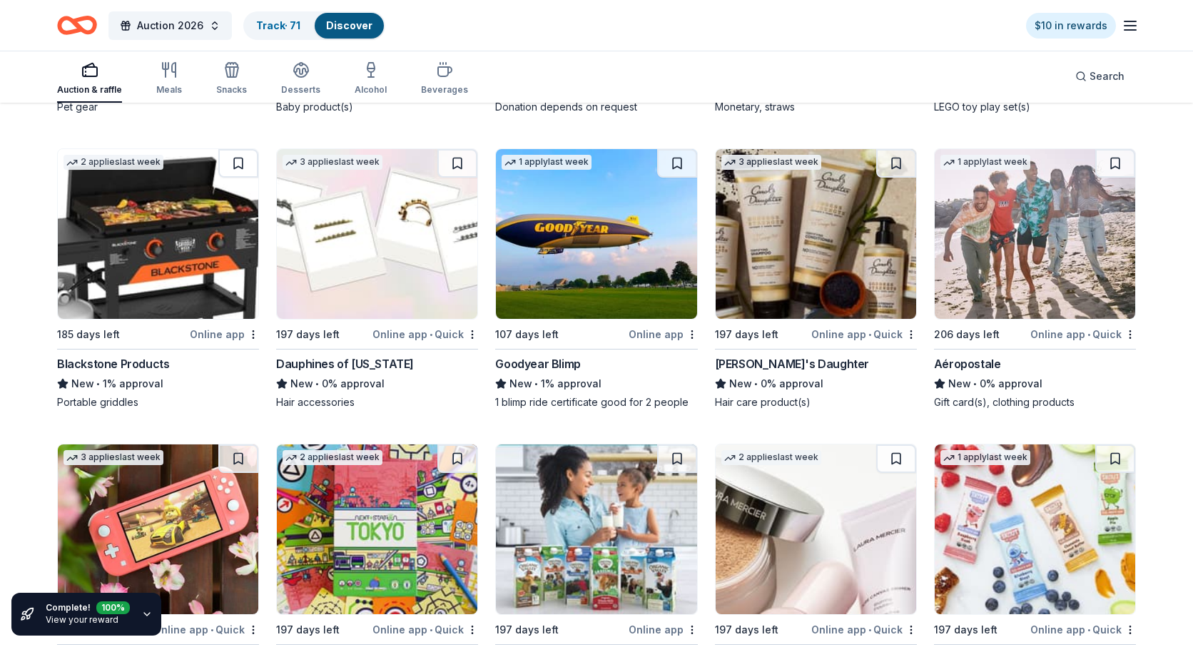
scroll to position [10196, 0]
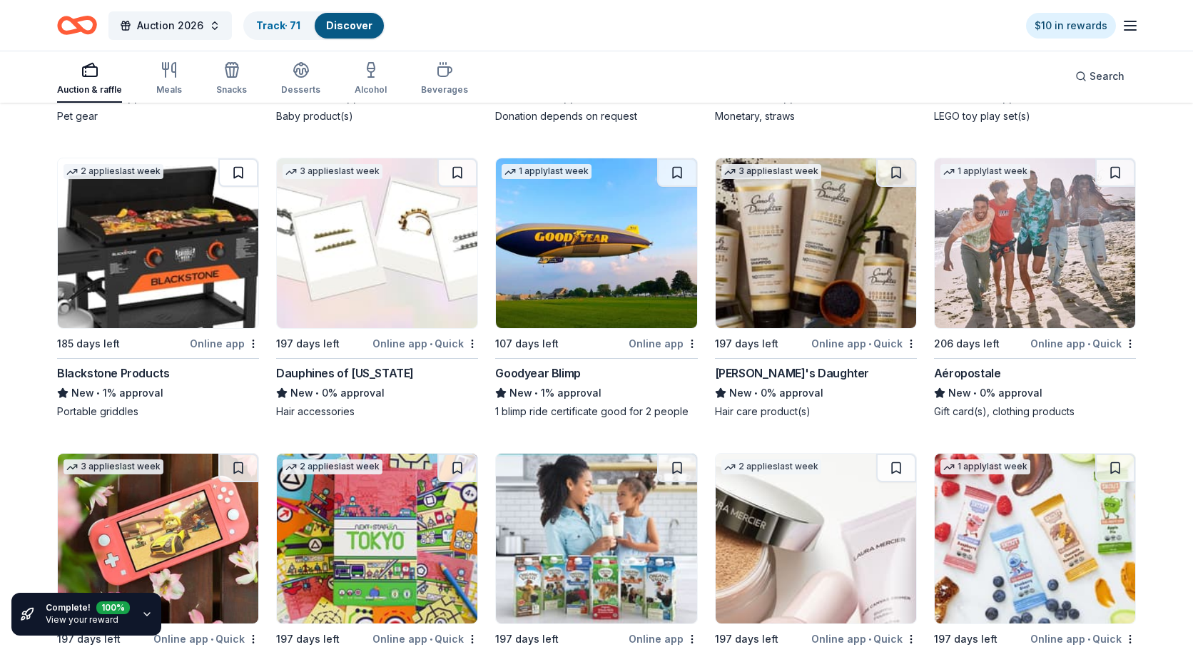
click at [240, 187] on button at bounding box center [238, 172] width 40 height 29
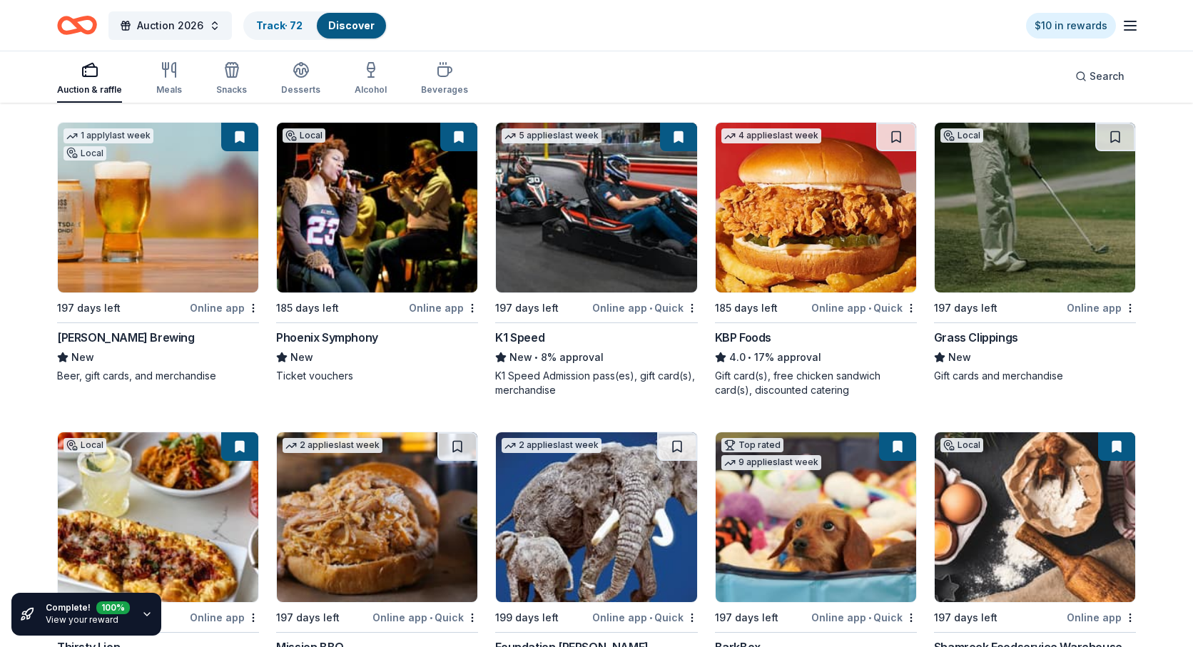
scroll to position [0, 0]
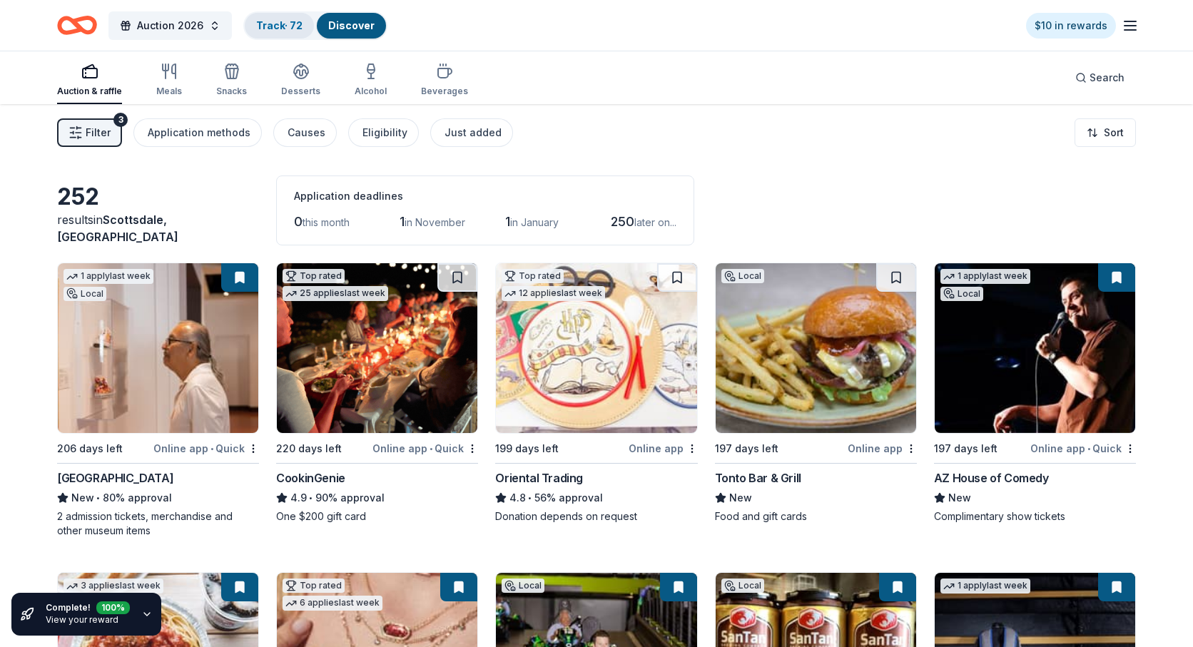
click at [278, 23] on link "Track · 72" at bounding box center [279, 25] width 46 height 12
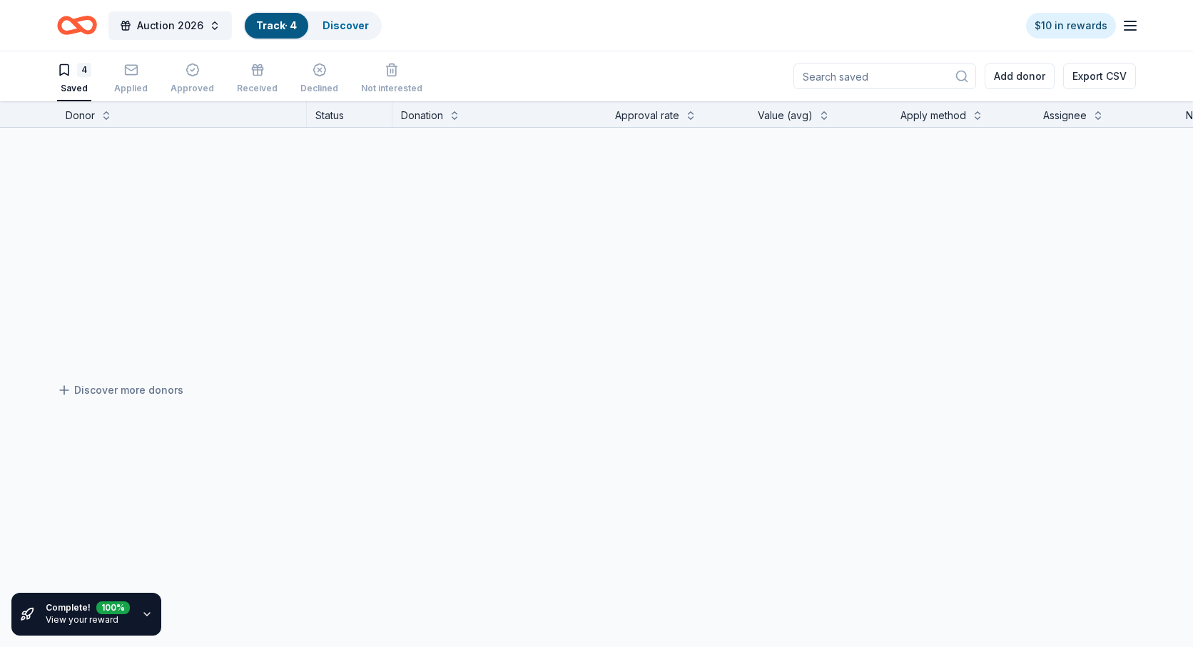
scroll to position [1, 0]
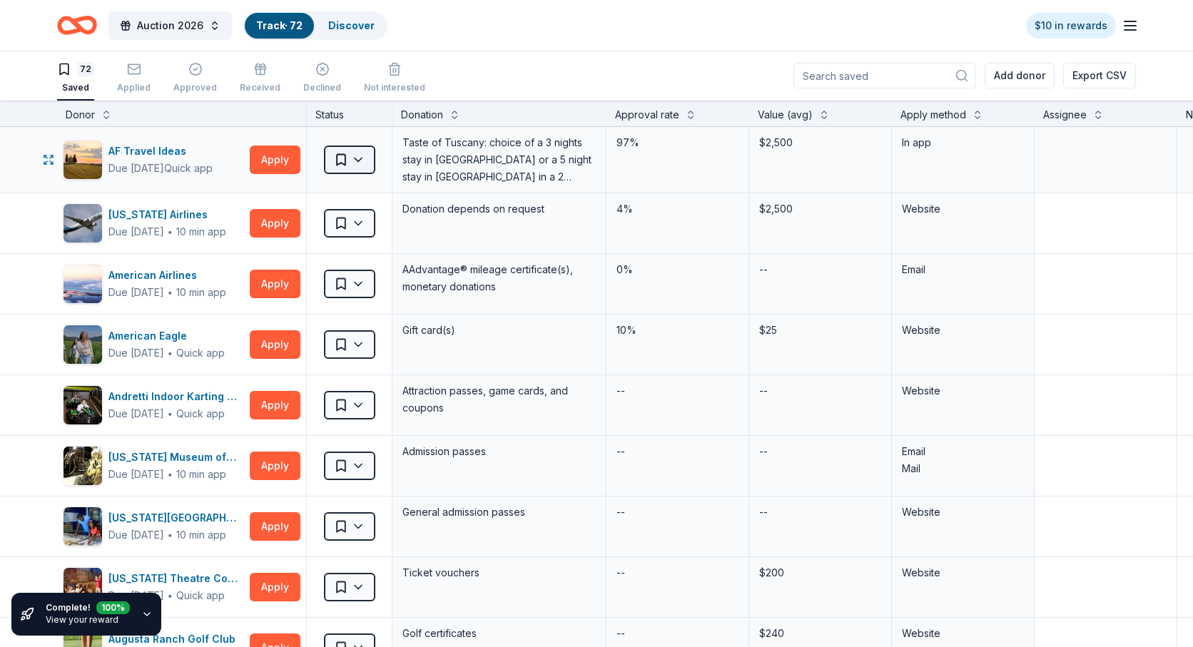
click at [361, 166] on html "Auction 2026 Track · 72 Discover $10 in rewards 72 Saved Applied Approved Recei…" at bounding box center [596, 322] width 1193 height 647
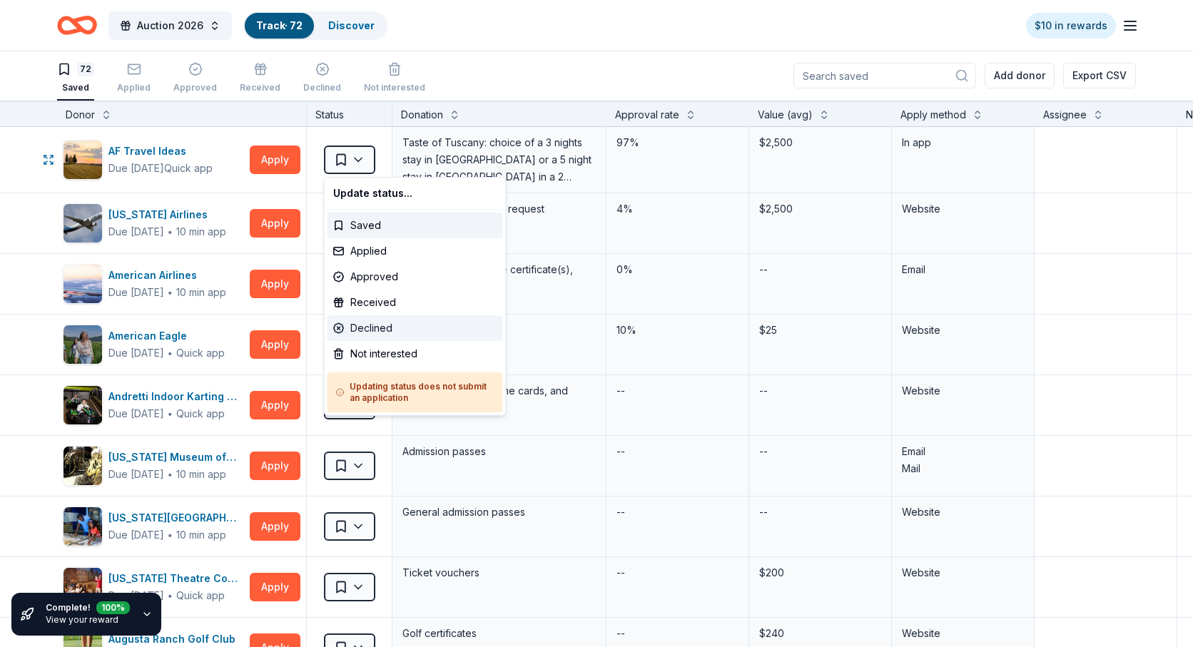
click at [375, 330] on div "Declined" at bounding box center [416, 328] width 176 height 26
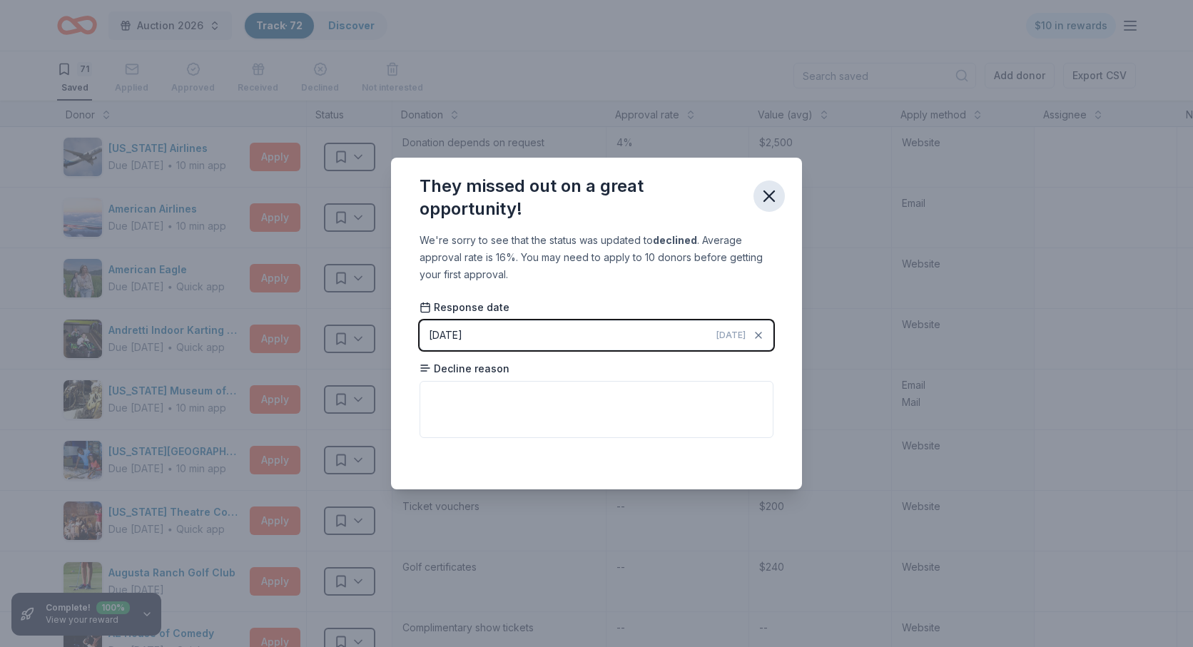
click at [768, 202] on icon "button" at bounding box center [769, 196] width 20 height 20
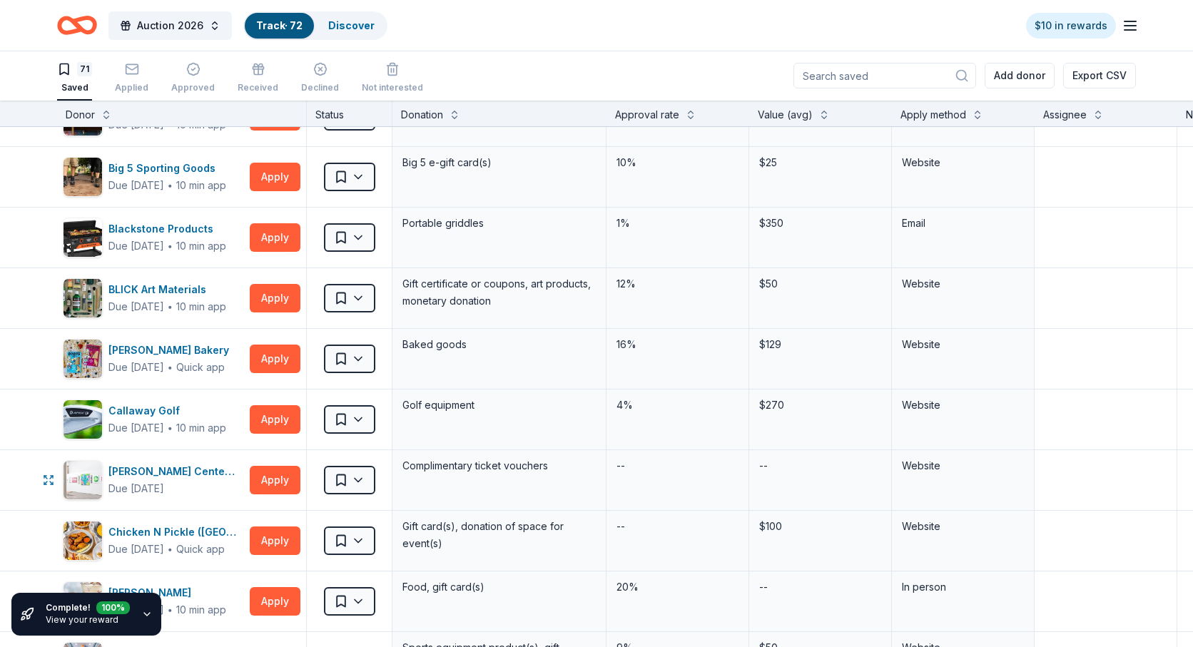
scroll to position [0, 0]
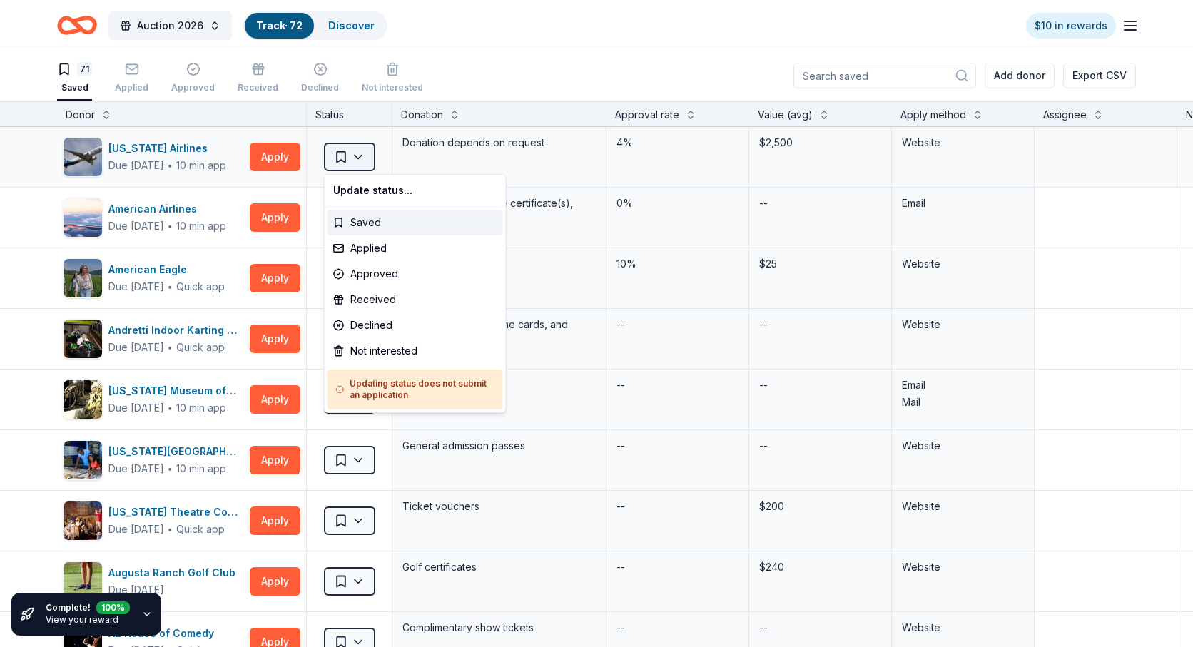
click at [359, 153] on html "Auction 2026 Track · 72 Discover $10 in rewards 71 Saved Applied Approved Recei…" at bounding box center [596, 322] width 1193 height 647
click at [19, 184] on html "Auction 2026 Track · 72 Discover $10 in rewards 71 Saved Applied Approved Recei…" at bounding box center [596, 322] width 1193 height 647
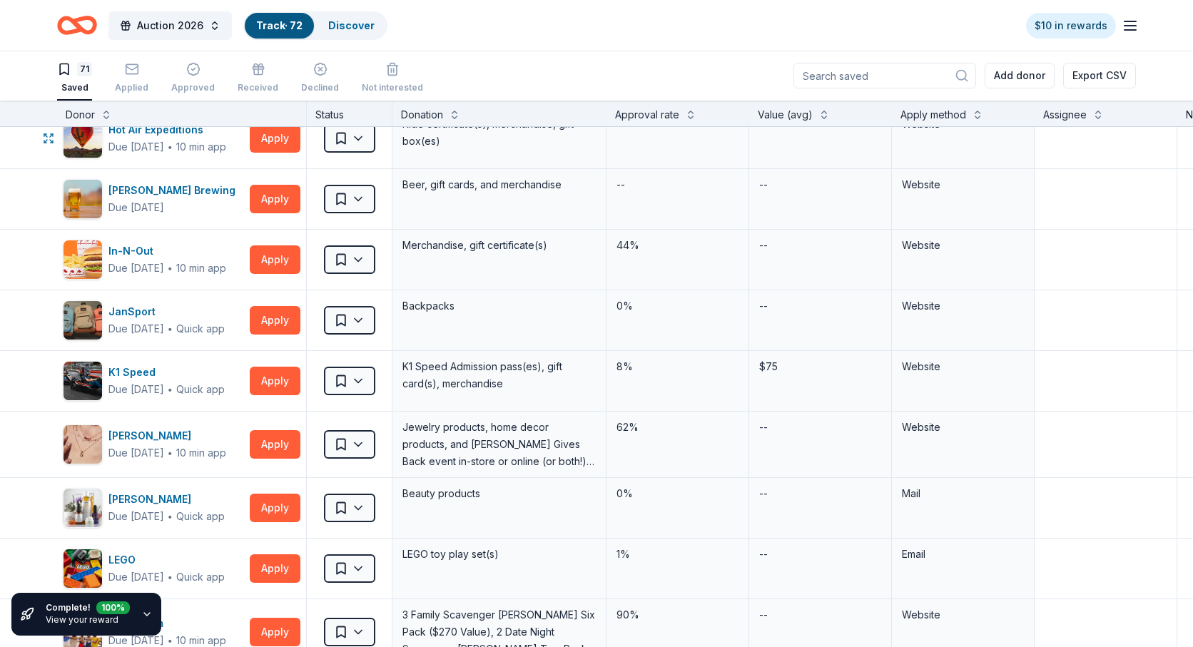
scroll to position [1740, 0]
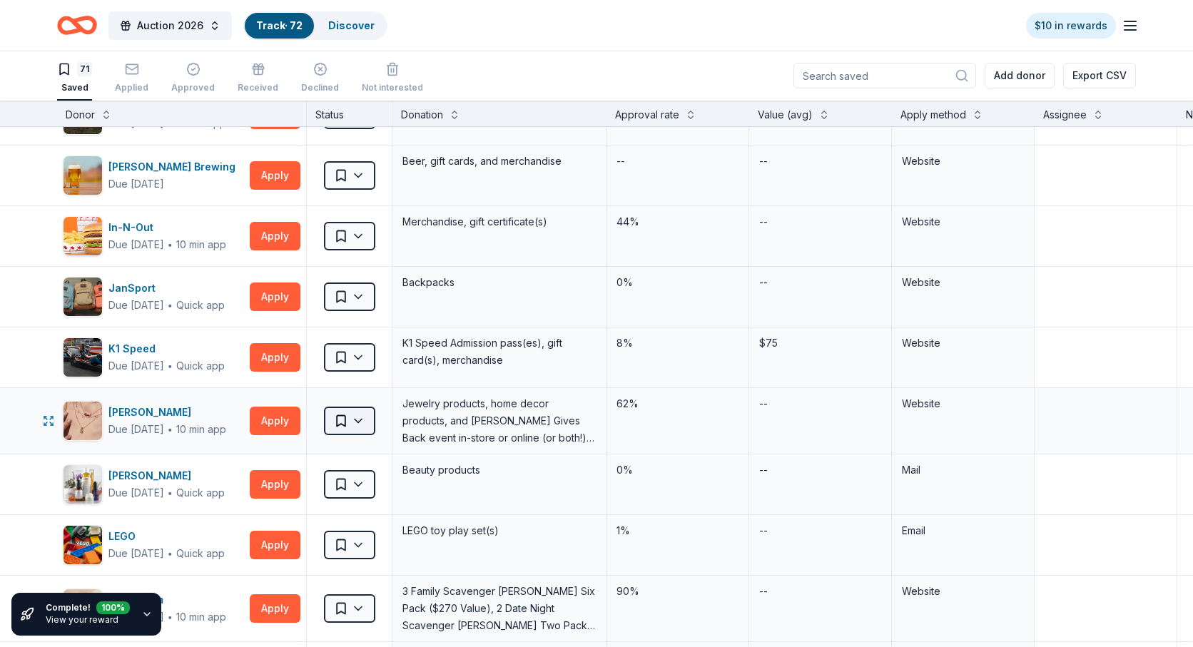
click at [364, 419] on html "Auction 2026 Track · 72 Discover $10 in rewards 71 Saved Applied Approved Recei…" at bounding box center [596, 322] width 1193 height 647
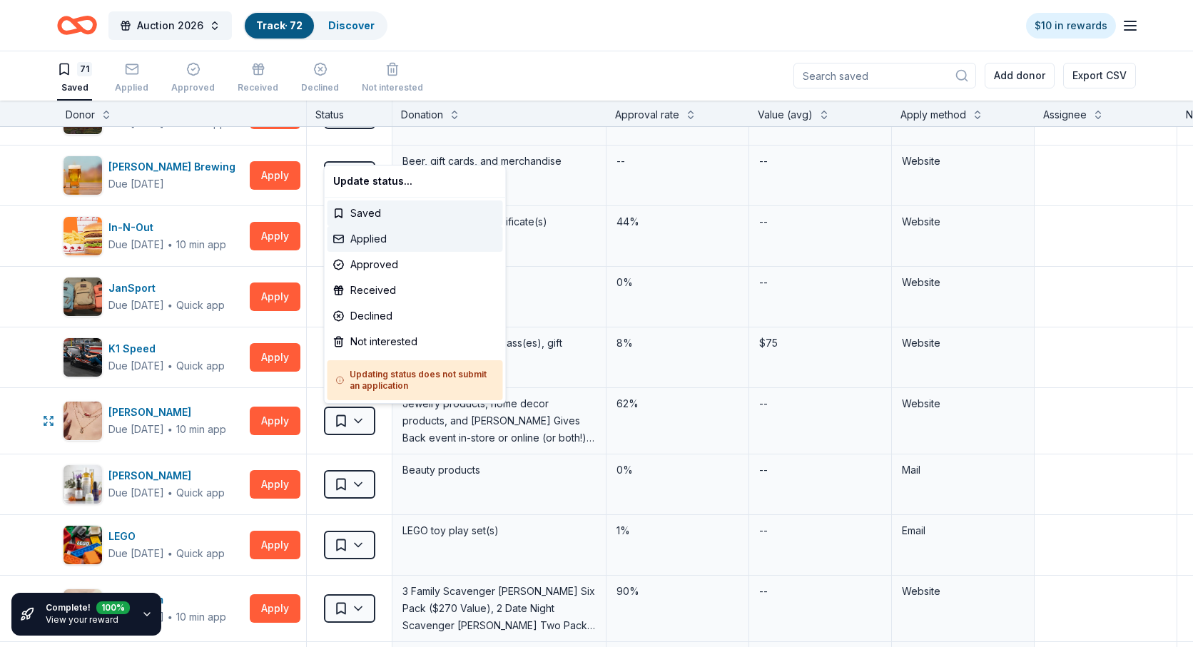
click at [377, 240] on div "Applied" at bounding box center [416, 239] width 176 height 26
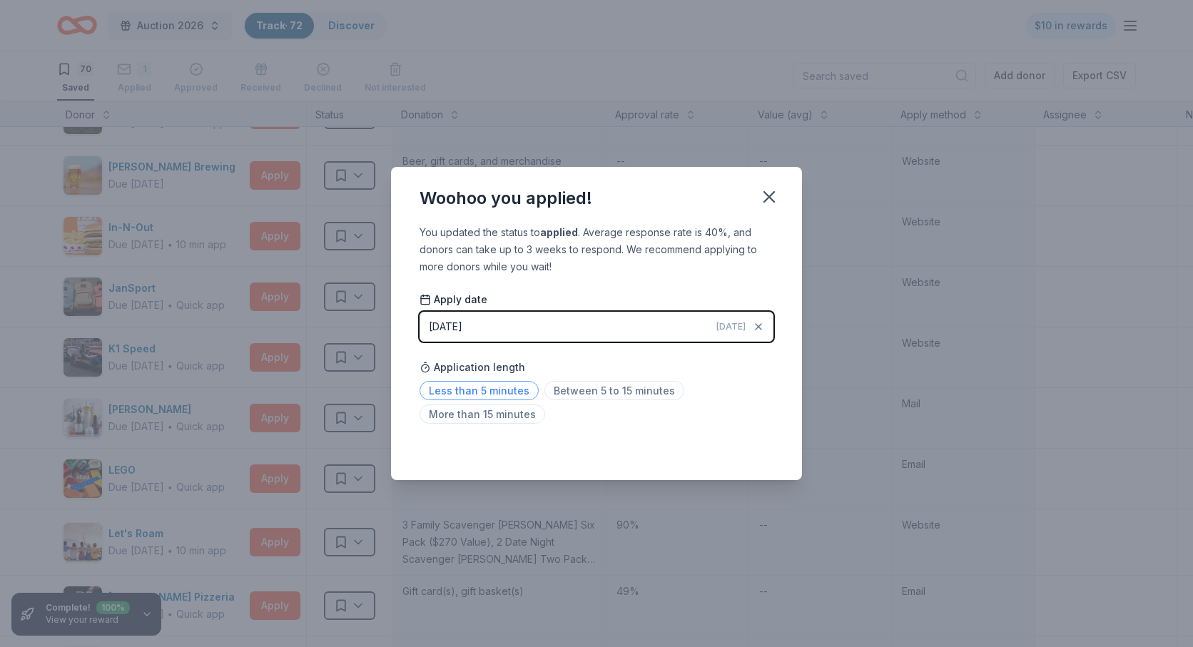
click at [490, 395] on span "Less than 5 minutes" at bounding box center [479, 390] width 119 height 19
click at [767, 197] on icon "button" at bounding box center [769, 197] width 20 height 20
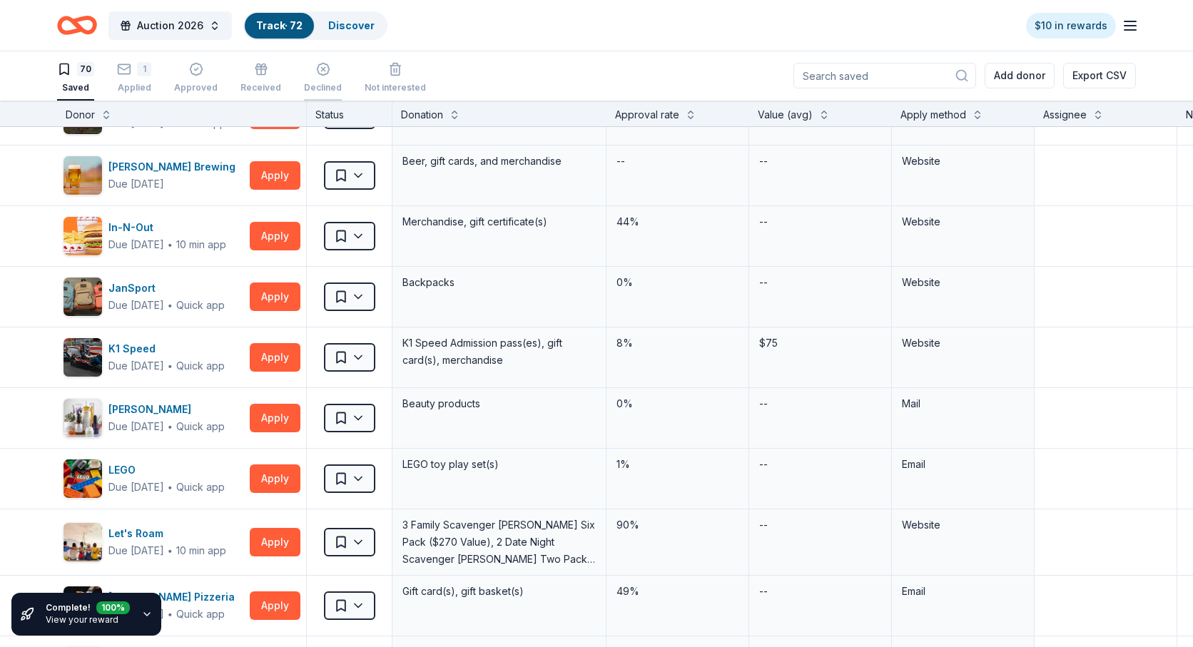
click at [318, 69] on icon "button" at bounding box center [323, 61] width 14 height 14
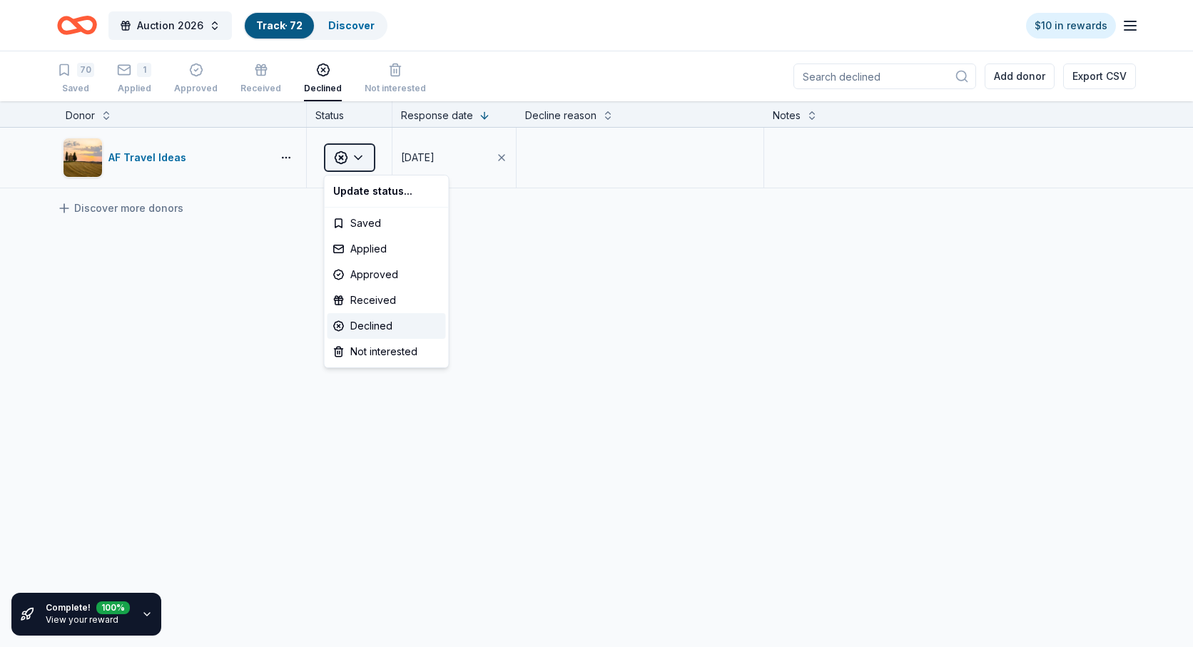
click at [356, 157] on html "Auction 2026 Track · 72 Discover $10 in rewards 70 Saved 1 Applied Approved Rec…" at bounding box center [596, 323] width 1193 height 647
click at [362, 225] on div "Saved" at bounding box center [387, 224] width 118 height 26
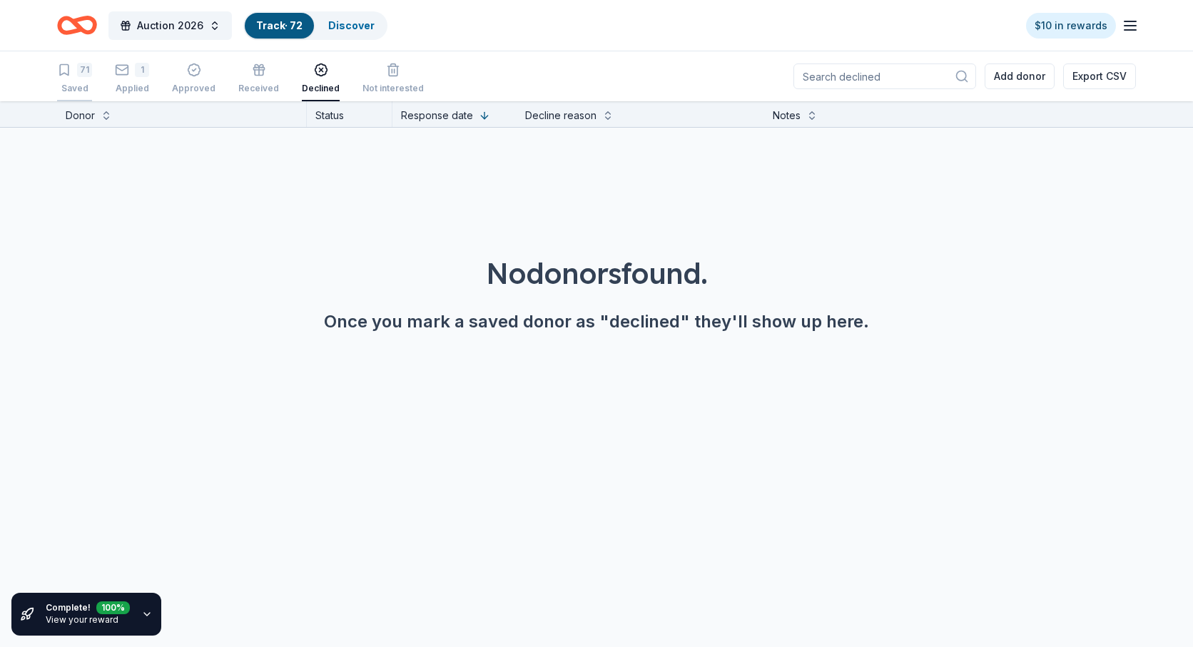
click at [78, 74] on div "71 Saved" at bounding box center [74, 70] width 35 height 31
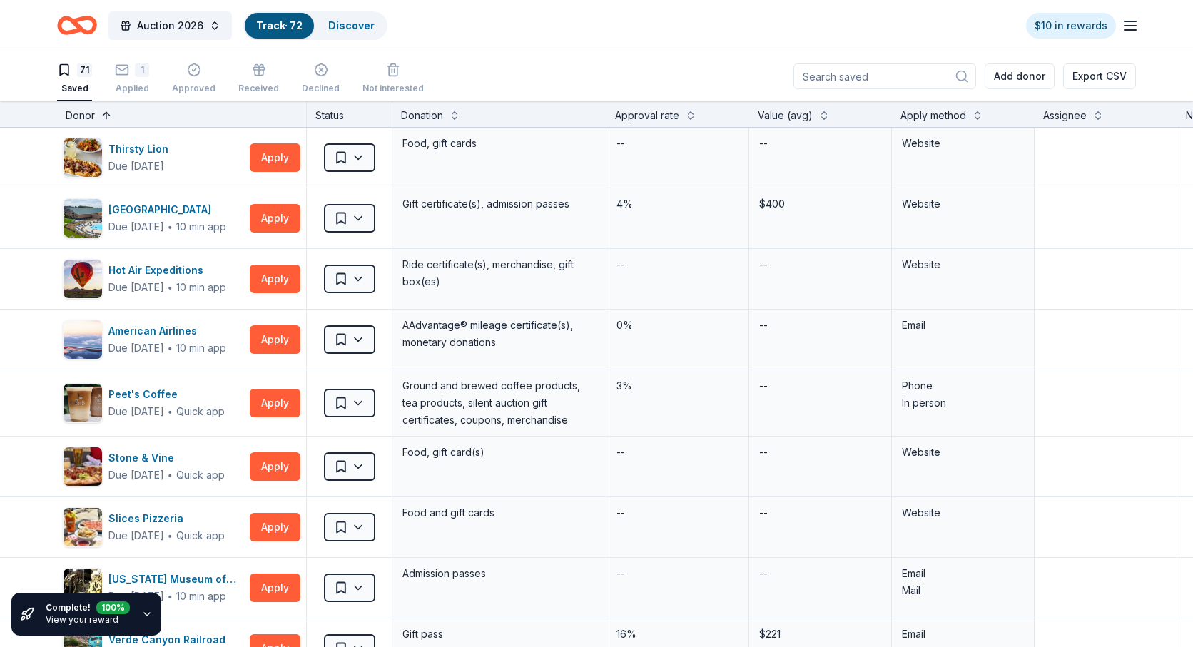
click at [107, 117] on button at bounding box center [106, 114] width 11 height 14
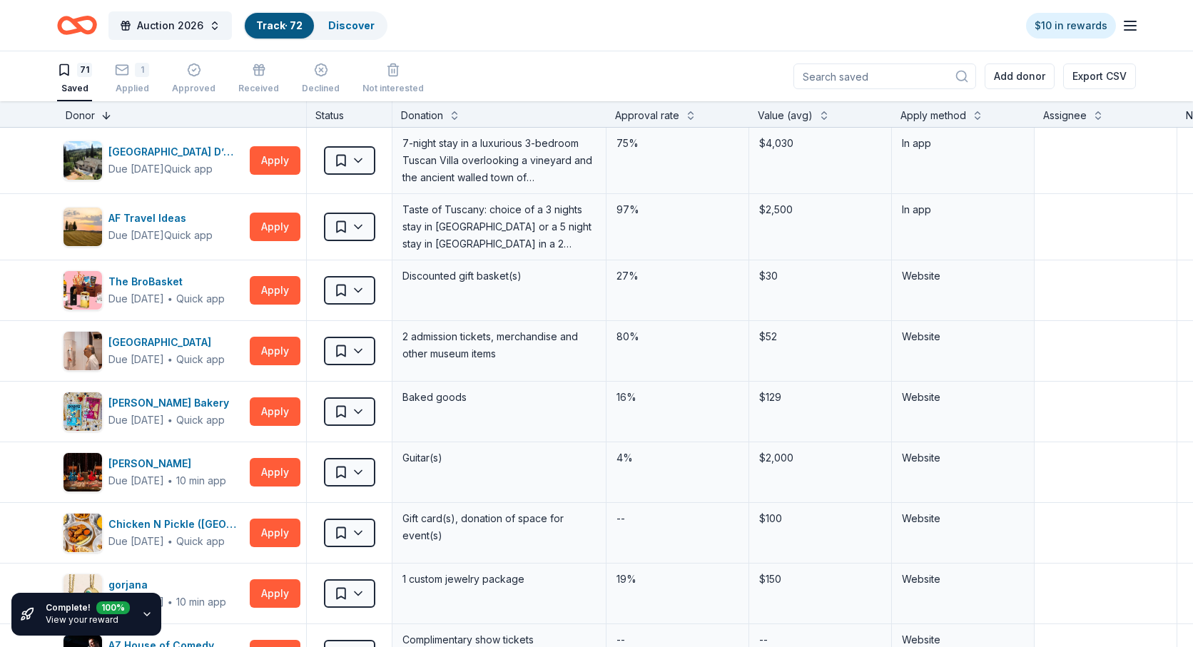
click at [107, 116] on button at bounding box center [106, 114] width 11 height 14
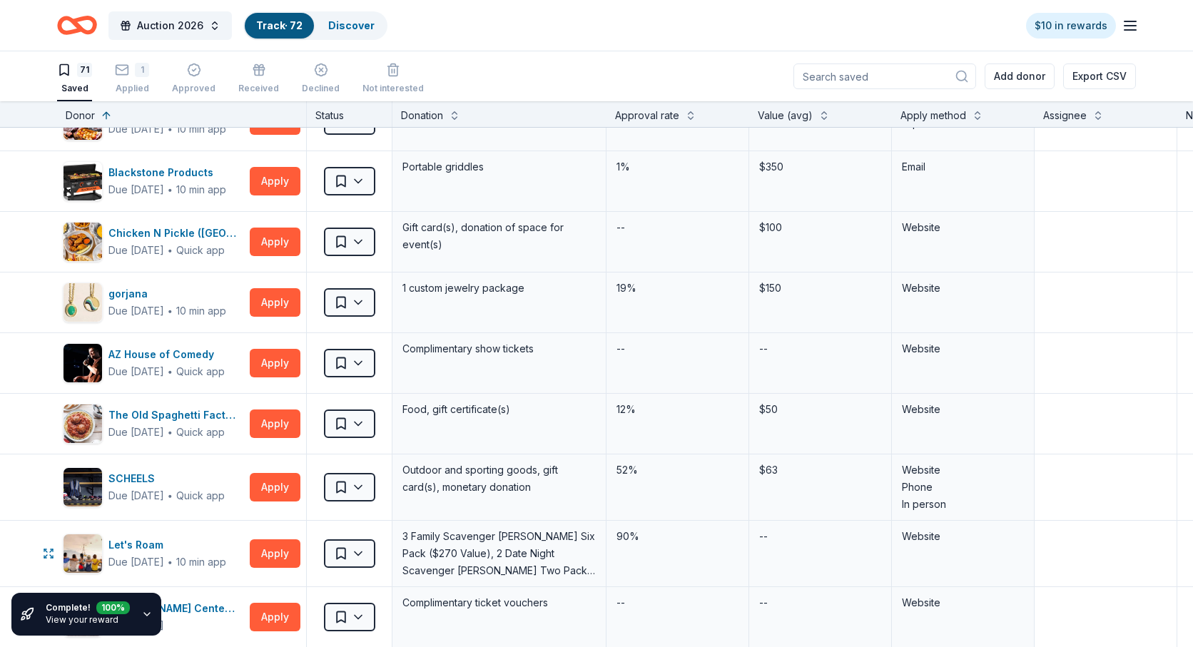
scroll to position [1187, 0]
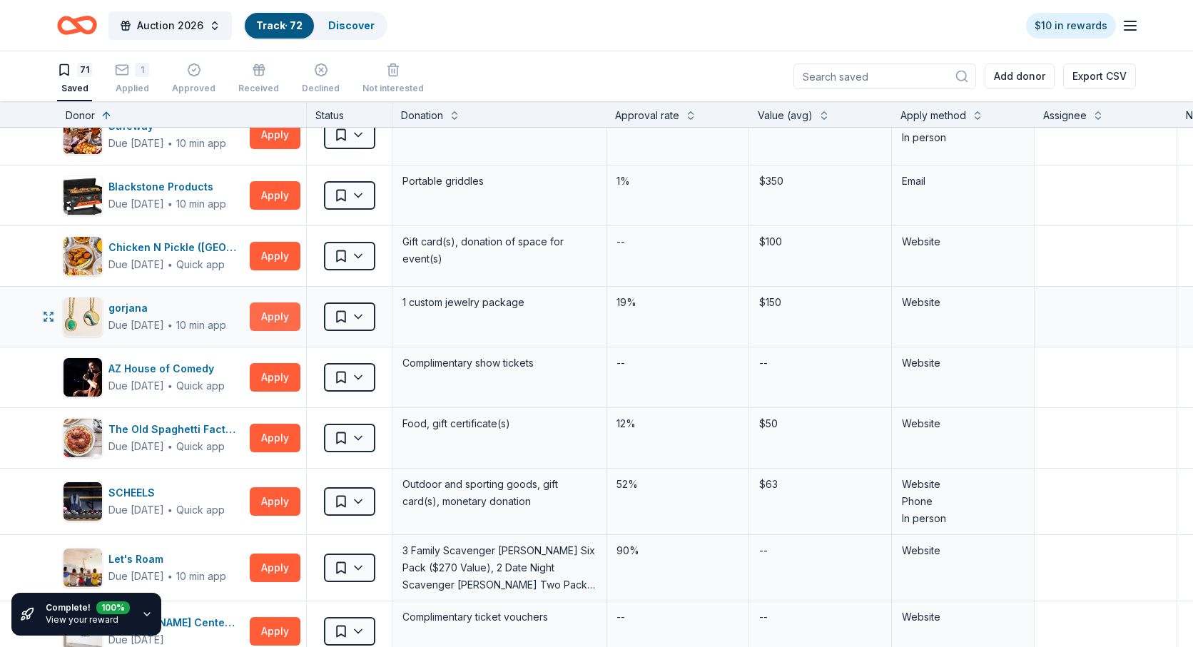
click at [260, 310] on button "Apply" at bounding box center [275, 317] width 51 height 29
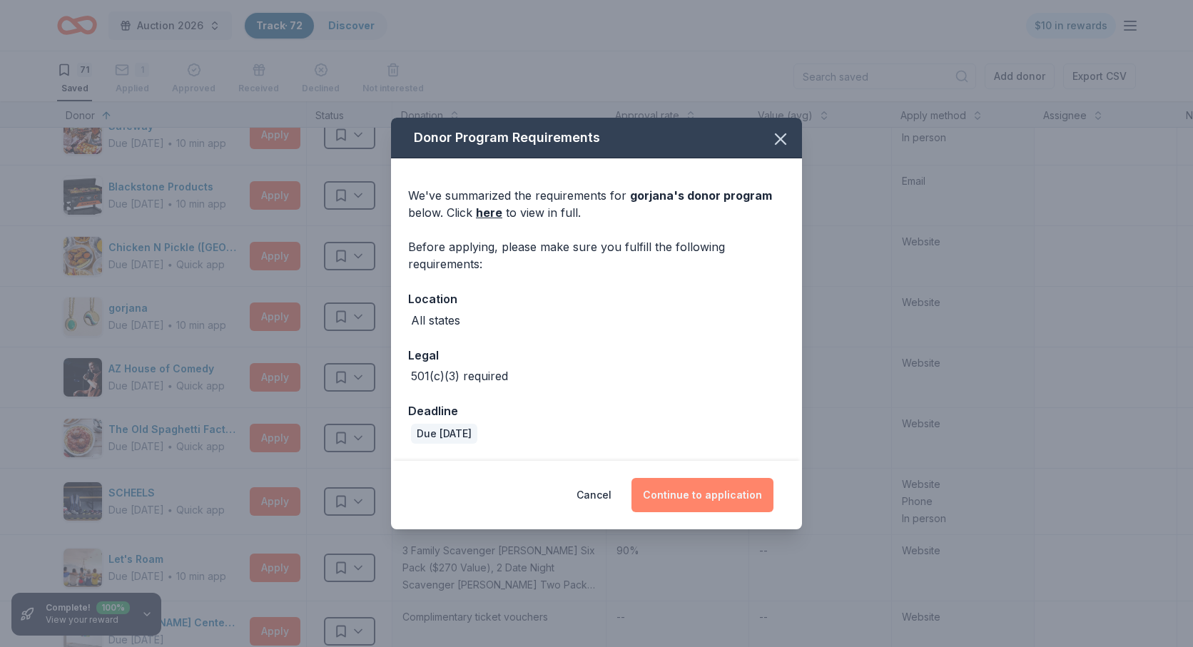
click at [716, 491] on button "Continue to application" at bounding box center [703, 495] width 142 height 34
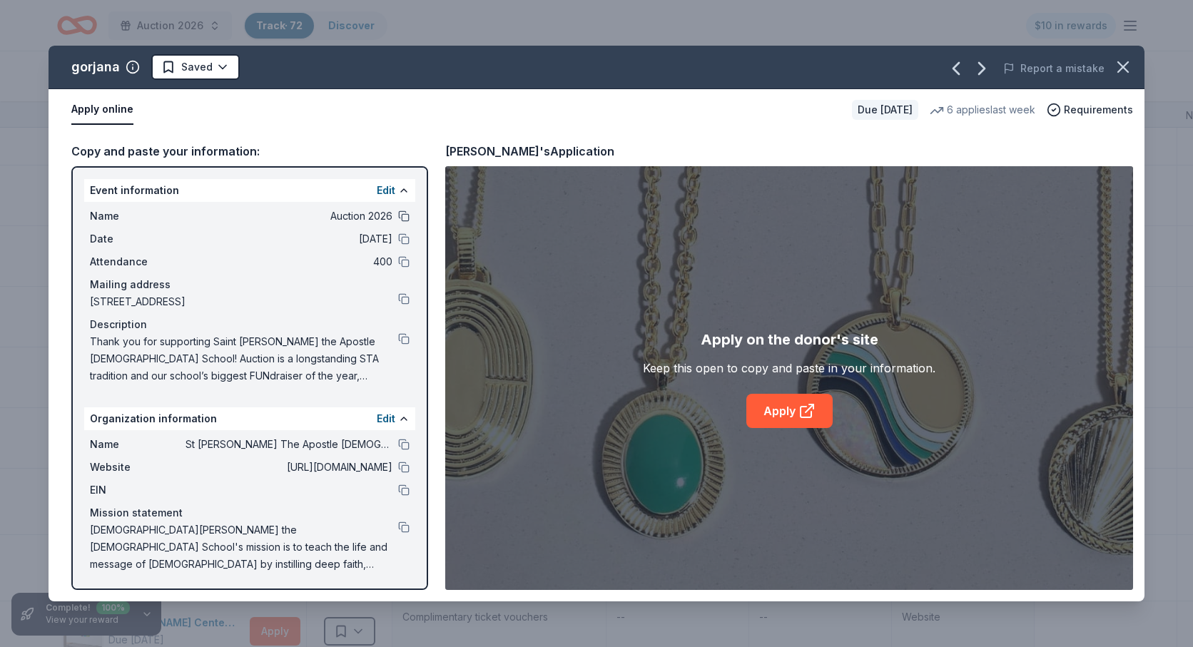
click at [403, 212] on button at bounding box center [403, 216] width 11 height 11
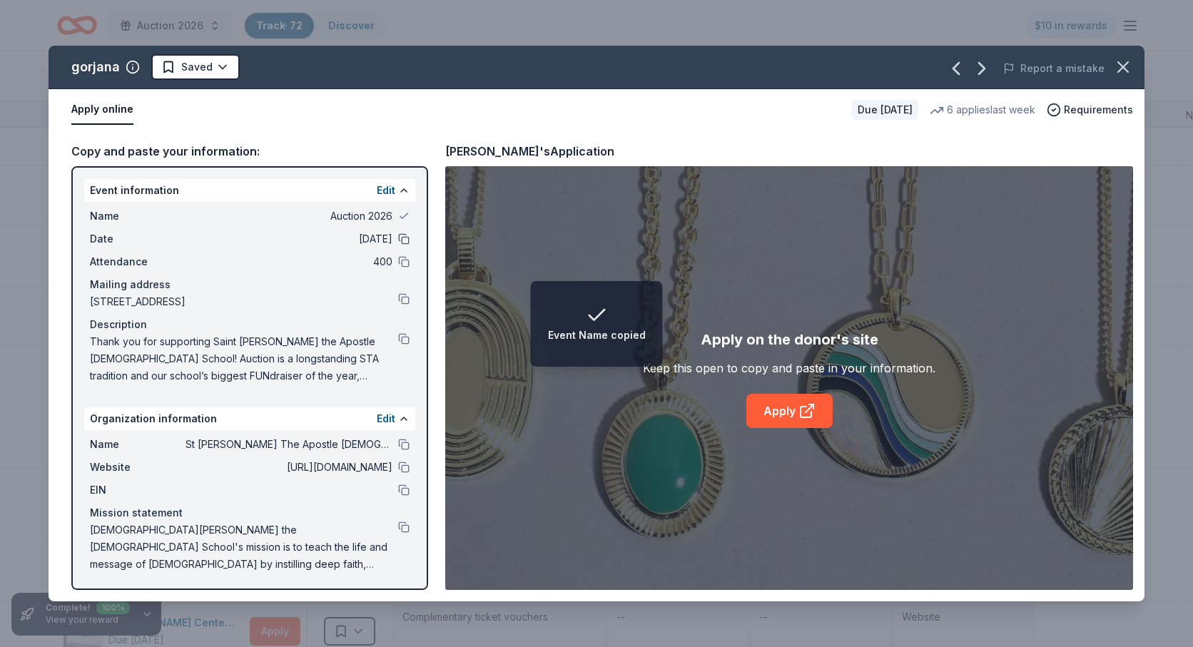
click at [402, 240] on button at bounding box center [403, 238] width 11 height 11
click at [402, 263] on button at bounding box center [403, 261] width 11 height 11
click at [405, 303] on button at bounding box center [403, 298] width 11 height 11
click at [405, 340] on button at bounding box center [403, 338] width 11 height 11
click at [400, 445] on button at bounding box center [403, 444] width 11 height 11
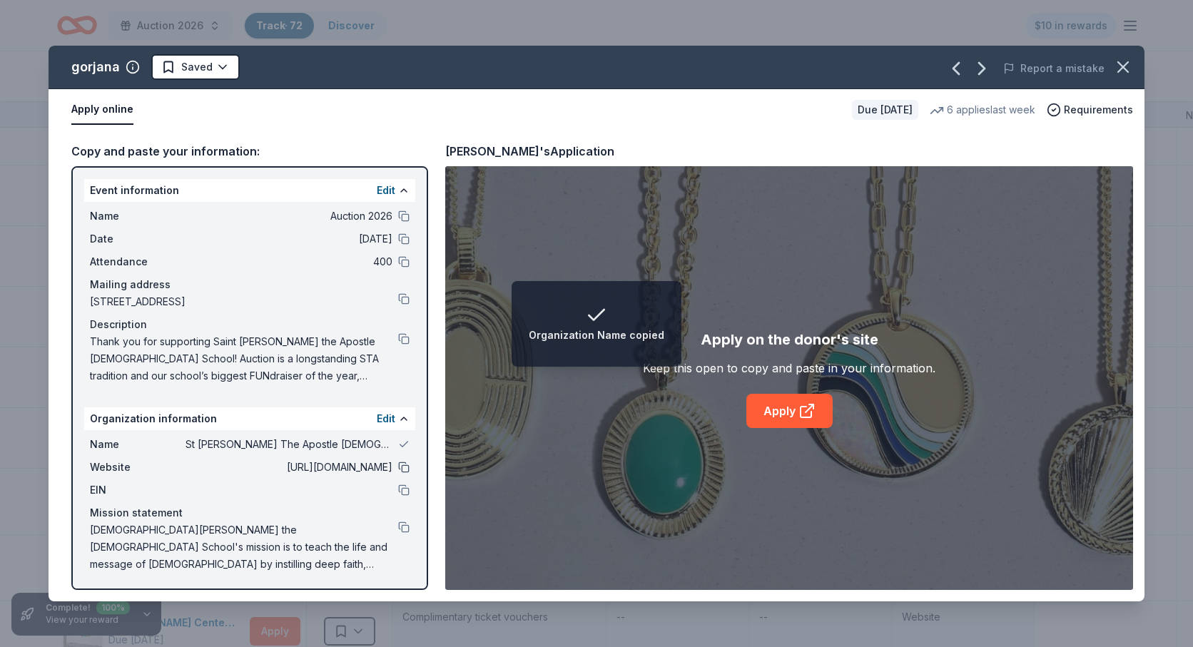
click at [402, 465] on button at bounding box center [403, 467] width 11 height 11
click at [405, 494] on button at bounding box center [403, 490] width 11 height 11
click at [405, 528] on button at bounding box center [403, 527] width 11 height 11
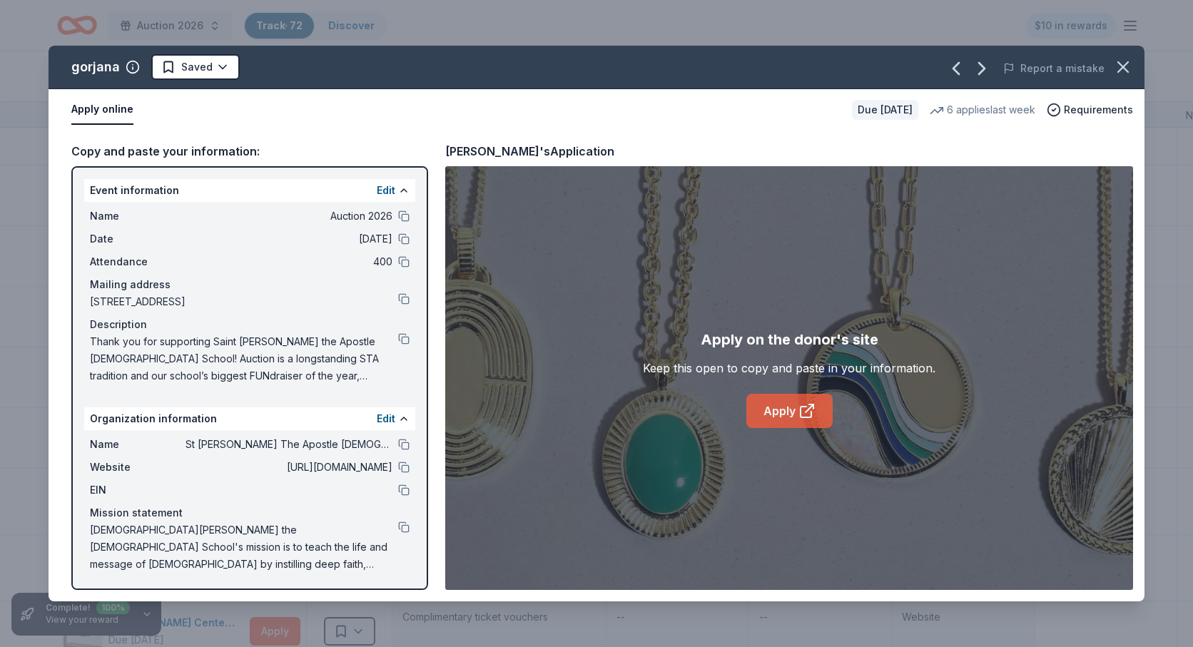
click at [783, 407] on link "Apply" at bounding box center [789, 411] width 86 height 34
click at [1127, 67] on icon "button" at bounding box center [1123, 67] width 20 height 20
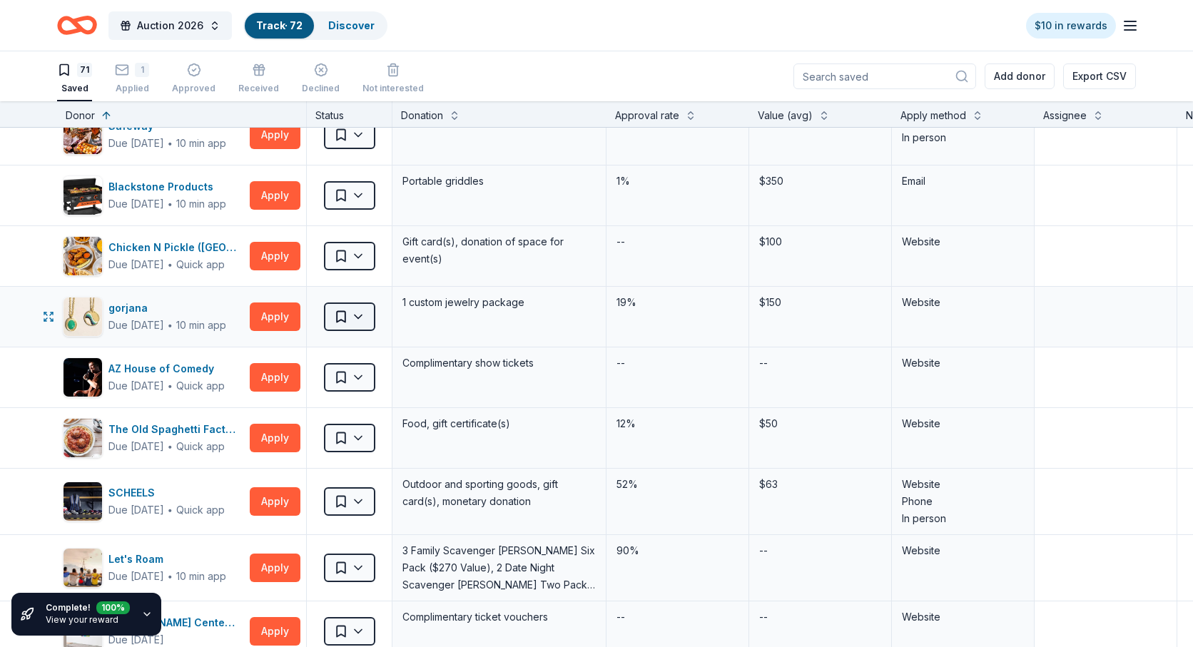
click at [368, 315] on html "Auction 2026 Track · 72 Discover $10 in rewards 71 Saved 1 Applied Approved Rec…" at bounding box center [596, 323] width 1193 height 647
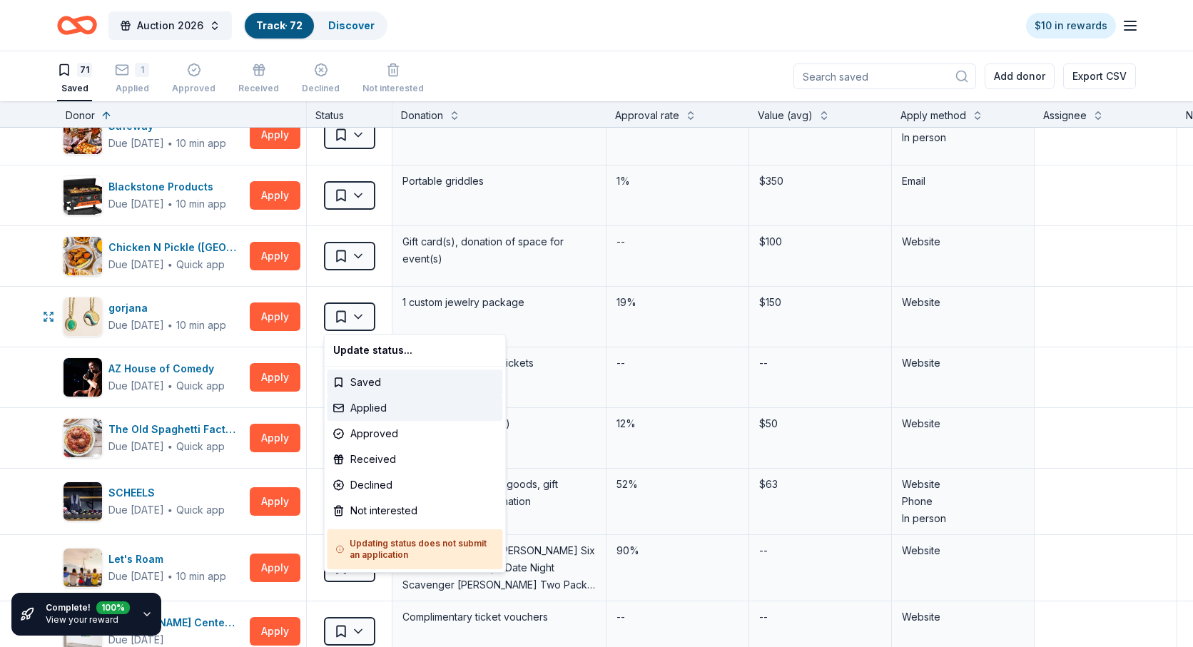
click at [376, 408] on div "Applied" at bounding box center [416, 408] width 176 height 26
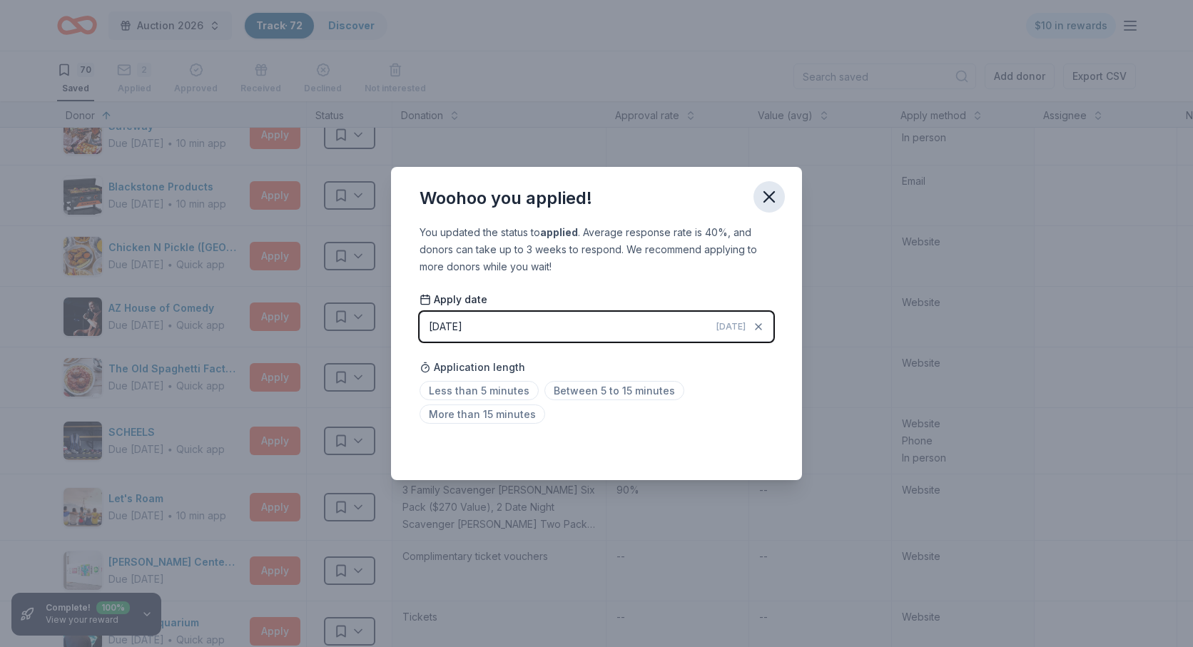
click at [769, 194] on icon "button" at bounding box center [769, 197] width 20 height 20
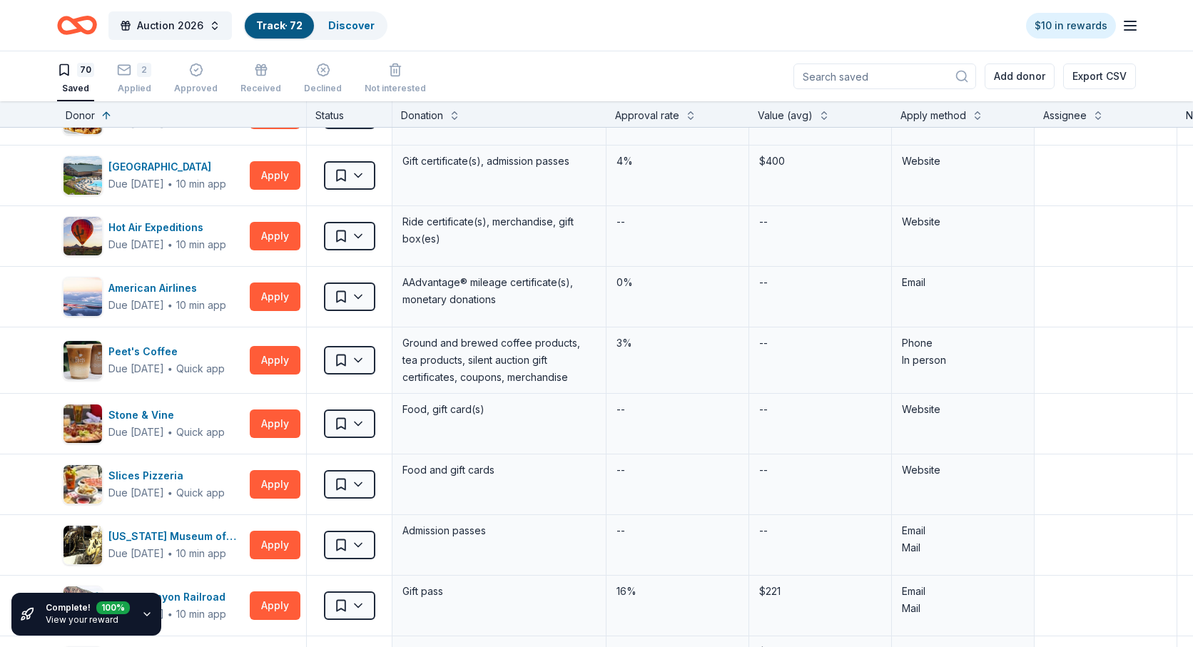
scroll to position [0, 0]
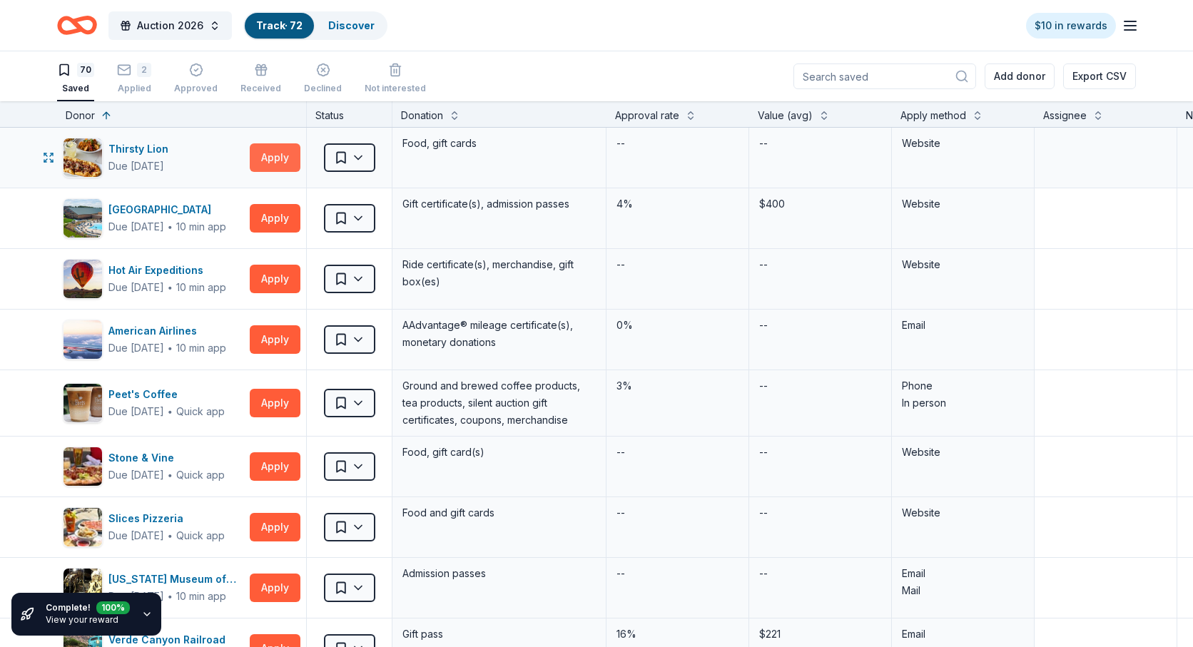
click at [279, 160] on button "Apply" at bounding box center [275, 157] width 51 height 29
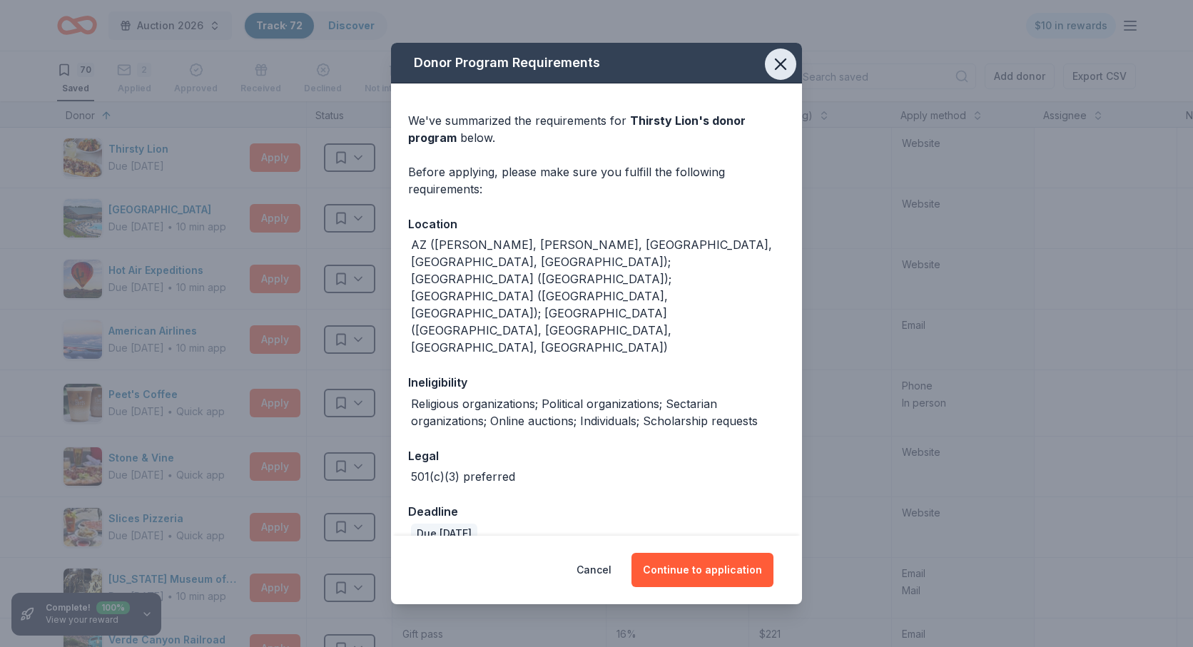
click at [778, 63] on icon "button" at bounding box center [781, 64] width 10 height 10
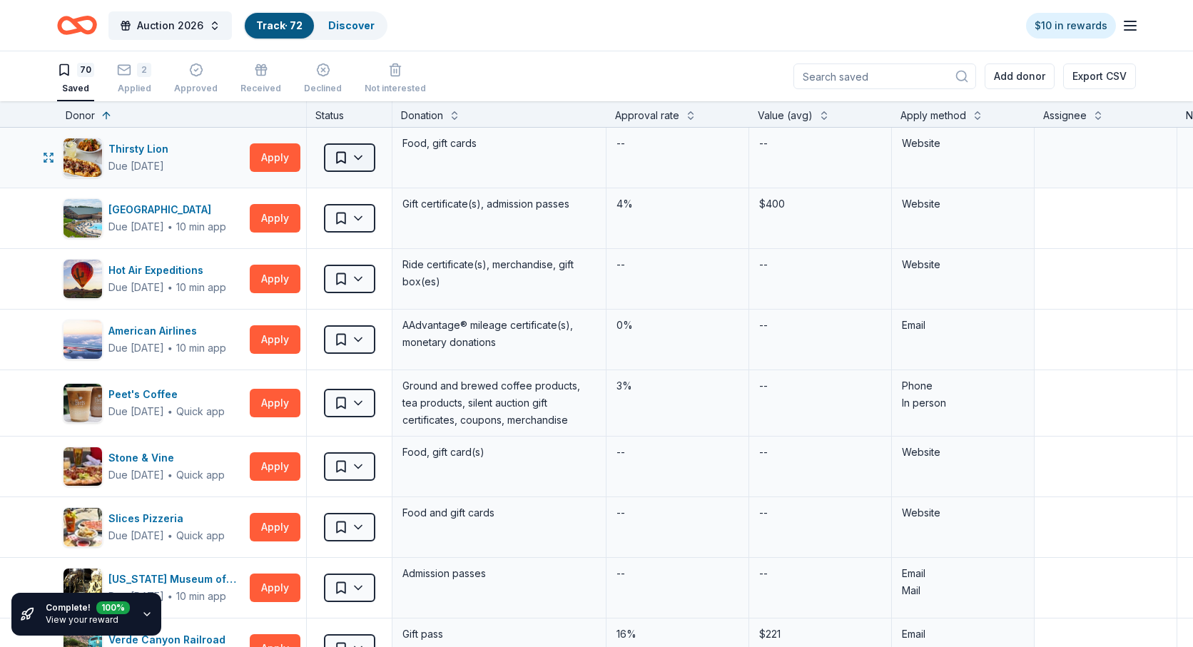
click at [355, 156] on html "Auction 2026 Track · 72 Discover $10 in rewards 70 Saved 2 Applied Approved Rec…" at bounding box center [596, 323] width 1193 height 647
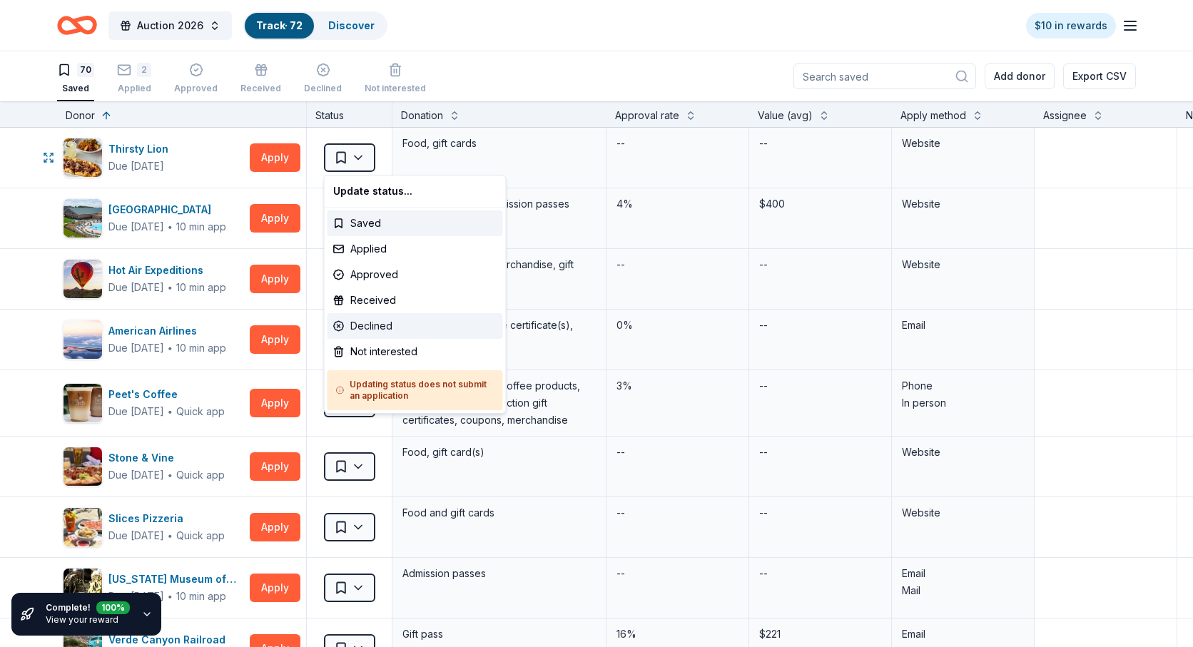
click at [363, 320] on div "Declined" at bounding box center [416, 326] width 176 height 26
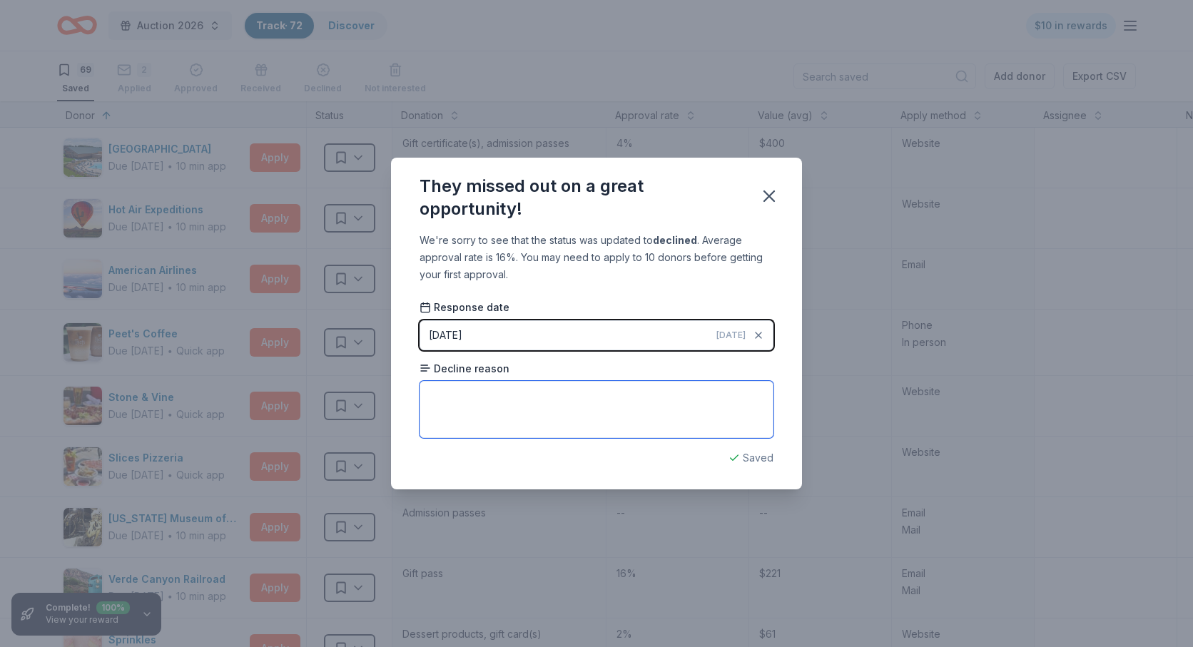
click at [577, 405] on textarea at bounding box center [597, 409] width 354 height 57
type textarea "Religious Organization"
click at [774, 193] on icon "button" at bounding box center [769, 196] width 20 height 20
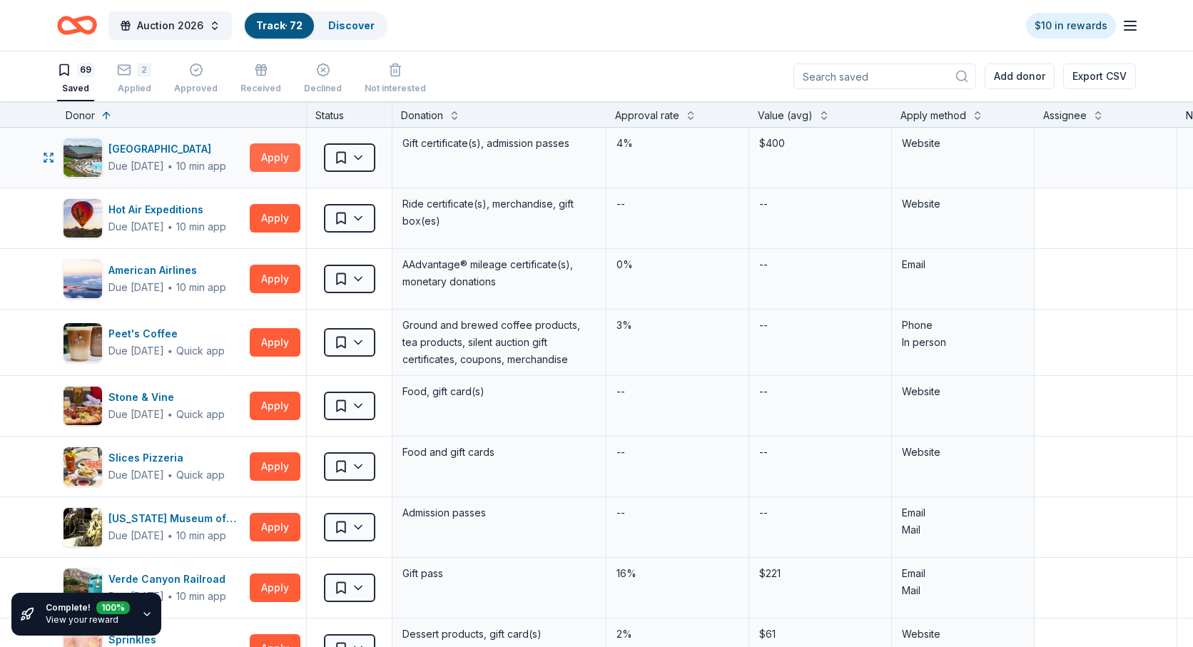
click at [276, 158] on button "Apply" at bounding box center [275, 157] width 51 height 29
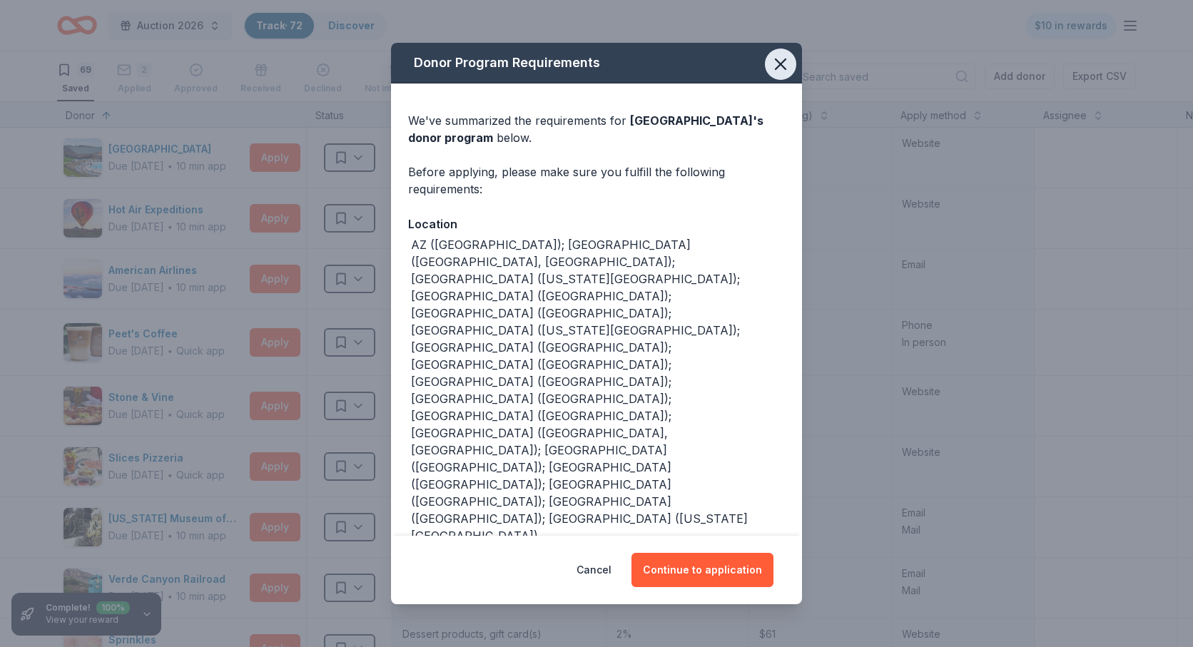
click at [781, 68] on icon "button" at bounding box center [781, 64] width 10 height 10
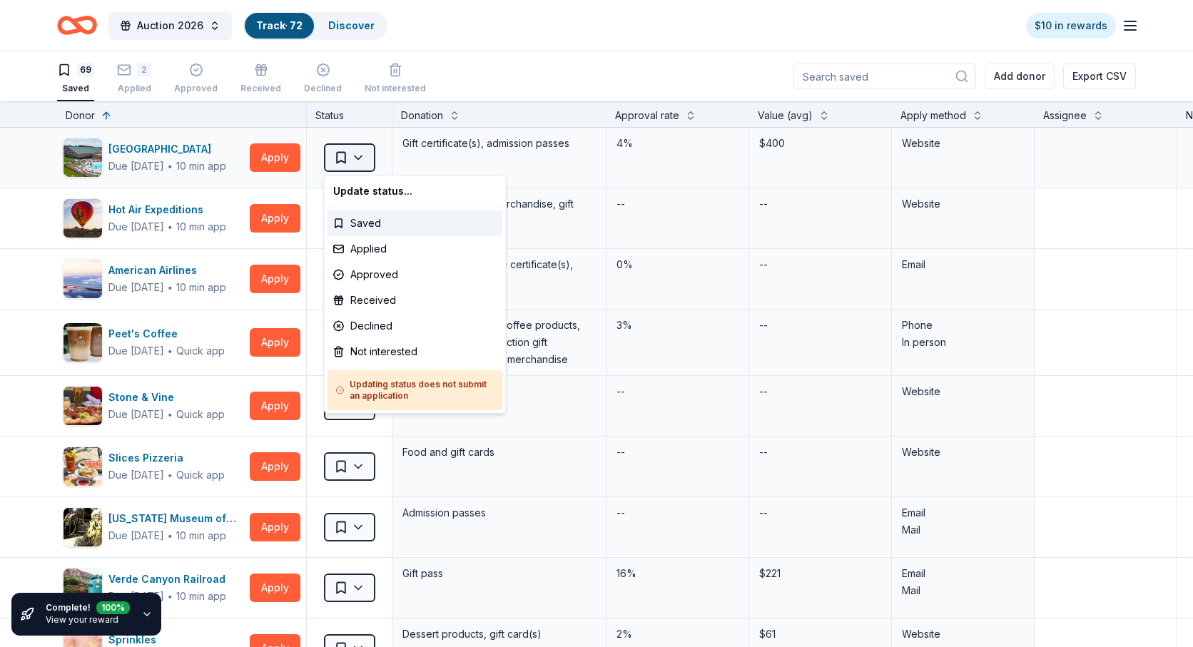
click at [355, 153] on html "Auction 2026 Track · 72 Discover $10 in rewards 69 Saved 2 Applied Approved Rec…" at bounding box center [596, 323] width 1193 height 647
click at [365, 325] on div "Declined" at bounding box center [416, 326] width 176 height 26
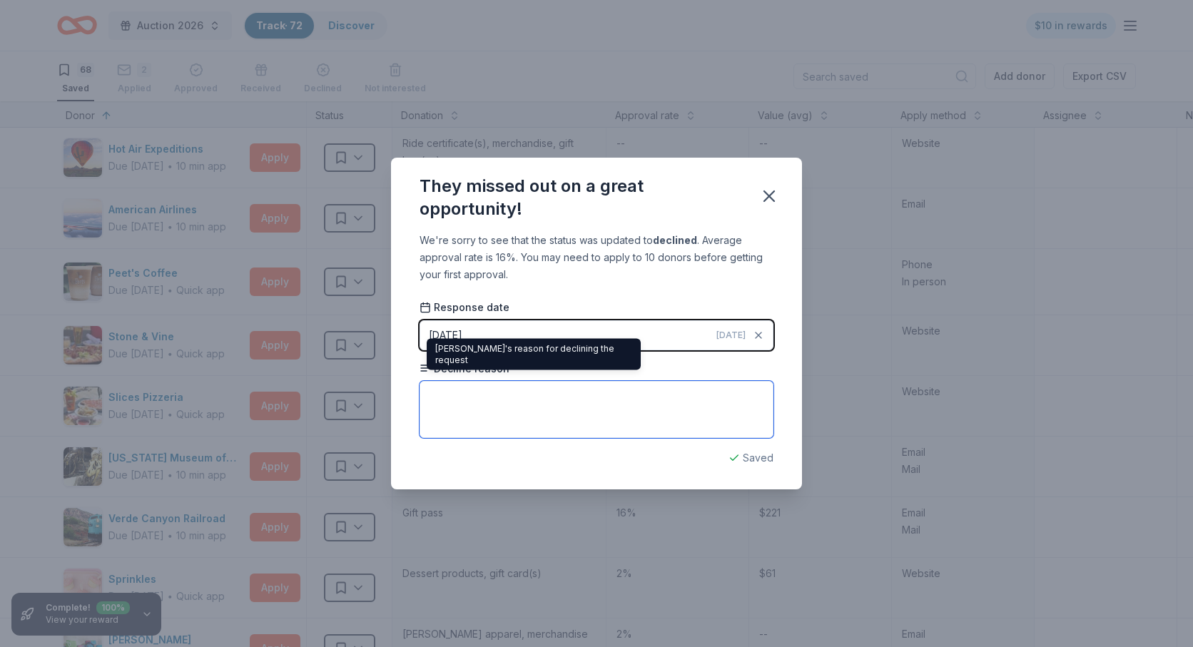
click at [455, 401] on textarea at bounding box center [597, 409] width 354 height 57
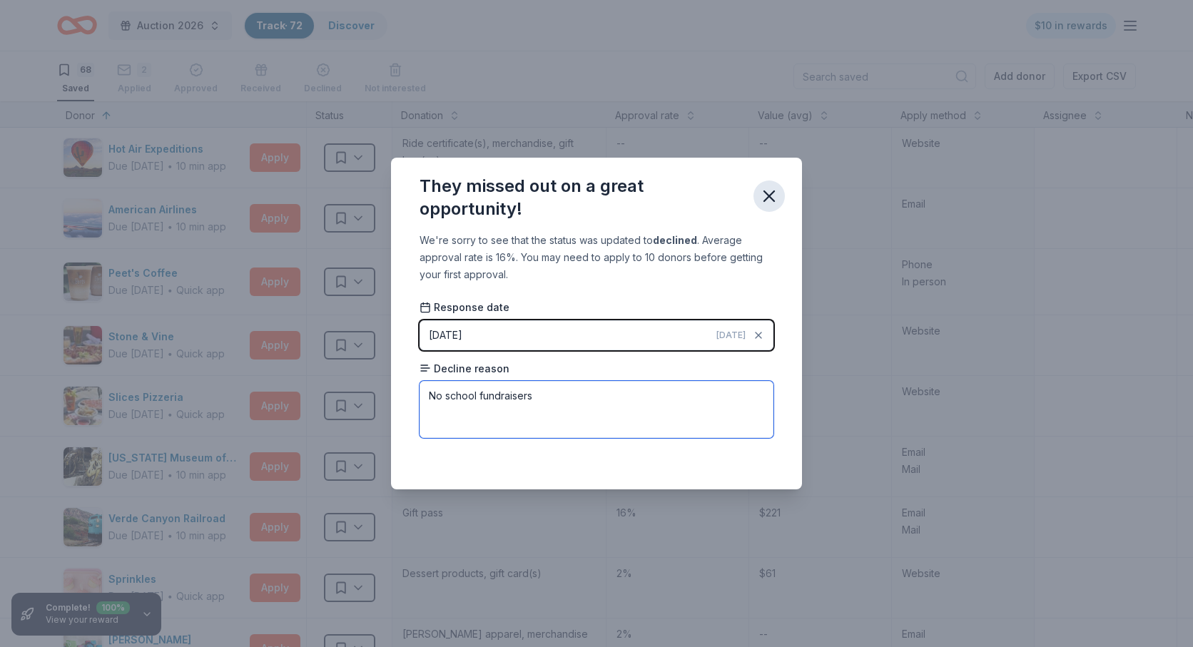
type textarea "No school fundraisers"
click at [772, 194] on icon "button" at bounding box center [769, 196] width 20 height 20
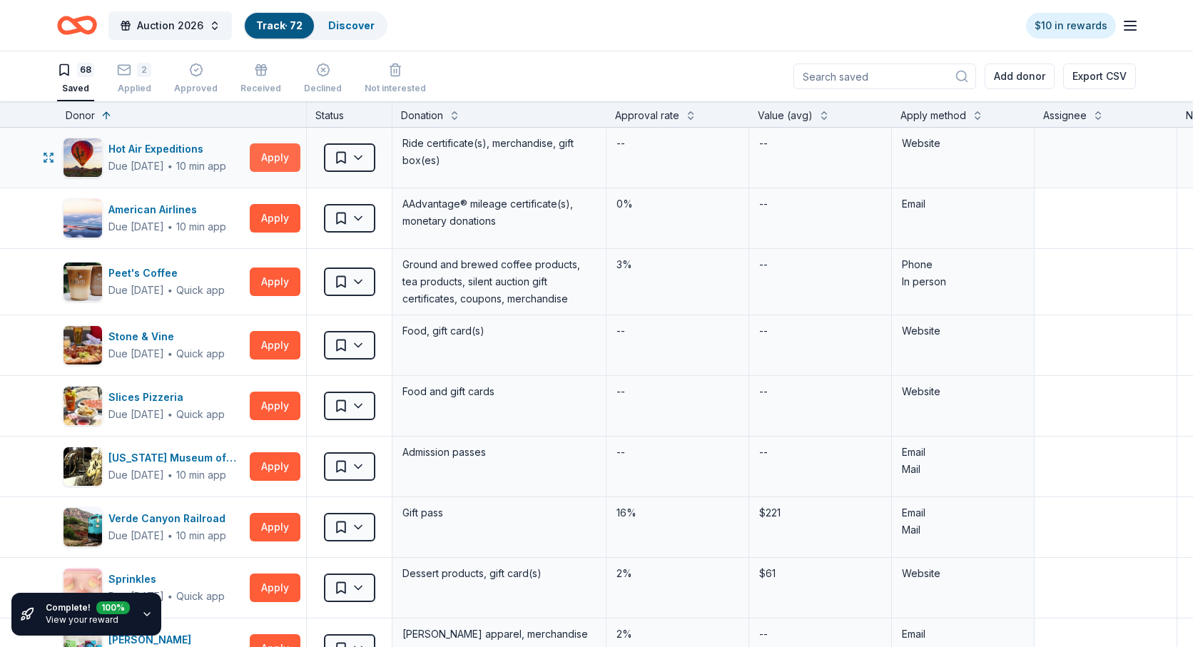
click at [279, 158] on button "Apply" at bounding box center [275, 157] width 51 height 29
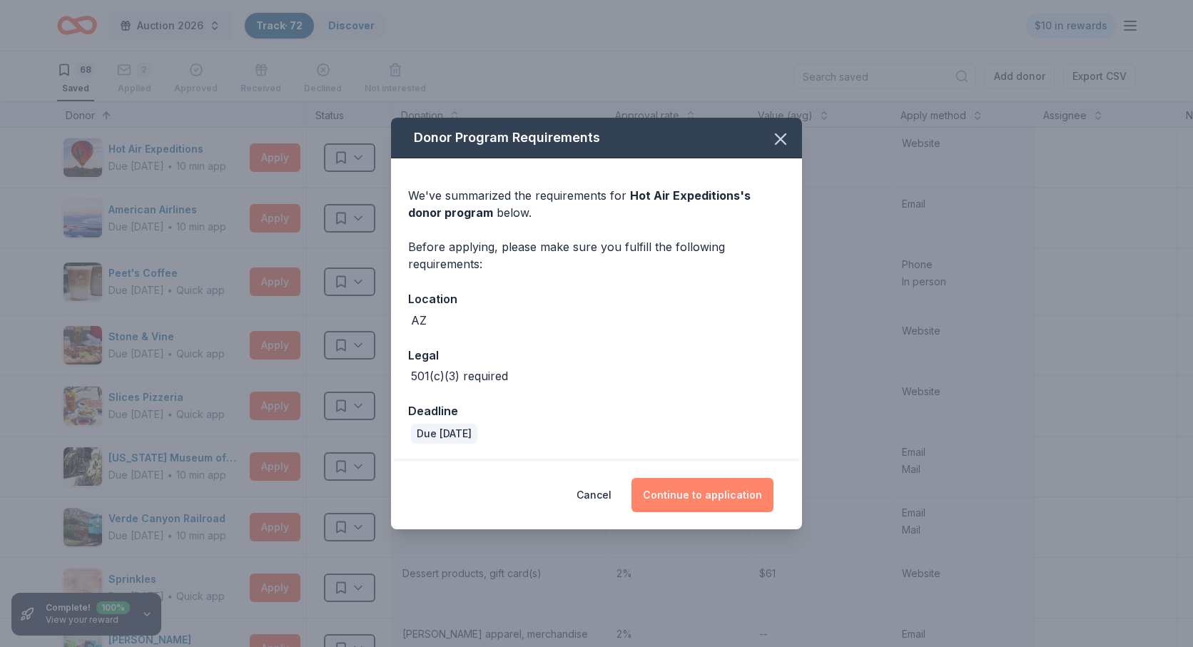
click at [693, 492] on button "Continue to application" at bounding box center [703, 495] width 142 height 34
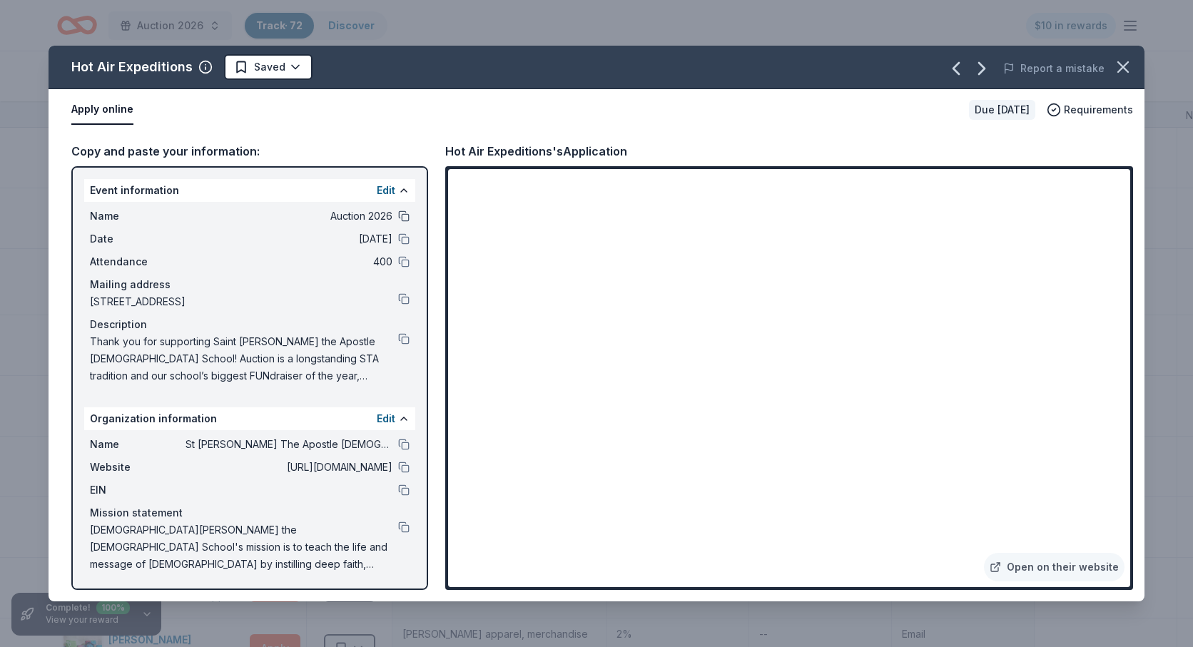
click at [403, 217] on button at bounding box center [403, 216] width 11 height 11
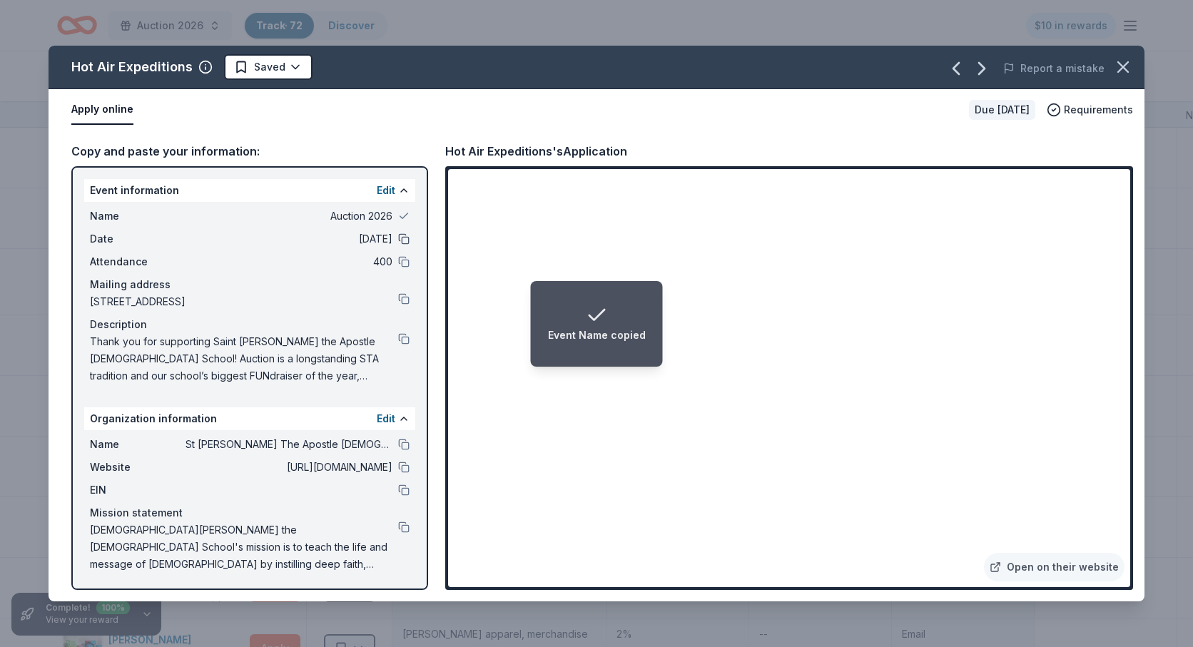
click at [403, 238] on button at bounding box center [403, 238] width 11 height 11
click at [403, 264] on button at bounding box center [403, 261] width 11 height 11
click at [405, 303] on button at bounding box center [403, 298] width 11 height 11
click at [405, 340] on button at bounding box center [403, 338] width 11 height 11
click at [407, 446] on button at bounding box center [403, 444] width 11 height 11
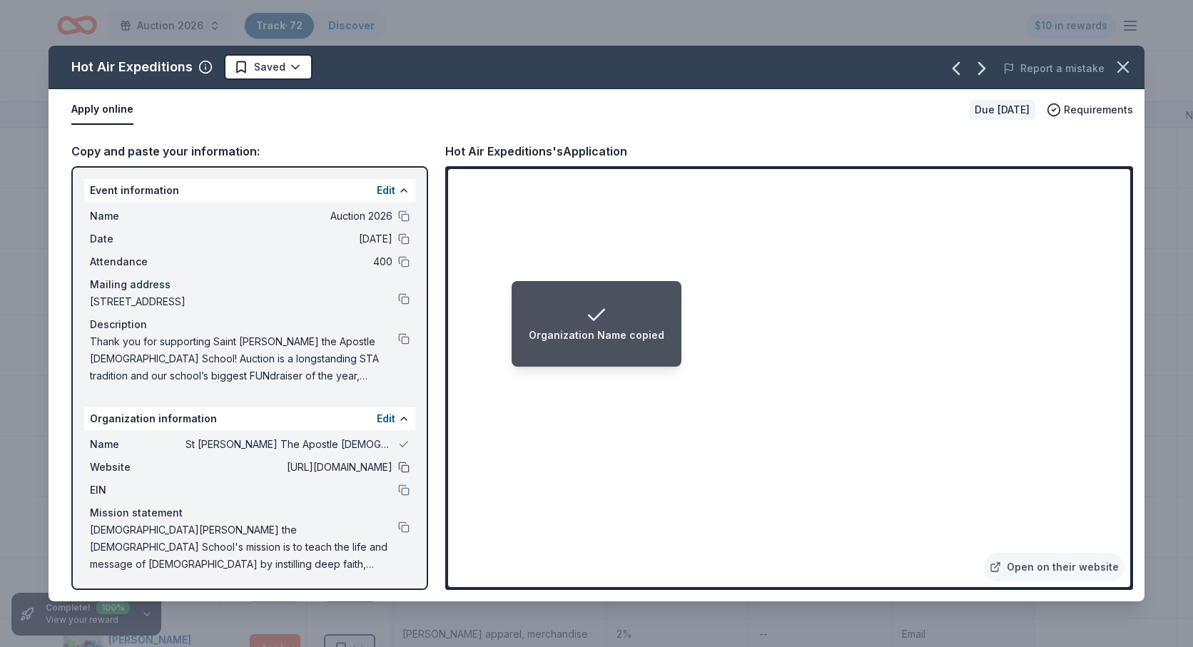
click at [405, 465] on button at bounding box center [403, 467] width 11 height 11
click at [403, 492] on button at bounding box center [403, 490] width 11 height 11
click at [406, 526] on button at bounding box center [403, 527] width 11 height 11
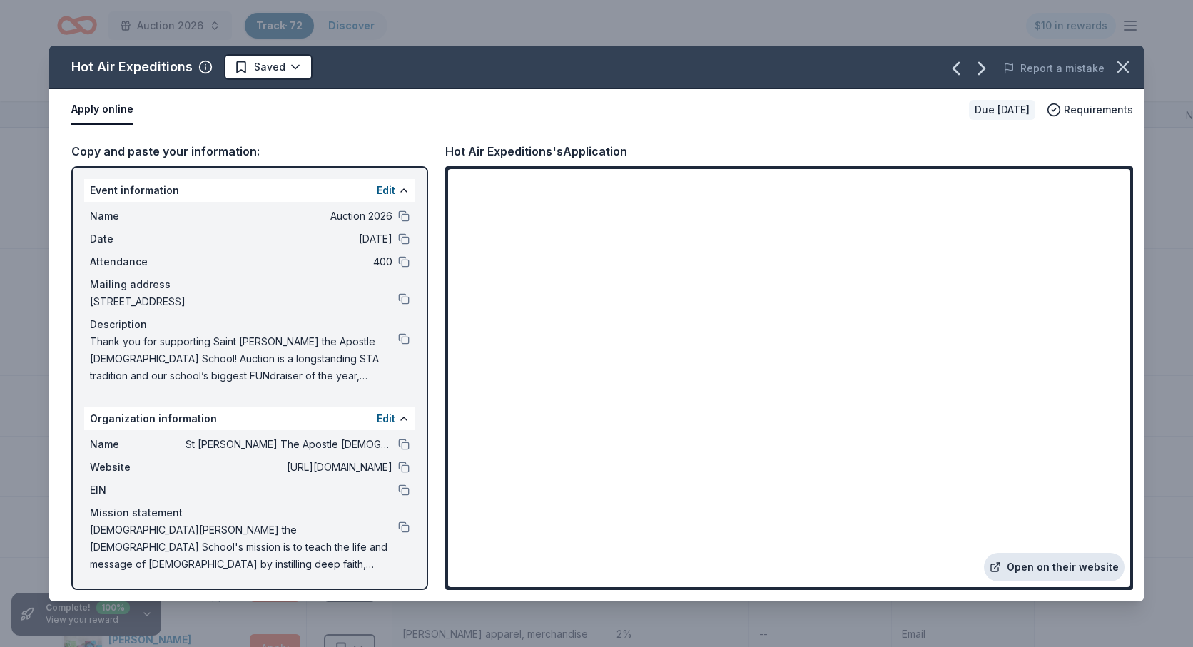
click at [1047, 572] on link "Open on their website" at bounding box center [1054, 567] width 141 height 29
click at [1126, 69] on icon "button" at bounding box center [1123, 67] width 10 height 10
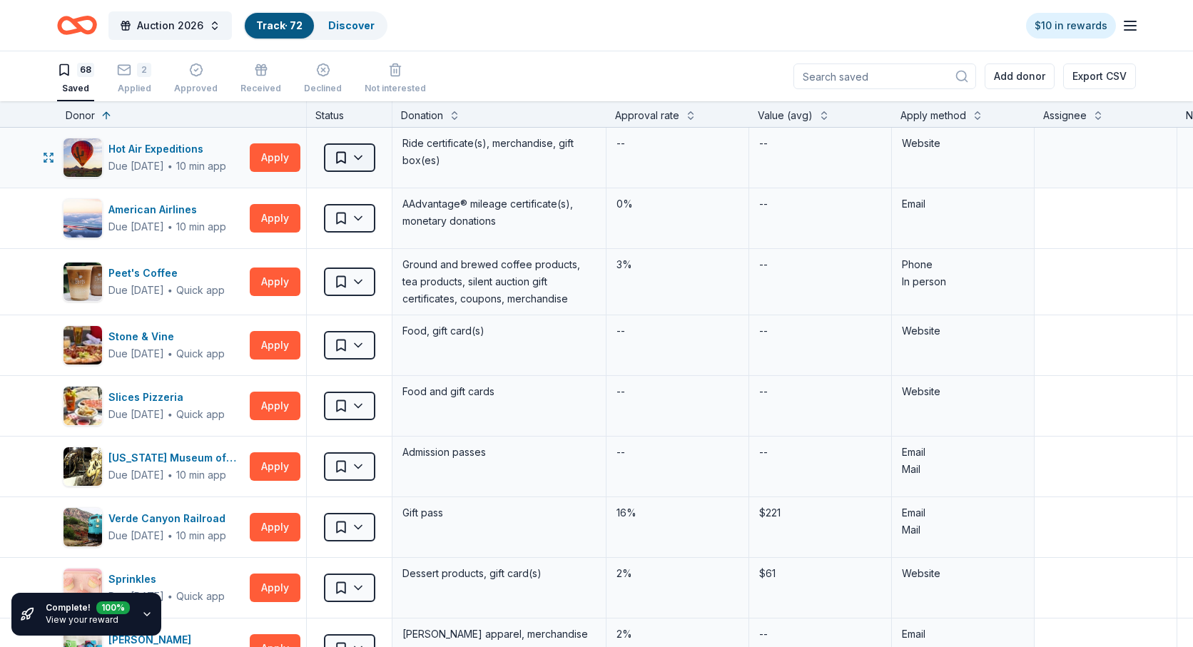
click at [360, 158] on html "Auction 2026 Track · 72 Discover $10 in rewards 68 Saved 2 Applied Approved Rec…" at bounding box center [596, 323] width 1193 height 647
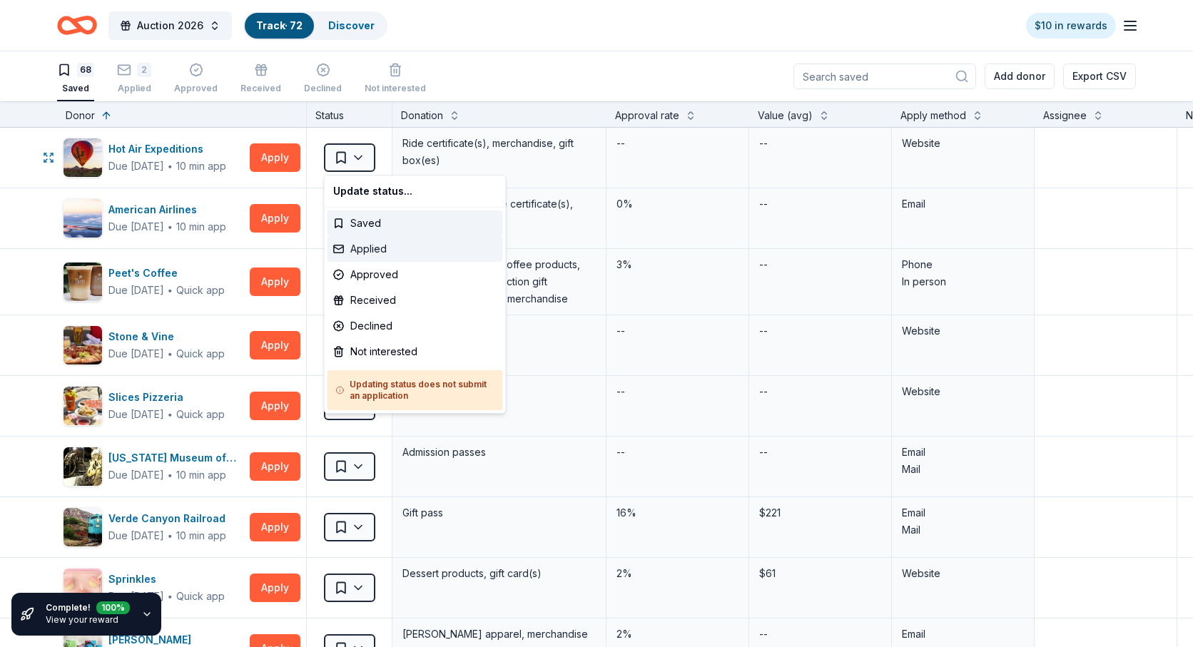
click at [356, 238] on div "Applied" at bounding box center [416, 249] width 176 height 26
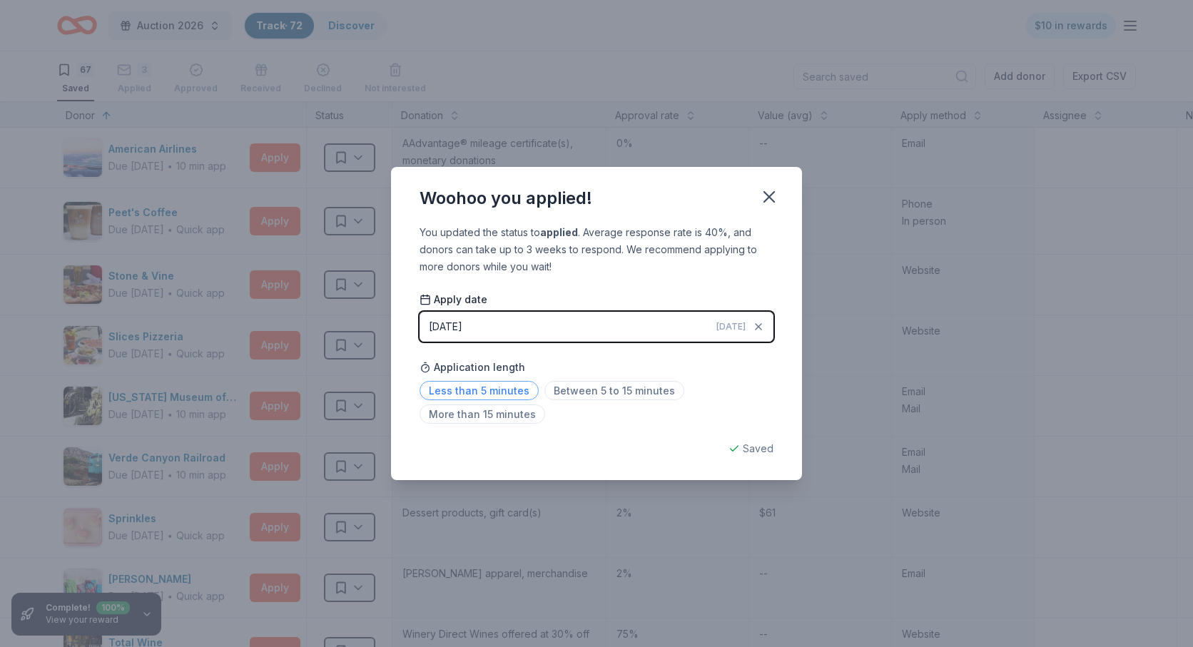
click at [477, 389] on span "Less than 5 minutes" at bounding box center [479, 390] width 119 height 19
click at [770, 199] on icon "button" at bounding box center [769, 197] width 20 height 20
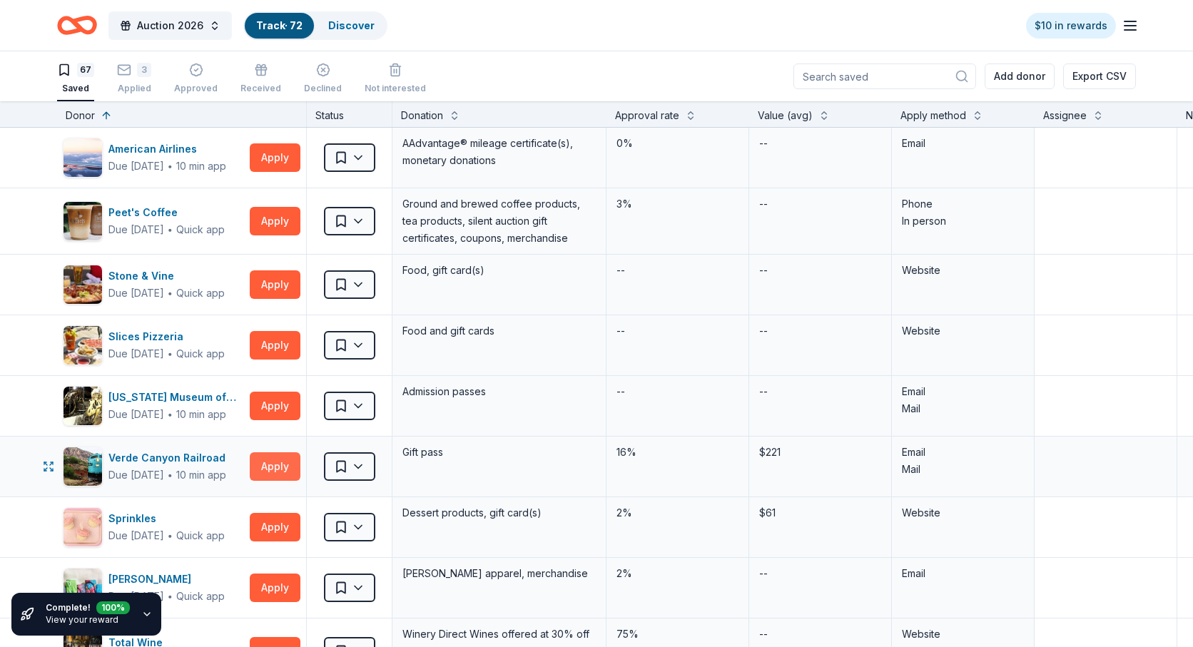
click at [271, 463] on button "Apply" at bounding box center [275, 466] width 51 height 29
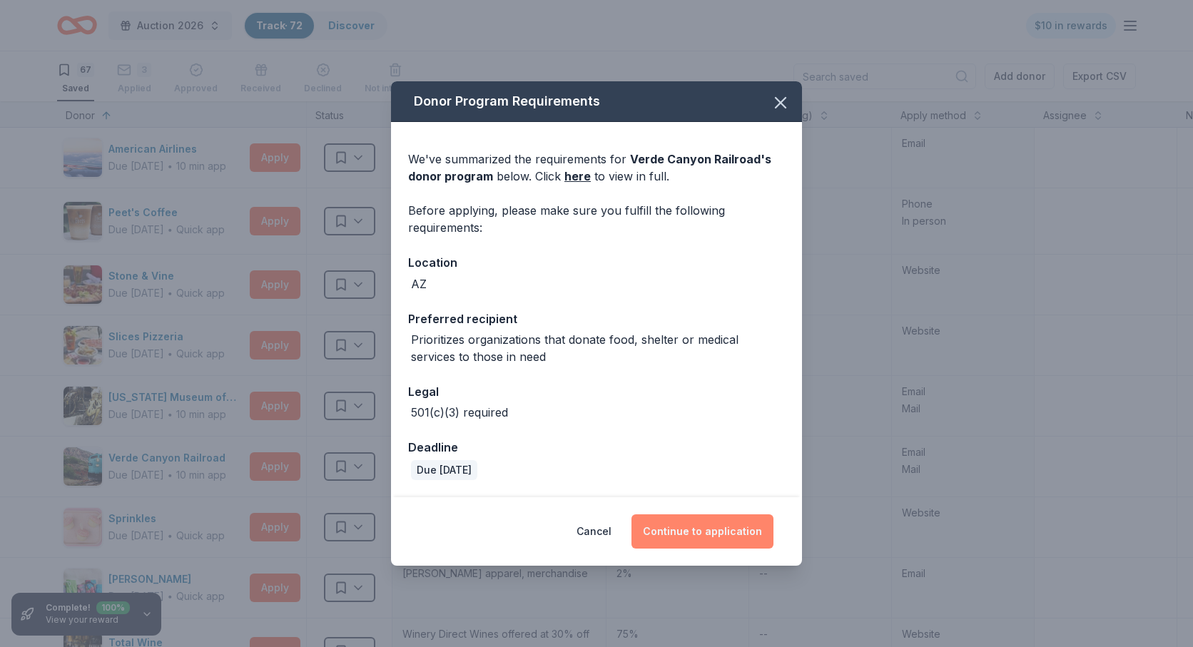
click at [699, 534] on button "Continue to application" at bounding box center [703, 531] width 142 height 34
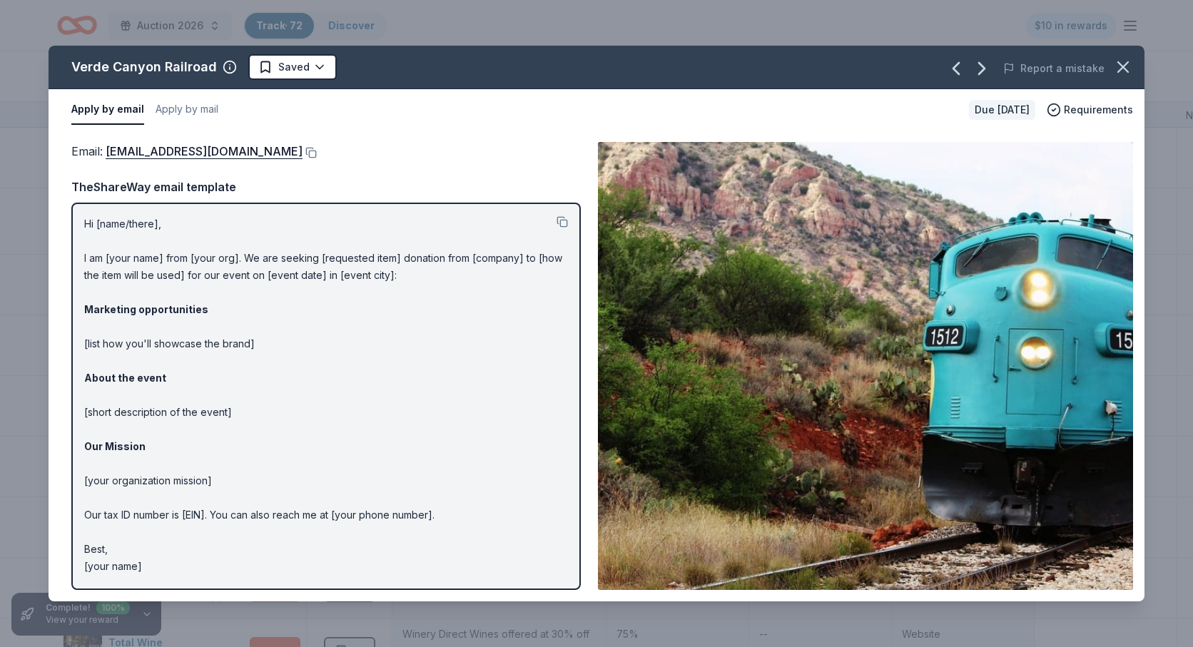
drag, startPoint x: 157, startPoint y: 570, endPoint x: 93, endPoint y: 267, distance: 310.0
click at [93, 267] on p "Hi [name/there], I am [your name] from [your org]. We are seeking [requested it…" at bounding box center [326, 395] width 484 height 360
click at [565, 218] on button at bounding box center [562, 221] width 11 height 11
click at [303, 151] on button at bounding box center [310, 152] width 14 height 11
click at [1127, 69] on icon "button" at bounding box center [1123, 67] width 10 height 10
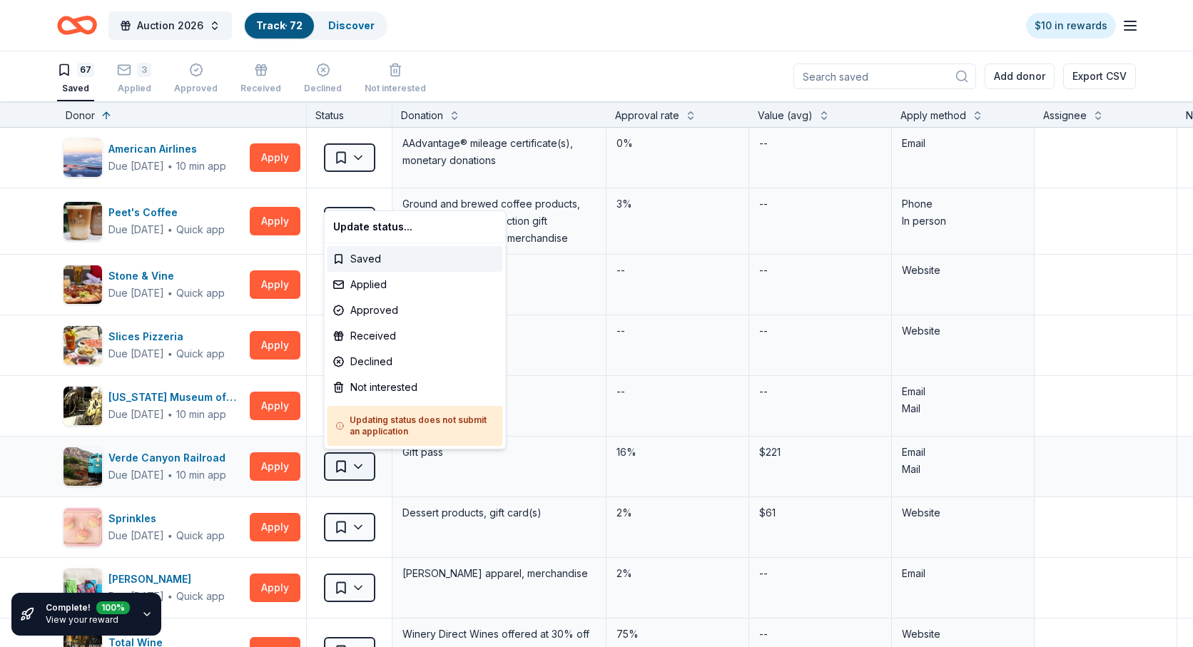
click at [363, 466] on html "Auction 2026 Track · 72 Discover $10 in rewards 67 Saved 3 Applied Approved Rec…" at bounding box center [596, 323] width 1193 height 647
click at [375, 287] on div "Applied" at bounding box center [416, 285] width 176 height 26
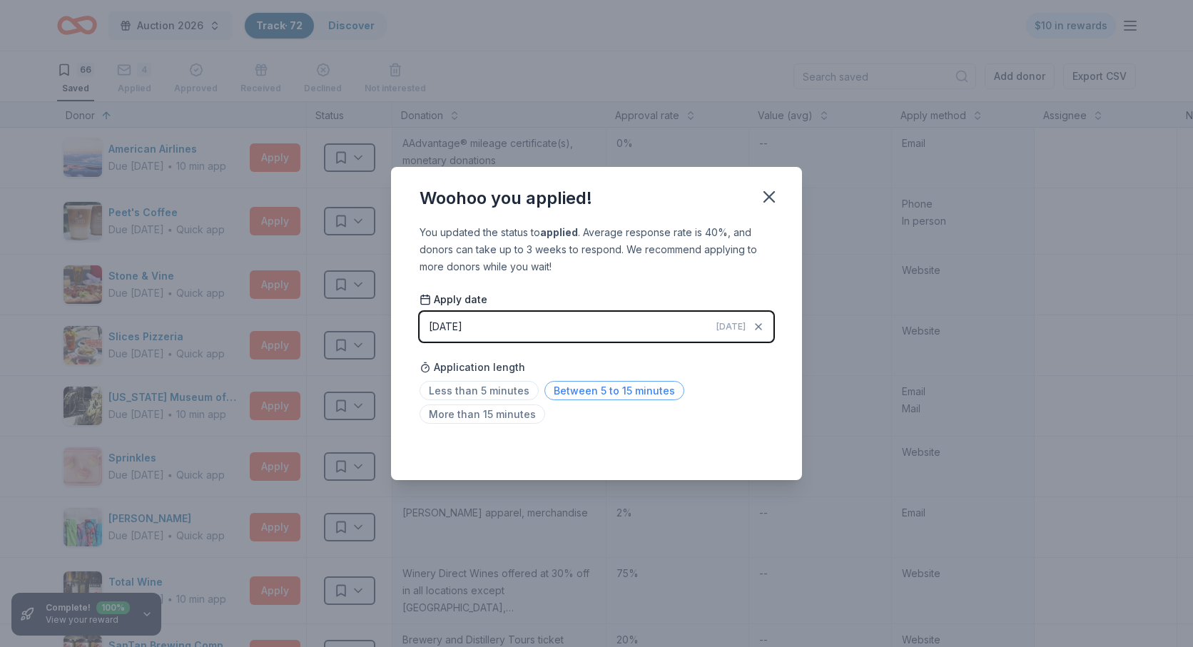
click at [577, 395] on span "Between 5 to 15 minutes" at bounding box center [614, 390] width 140 height 19
click at [761, 192] on icon "button" at bounding box center [769, 197] width 20 height 20
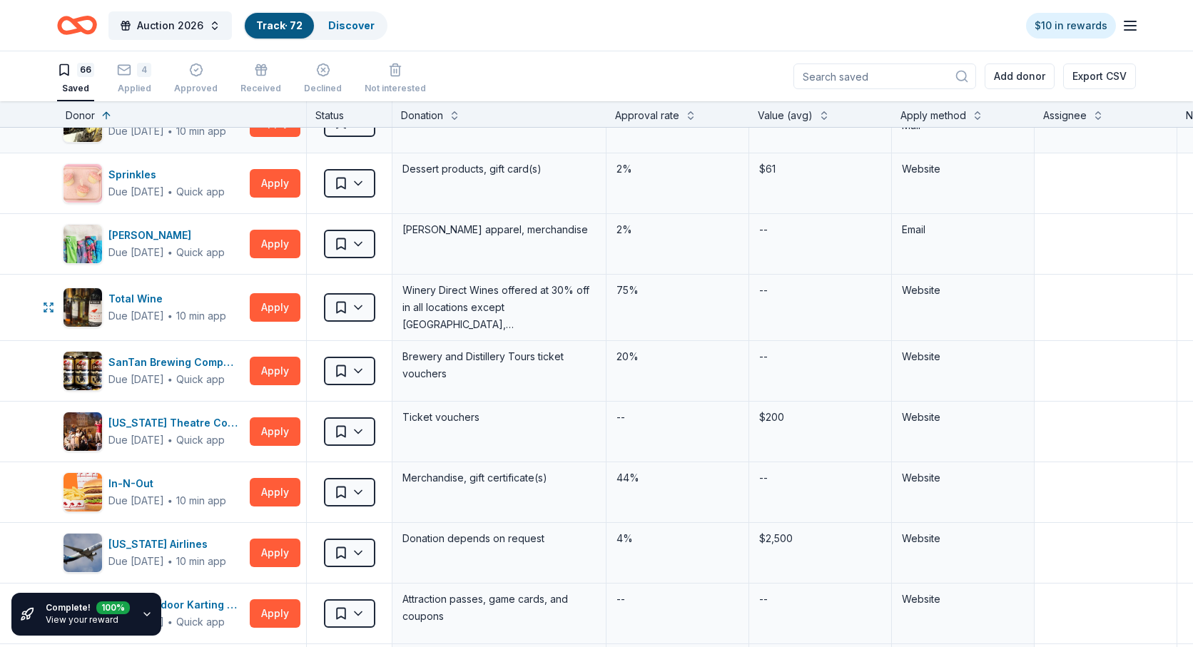
scroll to position [353, 0]
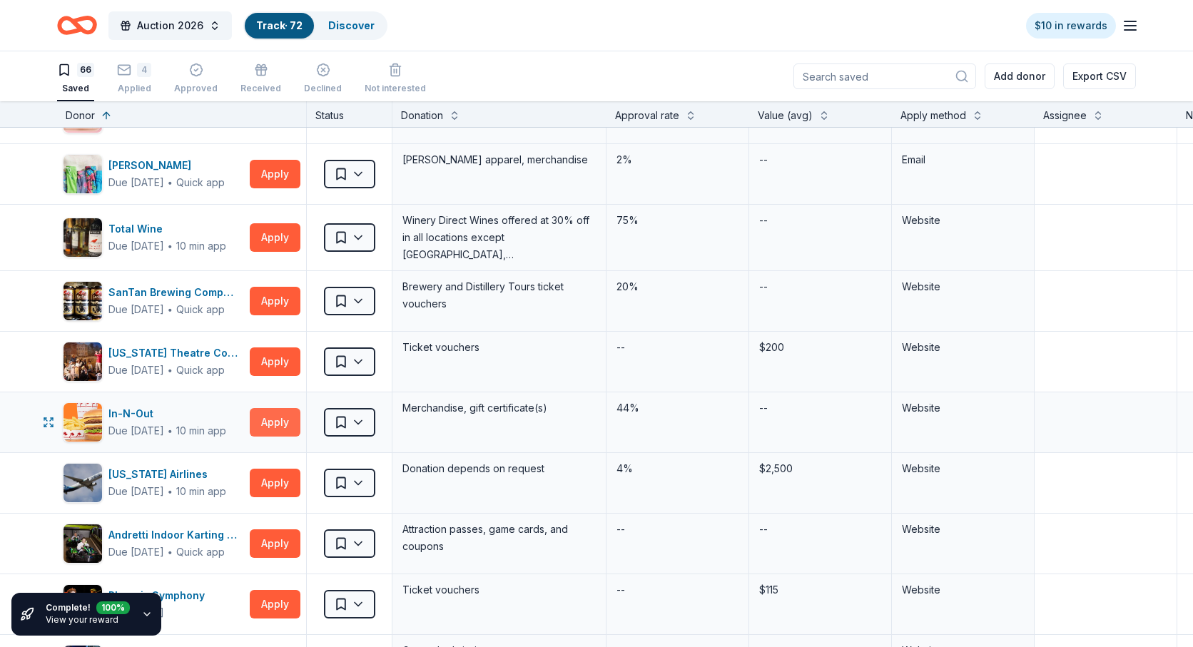
click at [268, 422] on button "Apply" at bounding box center [275, 422] width 51 height 29
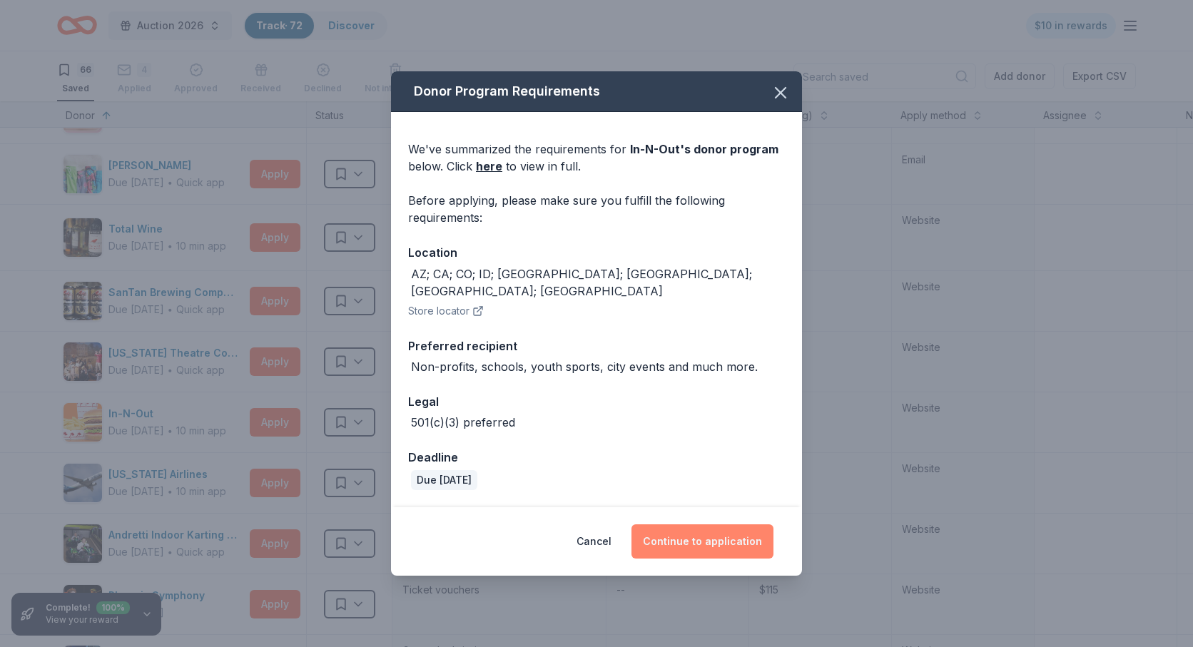
click at [694, 529] on button "Continue to application" at bounding box center [703, 541] width 142 height 34
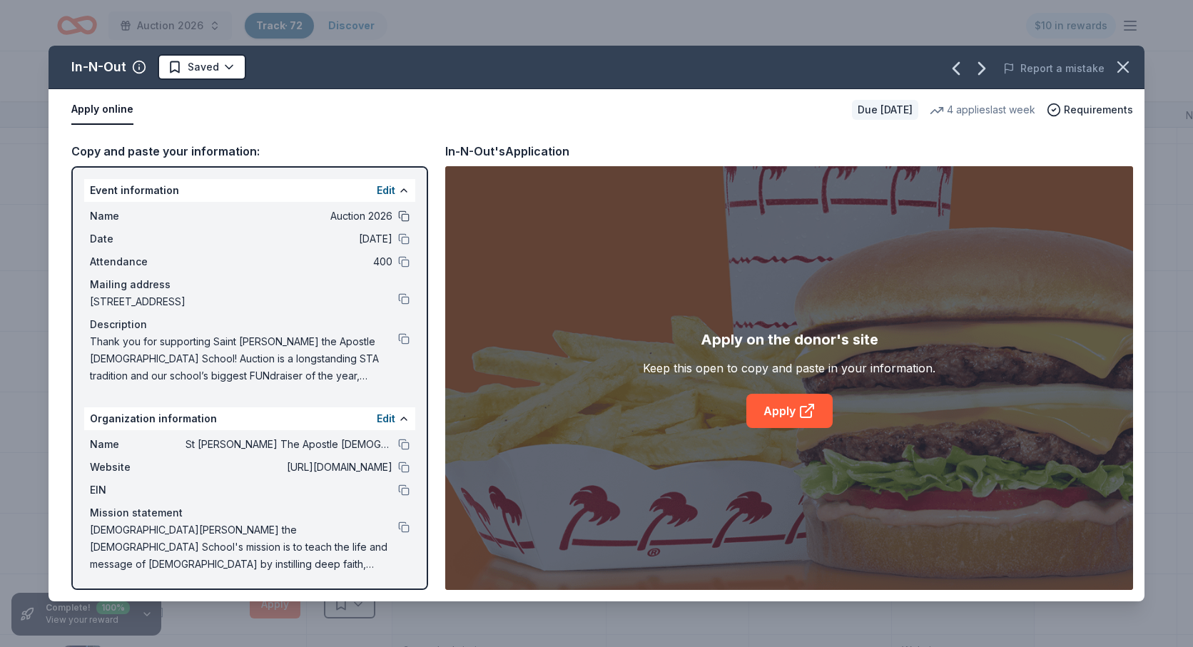
click at [402, 212] on button at bounding box center [403, 216] width 11 height 11
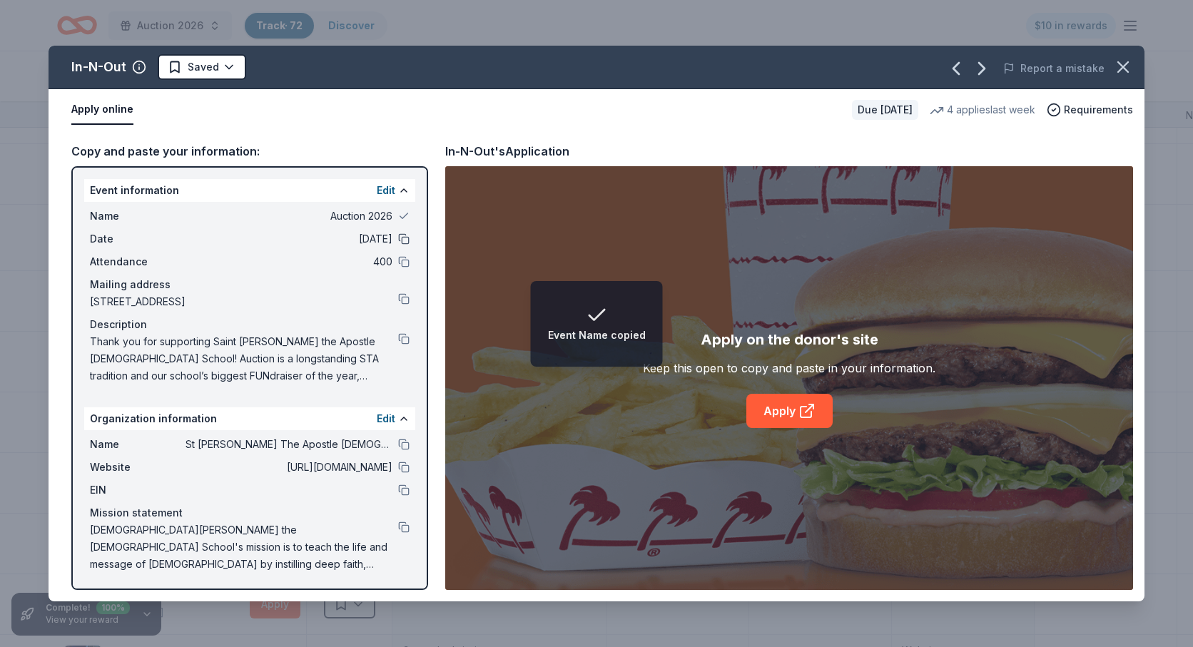
click at [403, 236] on button at bounding box center [403, 238] width 11 height 11
click at [403, 265] on button at bounding box center [403, 261] width 11 height 11
click at [402, 296] on button at bounding box center [403, 298] width 11 height 11
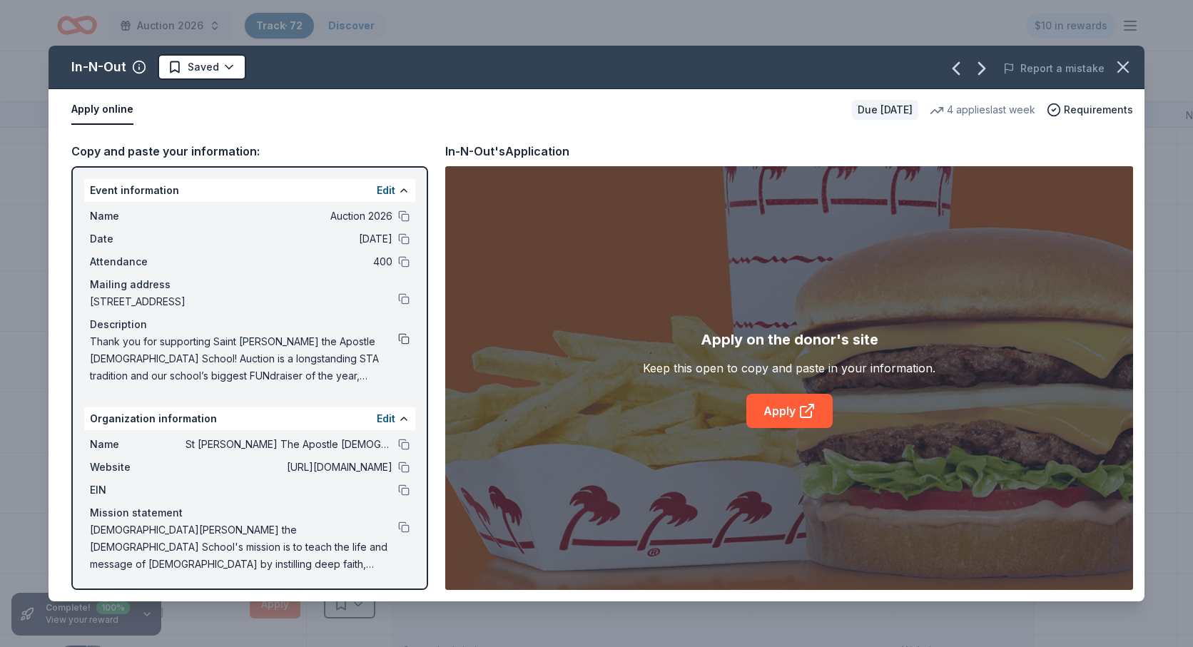
click at [405, 340] on button at bounding box center [403, 338] width 11 height 11
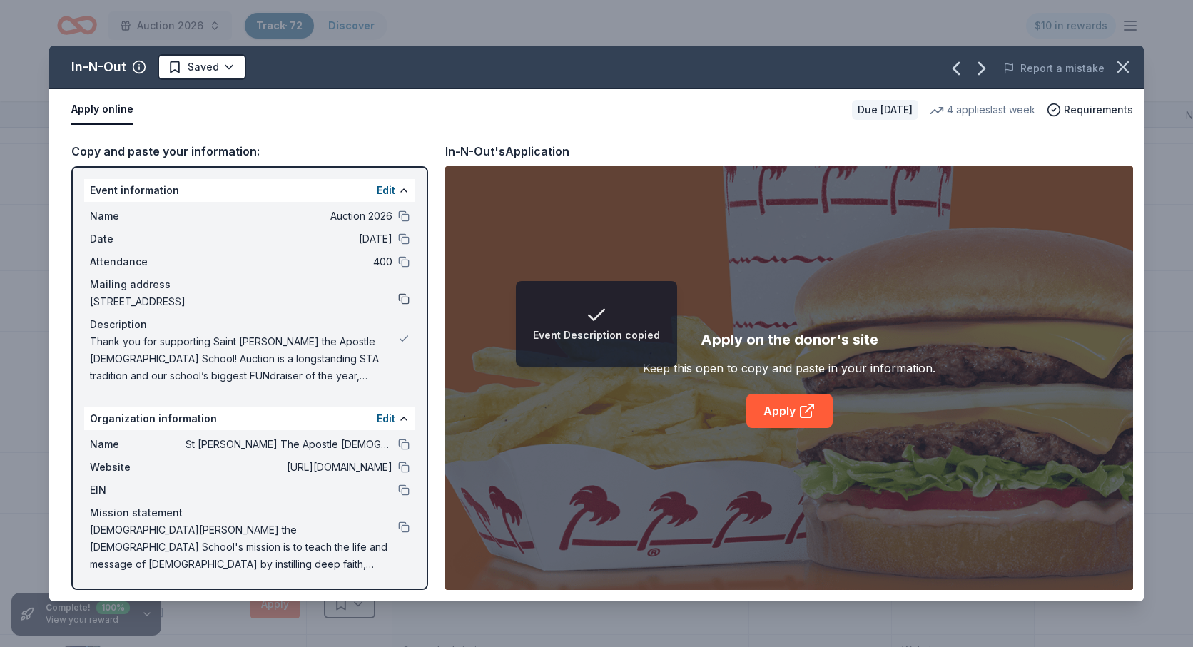
click at [409, 298] on button at bounding box center [403, 298] width 11 height 11
click at [405, 264] on button at bounding box center [403, 261] width 11 height 11
click at [402, 238] on button at bounding box center [403, 238] width 11 height 11
click at [402, 220] on button at bounding box center [403, 216] width 11 height 11
click at [400, 443] on button at bounding box center [403, 444] width 11 height 11
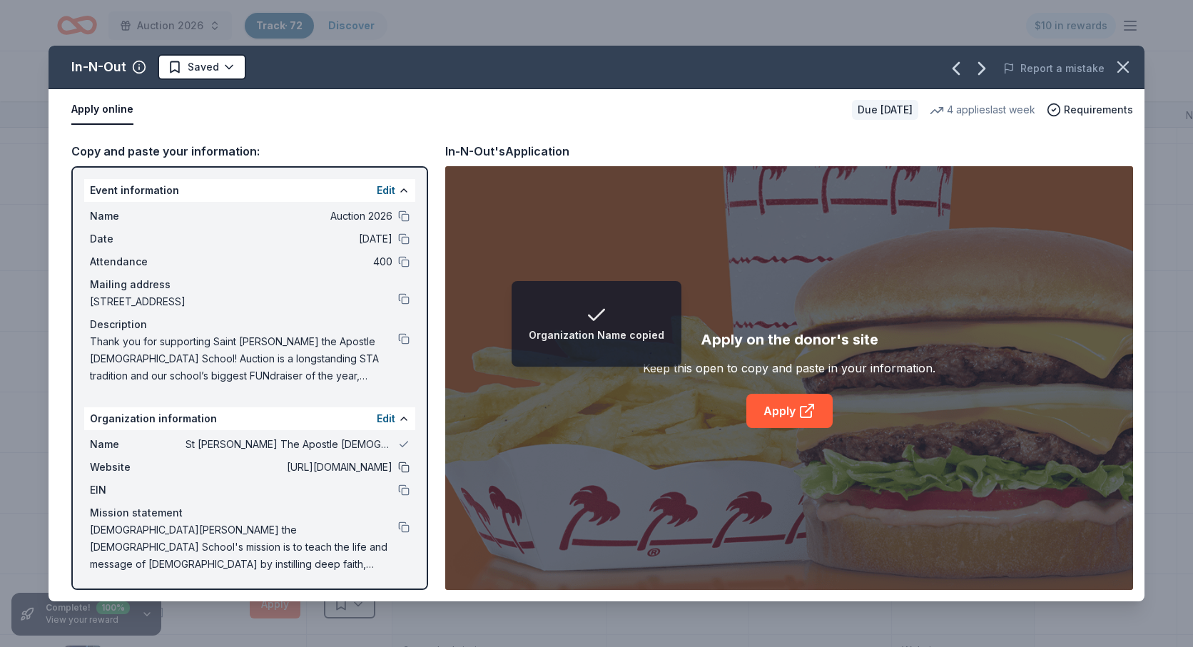
click at [401, 470] on button at bounding box center [403, 467] width 11 height 11
click at [402, 494] on button at bounding box center [403, 490] width 11 height 11
click at [406, 522] on button at bounding box center [403, 527] width 11 height 11
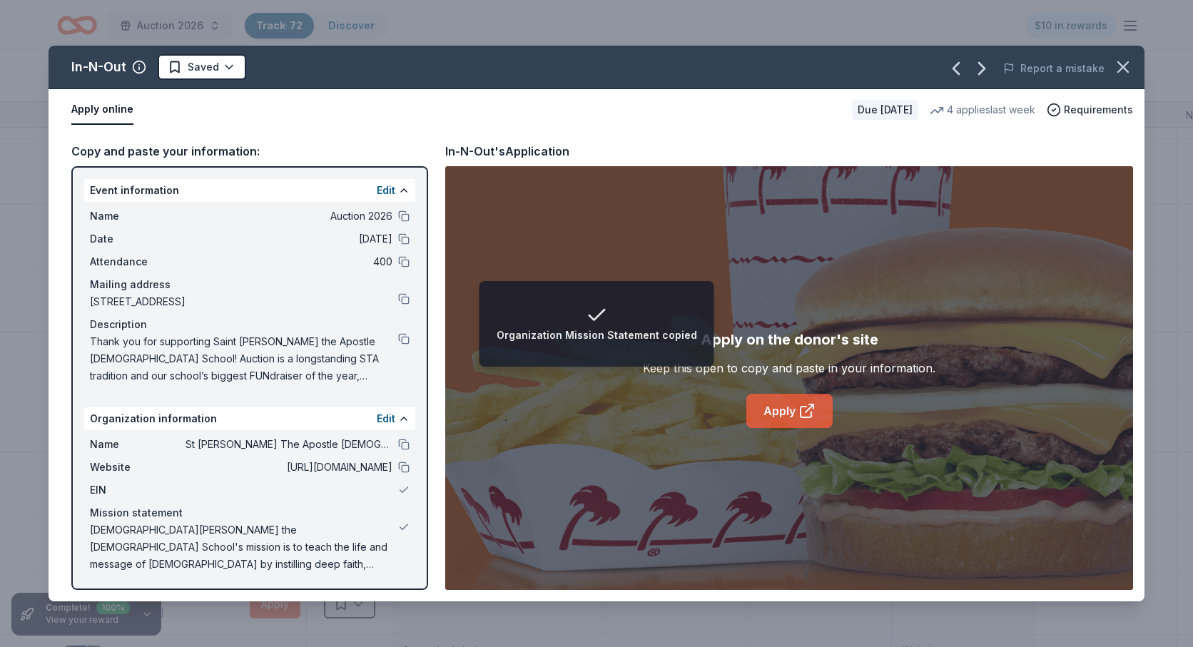
click at [778, 417] on link "Apply" at bounding box center [789, 411] width 86 height 34
click at [1128, 61] on icon "button" at bounding box center [1123, 67] width 20 height 20
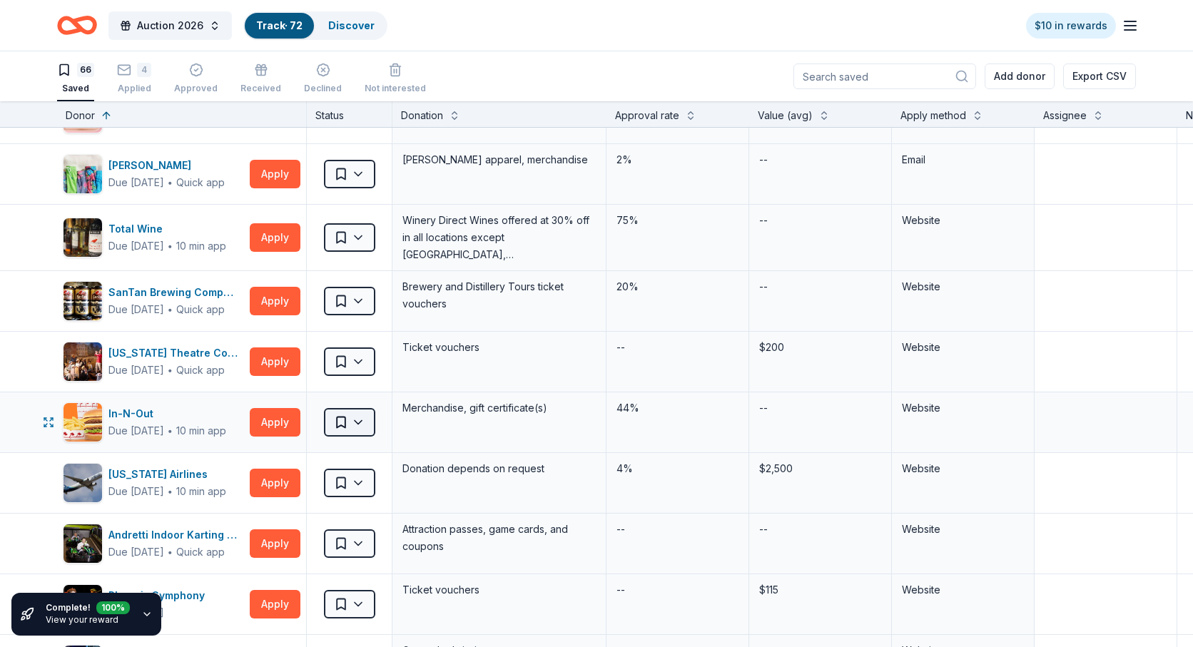
click at [365, 421] on html "Auction 2026 Track · 72 Discover $10 in rewards 66 Saved 4 Applied Approved Rec…" at bounding box center [596, 323] width 1193 height 647
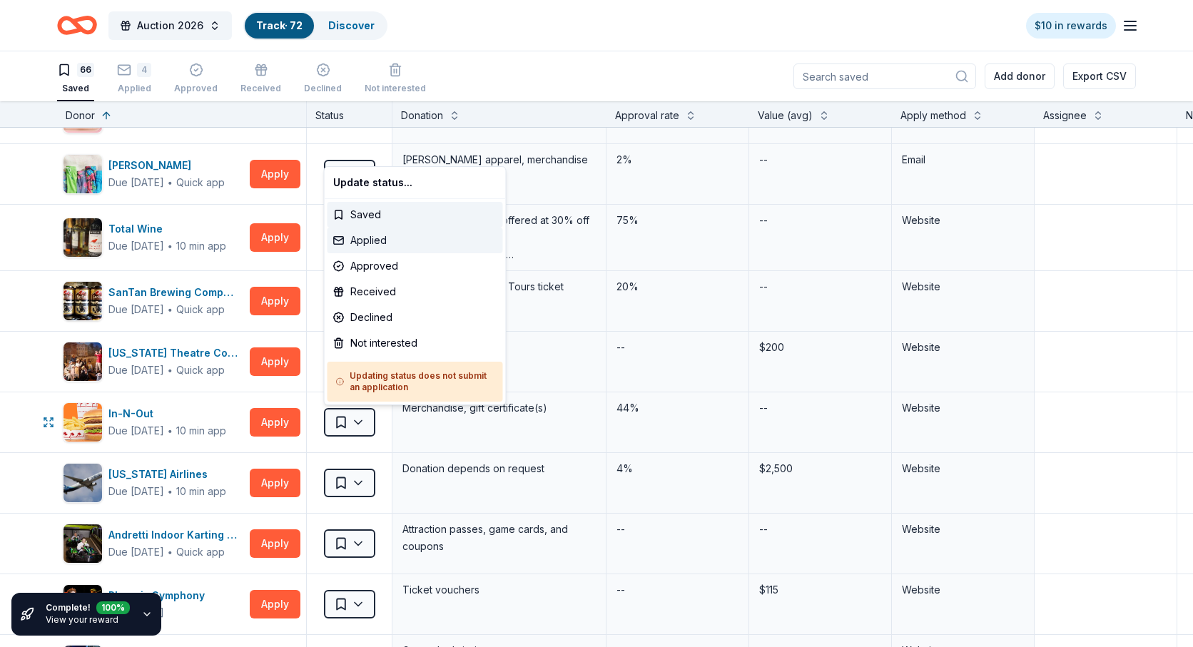
click at [365, 245] on div "Applied" at bounding box center [416, 241] width 176 height 26
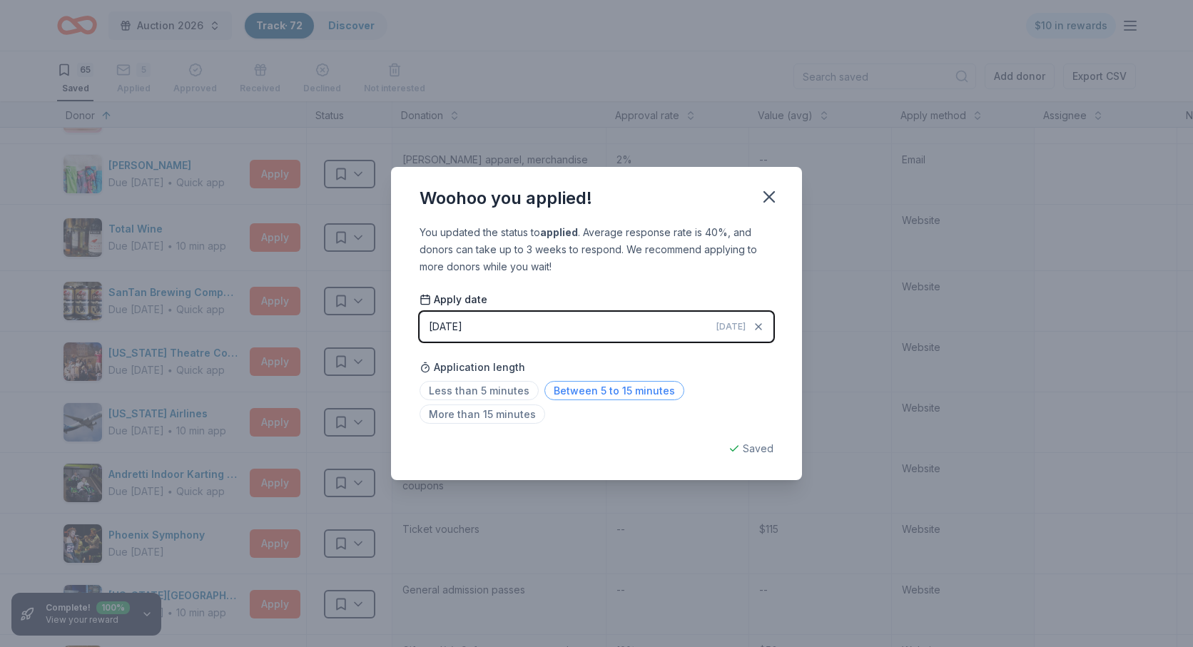
click at [577, 394] on span "Between 5 to 15 minutes" at bounding box center [614, 390] width 140 height 19
click at [769, 198] on icon "button" at bounding box center [769, 197] width 10 height 10
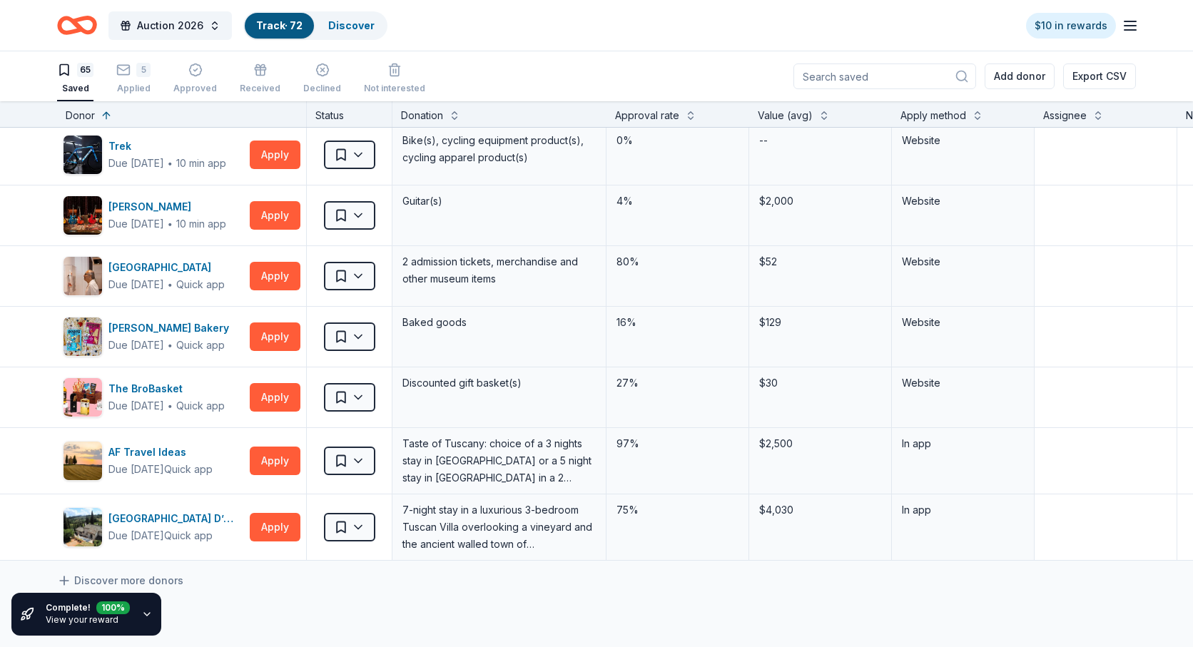
scroll to position [3600, 0]
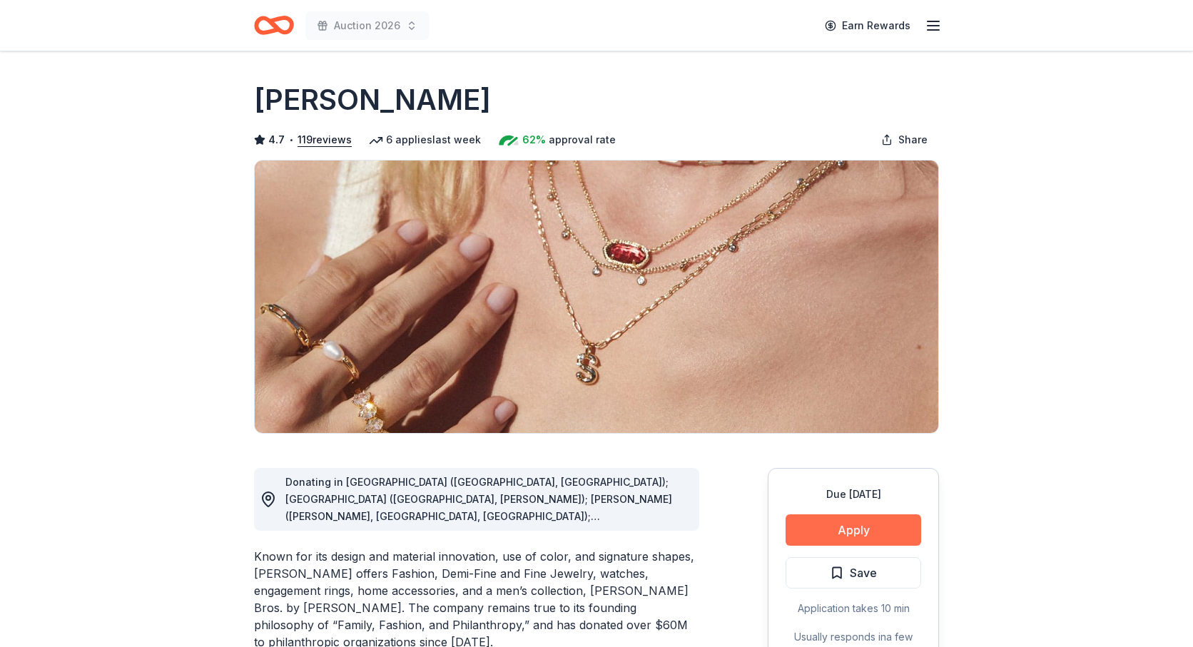
click at [856, 531] on button "Apply" at bounding box center [854, 529] width 136 height 31
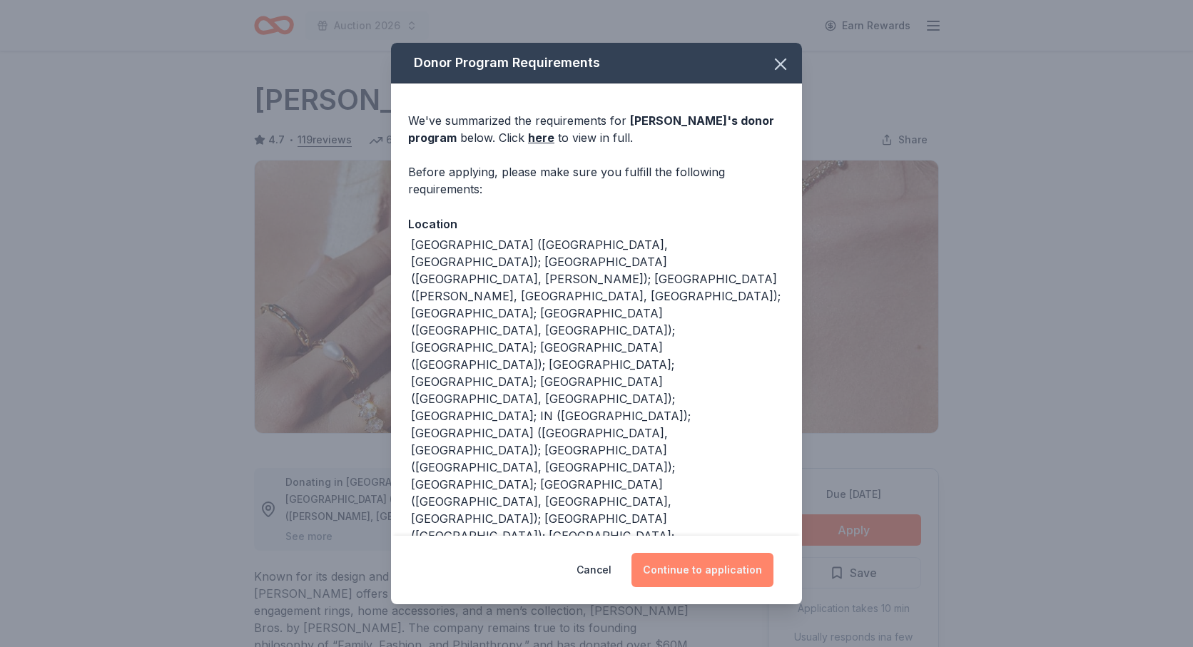
click at [698, 566] on button "Continue to application" at bounding box center [703, 570] width 142 height 34
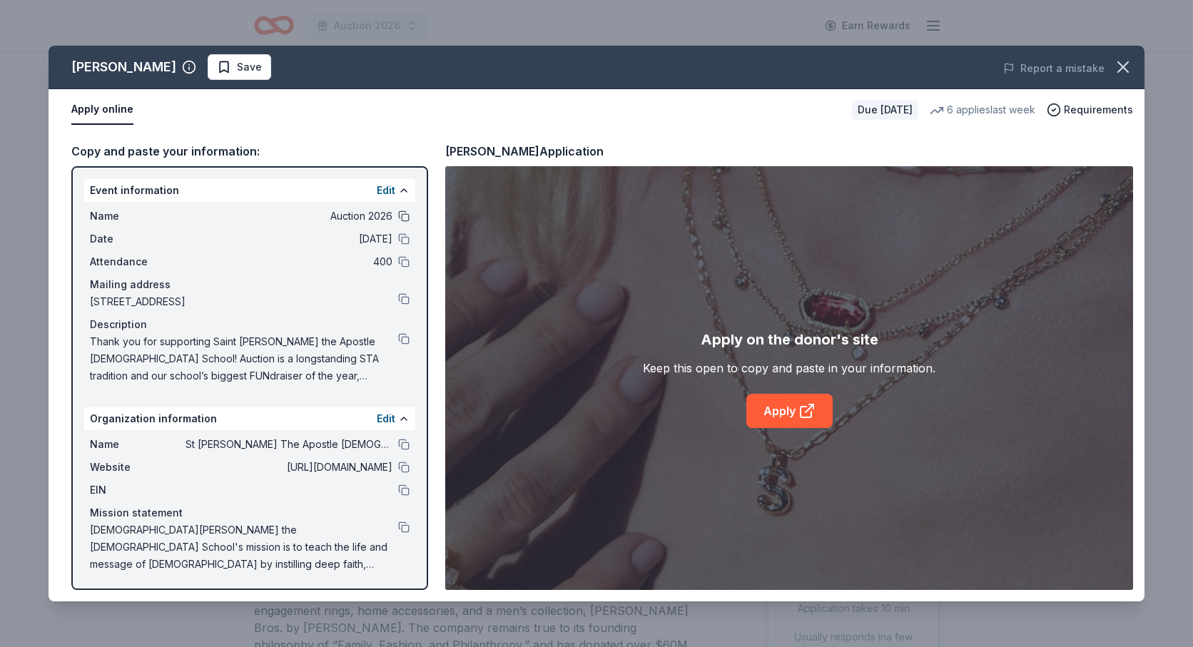
click at [402, 215] on button at bounding box center [403, 216] width 11 height 11
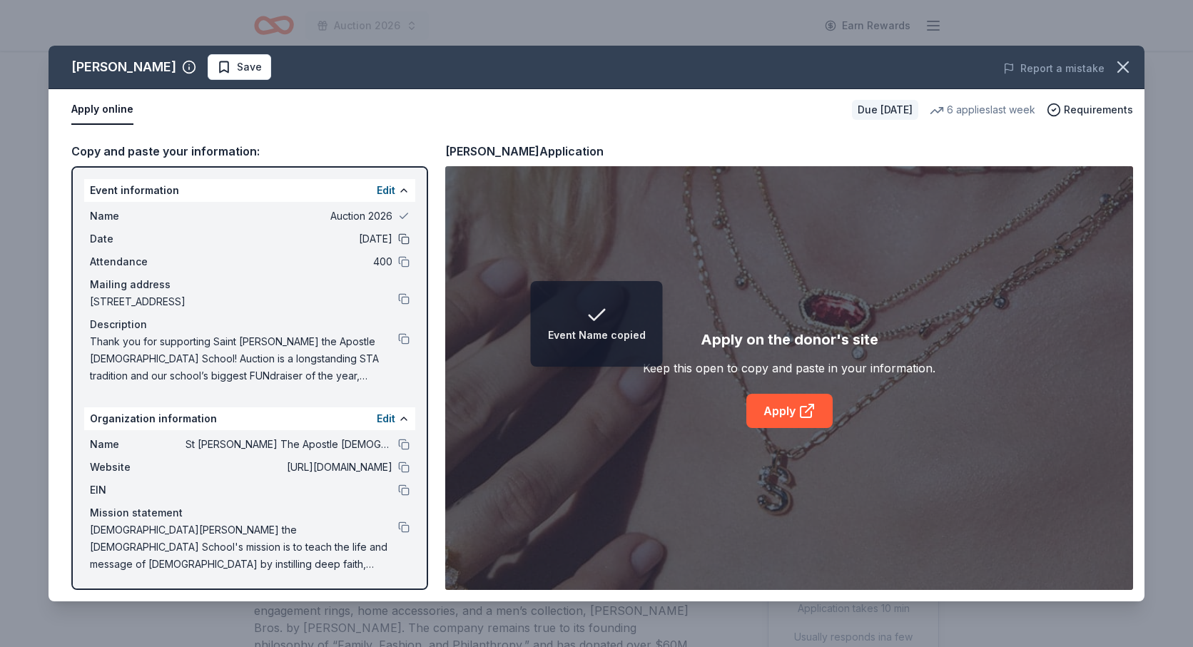
click at [405, 240] on button at bounding box center [403, 238] width 11 height 11
click at [404, 257] on button at bounding box center [403, 261] width 11 height 11
click at [404, 298] on button at bounding box center [403, 298] width 11 height 11
click at [404, 338] on button at bounding box center [403, 338] width 11 height 11
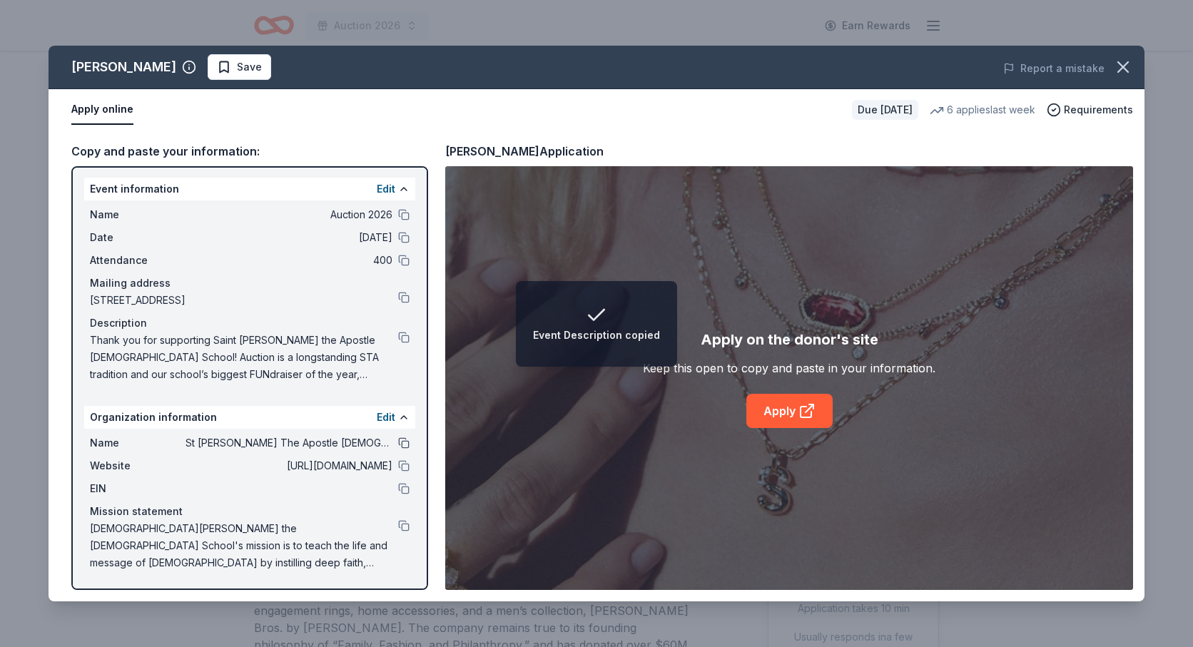
click at [402, 443] on button at bounding box center [403, 442] width 11 height 11
click at [405, 467] on button at bounding box center [403, 465] width 11 height 11
click at [401, 490] on button at bounding box center [403, 488] width 11 height 11
click at [403, 524] on button at bounding box center [403, 525] width 11 height 11
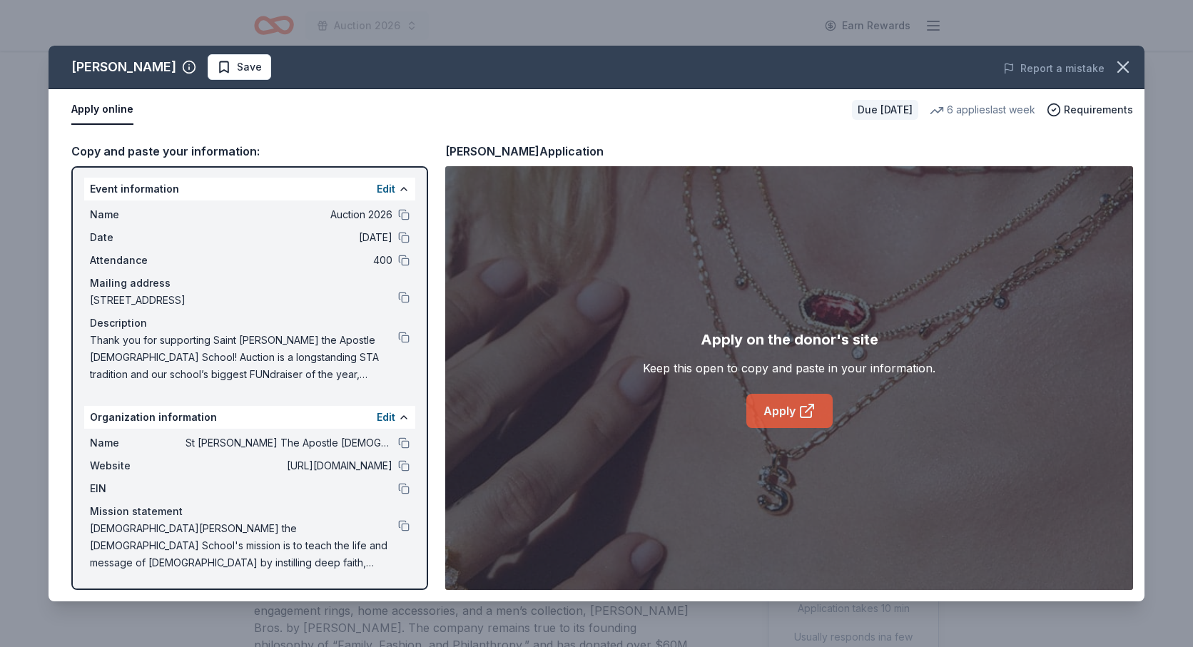
click at [786, 412] on link "Apply" at bounding box center [789, 411] width 86 height 34
click at [1115, 69] on icon "button" at bounding box center [1123, 67] width 20 height 20
